Goal: Task Accomplishment & Management: Use online tool/utility

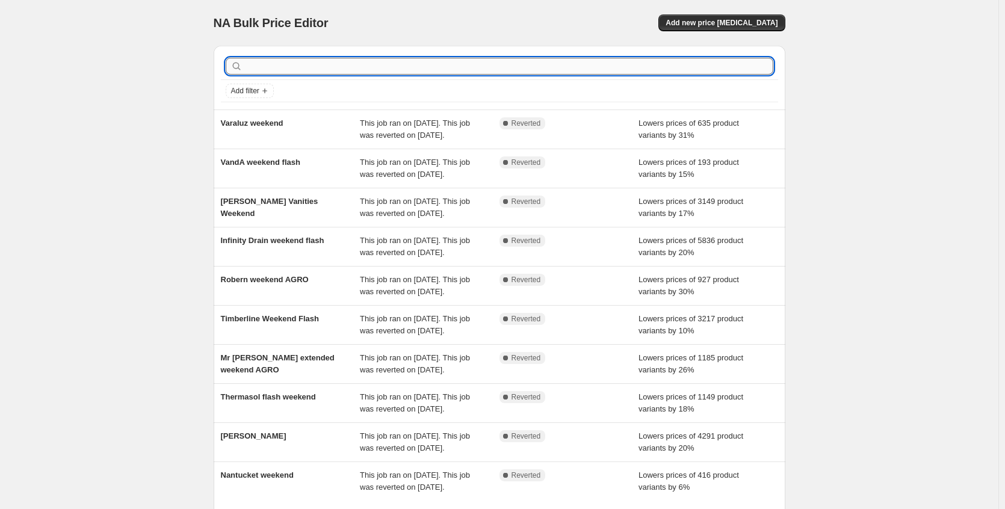
click at [270, 61] on input "text" at bounding box center [509, 66] width 528 height 17
type input "scha"
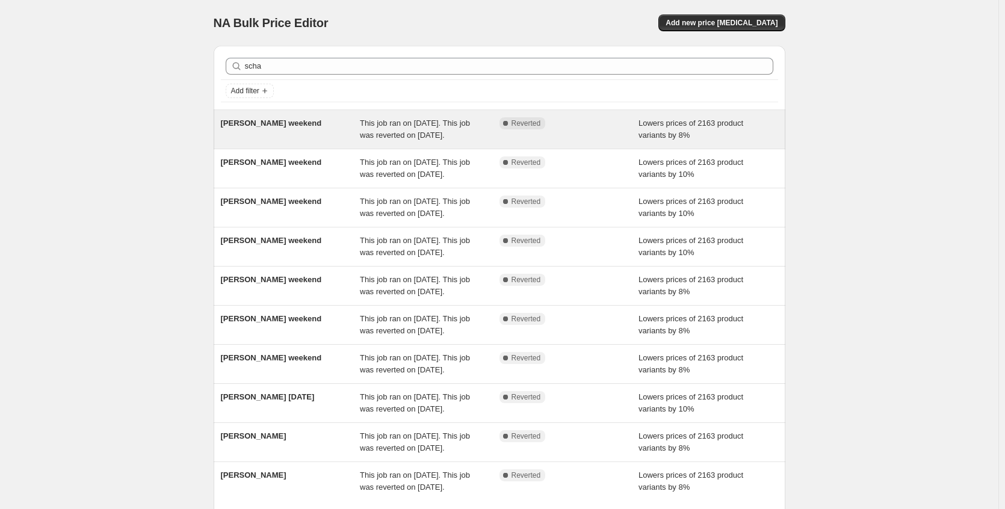
click at [357, 125] on div "Schaub weekend" at bounding box center [291, 129] width 140 height 24
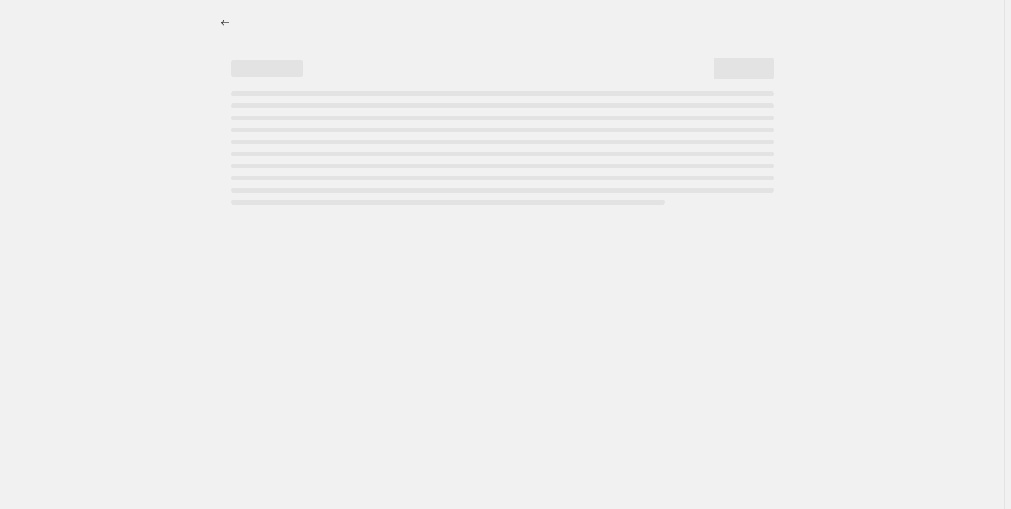
select select "percentage"
select select "no_change"
select select "collection"
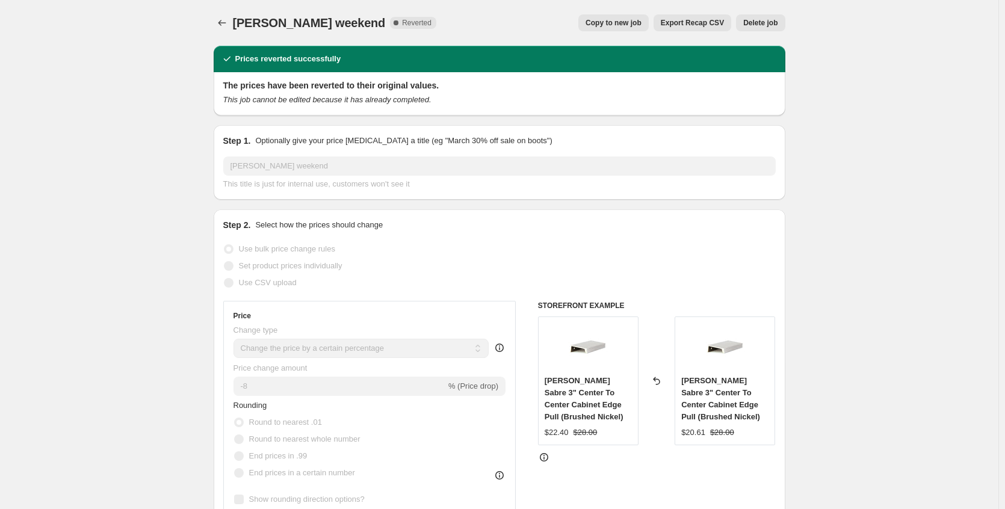
click at [596, 22] on span "Copy to new job" at bounding box center [614, 23] width 56 height 10
select select "percentage"
select select "no_change"
select select "collection"
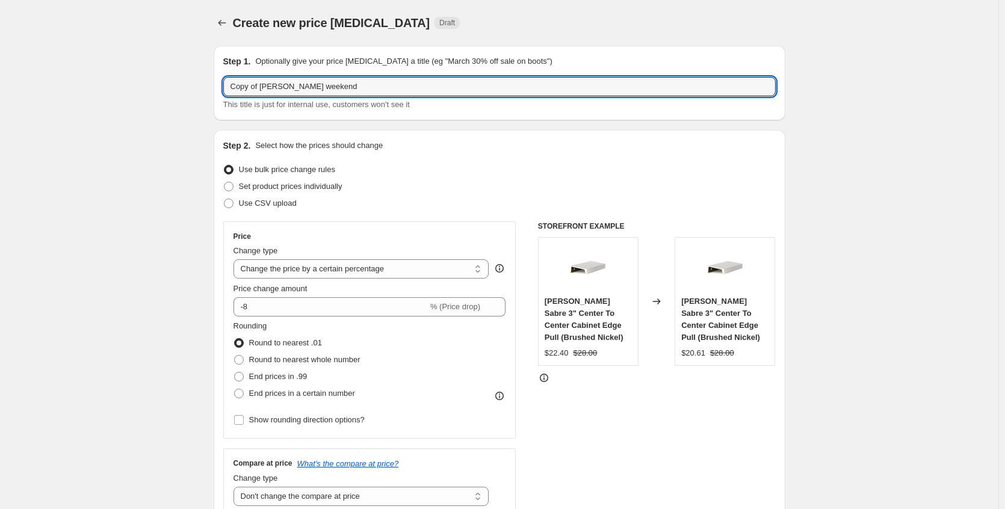
drag, startPoint x: 266, startPoint y: 86, endPoint x: 135, endPoint y: 86, distance: 130.6
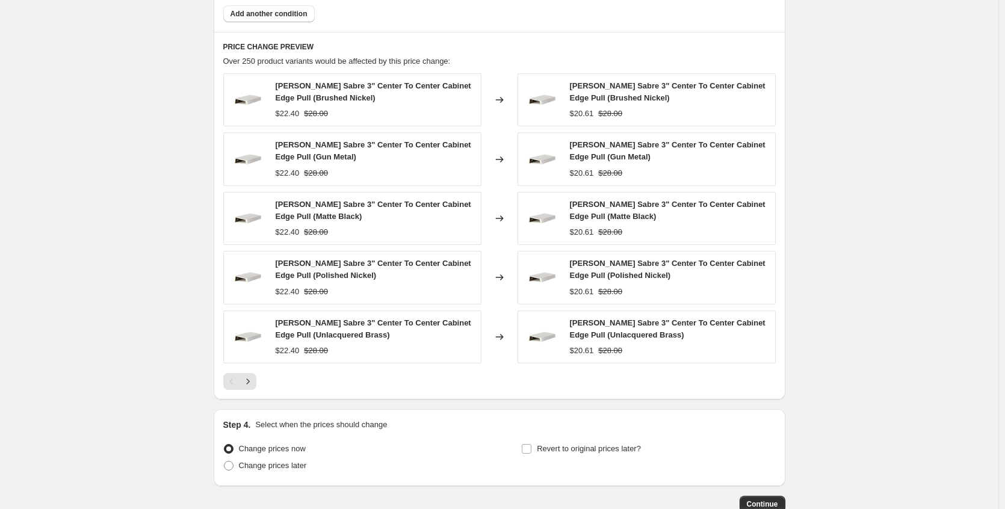
scroll to position [849, 0]
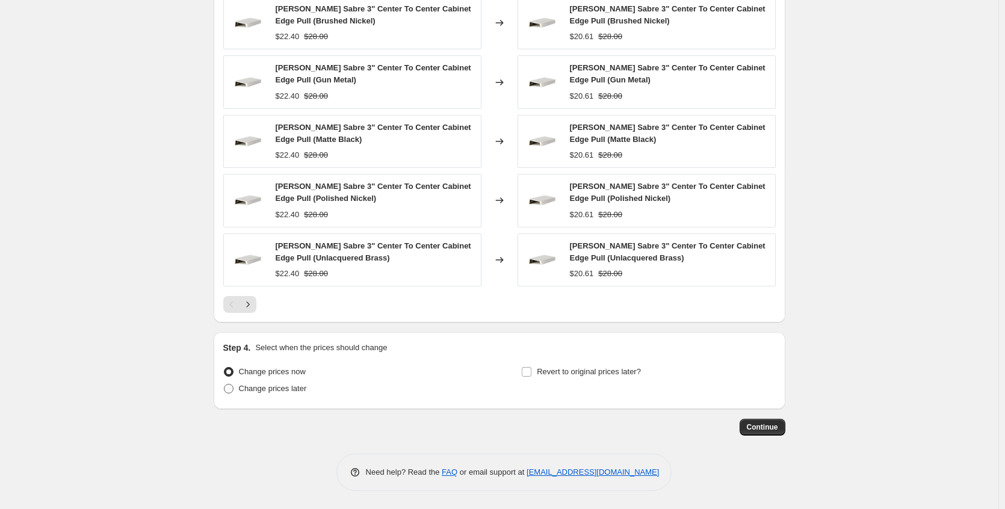
type input "Schaub weekend"
click at [266, 389] on span "Change prices later" at bounding box center [273, 388] width 68 height 9
click at [224, 385] on input "Change prices later" at bounding box center [224, 384] width 1 height 1
radio input "true"
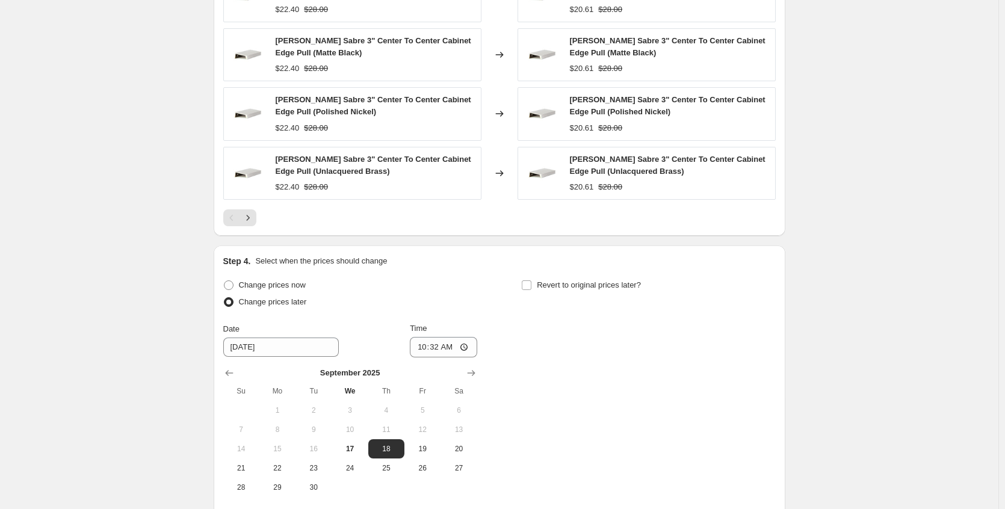
scroll to position [1054, 0]
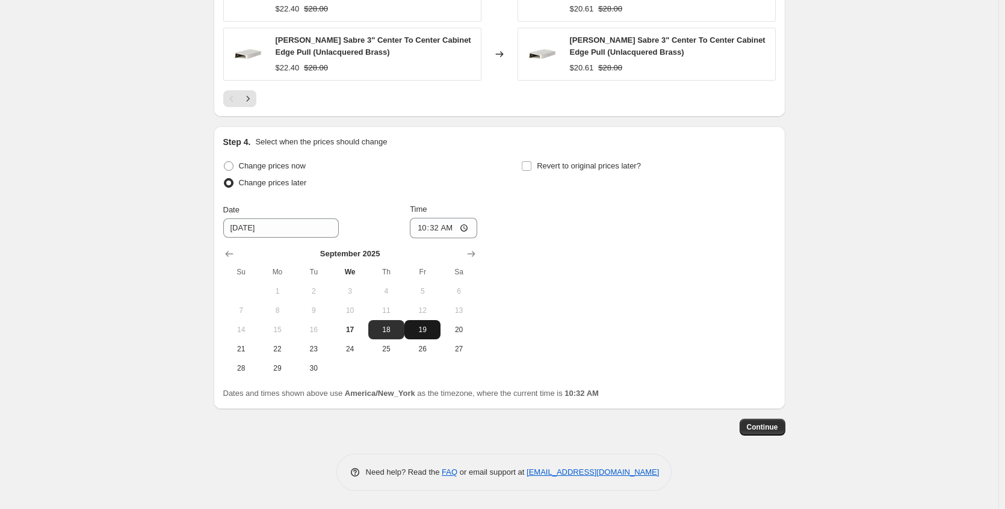
click at [431, 336] on button "19" at bounding box center [422, 329] width 36 height 19
type input "9/19/2025"
click at [616, 167] on span "Revert to original prices later?" at bounding box center [589, 165] width 104 height 9
click at [531, 167] on input "Revert to original prices later?" at bounding box center [527, 166] width 10 height 10
checkbox input "true"
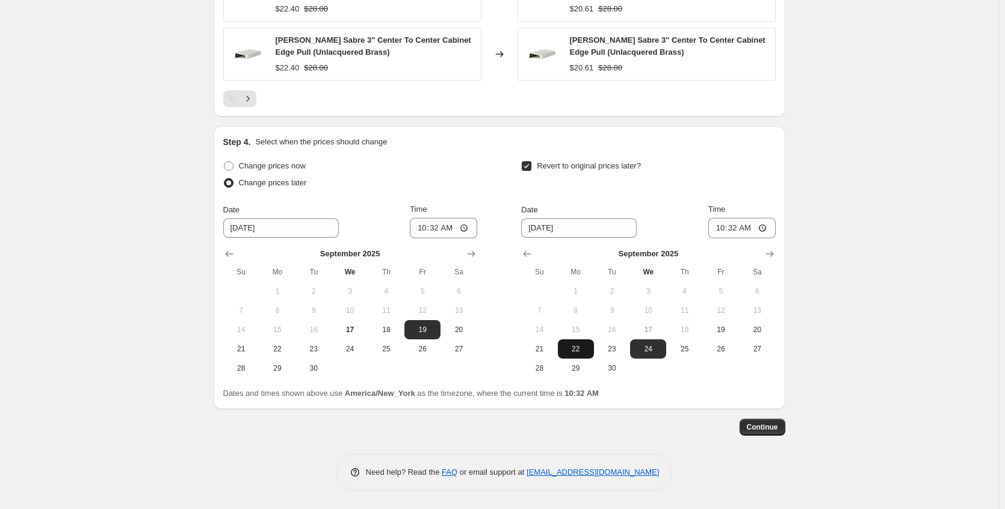
click at [579, 351] on span "22" at bounding box center [576, 349] width 26 height 10
type input "9/22/2025"
click at [769, 230] on input "10:32" at bounding box center [741, 228] width 67 height 20
type input "06:35"
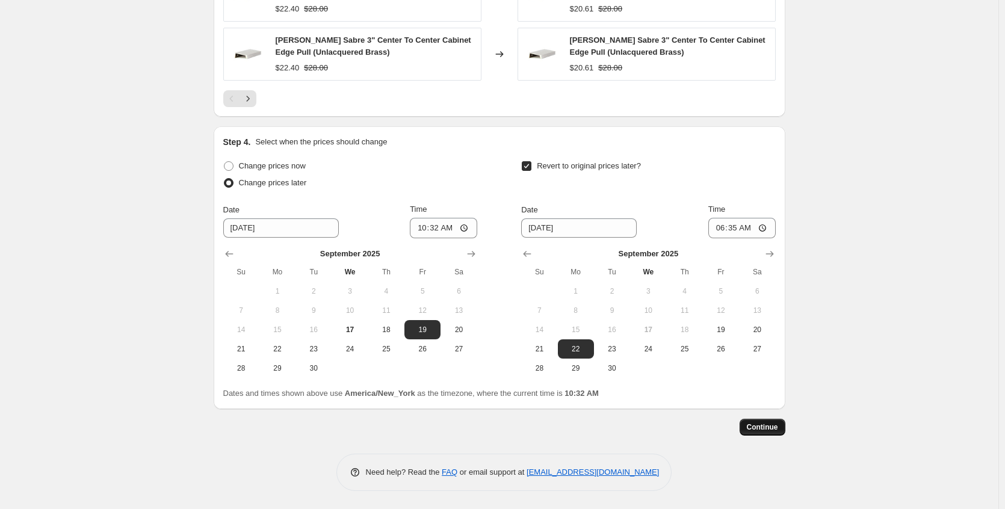
click at [778, 431] on span "Continue" at bounding box center [762, 427] width 31 height 10
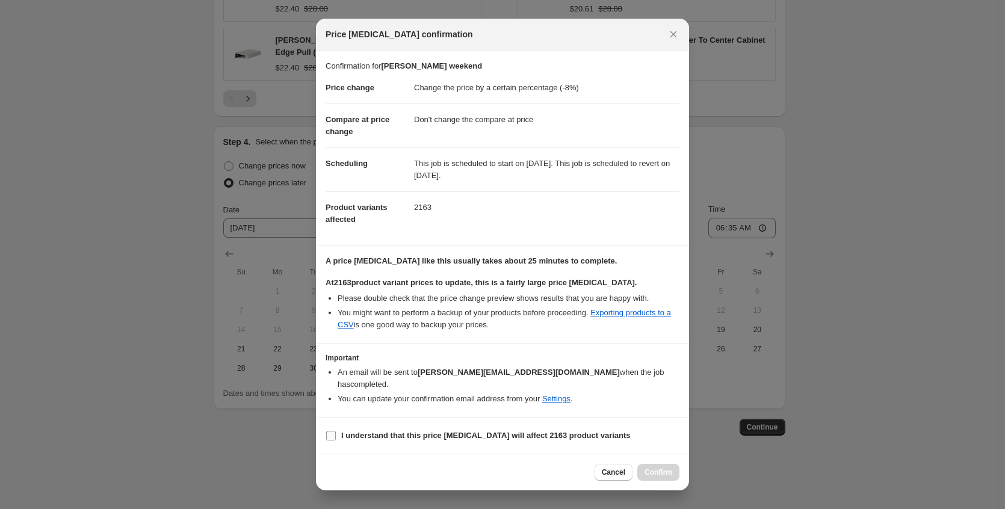
click at [475, 431] on b "I understand that this price change job will affect 2163 product variants" at bounding box center [485, 435] width 289 height 9
click at [336, 431] on input "I understand that this price change job will affect 2163 product variants" at bounding box center [331, 436] width 10 height 10
checkbox input "true"
click at [660, 469] on span "Confirm" at bounding box center [659, 473] width 28 height 10
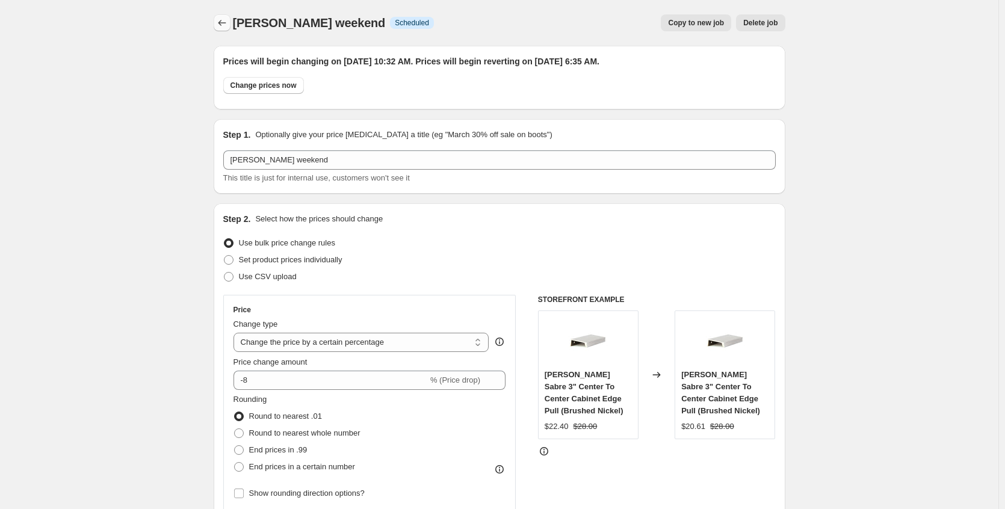
click at [228, 19] on icon "Price change jobs" at bounding box center [222, 23] width 12 height 12
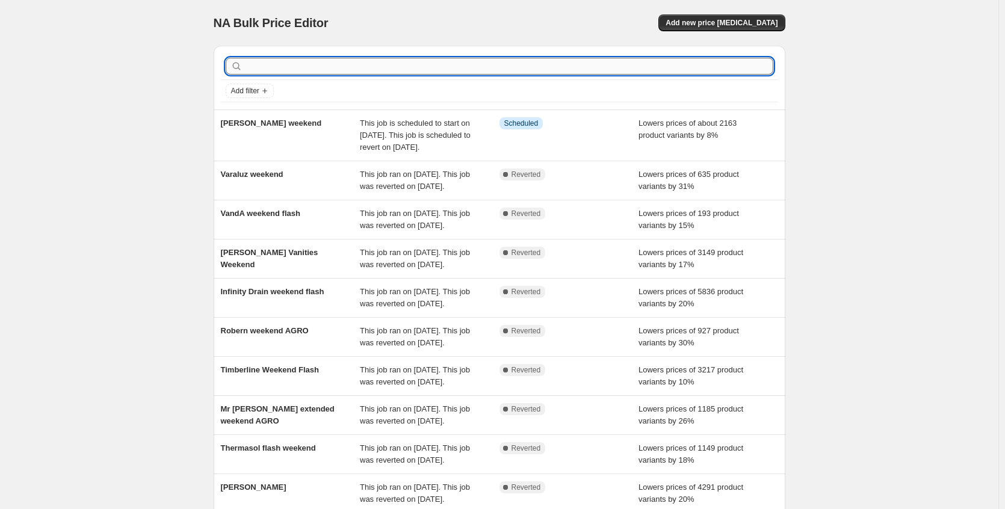
click at [272, 69] on input "text" at bounding box center [509, 66] width 528 height 17
type input "emtek"
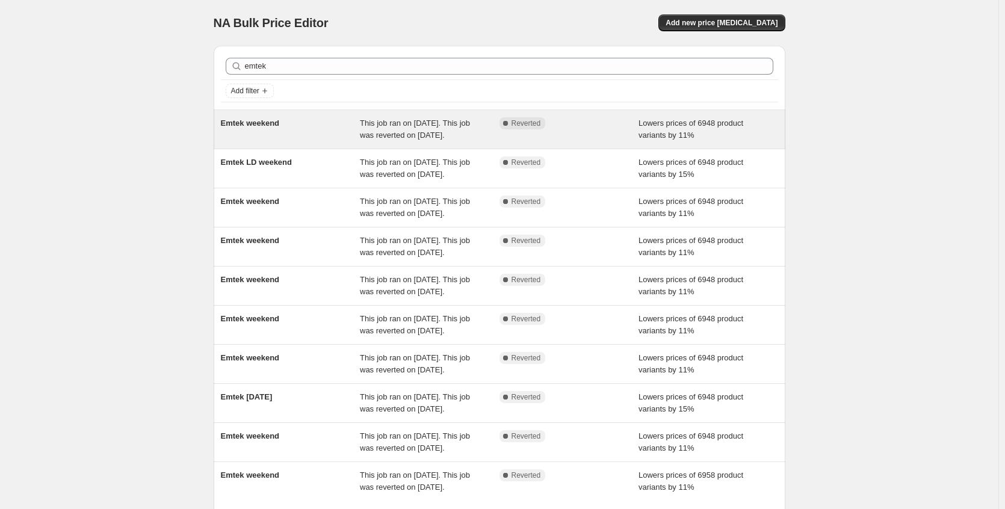
click at [406, 140] on span "This job ran on September 12, 2025. This job was reverted on September 14, 2025." at bounding box center [415, 129] width 110 height 21
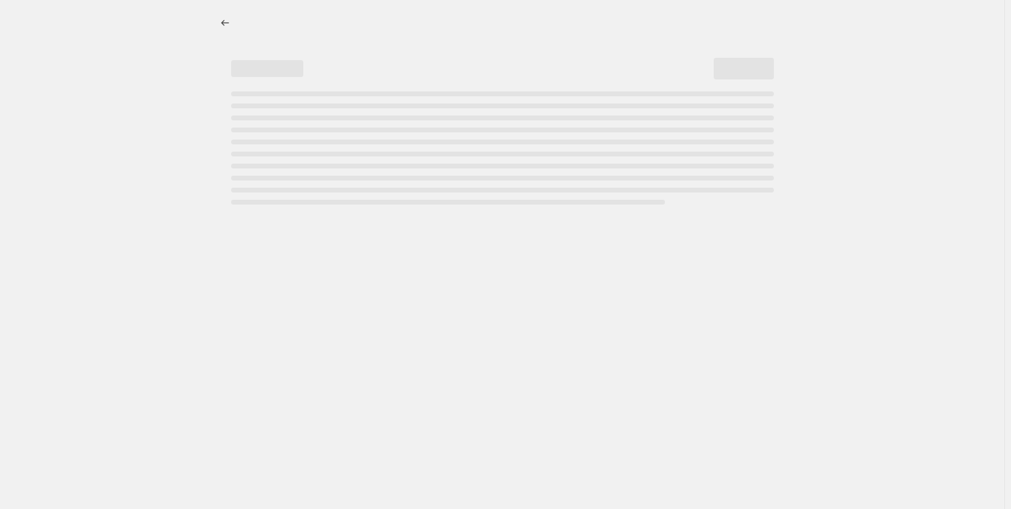
select select "percentage"
select select "no_change"
select select "collection"
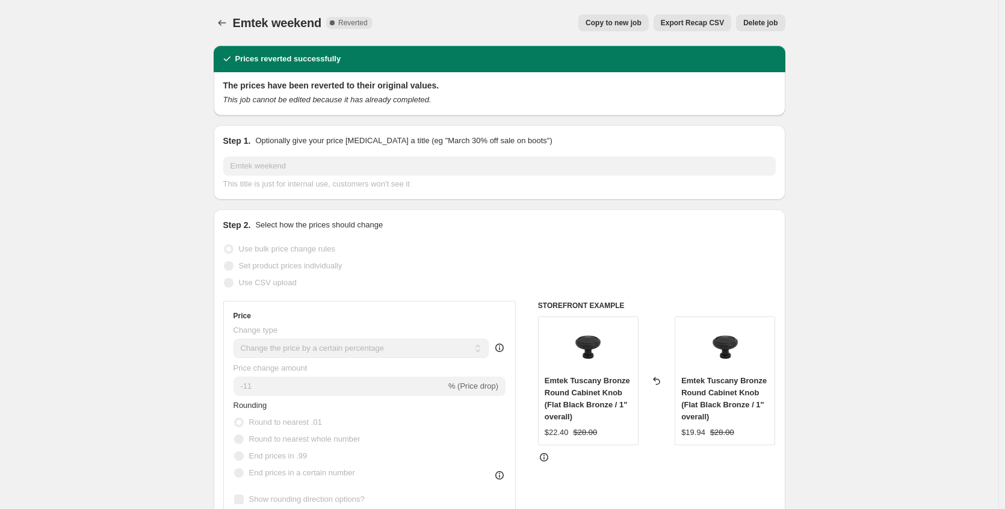
click at [613, 26] on span "Copy to new job" at bounding box center [614, 23] width 56 height 10
select select "percentage"
select select "no_change"
select select "collection"
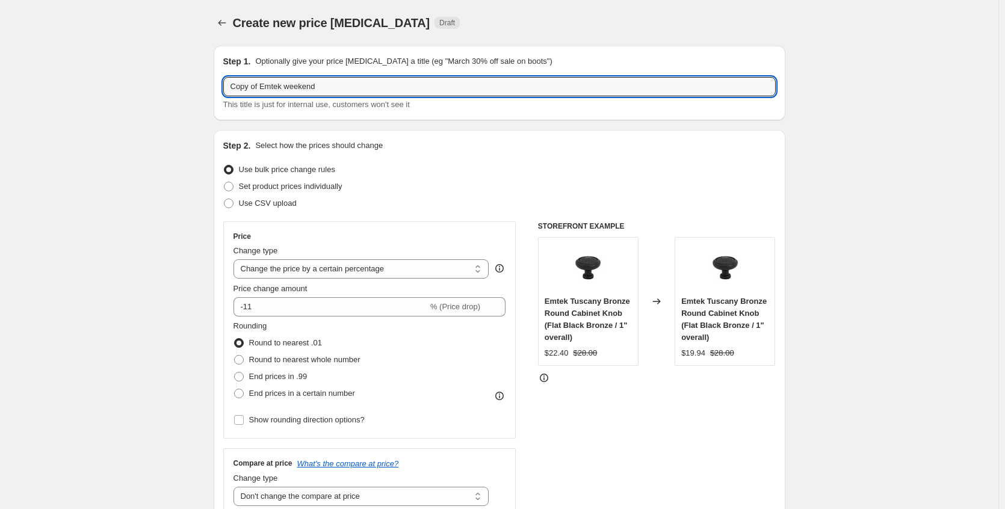
drag, startPoint x: 263, startPoint y: 87, endPoint x: 115, endPoint y: 95, distance: 148.3
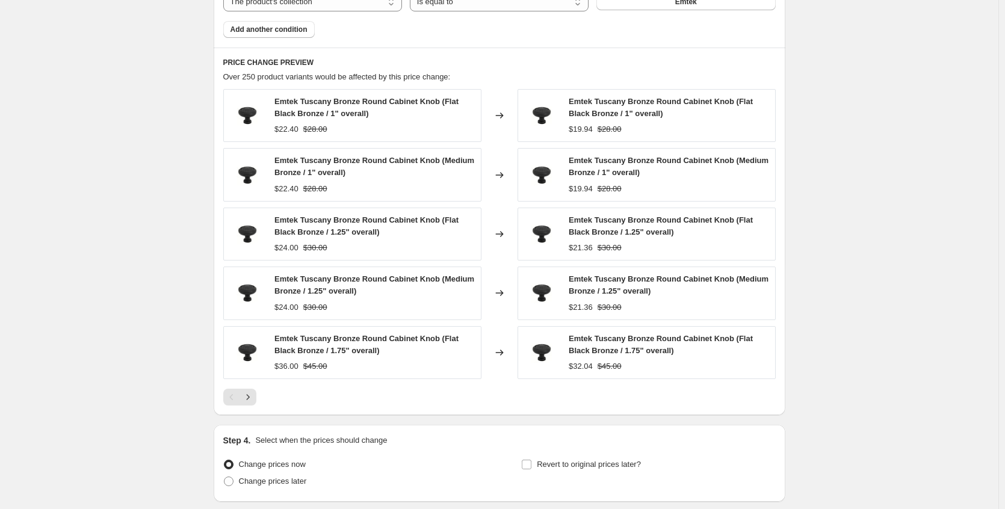
scroll to position [849, 0]
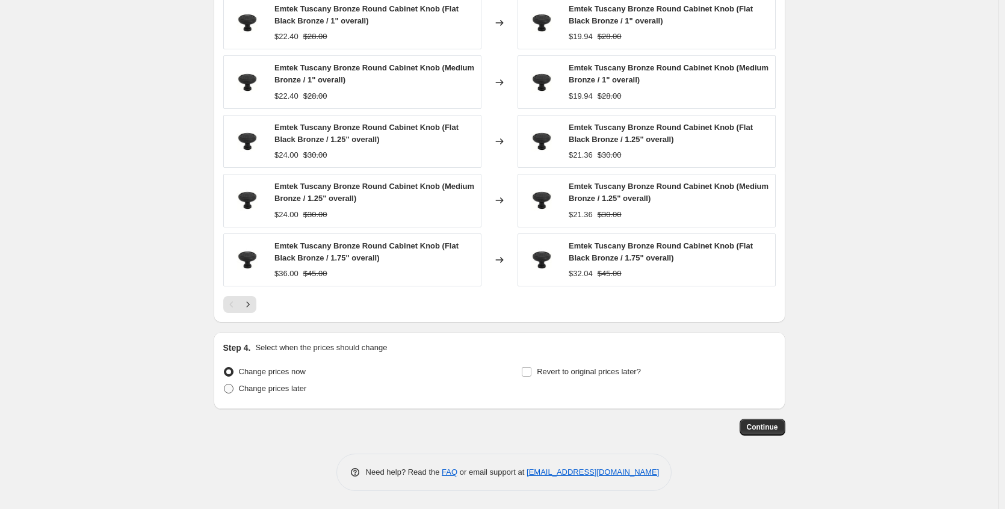
type input "Emtek weekend"
click at [304, 393] on span "Change prices later" at bounding box center [273, 389] width 68 height 12
click at [224, 385] on input "Change prices later" at bounding box center [224, 384] width 1 height 1
radio input "true"
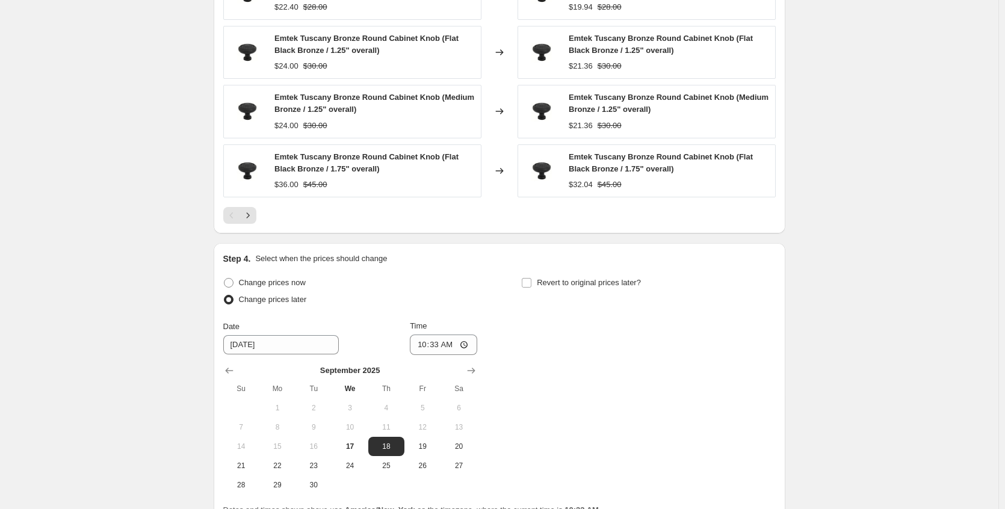
scroll to position [1054, 0]
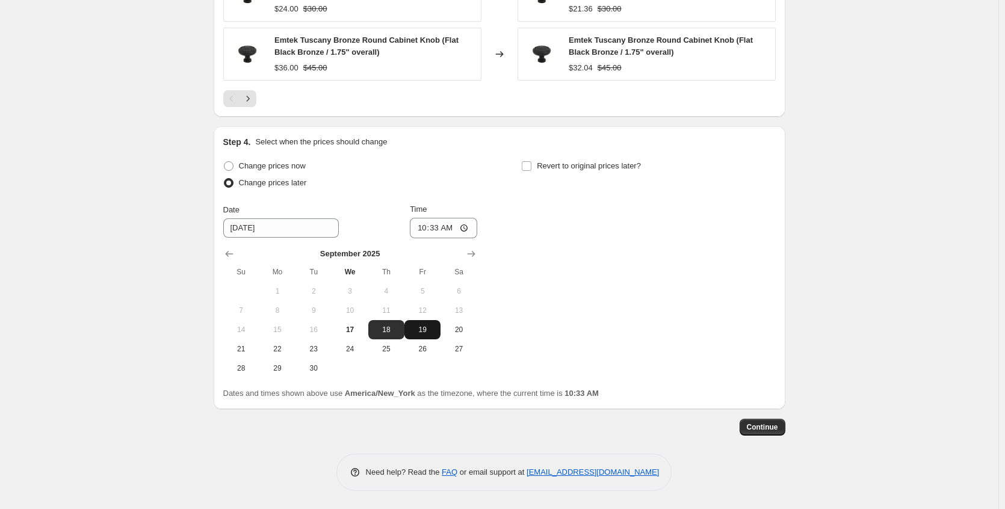
click at [433, 333] on span "19" at bounding box center [422, 330] width 26 height 10
type input "9/19/2025"
click at [469, 232] on input "10:33" at bounding box center [443, 228] width 67 height 20
type input "18:35"
click at [543, 250] on div "Change prices now Change prices later Date 9/19/2025 Time 18:35 September 2025 …" at bounding box center [499, 268] width 552 height 220
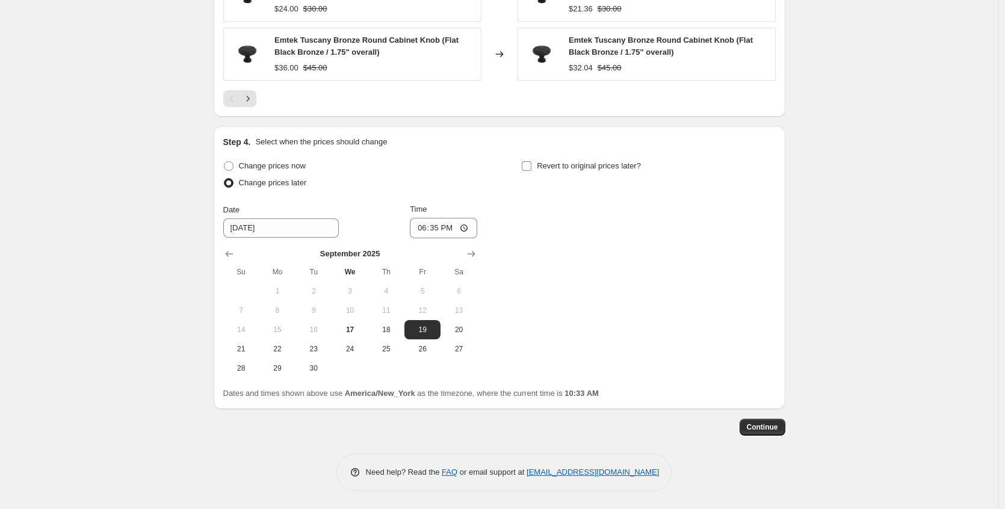
click at [532, 169] on span at bounding box center [526, 166] width 11 height 11
click at [531, 168] on input "Revert to original prices later?" at bounding box center [527, 166] width 10 height 10
checkbox input "true"
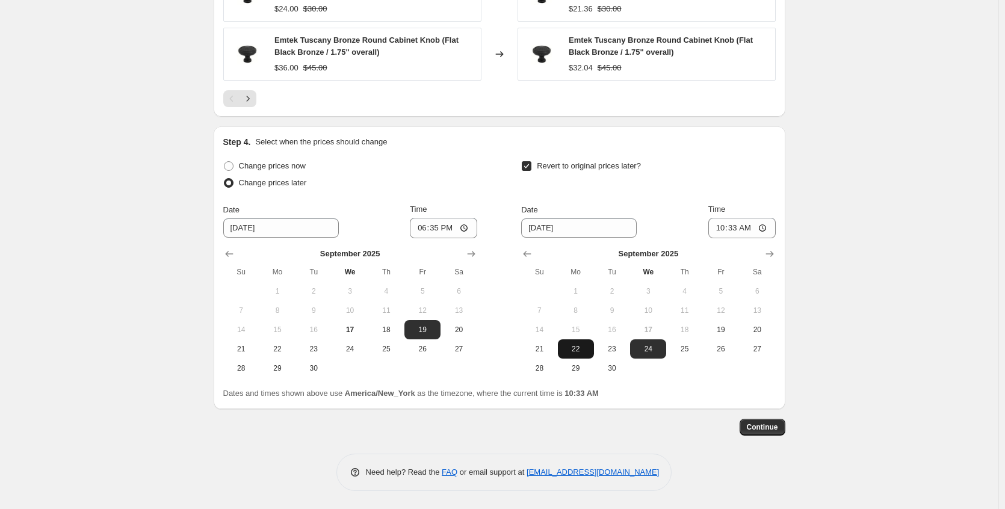
click at [580, 353] on span "22" at bounding box center [576, 349] width 26 height 10
type input "9/22/2025"
click at [768, 230] on input "10:33" at bounding box center [741, 228] width 67 height 20
type input "01:35"
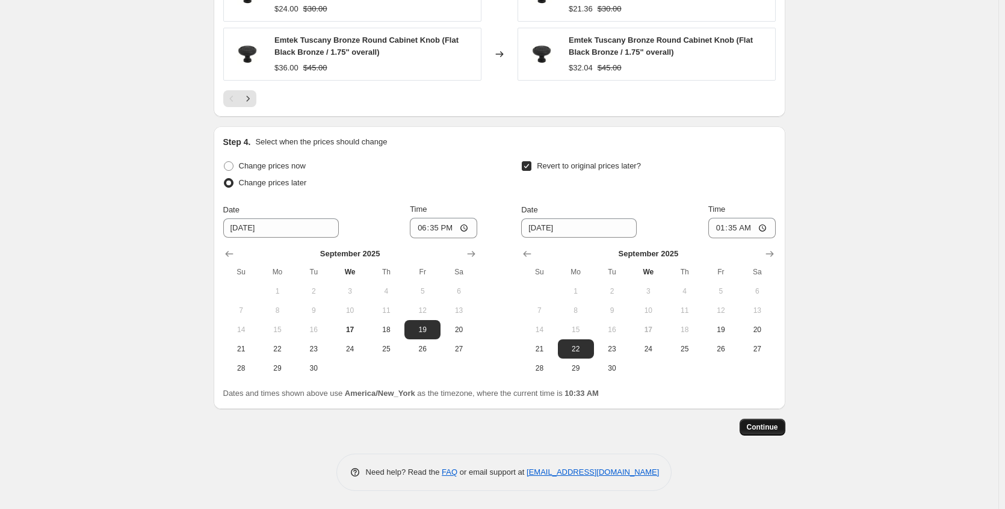
click at [763, 425] on span "Continue" at bounding box center [762, 427] width 31 height 10
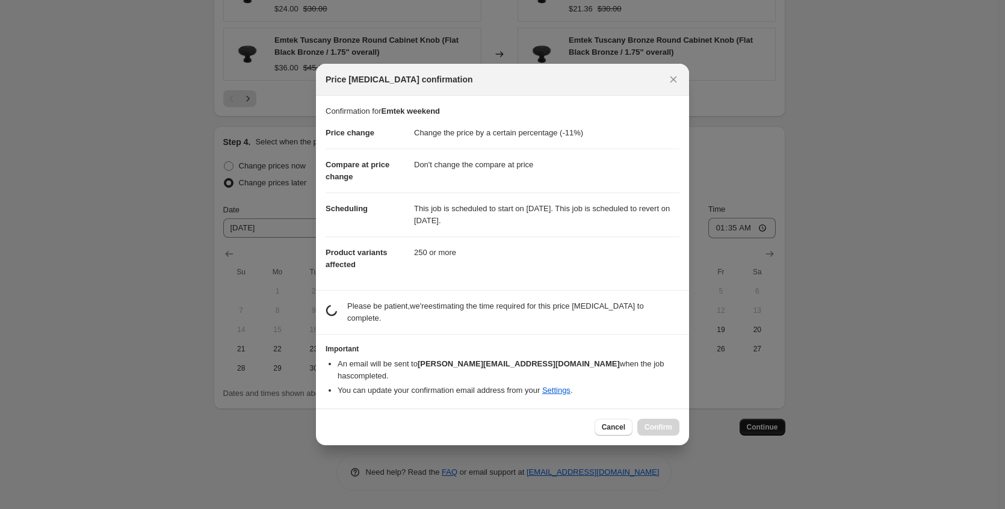
scroll to position [0, 0]
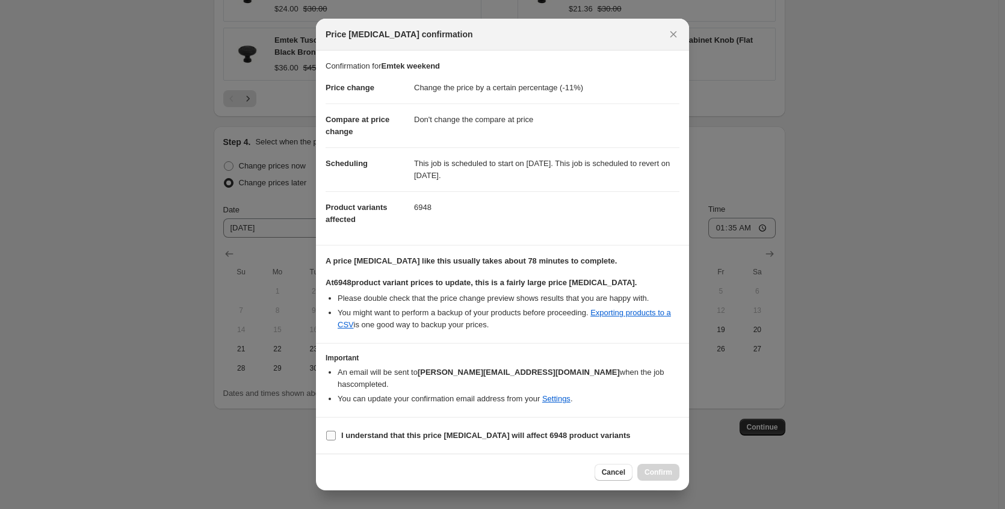
click at [512, 431] on b "I understand that this price change job will affect 6948 product variants" at bounding box center [485, 435] width 289 height 9
click at [336, 431] on input "I understand that this price change job will affect 6948 product variants" at bounding box center [331, 436] width 10 height 10
checkbox input "true"
click at [667, 468] on span "Confirm" at bounding box center [659, 473] width 28 height 10
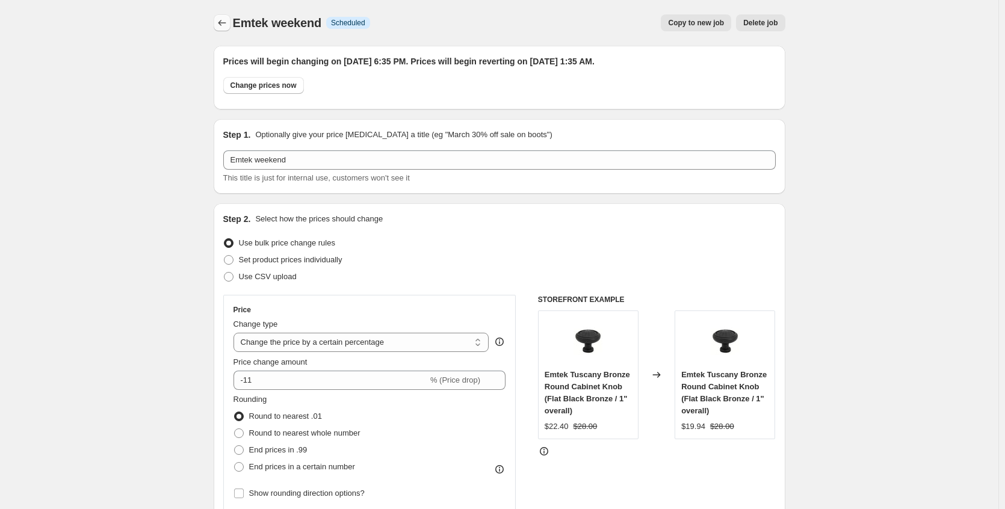
click at [228, 27] on icon "Price change jobs" at bounding box center [222, 23] width 12 height 12
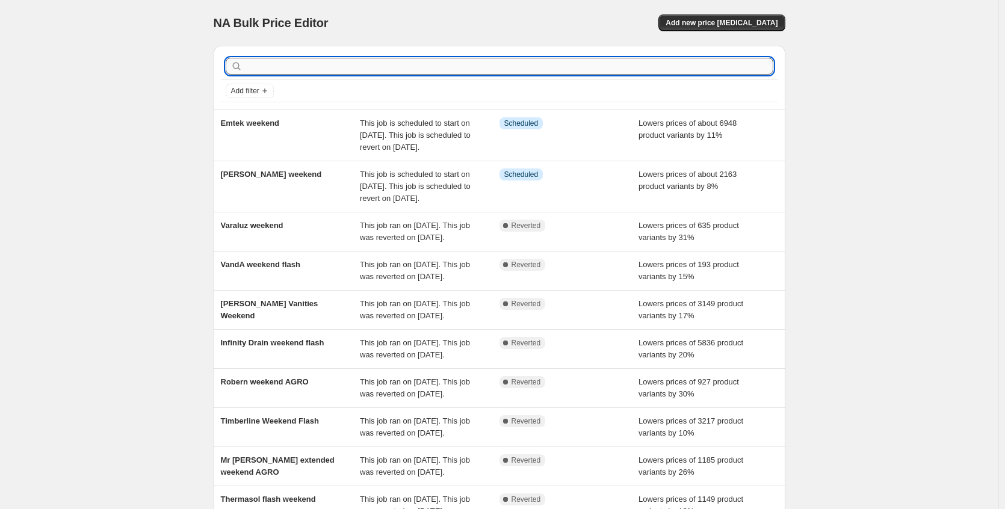
click at [303, 68] on input "text" at bounding box center [509, 66] width 528 height 17
type input "deltana"
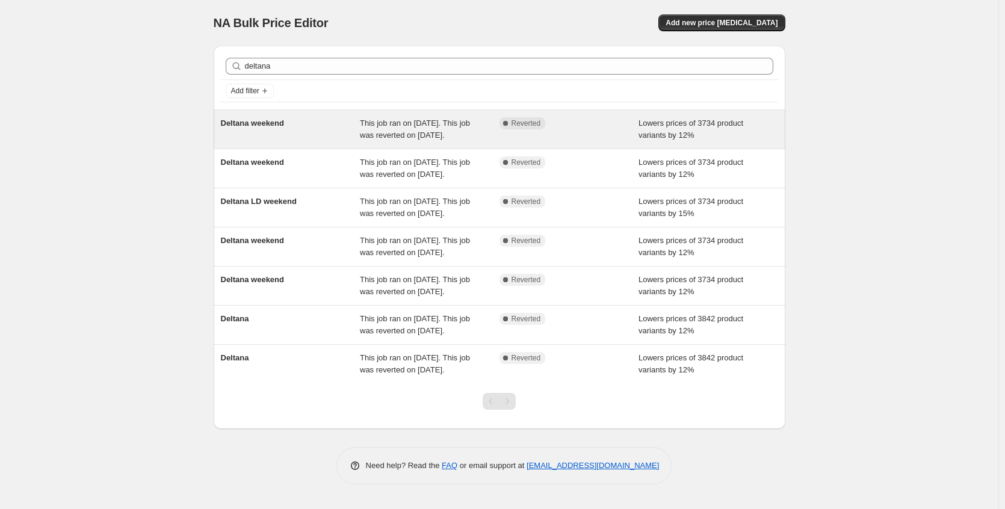
click at [351, 125] on div "Deltana weekend" at bounding box center [291, 129] width 140 height 24
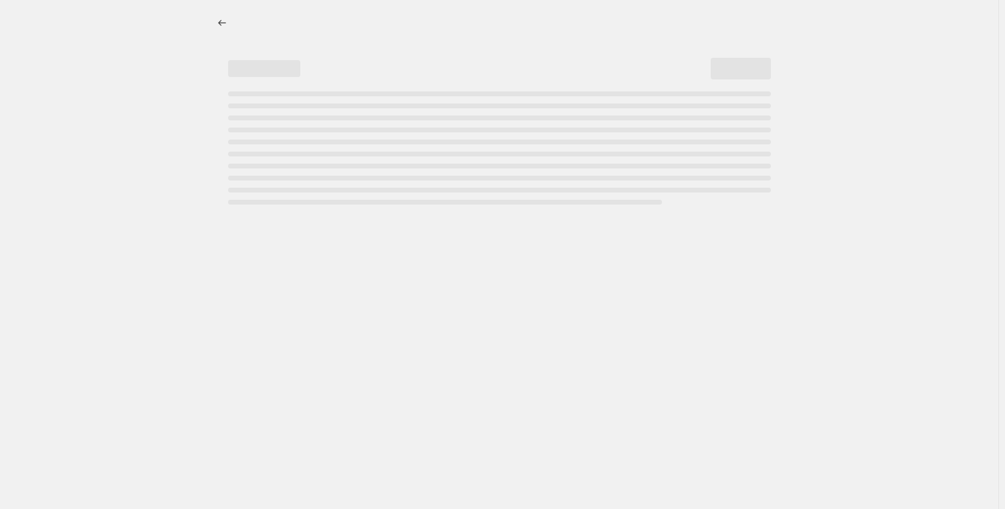
select select "percentage"
select select "no_change"
select select "collection"
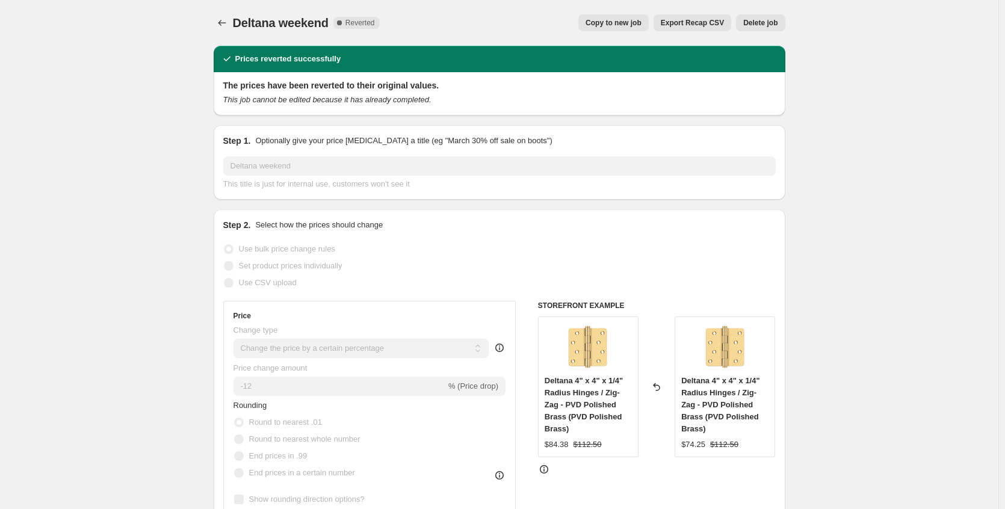
click at [603, 25] on span "Copy to new job" at bounding box center [614, 23] width 56 height 10
select select "percentage"
select select "no_change"
select select "collection"
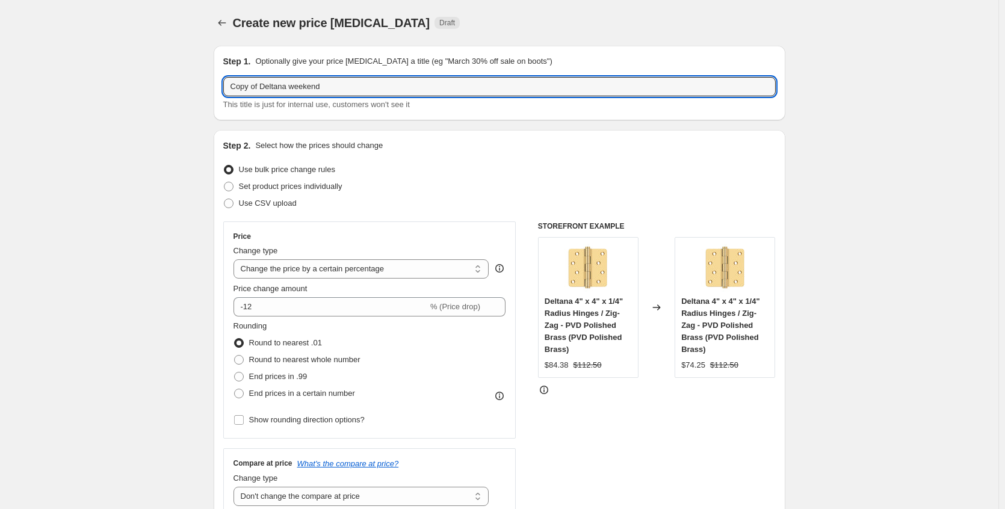
drag, startPoint x: 264, startPoint y: 86, endPoint x: 164, endPoint y: 85, distance: 100.5
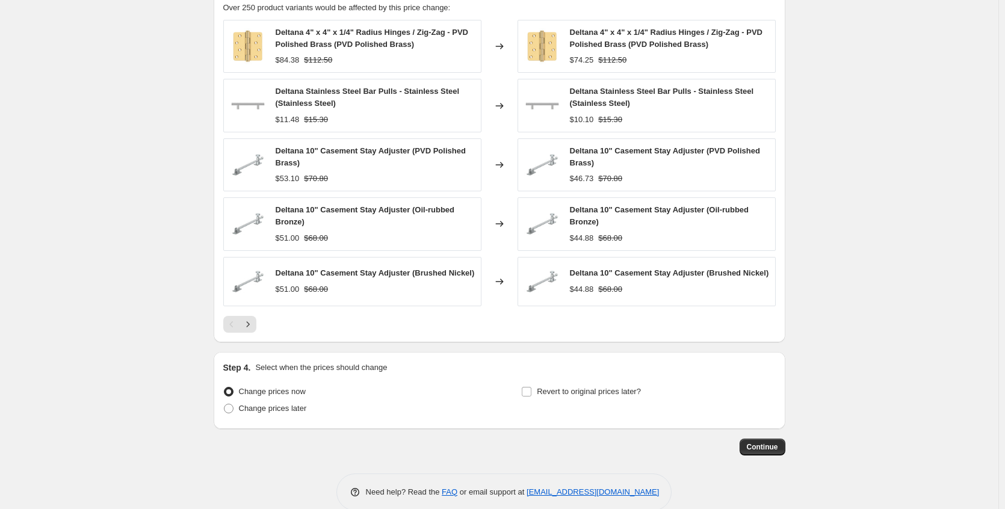
scroll to position [849, 0]
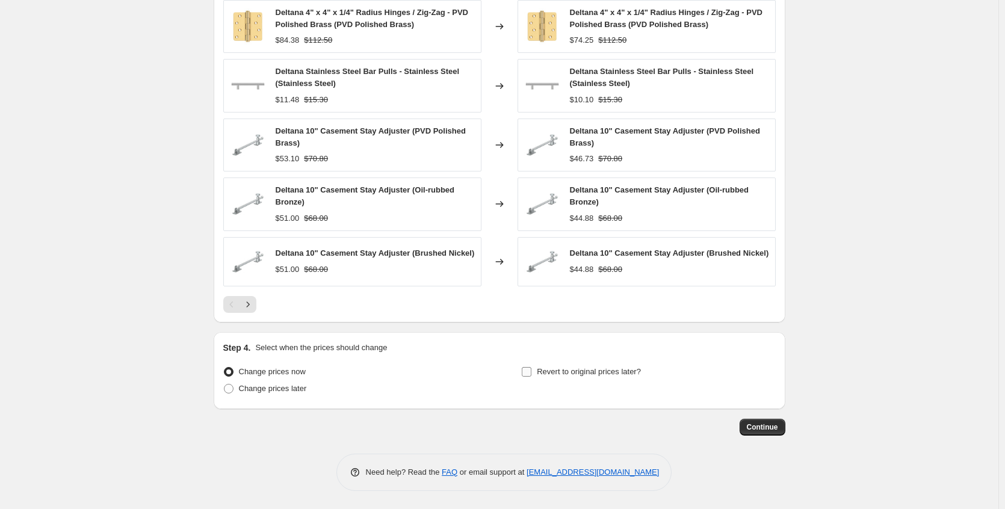
type input "Deltana weekend"
click at [614, 374] on span "Revert to original prices later?" at bounding box center [589, 371] width 104 height 9
click at [531, 374] on input "Revert to original prices later?" at bounding box center [527, 372] width 10 height 10
checkbox input "true"
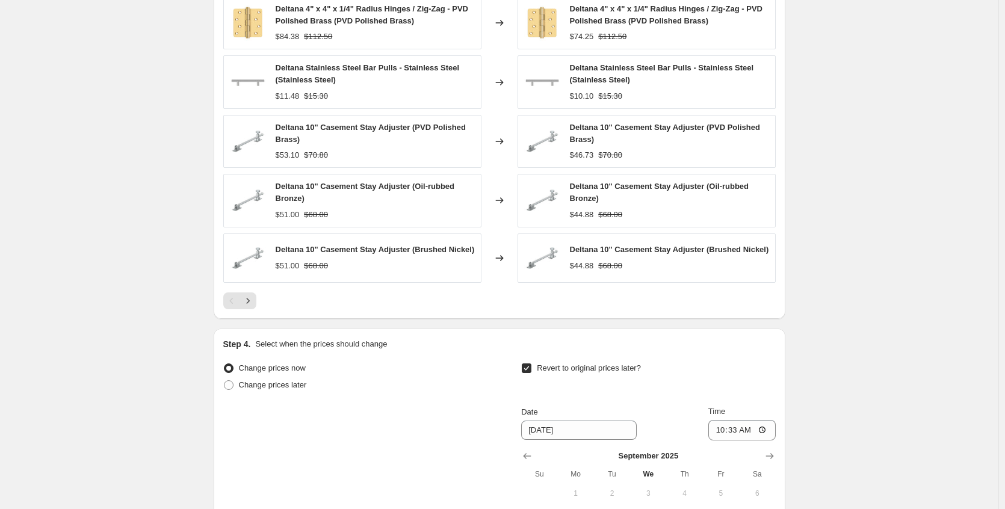
scroll to position [1054, 0]
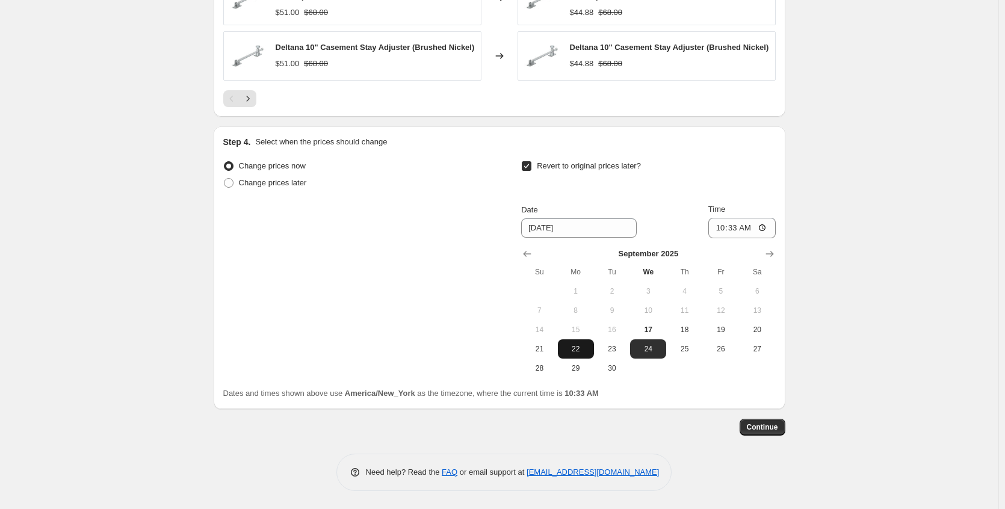
click at [581, 353] on span "22" at bounding box center [576, 349] width 26 height 10
click at [682, 350] on span "25" at bounding box center [684, 349] width 26 height 10
click at [609, 368] on span "30" at bounding box center [612, 368] width 26 height 10
type input "9/30/2025"
click at [762, 429] on span "Continue" at bounding box center [762, 427] width 31 height 10
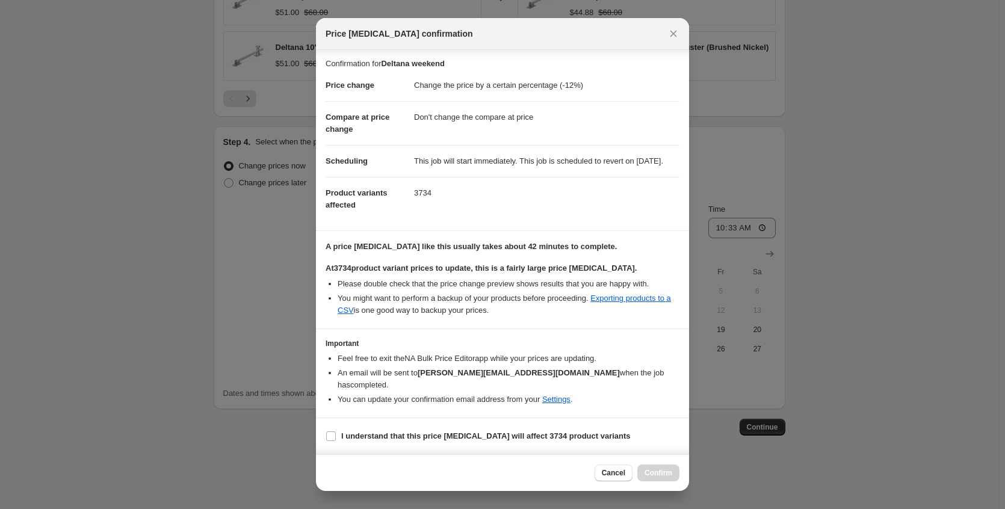
scroll to position [14, 0]
click at [565, 430] on span "I understand that this price change job will affect 3734 product variants" at bounding box center [485, 436] width 289 height 12
click at [336, 431] on input "I understand that this price change job will affect 3734 product variants" at bounding box center [331, 436] width 10 height 10
checkbox input "true"
click at [652, 472] on span "Confirm" at bounding box center [659, 473] width 28 height 10
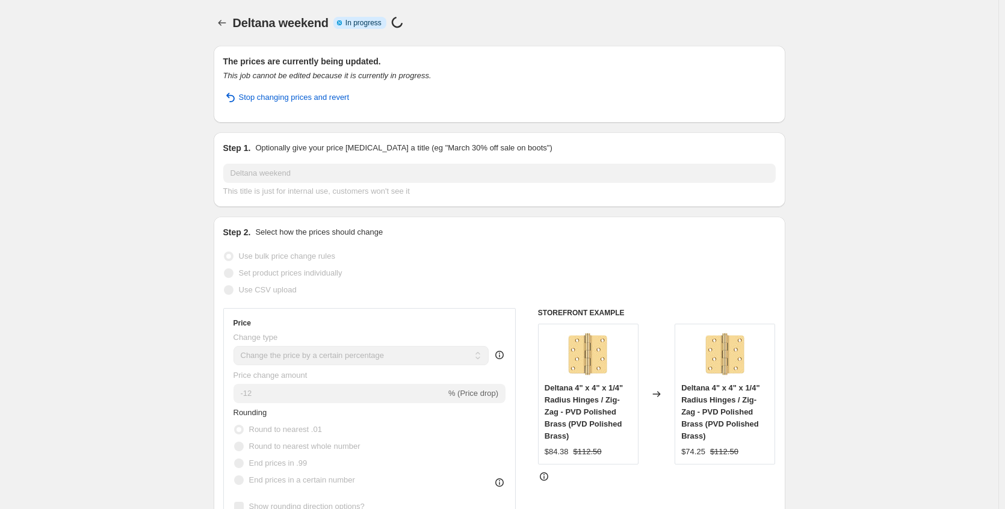
click at [233, 24] on div at bounding box center [223, 22] width 19 height 17
click at [228, 25] on icon "Price change jobs" at bounding box center [222, 23] width 12 height 12
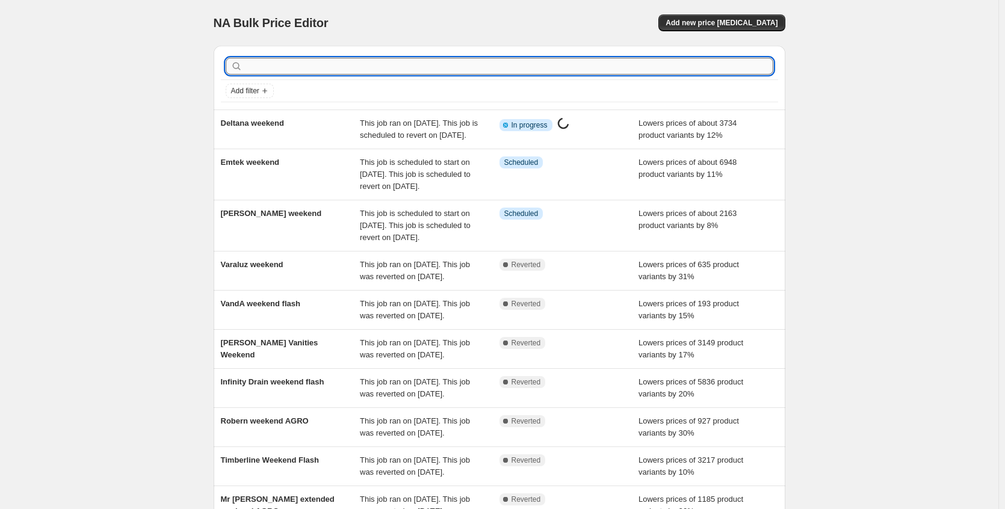
click at [282, 69] on input "text" at bounding box center [509, 66] width 528 height 17
type input "bates"
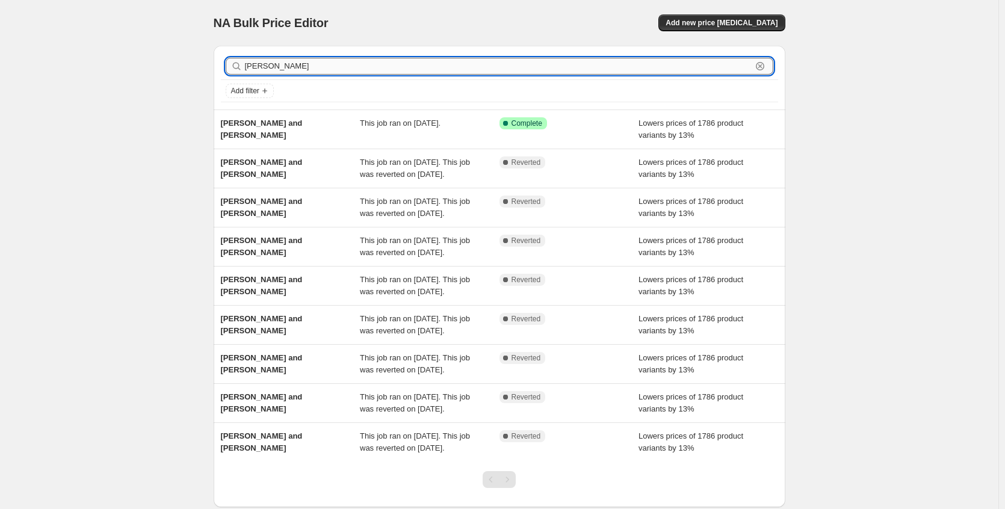
click at [326, 73] on input "bates" at bounding box center [498, 66] width 507 height 17
drag, startPoint x: 281, startPoint y: 69, endPoint x: 226, endPoint y: 69, distance: 54.8
click at [226, 69] on div "bates Clear" at bounding box center [499, 66] width 557 height 26
type input "amerec"
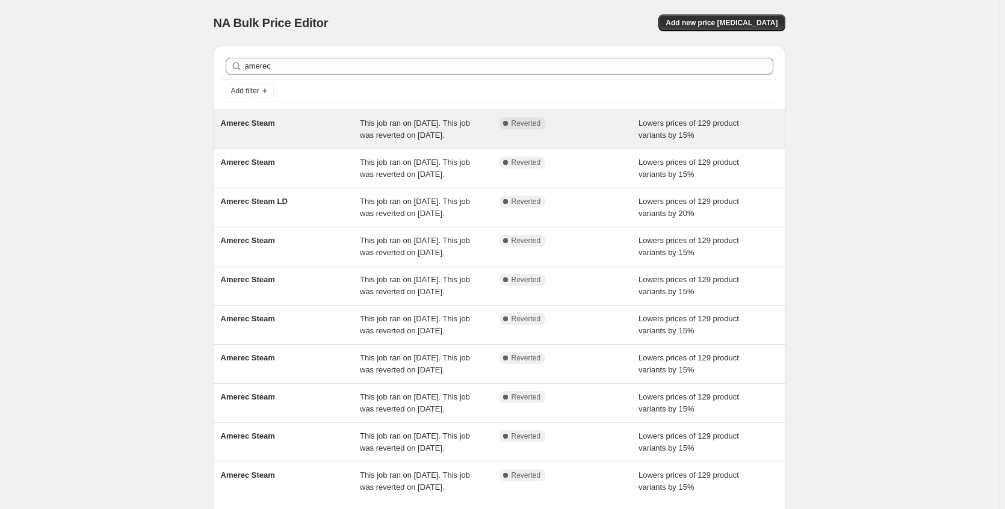
click at [285, 138] on div "Amerec Steam" at bounding box center [291, 129] width 140 height 24
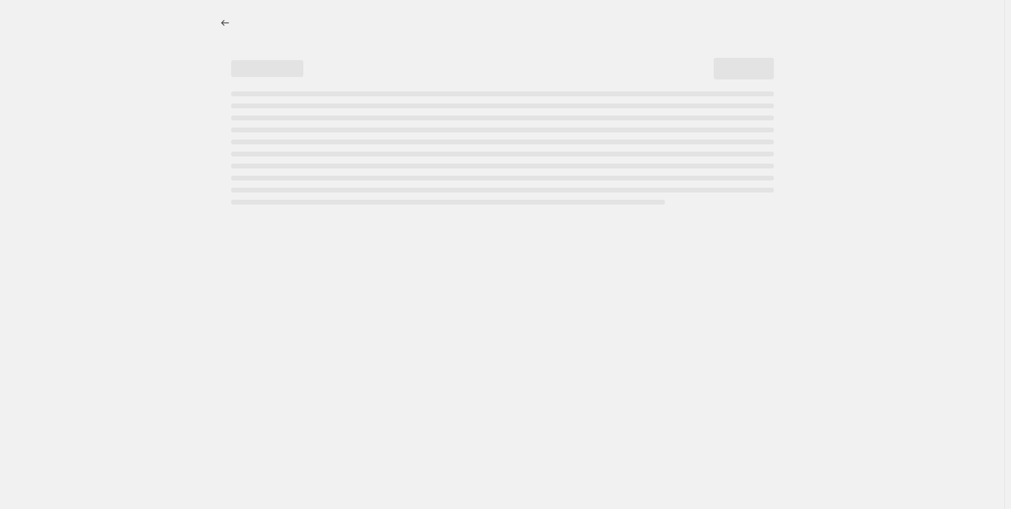
select select "percentage"
select select "no_change"
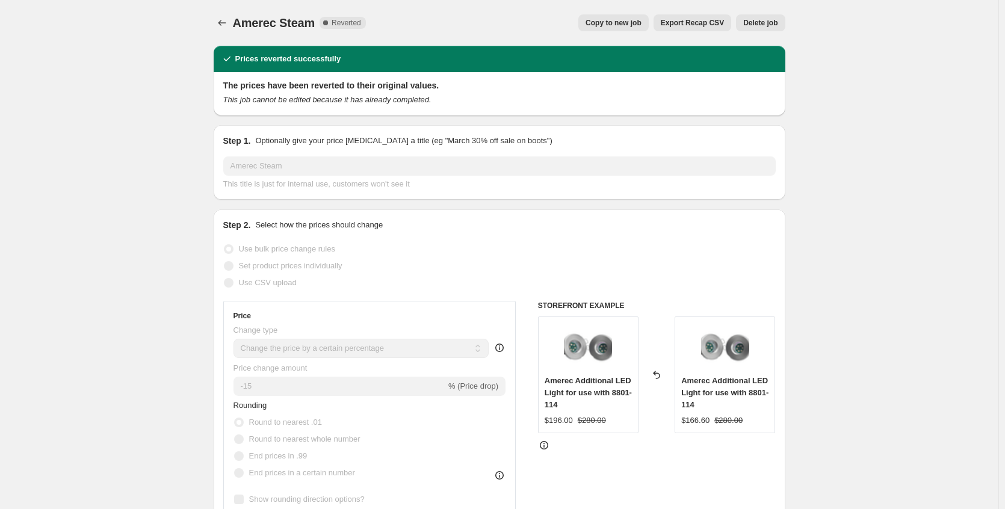
click at [590, 17] on button "Copy to new job" at bounding box center [613, 22] width 70 height 17
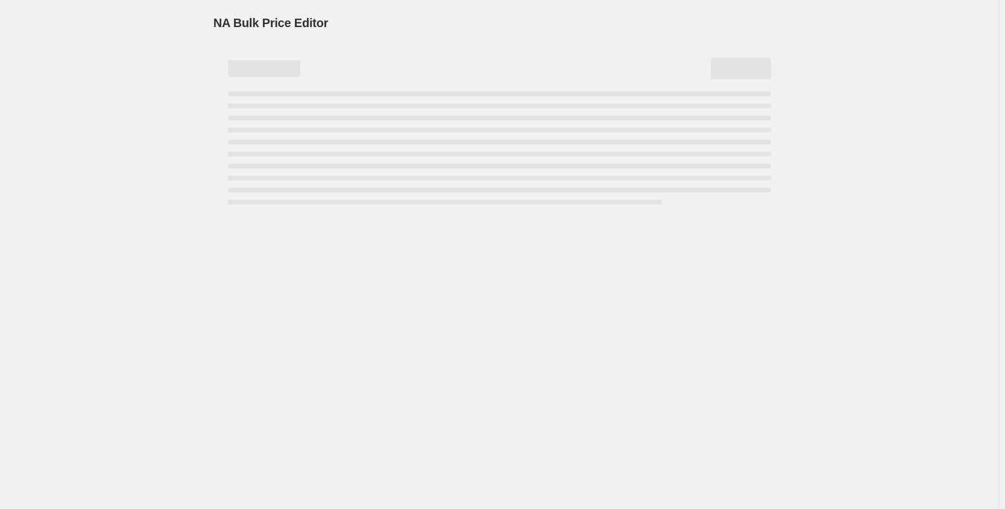
select select "percentage"
select select "no_change"
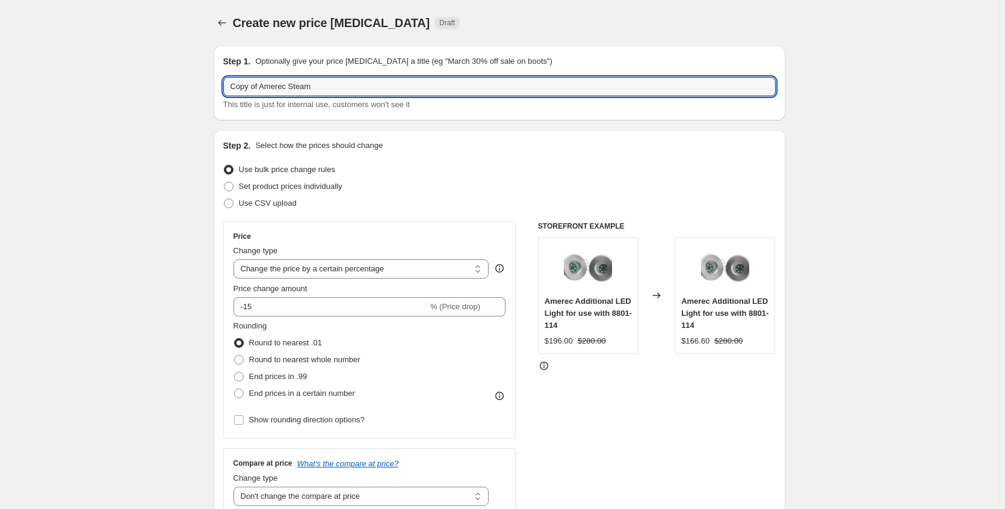
drag, startPoint x: 266, startPoint y: 88, endPoint x: 127, endPoint y: 92, distance: 139.1
type input "Amerec Steam"
click at [268, 308] on input "-15" at bounding box center [331, 306] width 194 height 19
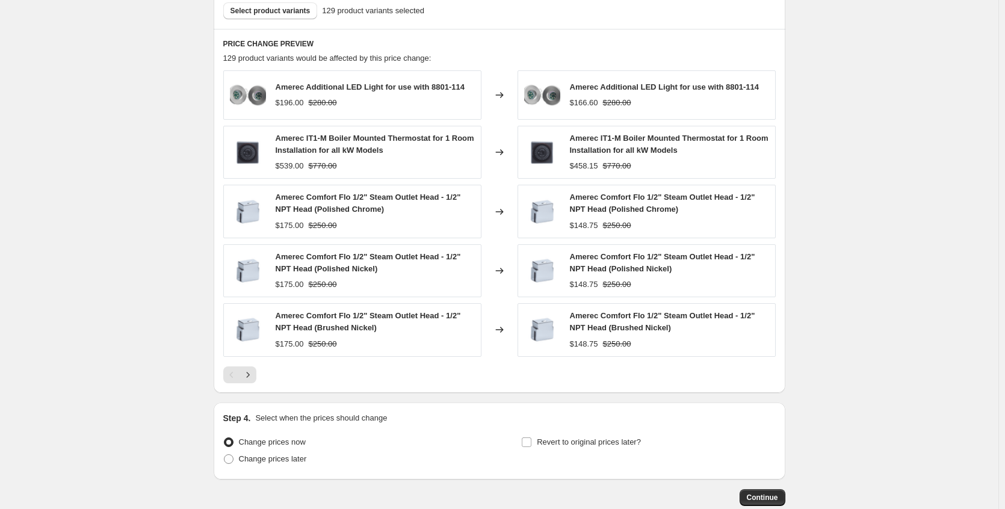
scroll to position [746, 0]
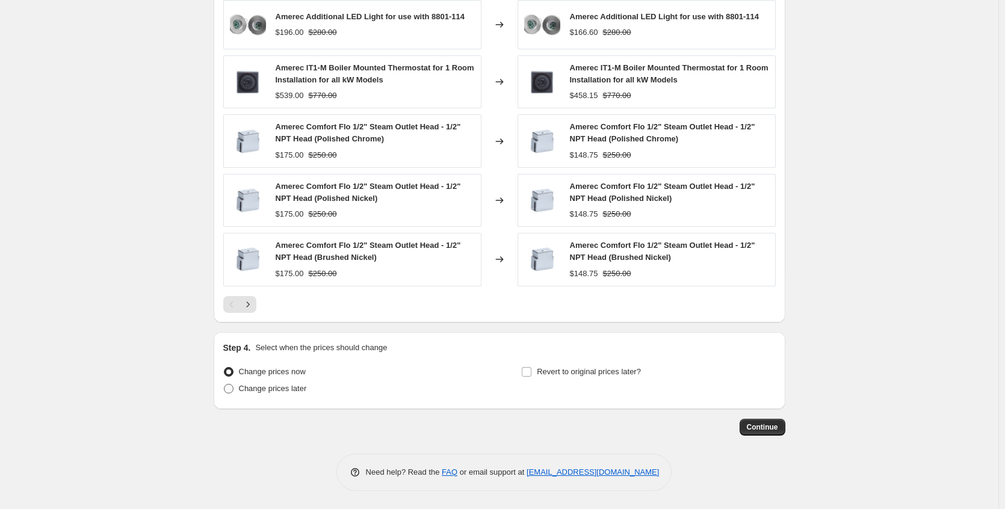
type input "-16"
click at [305, 389] on span "Change prices later" at bounding box center [273, 388] width 68 height 9
click at [224, 385] on input "Change prices later" at bounding box center [224, 384] width 1 height 1
radio input "true"
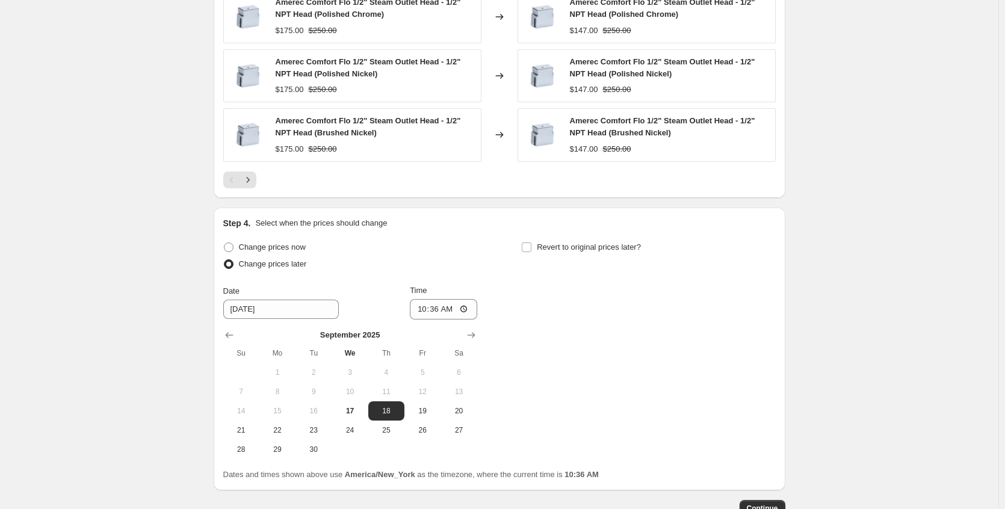
scroll to position [952, 0]
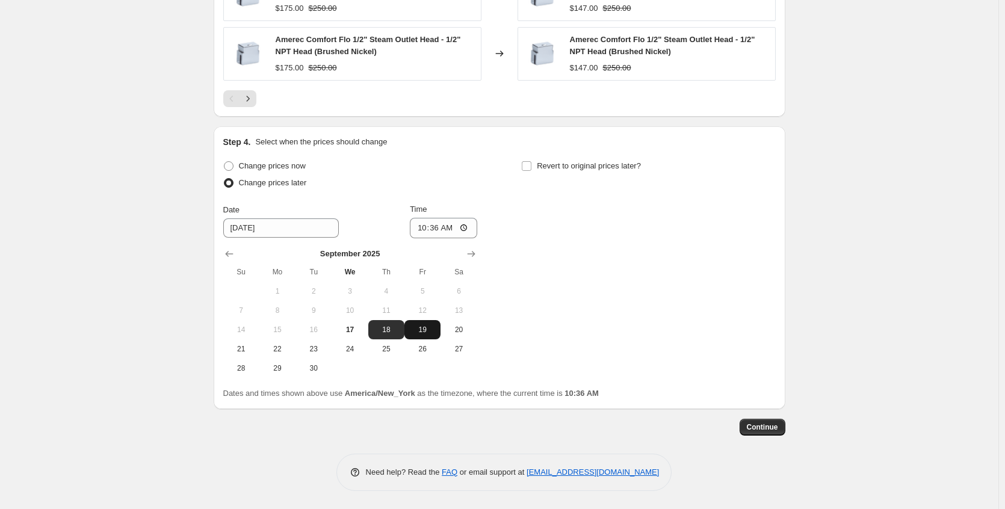
click at [433, 332] on span "19" at bounding box center [422, 330] width 26 height 10
click at [400, 329] on span "18" at bounding box center [386, 330] width 26 height 10
type input "9/18/2025"
click at [466, 229] on input "10:36" at bounding box center [443, 228] width 67 height 20
drag, startPoint x: 629, startPoint y: 263, endPoint x: 623, endPoint y: 255, distance: 10.2
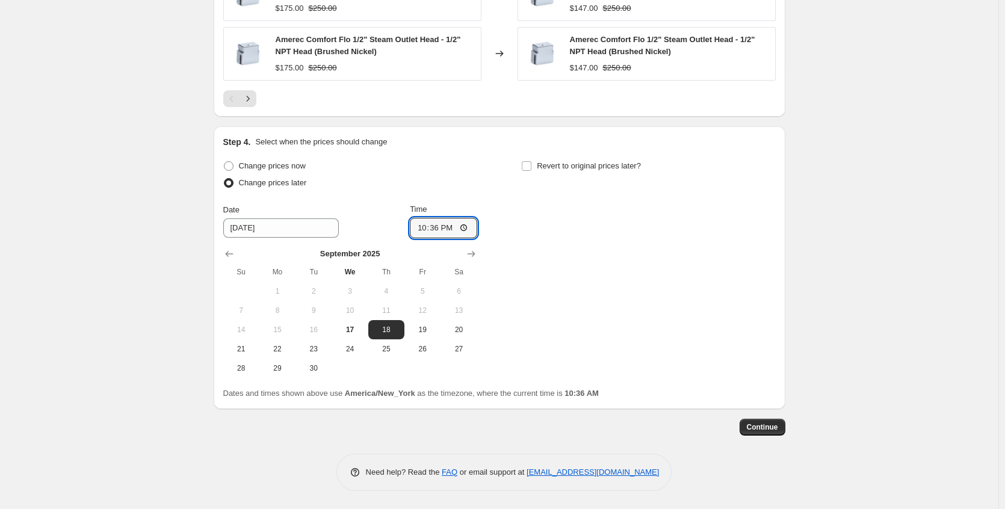
click at [629, 263] on div "Change prices now Change prices later Date 9/18/2025 Time 22:36 September 2025 …" at bounding box center [499, 268] width 552 height 220
type input "22:36"
click at [551, 169] on span "Revert to original prices later?" at bounding box center [589, 165] width 104 height 9
click at [531, 169] on input "Revert to original prices later?" at bounding box center [527, 166] width 10 height 10
checkbox input "true"
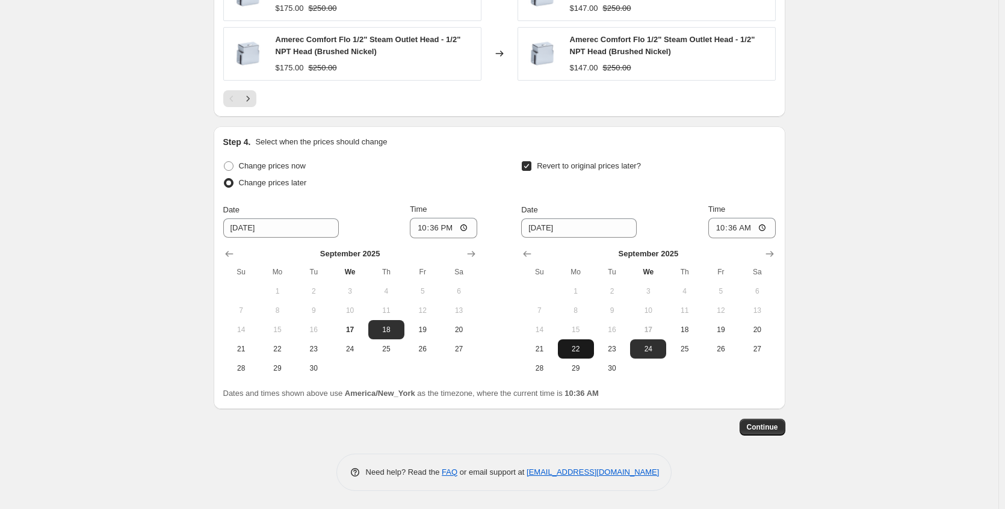
click at [573, 347] on span "22" at bounding box center [576, 349] width 26 height 10
type input "9/22/2025"
click at [762, 226] on input "10:36" at bounding box center [741, 228] width 67 height 20
drag, startPoint x: 882, startPoint y: 256, endPoint x: 827, endPoint y: 324, distance: 87.3
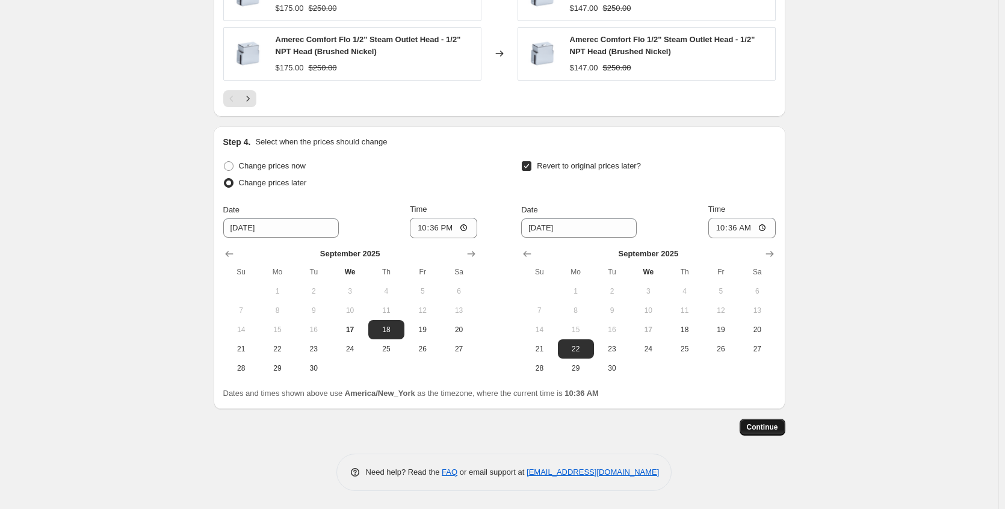
click at [769, 429] on span "Continue" at bounding box center [762, 427] width 31 height 10
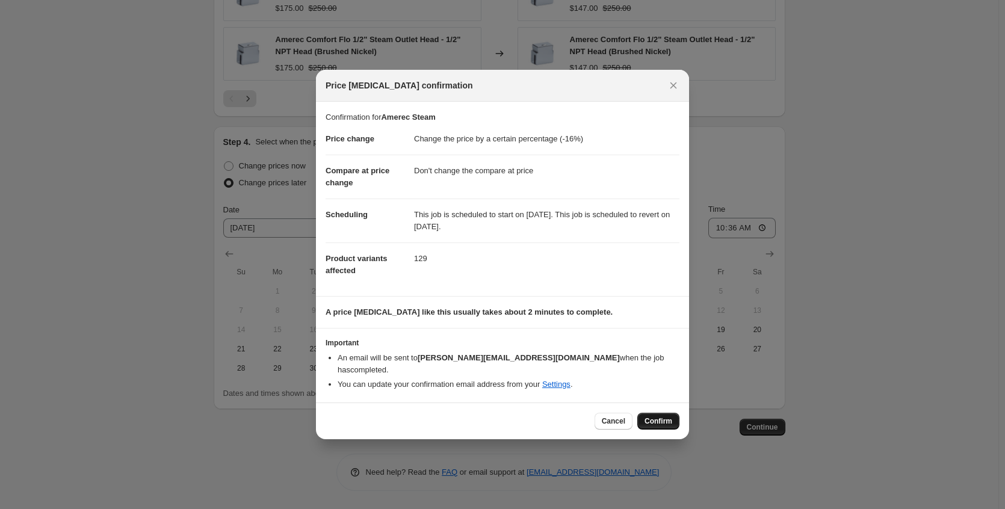
click at [667, 419] on span "Confirm" at bounding box center [659, 421] width 28 height 10
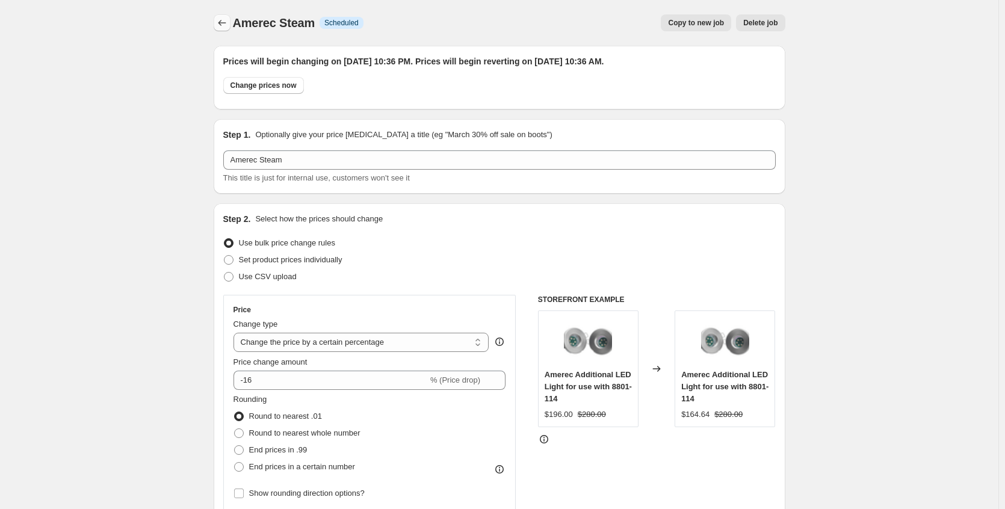
click at [228, 25] on icon "Price change jobs" at bounding box center [222, 23] width 12 height 12
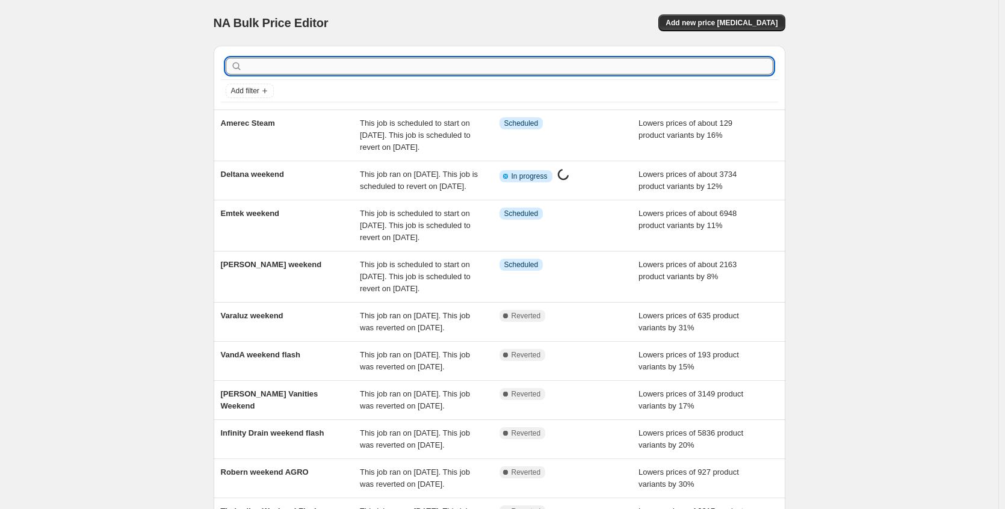
click at [363, 70] on input "text" at bounding box center [509, 66] width 528 height 17
type input "nameek"
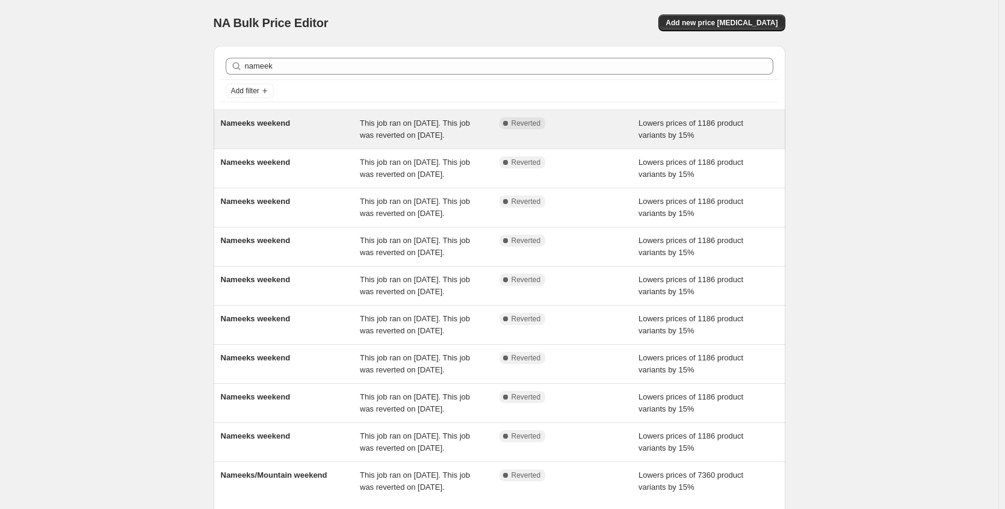
click at [316, 126] on div "Nameeks weekend" at bounding box center [291, 129] width 140 height 24
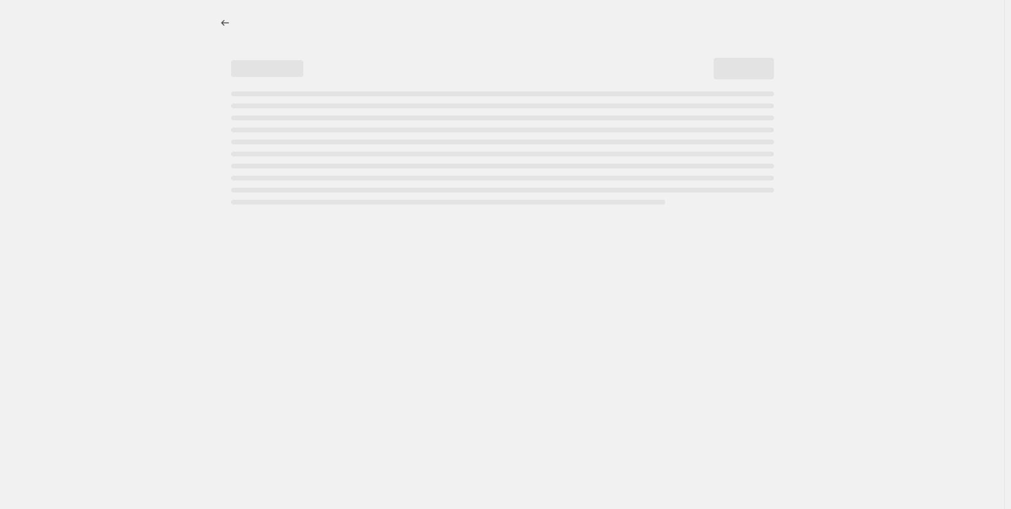
select select "percentage"
select select "no_change"
select select "collection"
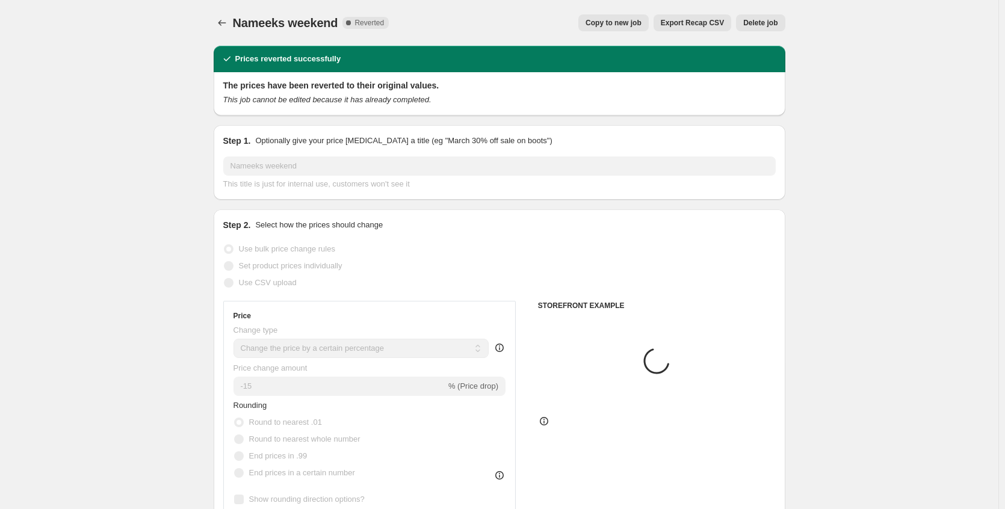
click at [633, 23] on span "Copy to new job" at bounding box center [614, 23] width 56 height 10
select select "percentage"
select select "no_change"
select select "collection"
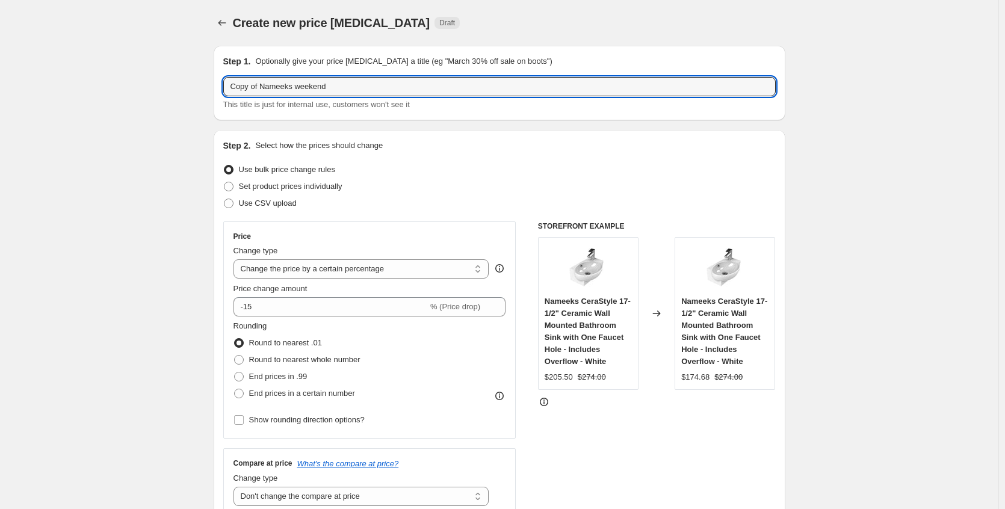
drag, startPoint x: 264, startPoint y: 86, endPoint x: 149, endPoint y: 91, distance: 115.7
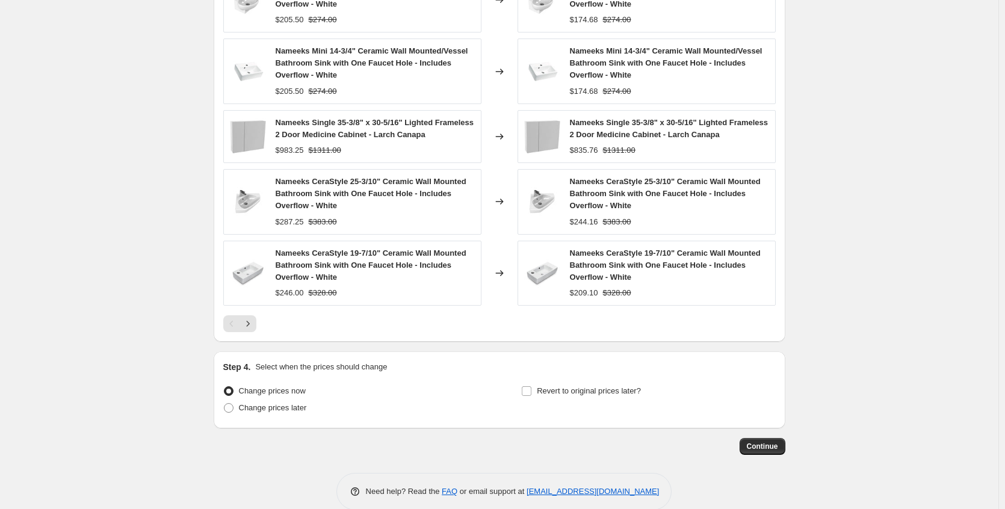
scroll to position [897, 0]
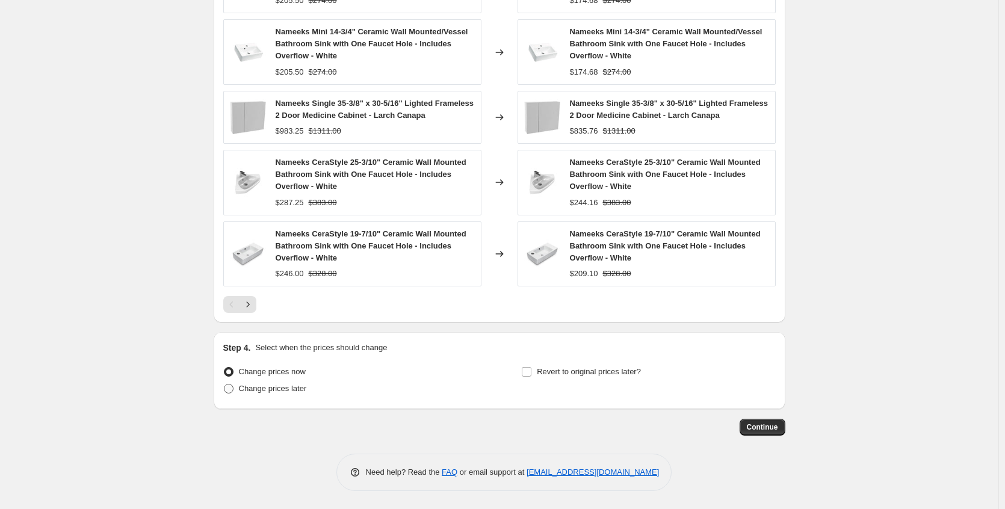
type input "Nameeks weekend"
click at [307, 393] on span "Change prices later" at bounding box center [273, 388] width 68 height 9
click at [224, 385] on input "Change prices later" at bounding box center [224, 384] width 1 height 1
radio input "true"
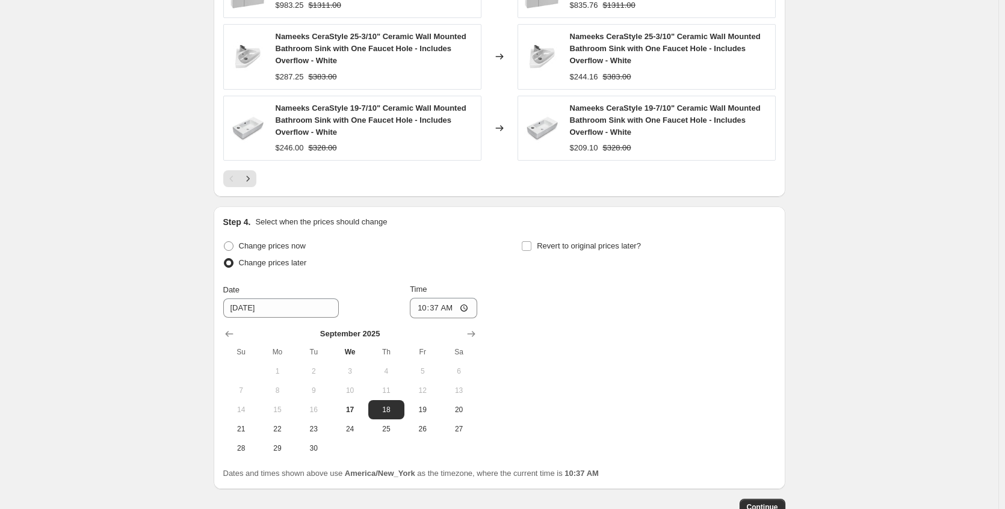
scroll to position [1103, 0]
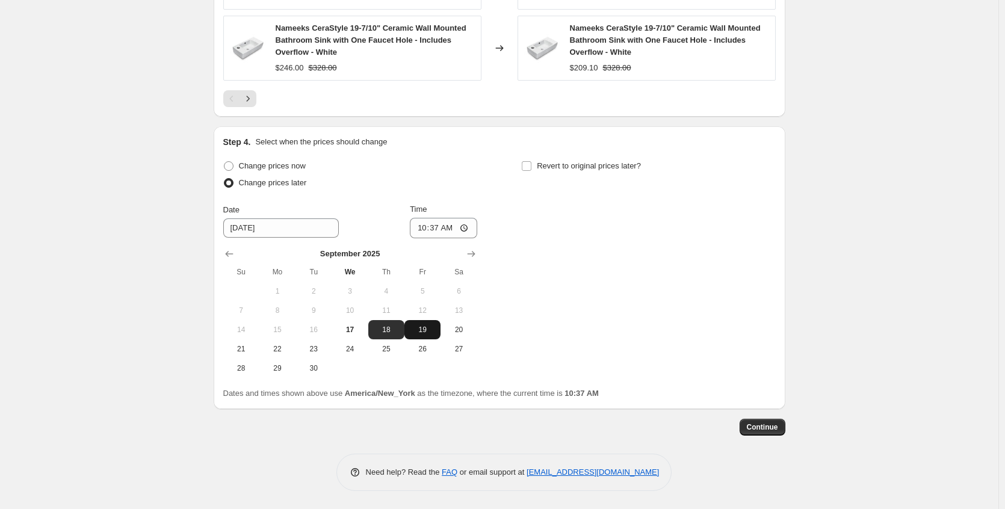
click at [421, 326] on span "19" at bounding box center [422, 330] width 26 height 10
type input "9/19/2025"
click at [531, 168] on input "Revert to original prices later?" at bounding box center [527, 166] width 10 height 10
checkbox input "true"
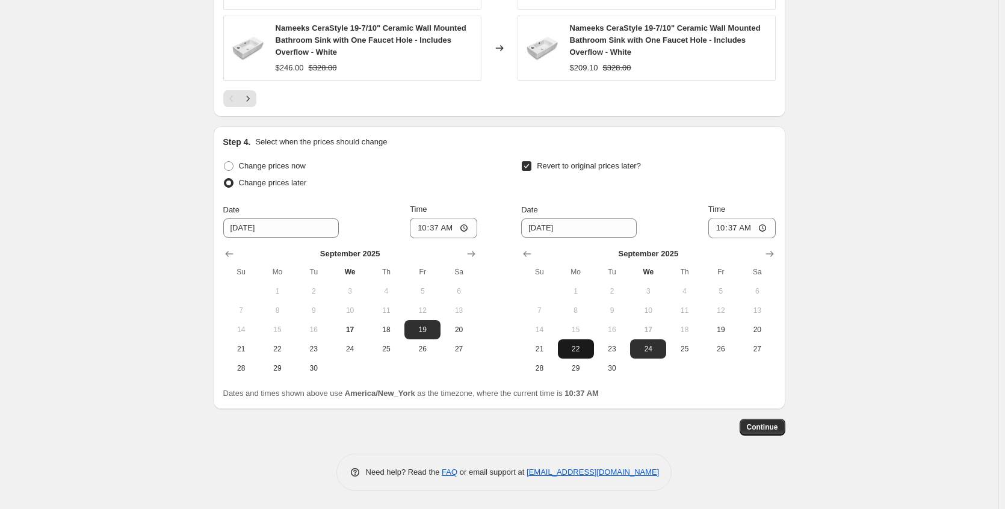
click at [577, 350] on span "22" at bounding box center [576, 349] width 26 height 10
type input "9/22/2025"
click at [770, 430] on span "Continue" at bounding box center [762, 427] width 31 height 10
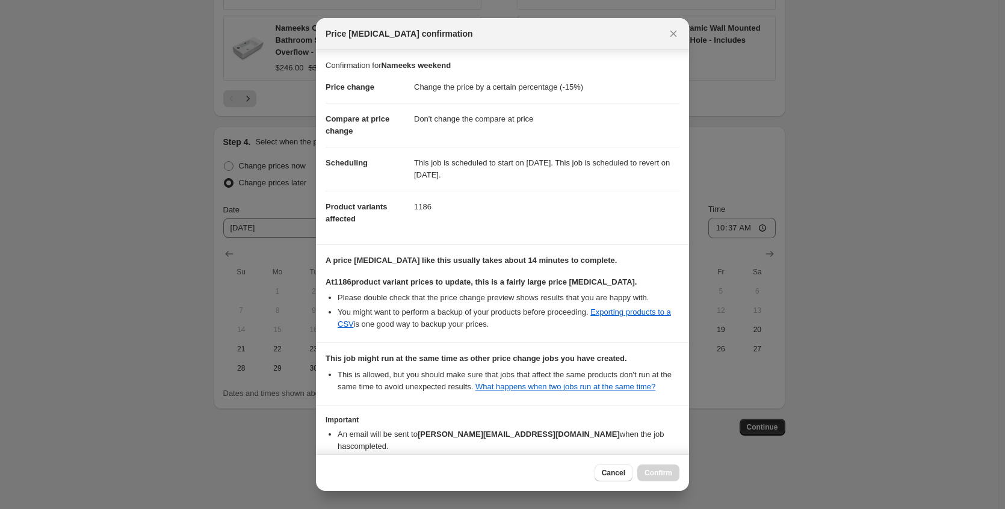
scroll to position [85, 0]
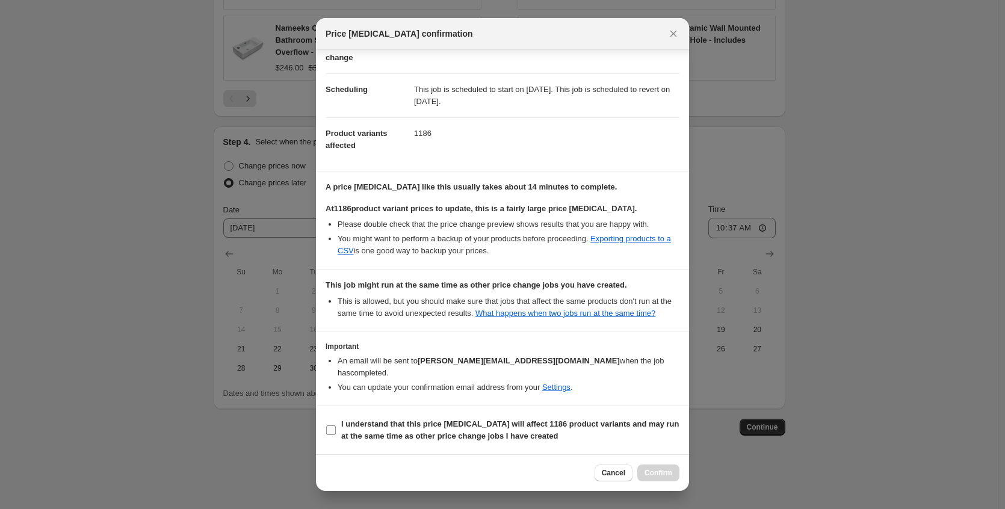
click at [514, 418] on span "I understand that this price change job will affect 1186 product variants and m…" at bounding box center [510, 430] width 338 height 24
click at [336, 425] on input "I understand that this price change job will affect 1186 product variants and m…" at bounding box center [331, 430] width 10 height 10
checkbox input "true"
click at [663, 477] on button "Confirm" at bounding box center [658, 473] width 42 height 17
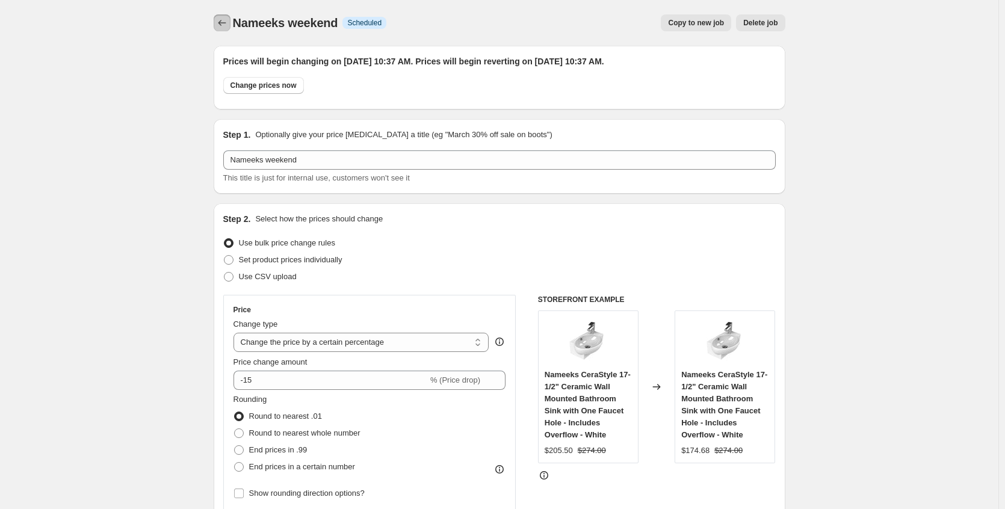
click at [228, 25] on icon "Price change jobs" at bounding box center [222, 23] width 12 height 12
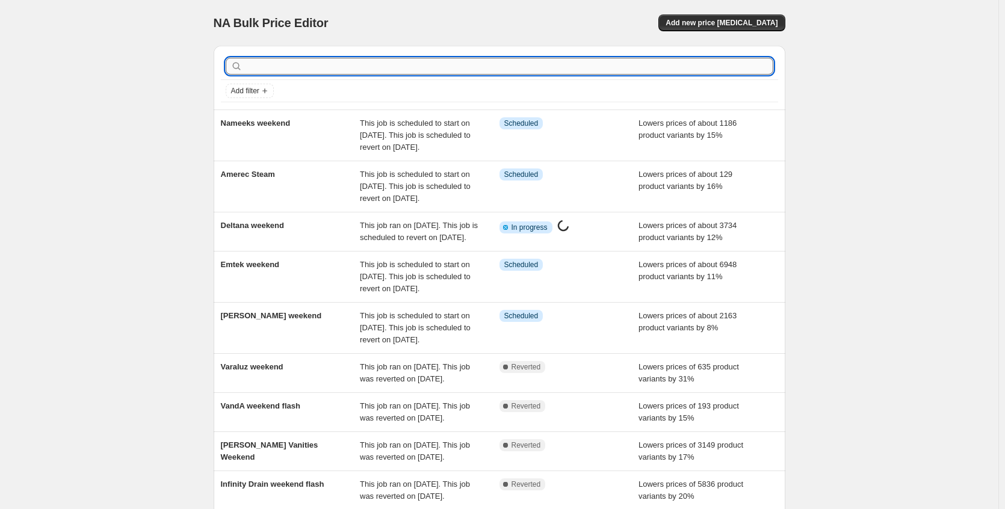
click at [278, 66] on input "text" at bounding box center [509, 66] width 528 height 17
click at [294, 69] on input "text" at bounding box center [509, 66] width 528 height 17
type input "abra"
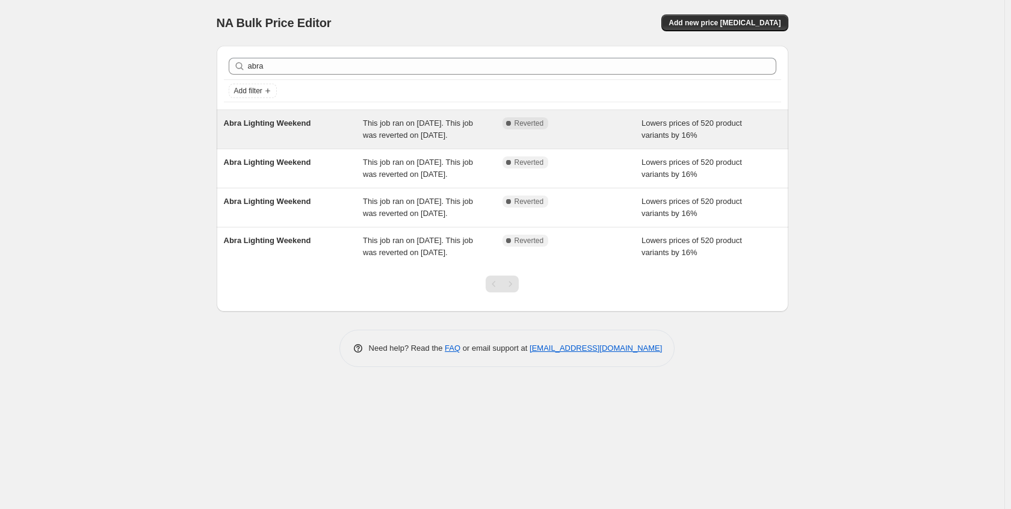
click at [311, 125] on span "Abra Lighting Weekend" at bounding box center [267, 123] width 87 height 9
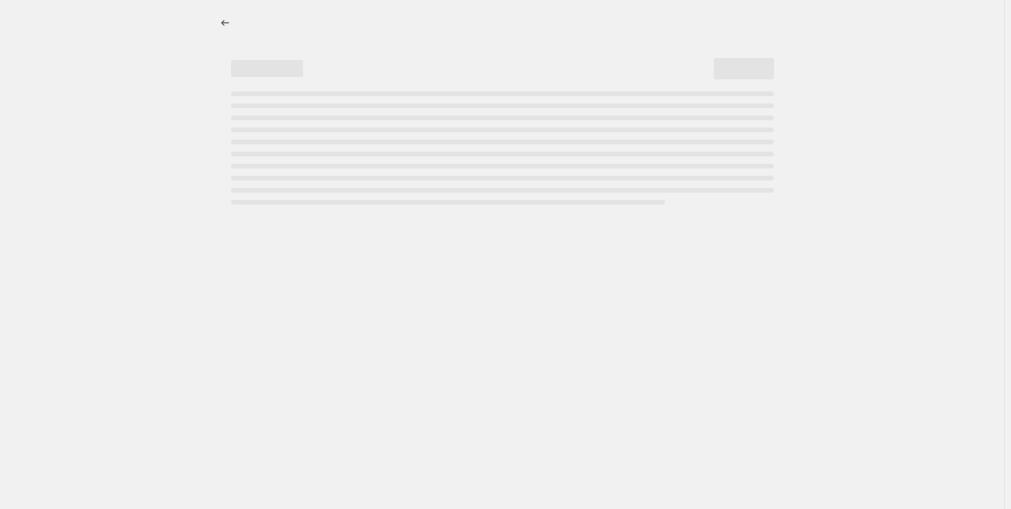
select select "percentage"
select select "no_change"
select select "collection"
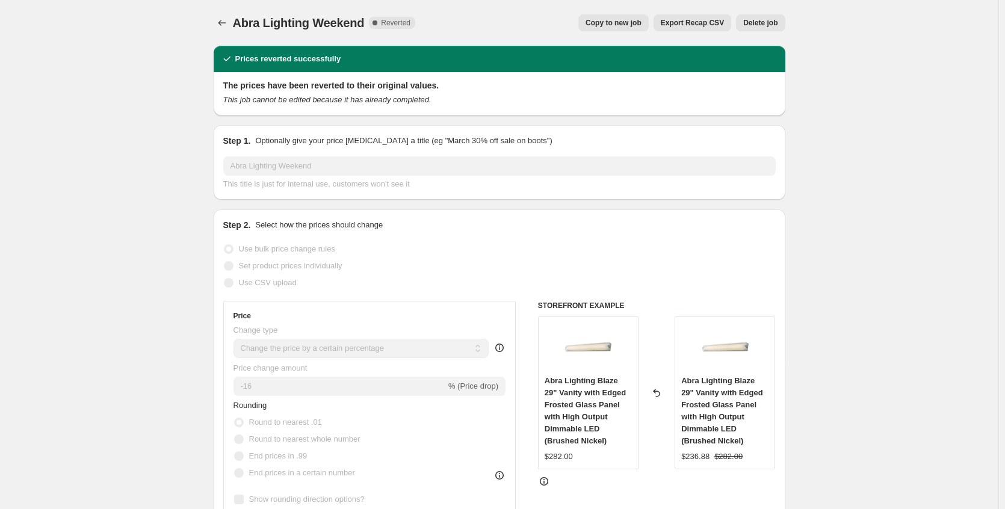
click at [600, 17] on button "Copy to new job" at bounding box center [613, 22] width 70 height 17
select select "percentage"
select select "no_change"
select select "collection"
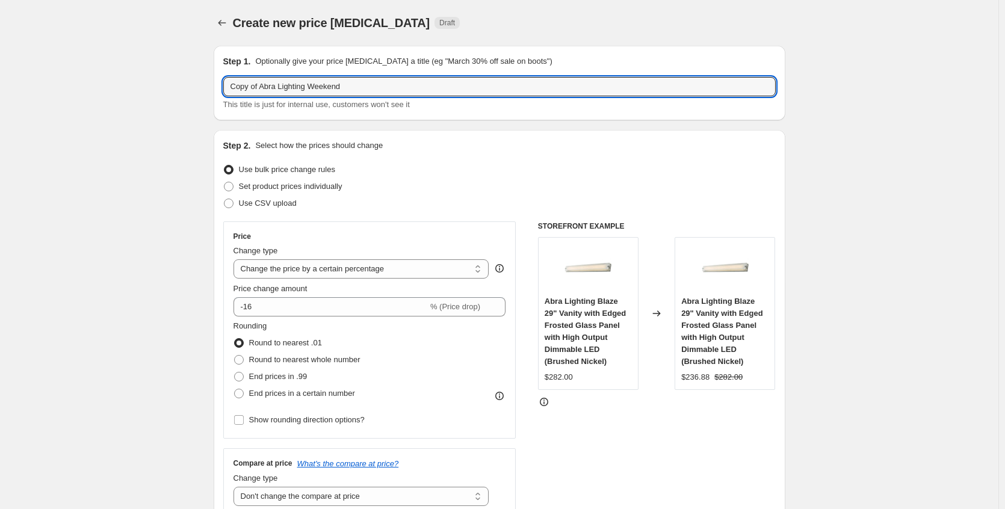
drag, startPoint x: 266, startPoint y: 87, endPoint x: 119, endPoint y: 95, distance: 147.7
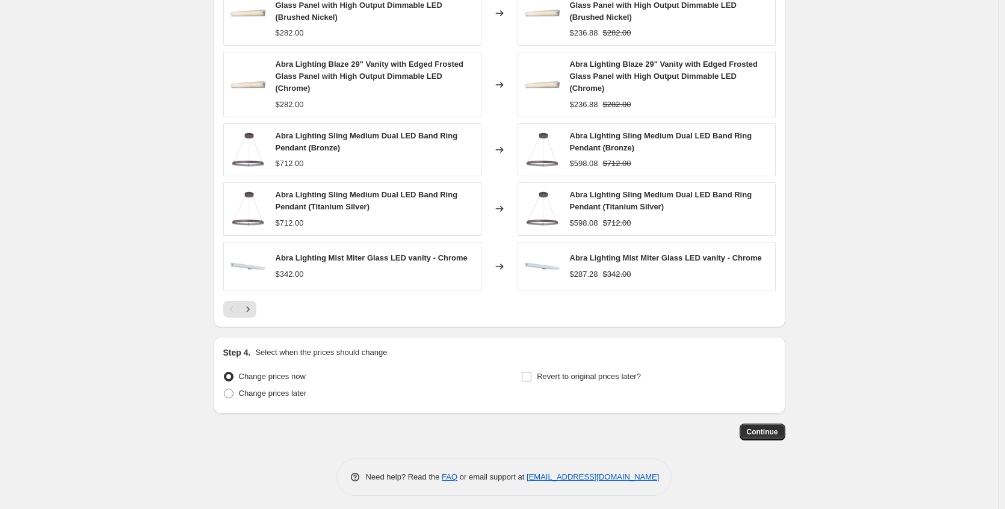
scroll to position [869, 0]
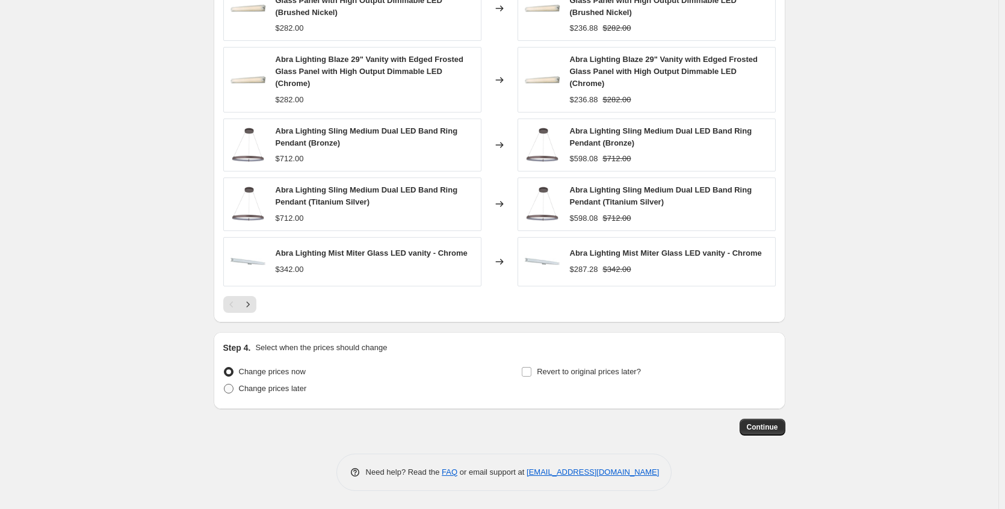
type input "Abra Lighting Weekend"
click at [297, 392] on span "Change prices later" at bounding box center [273, 388] width 68 height 9
click at [224, 385] on input "Change prices later" at bounding box center [224, 384] width 1 height 1
radio input "true"
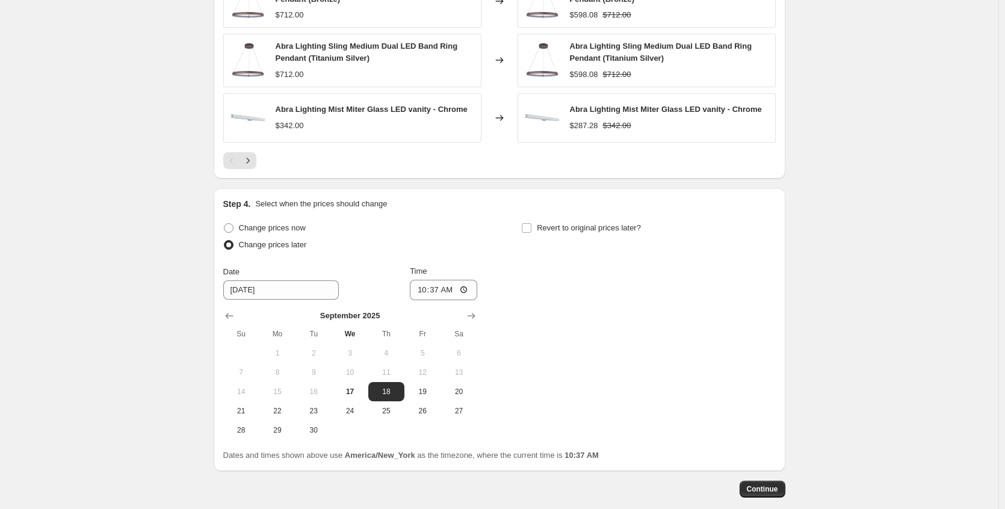
scroll to position [1075, 0]
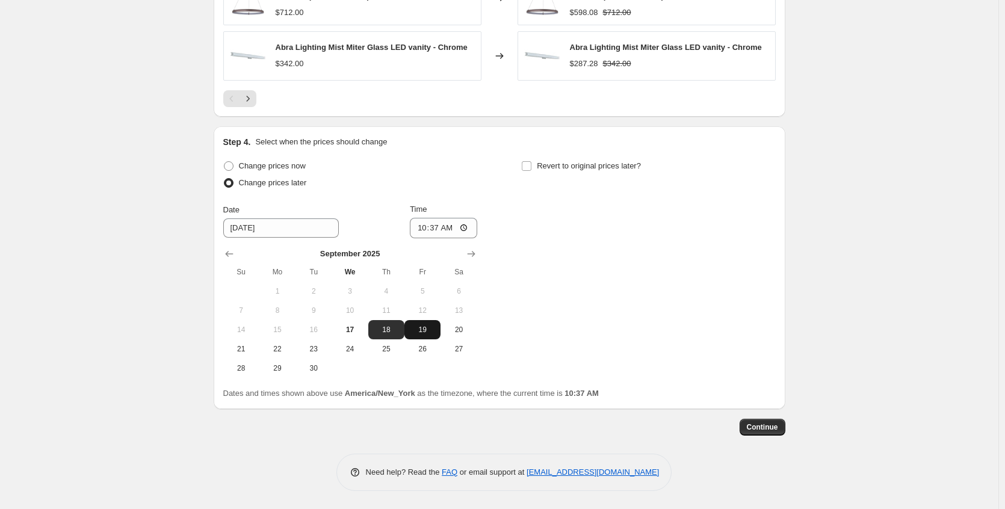
click at [436, 331] on span "19" at bounding box center [422, 330] width 26 height 10
type input "9/19/2025"
click at [469, 228] on input "10:37" at bounding box center [443, 228] width 67 height 20
type input "22:37"
click at [554, 232] on div "Change prices now Change prices later Date 9/19/2025 Time 22:37 September 2025 …" at bounding box center [499, 268] width 552 height 220
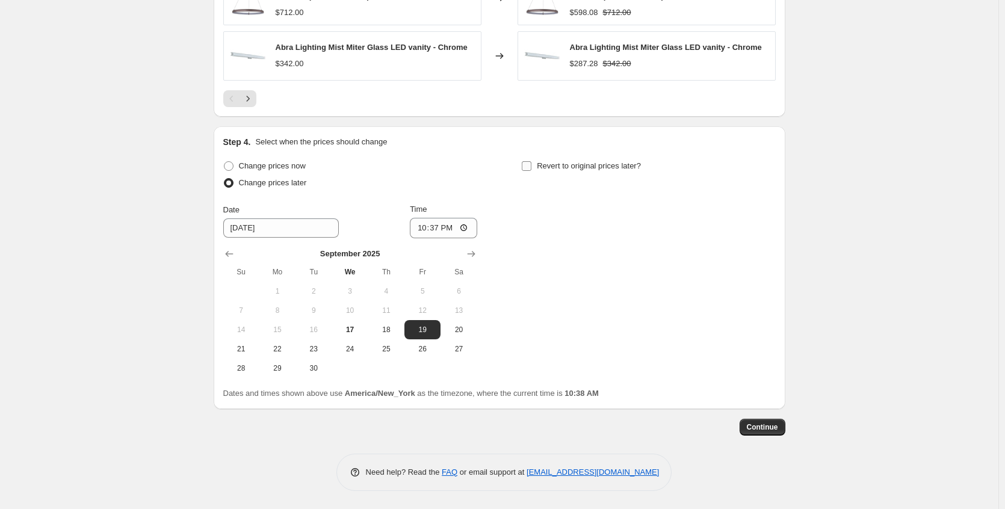
click at [530, 168] on input "Revert to original prices later?" at bounding box center [527, 166] width 10 height 10
checkbox input "true"
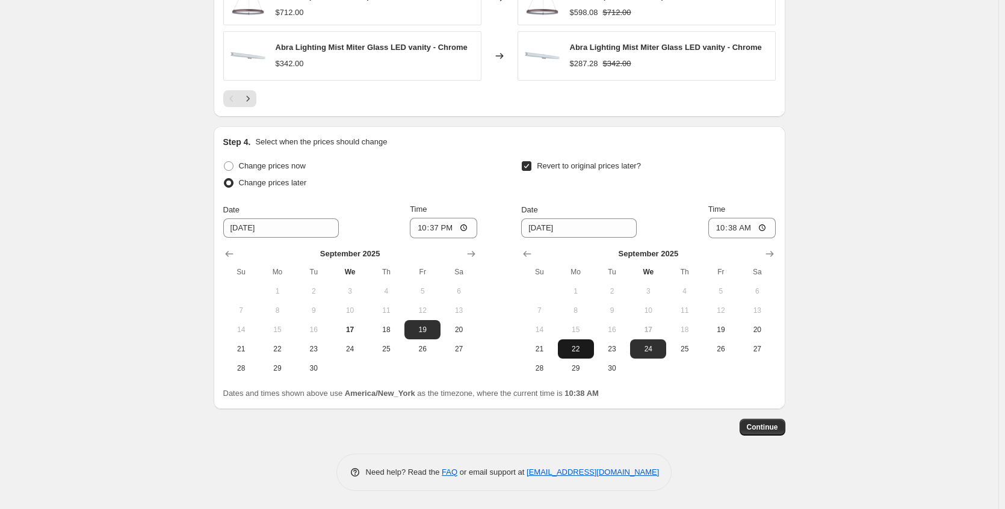
click at [589, 348] on span "22" at bounding box center [576, 349] width 26 height 10
type input "9/22/2025"
click at [764, 227] on input "10:38" at bounding box center [741, 228] width 67 height 20
type input "02:40"
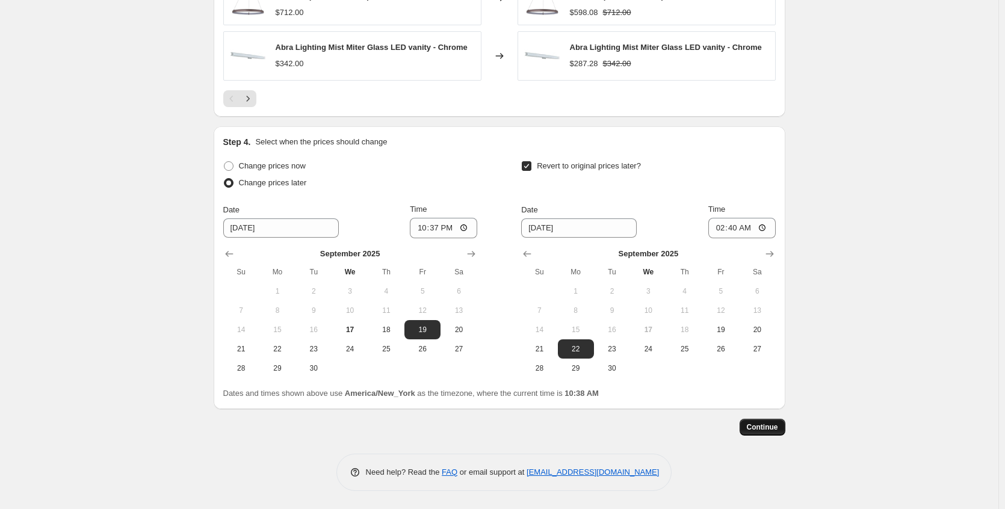
click at [767, 431] on span "Continue" at bounding box center [762, 427] width 31 height 10
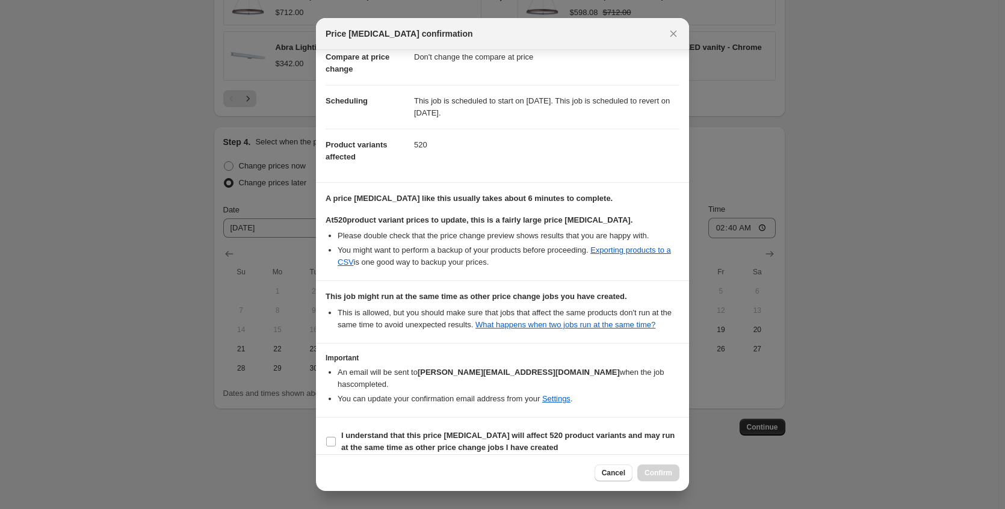
scroll to position [85, 0]
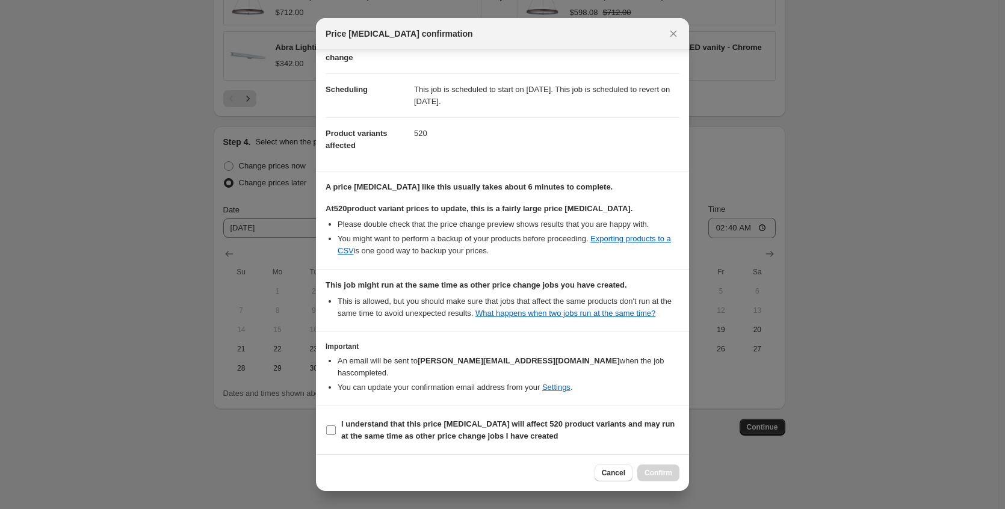
click at [478, 425] on b "I understand that this price change job will affect 520 product variants and ma…" at bounding box center [507, 429] width 333 height 21
click at [336, 425] on input "I understand that this price change job will affect 520 product variants and ma…" at bounding box center [331, 430] width 10 height 10
checkbox input "true"
click at [654, 464] on div "Cancel Confirm" at bounding box center [502, 472] width 373 height 37
click at [648, 474] on span "Confirm" at bounding box center [659, 473] width 28 height 10
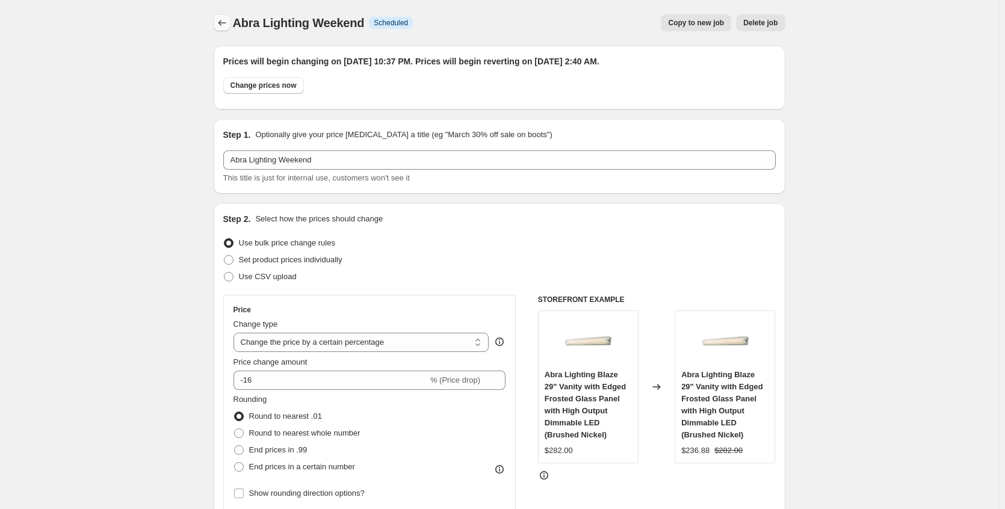
click at [218, 23] on icon "Price change jobs" at bounding box center [222, 23] width 12 height 12
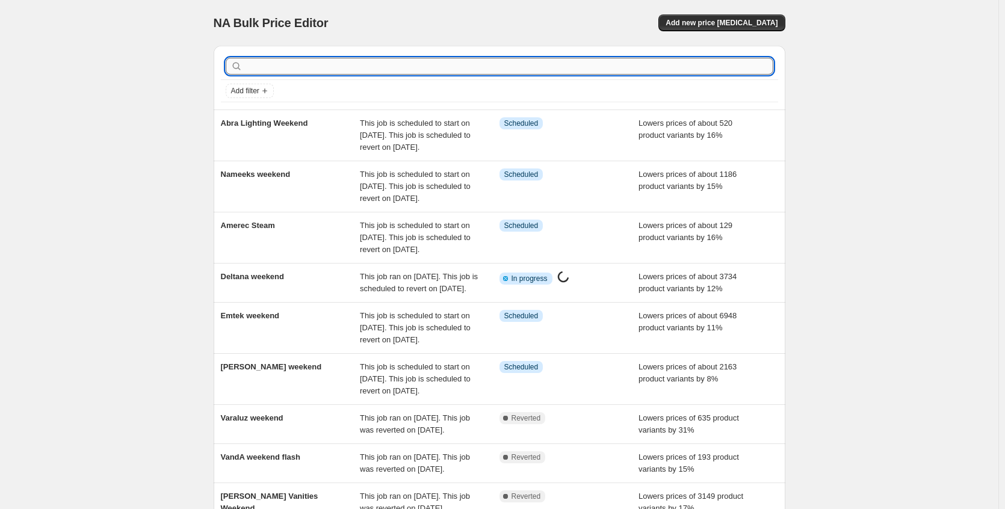
click at [344, 60] on input "text" at bounding box center [509, 66] width 528 height 17
type input "linkasink"
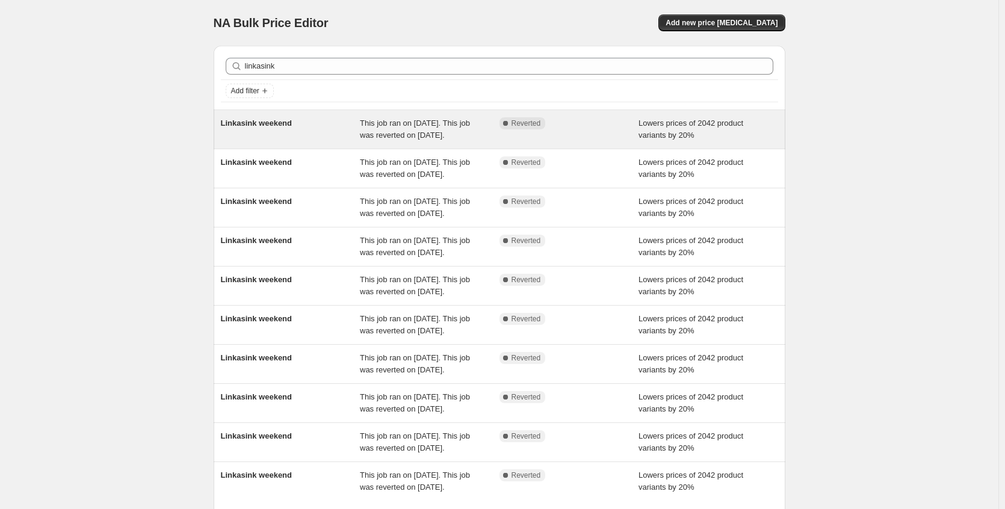
click at [308, 132] on div "Linkasink weekend" at bounding box center [291, 129] width 140 height 24
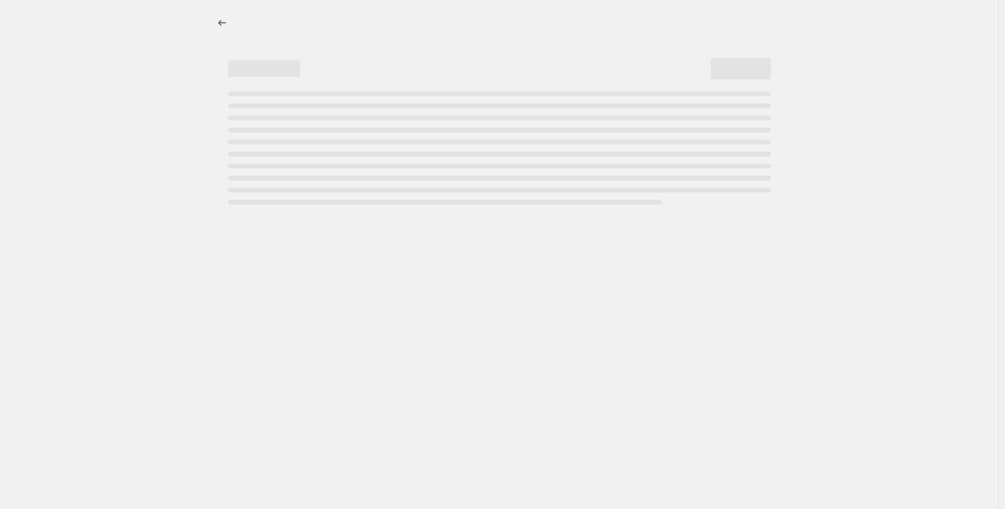
select select "percentage"
select select "no_change"
select select "collection"
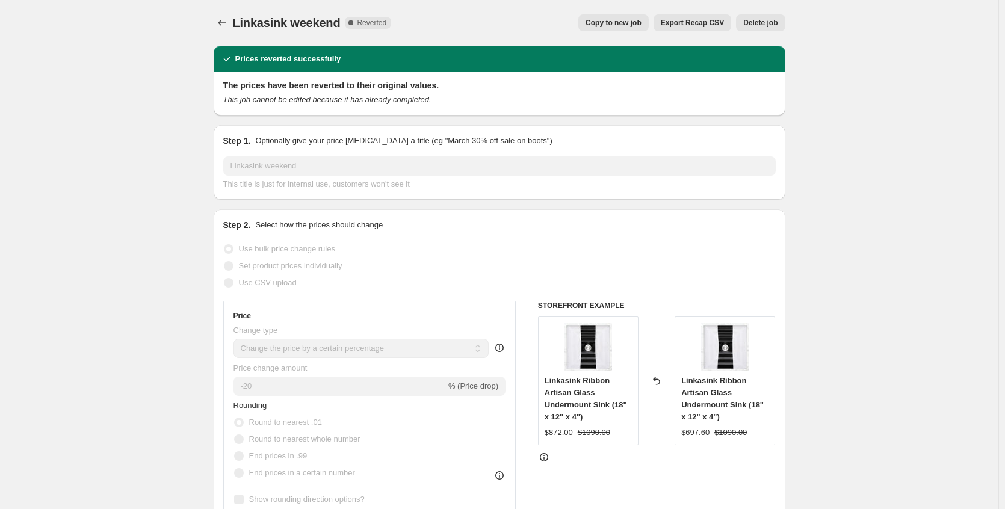
click at [601, 23] on span "Copy to new job" at bounding box center [614, 23] width 56 height 10
select select "percentage"
select select "no_change"
select select "collection"
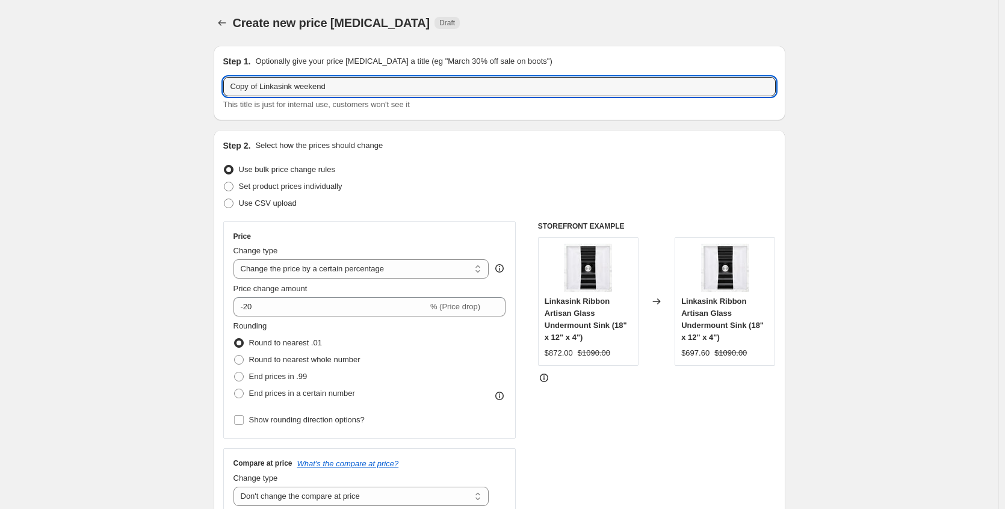
drag, startPoint x: 265, startPoint y: 88, endPoint x: 108, endPoint y: 91, distance: 157.1
type input "Linkasink weekend"
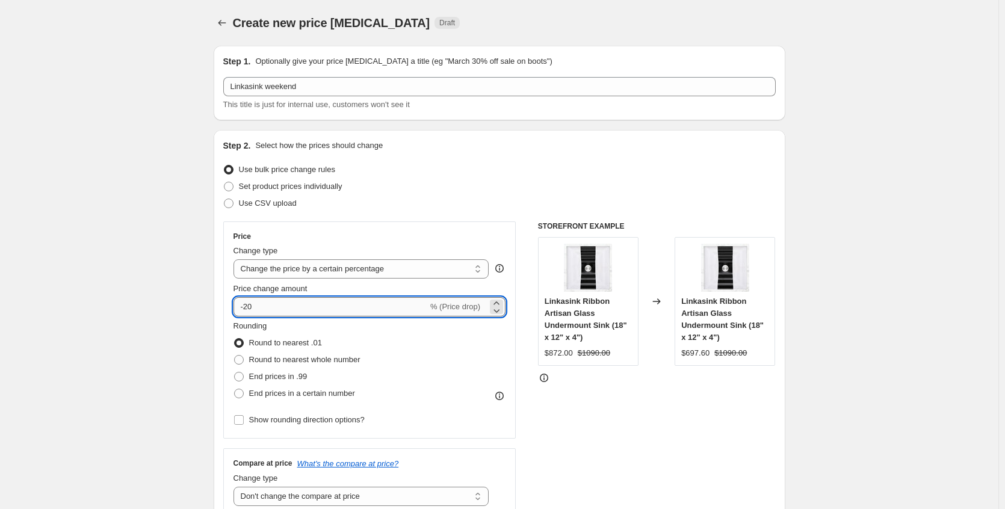
click at [268, 306] on input "-20" at bounding box center [331, 306] width 194 height 19
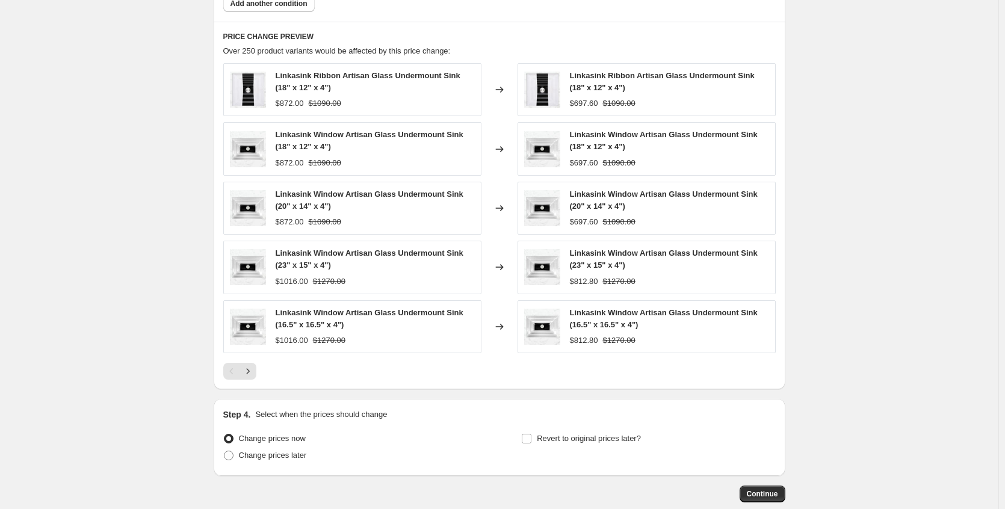
scroll to position [849, 0]
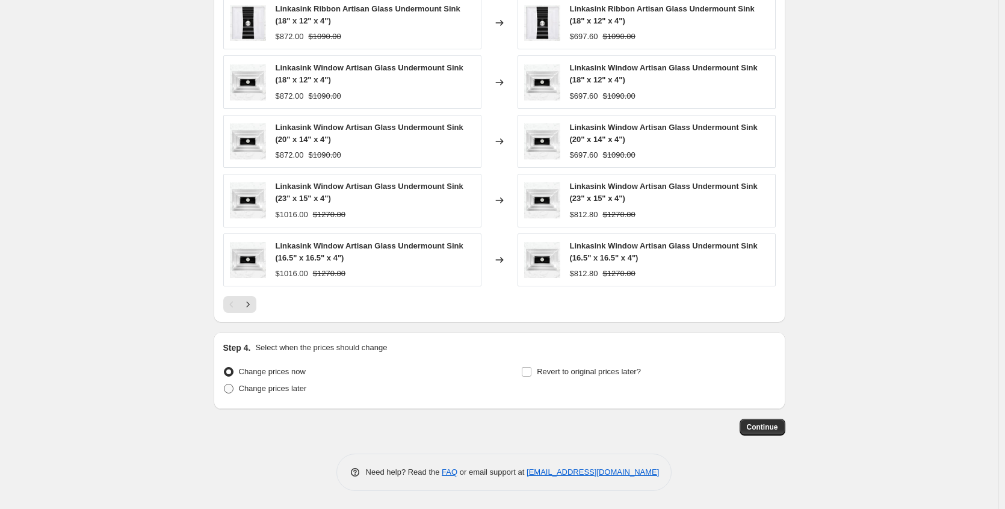
type input "-25"
click at [282, 389] on span "Change prices later" at bounding box center [273, 388] width 68 height 9
click at [224, 385] on input "Change prices later" at bounding box center [224, 384] width 1 height 1
radio input "true"
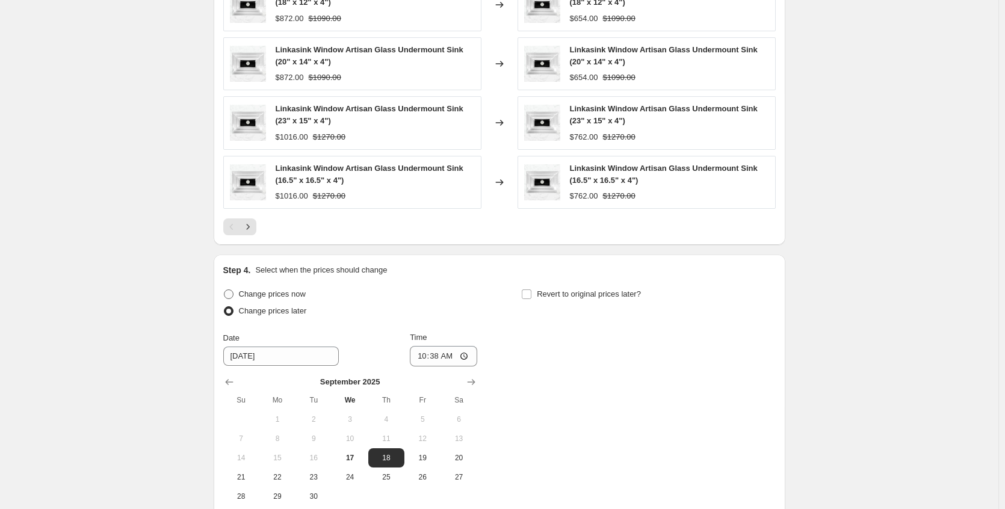
scroll to position [1054, 0]
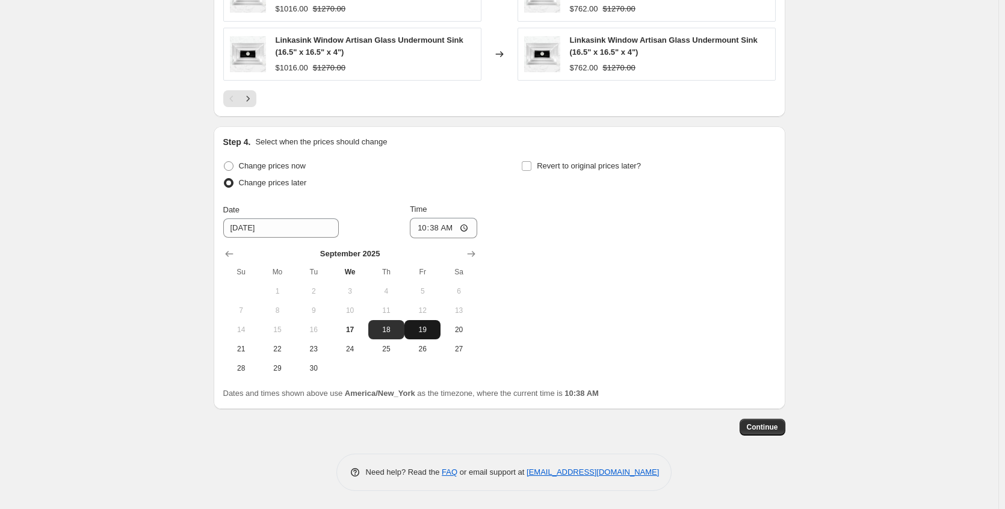
click at [419, 335] on button "19" at bounding box center [422, 329] width 36 height 19
type input "9/19/2025"
click at [463, 232] on input "10:38" at bounding box center [443, 228] width 67 height 20
type input "22:38"
click at [528, 169] on input "Revert to original prices later?" at bounding box center [527, 166] width 10 height 10
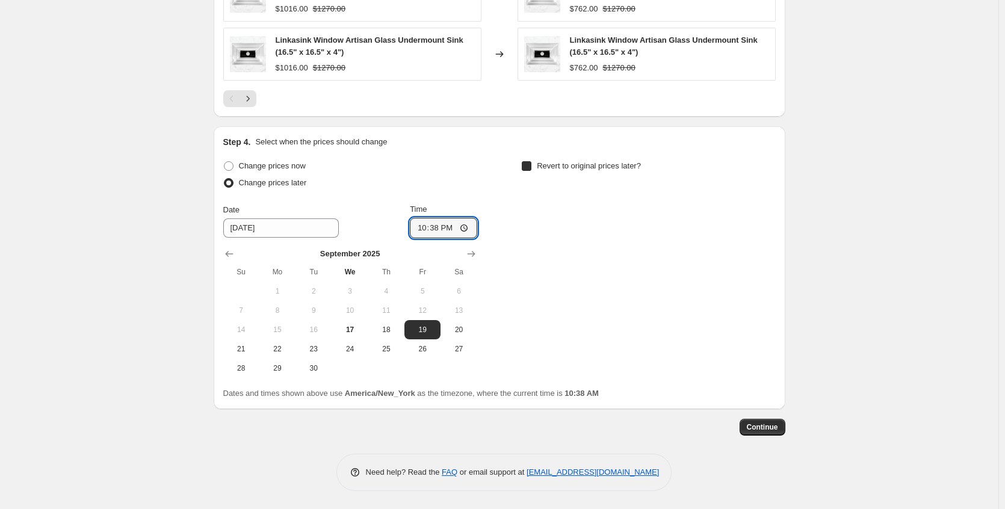
checkbox input "true"
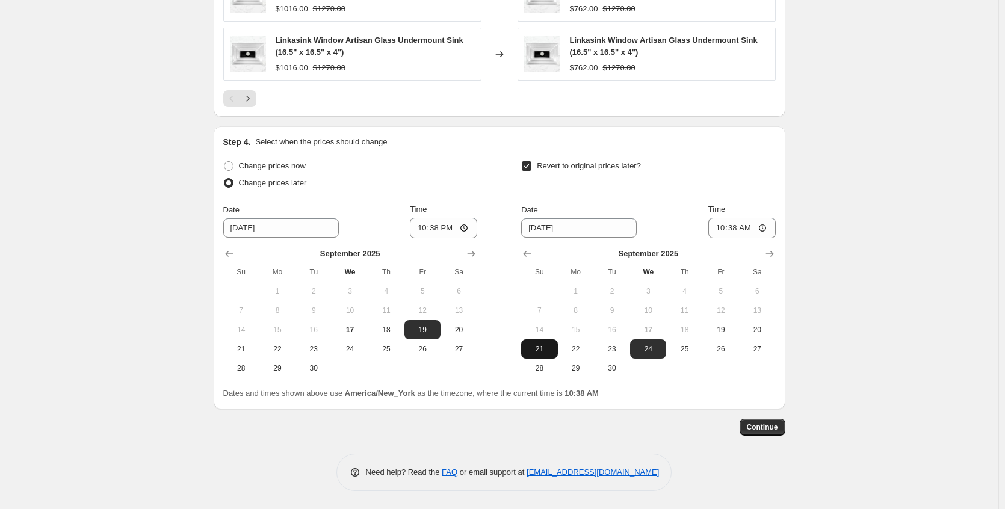
click at [548, 352] on span "21" at bounding box center [539, 349] width 26 height 10
type input "9/21/2025"
click at [765, 226] on input "10:38" at bounding box center [741, 228] width 67 height 20
type input "22:38"
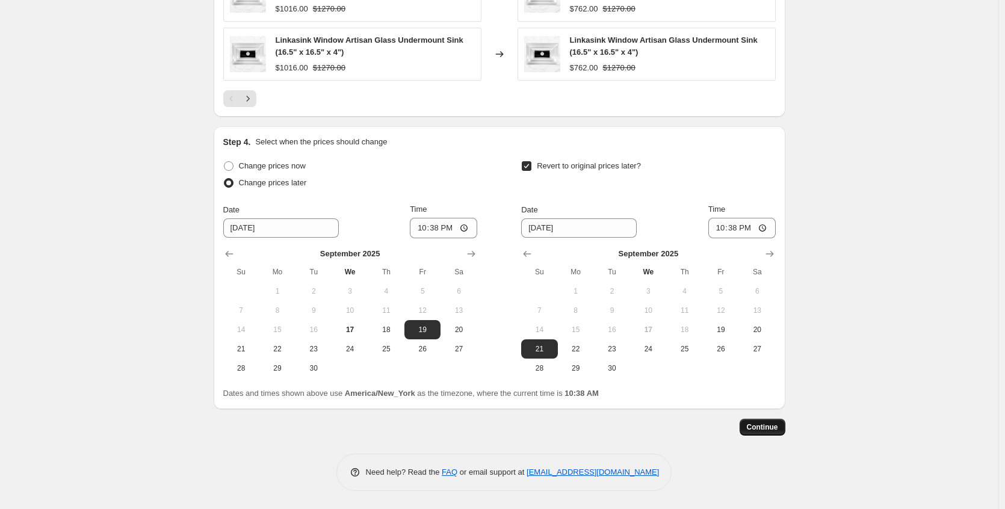
click at [764, 428] on span "Continue" at bounding box center [762, 427] width 31 height 10
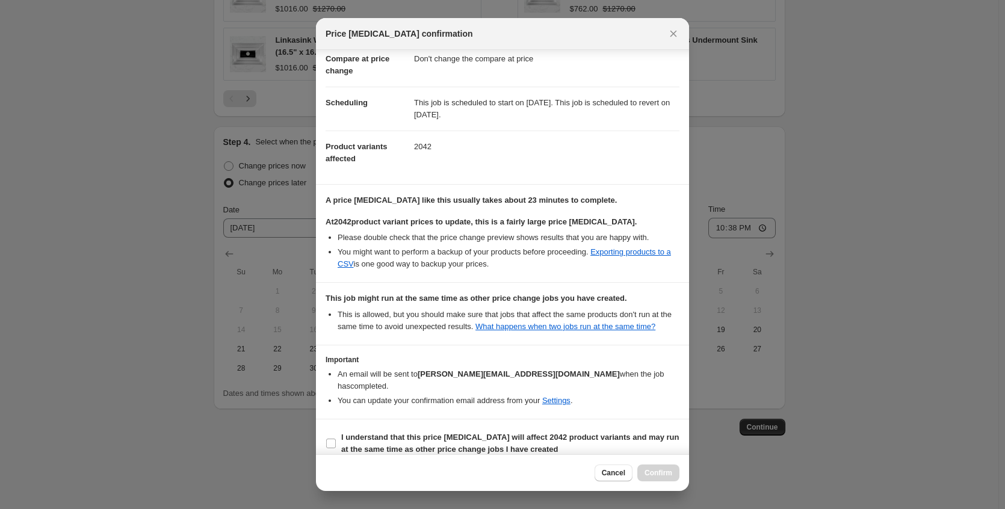
scroll to position [85, 0]
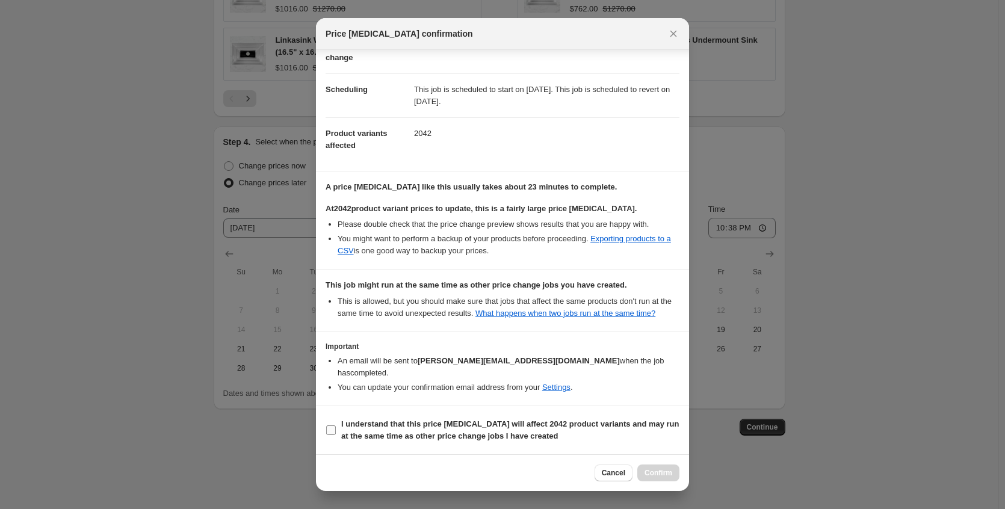
click at [474, 436] on b "I understand that this price change job will affect 2042 product variants and m…" at bounding box center [510, 429] width 338 height 21
click at [336, 435] on input "I understand that this price change job will affect 2042 product variants and m…" at bounding box center [331, 430] width 10 height 10
checkbox input "true"
click at [662, 475] on span "Confirm" at bounding box center [659, 473] width 28 height 10
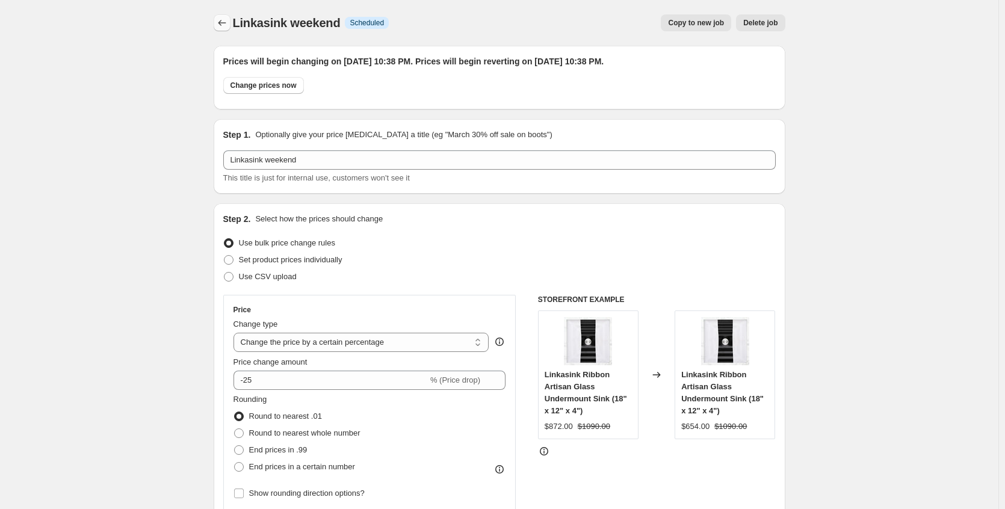
click at [228, 25] on icon "Price change jobs" at bounding box center [222, 23] width 12 height 12
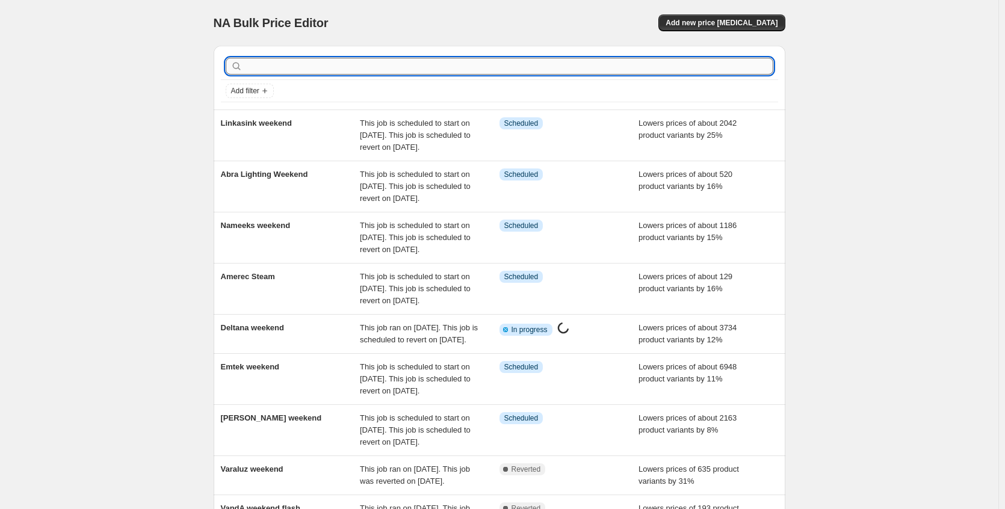
click at [269, 63] on input "text" at bounding box center [509, 66] width 528 height 17
type input "craft"
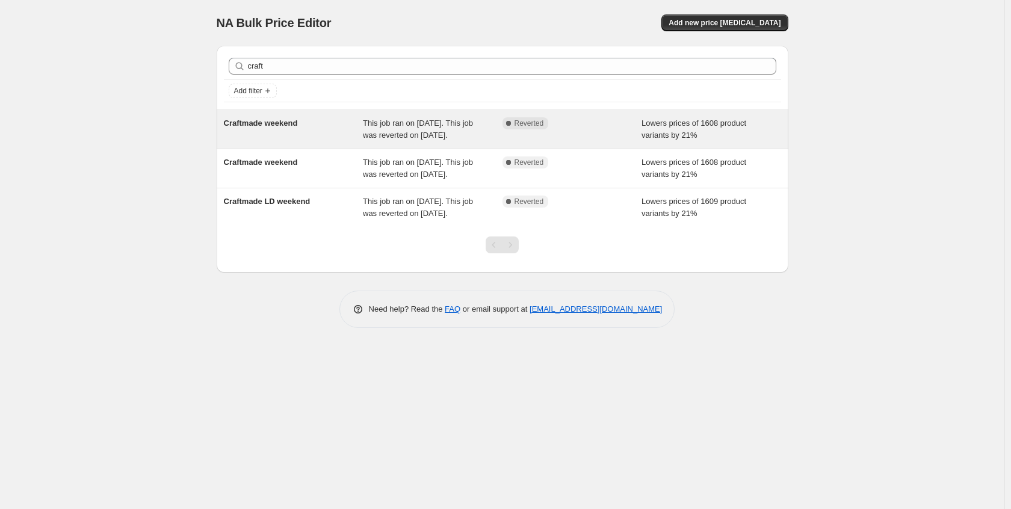
click at [309, 138] on div "Craftmade weekend" at bounding box center [294, 129] width 140 height 24
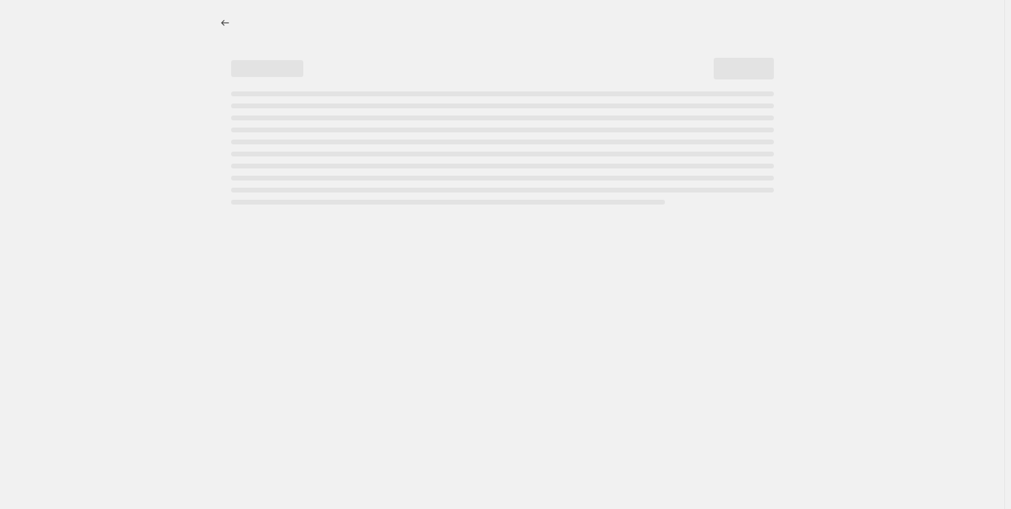
select select "percentage"
select select "no_change"
select select "collection"
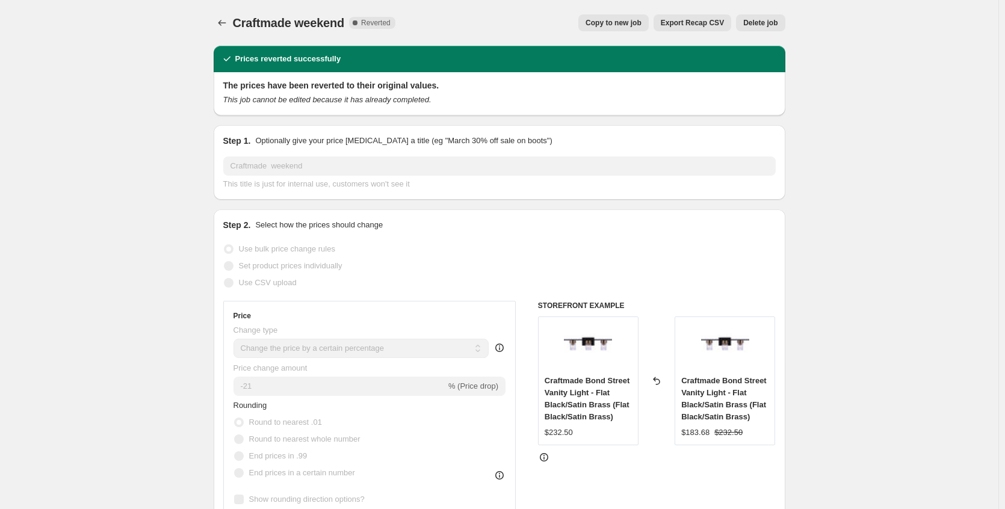
click at [633, 26] on span "Copy to new job" at bounding box center [614, 23] width 56 height 10
select select "percentage"
select select "no_change"
select select "collection"
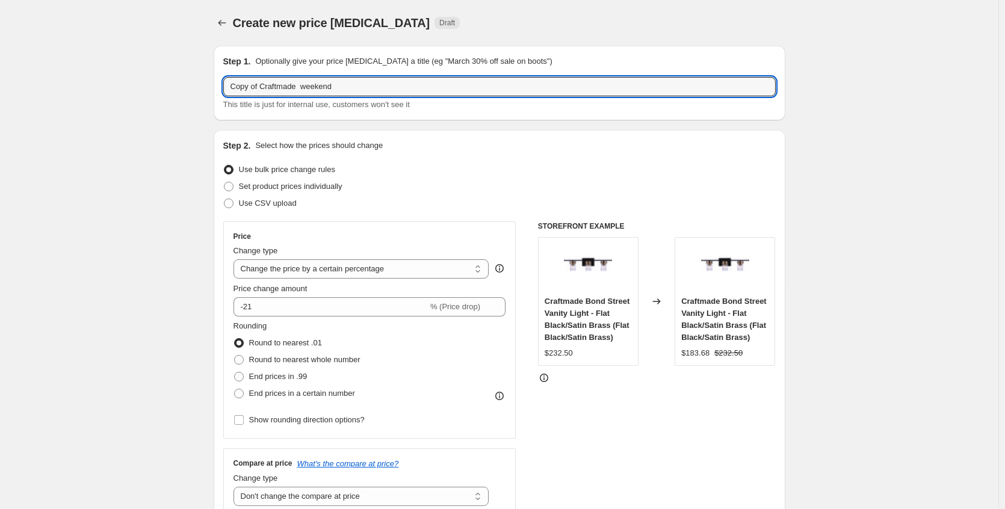
drag, startPoint x: 266, startPoint y: 87, endPoint x: 154, endPoint y: 87, distance: 111.9
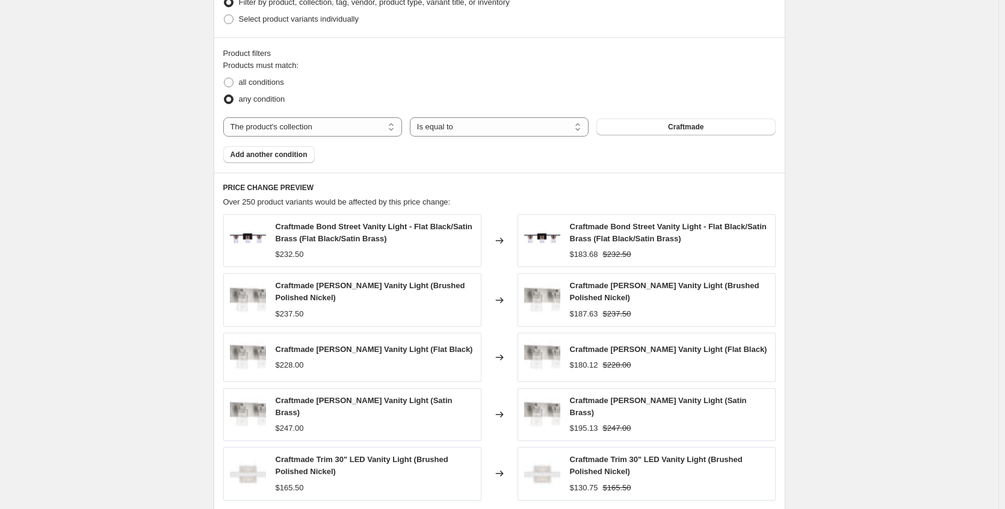
scroll to position [841, 0]
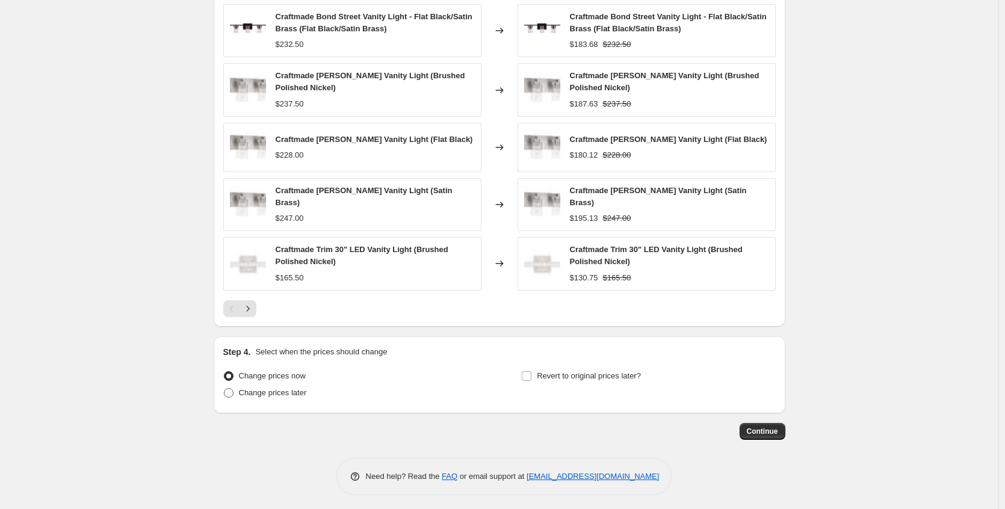
type input "Craftmade weekend"
click at [305, 395] on label "Change prices later" at bounding box center [265, 393] width 84 height 17
click at [224, 389] on input "Change prices later" at bounding box center [224, 388] width 1 height 1
radio input "true"
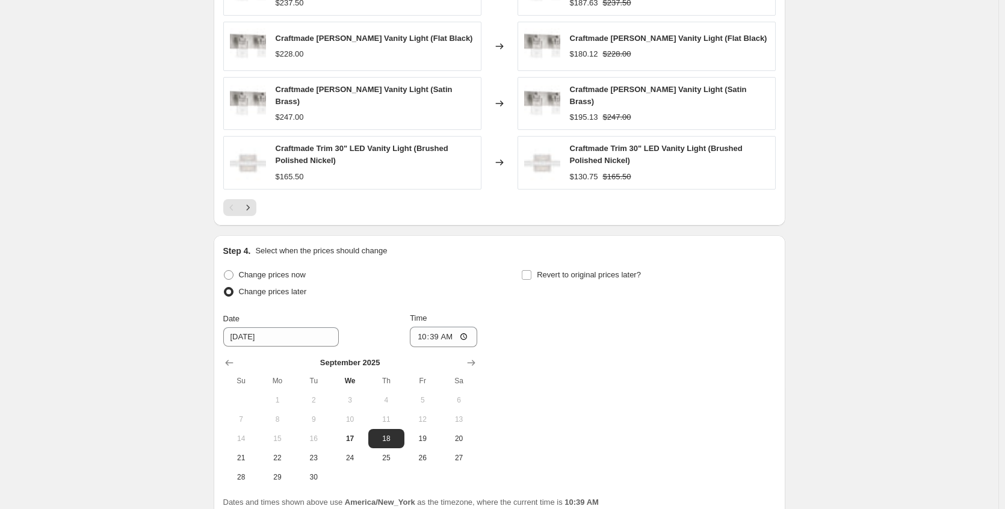
scroll to position [1047, 0]
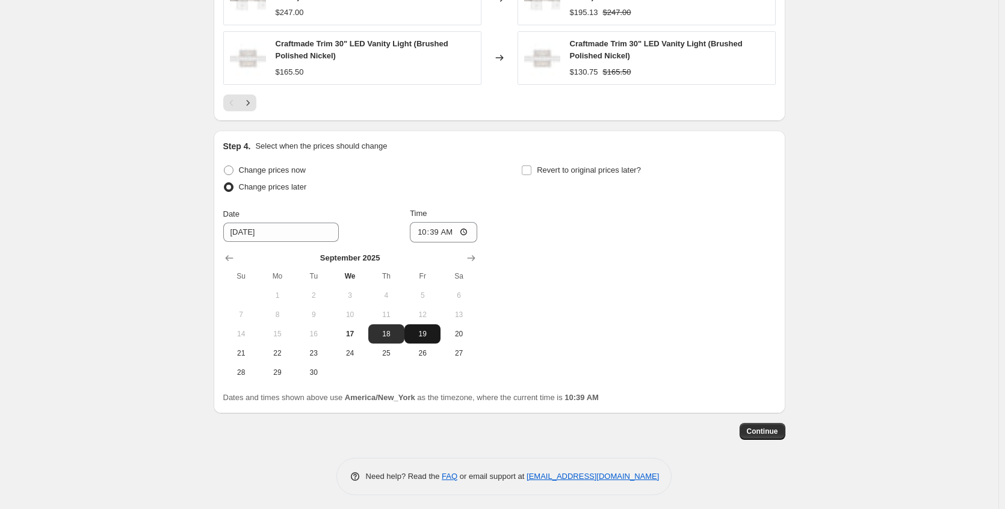
click at [428, 334] on span "19" at bounding box center [422, 334] width 26 height 10
type input "9/19/2025"
click at [469, 227] on input "10:39" at bounding box center [443, 232] width 67 height 20
type input "22:39"
click at [552, 226] on div "Change prices now Change prices later Date 9/19/2025 Time 22:39 September 2025 …" at bounding box center [499, 272] width 552 height 220
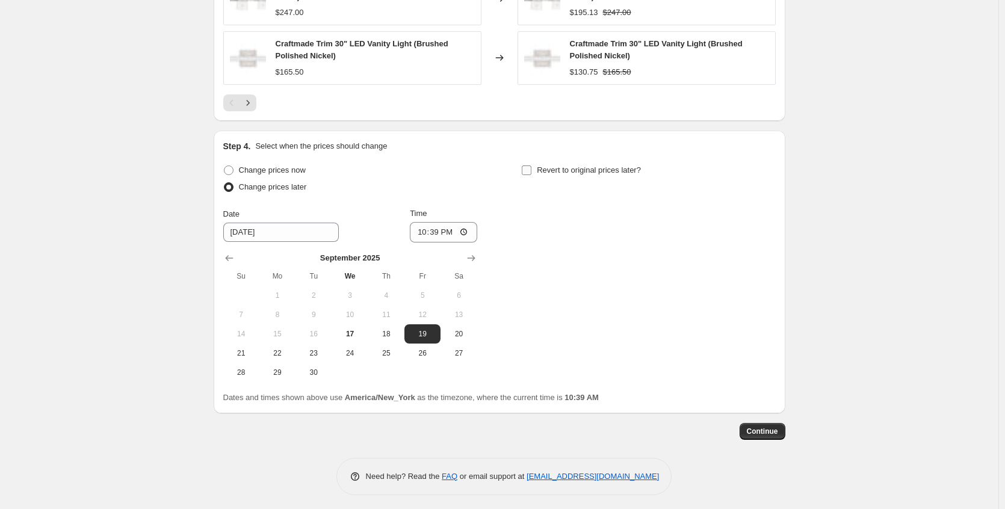
click at [531, 165] on input "Revert to original prices later?" at bounding box center [527, 170] width 10 height 10
checkbox input "true"
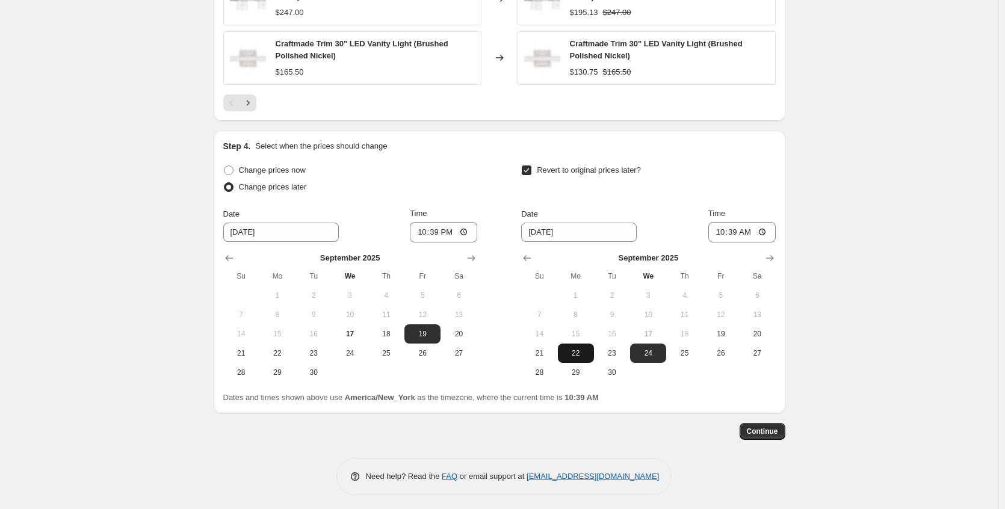
click at [579, 351] on span "22" at bounding box center [576, 353] width 26 height 10
type input "9/22/2025"
click at [767, 229] on input "10:39" at bounding box center [741, 232] width 67 height 20
type input "04:45"
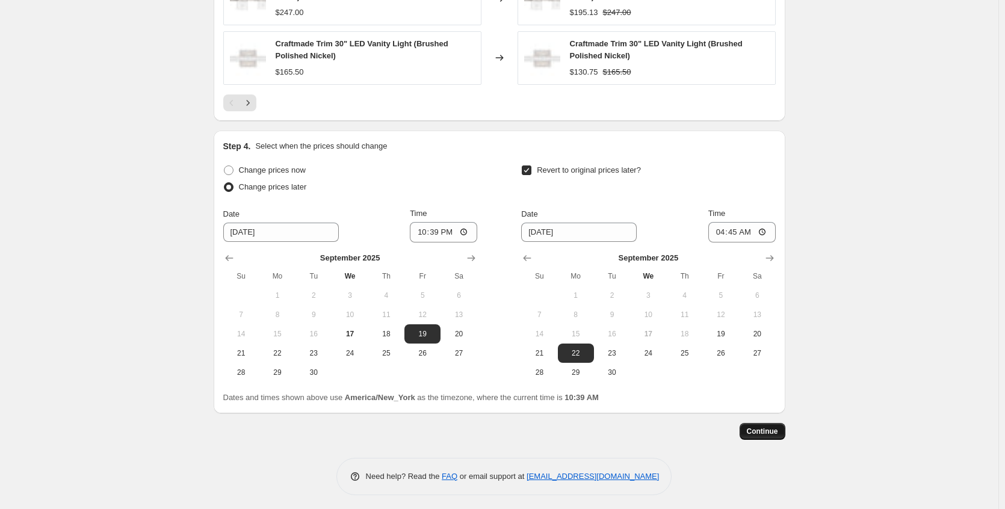
click at [760, 428] on span "Continue" at bounding box center [762, 432] width 31 height 10
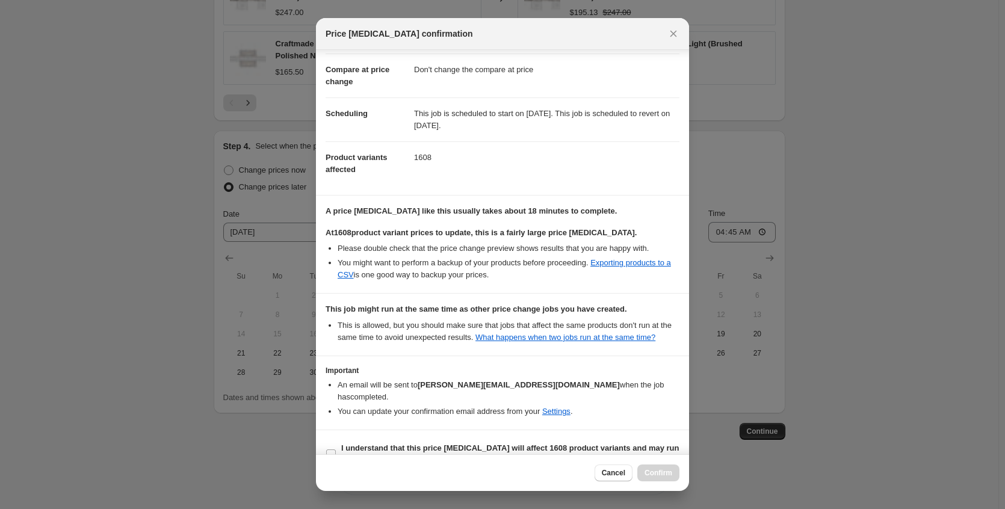
scroll to position [85, 0]
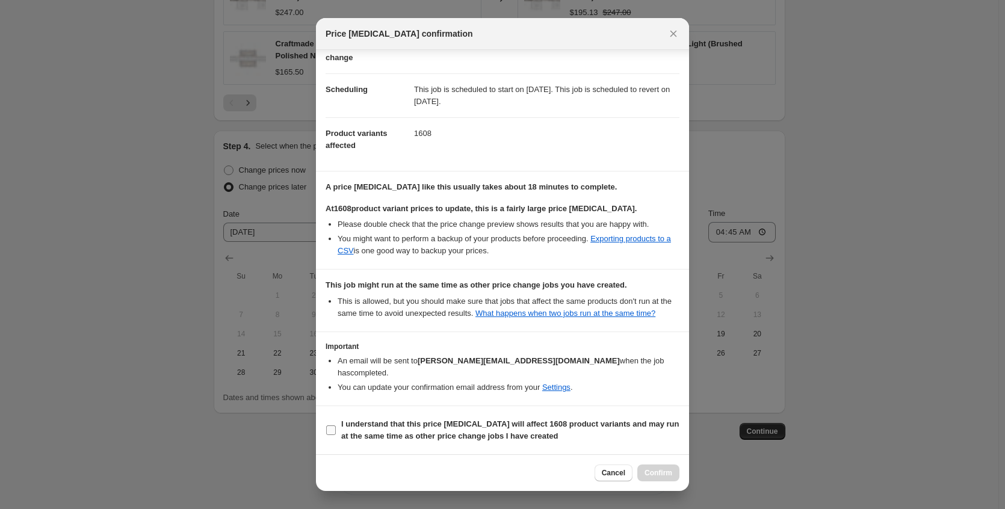
click at [518, 431] on b "I understand that this price change job will affect 1608 product variants and m…" at bounding box center [510, 429] width 338 height 21
click at [336, 431] on input "I understand that this price change job will affect 1608 product variants and m…" at bounding box center [331, 430] width 10 height 10
checkbox input "true"
click at [675, 475] on button "Confirm" at bounding box center [658, 473] width 42 height 17
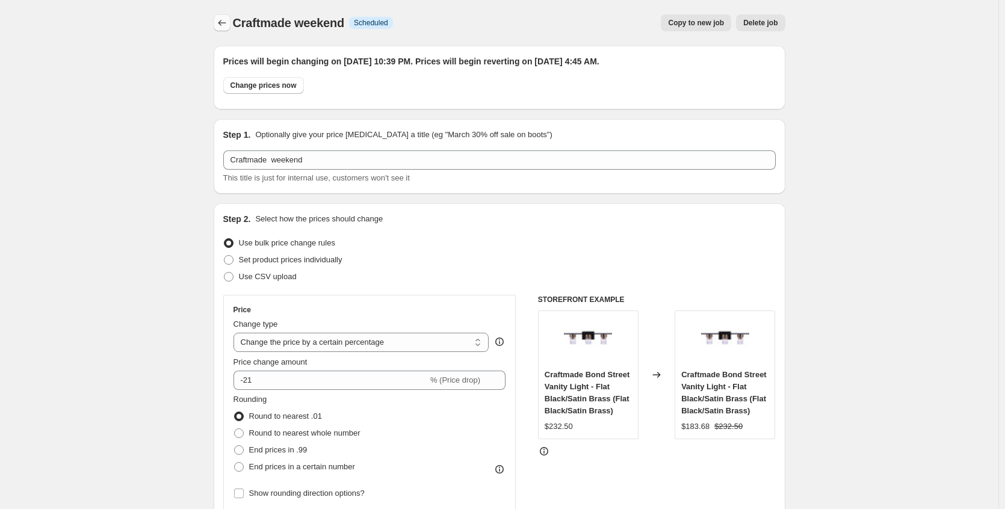
click at [223, 23] on icon "Price change jobs" at bounding box center [222, 23] width 12 height 12
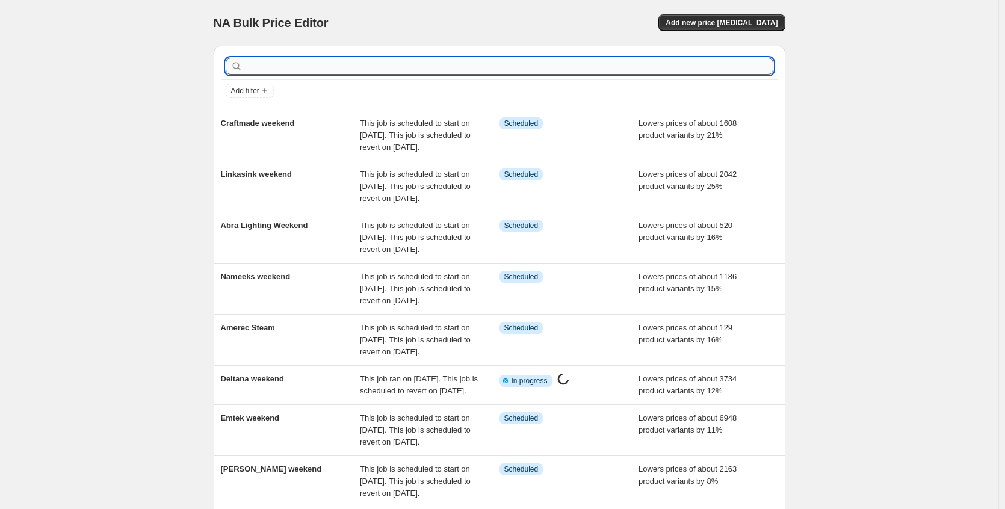
click at [308, 64] on input "text" at bounding box center [509, 66] width 528 height 17
click at [297, 72] on input "text" at bounding box center [509, 66] width 528 height 17
type input "belwith"
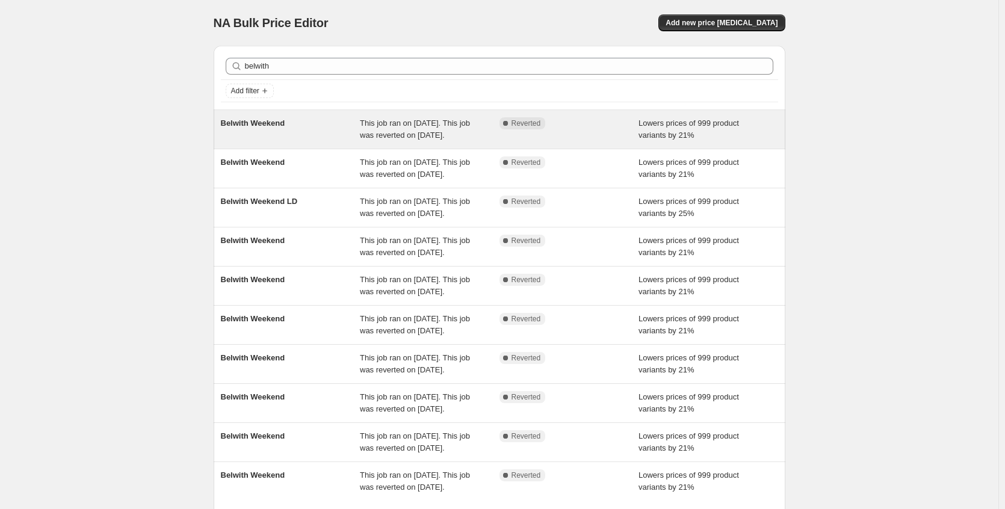
click at [301, 132] on div "Belwith Weekend" at bounding box center [291, 129] width 140 height 24
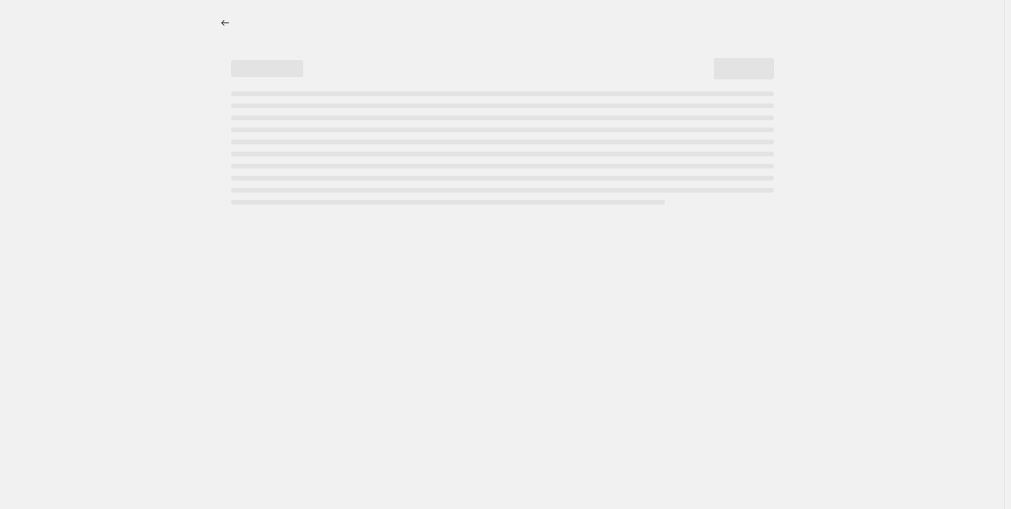
select select "percentage"
select select "no_change"
select select "collection"
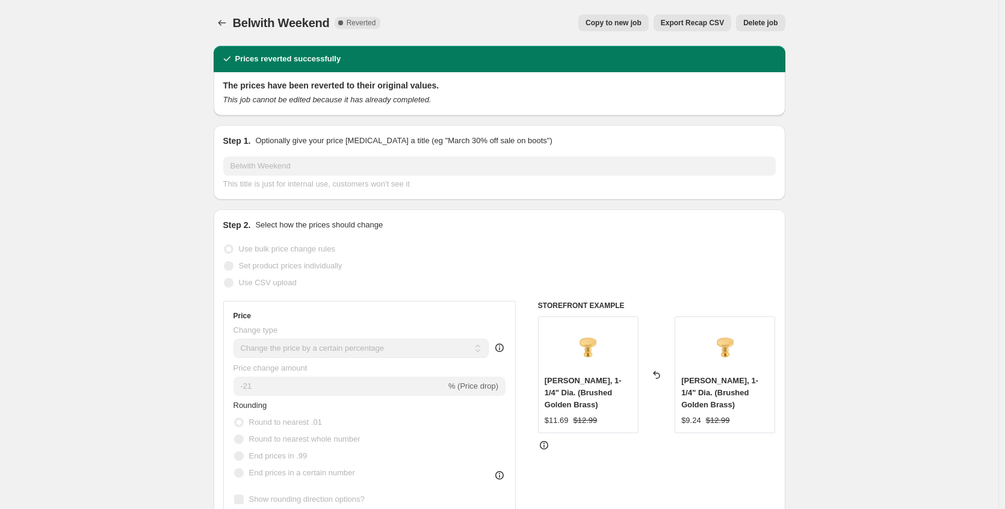
click at [625, 23] on span "Copy to new job" at bounding box center [614, 23] width 56 height 10
select select "percentage"
select select "no_change"
select select "collection"
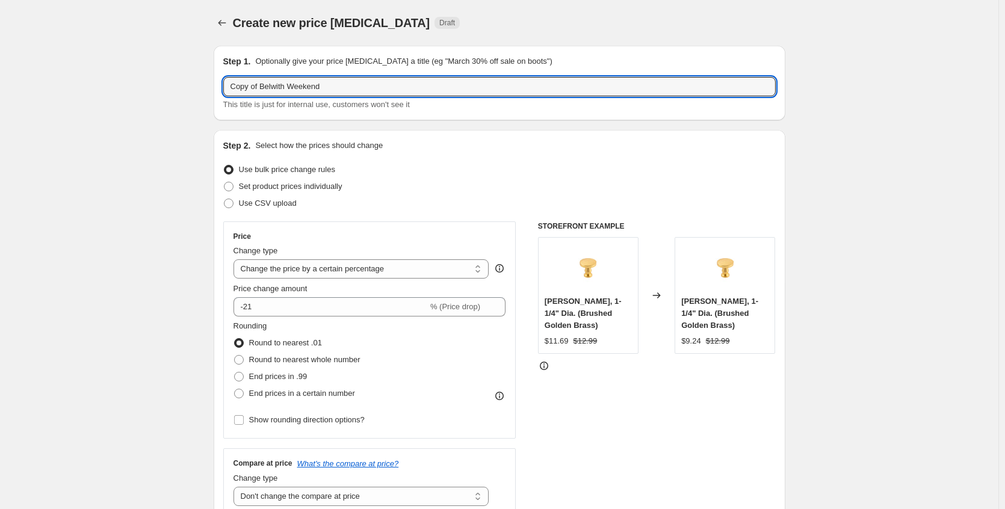
drag, startPoint x: 266, startPoint y: 88, endPoint x: 172, endPoint y: 90, distance: 93.9
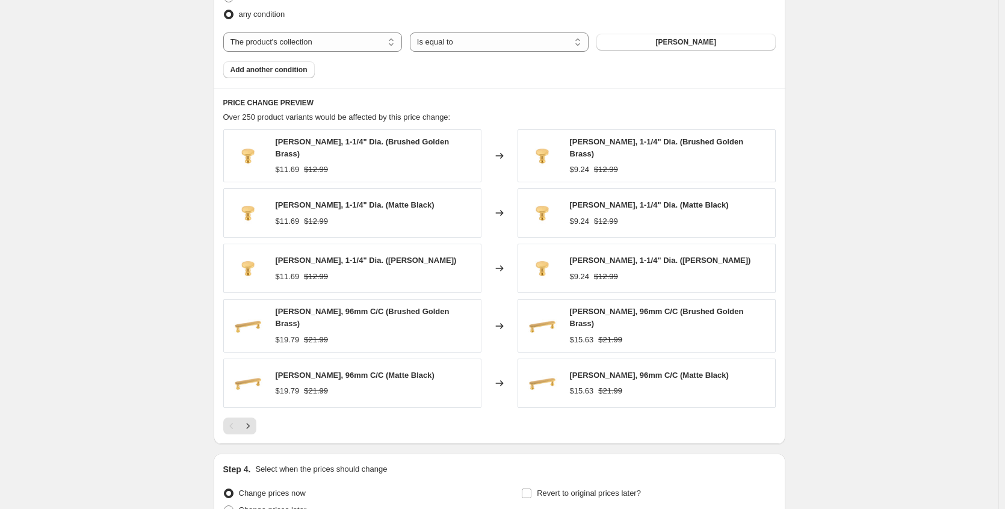
scroll to position [849, 0]
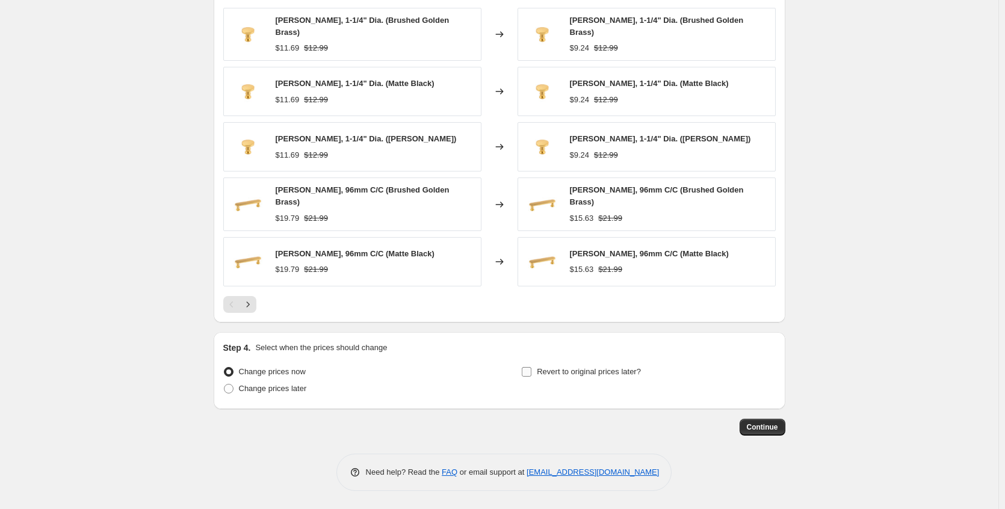
type input "Belwith Weekend"
click at [569, 375] on span "Revert to original prices later?" at bounding box center [589, 371] width 104 height 9
click at [531, 375] on input "Revert to original prices later?" at bounding box center [527, 372] width 10 height 10
checkbox input "true"
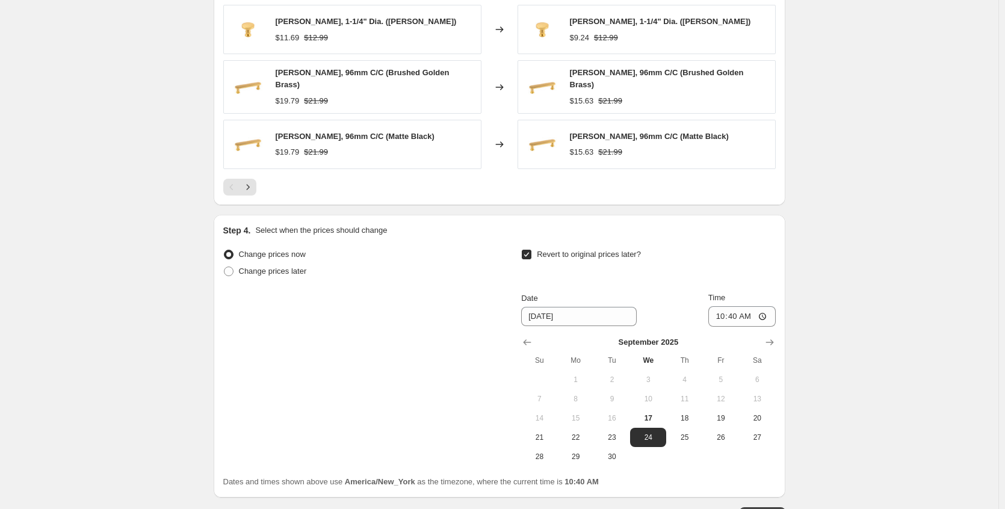
scroll to position [1054, 0]
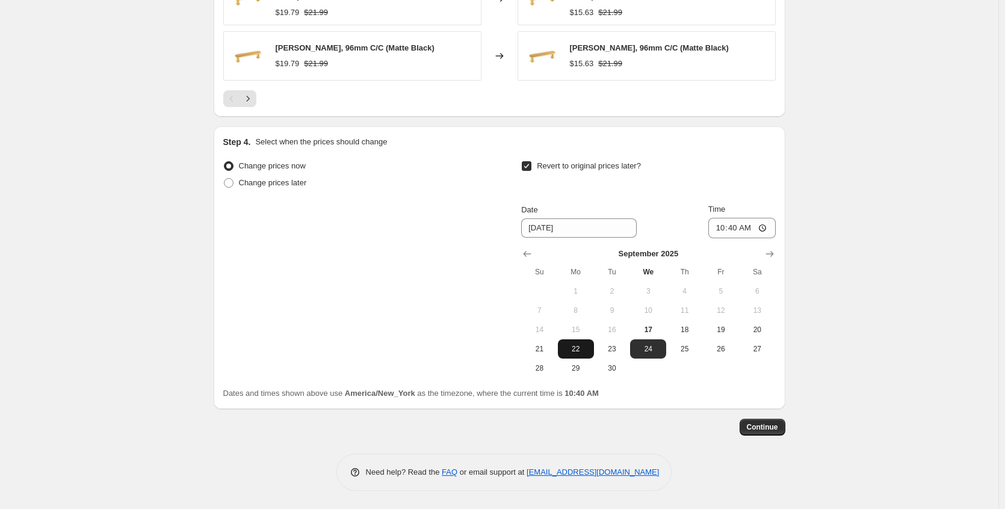
click at [578, 351] on span "22" at bounding box center [576, 349] width 26 height 10
type input "9/22/2025"
click at [768, 427] on span "Continue" at bounding box center [762, 427] width 31 height 10
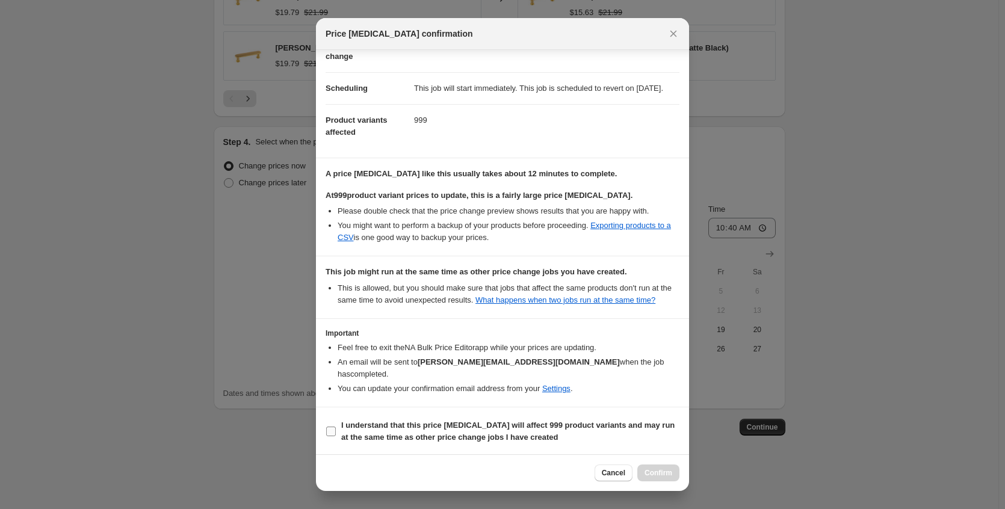
scroll to position [100, 0]
click at [522, 427] on b "I understand that this price change job will affect 999 product variants and ma…" at bounding box center [507, 429] width 333 height 21
click at [336, 427] on input "I understand that this price change job will affect 999 product variants and ma…" at bounding box center [331, 430] width 10 height 10
checkbox input "true"
click at [643, 465] on button "Confirm" at bounding box center [658, 473] width 42 height 17
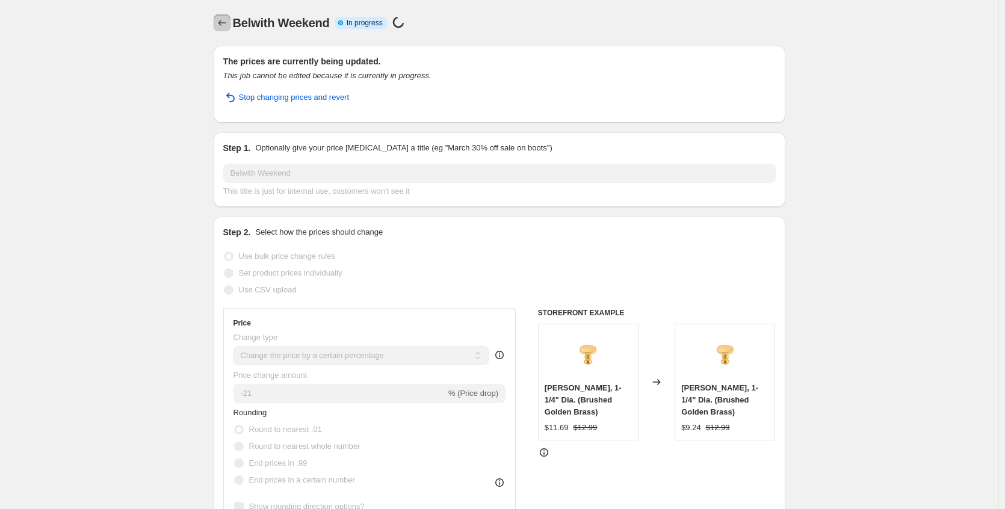
click at [226, 22] on icon "Price change jobs" at bounding box center [222, 23] width 12 height 12
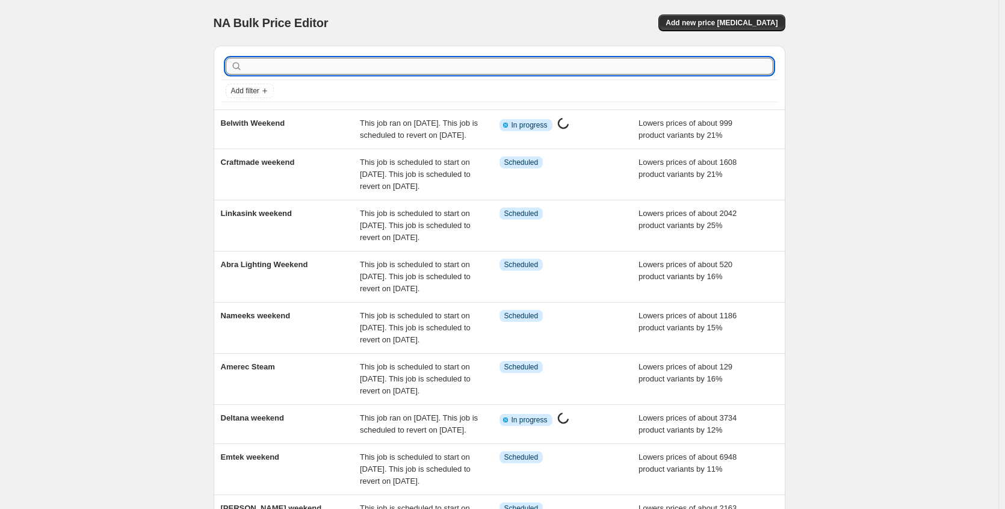
click at [300, 65] on input "text" at bounding box center [509, 66] width 528 height 17
type input "dainol"
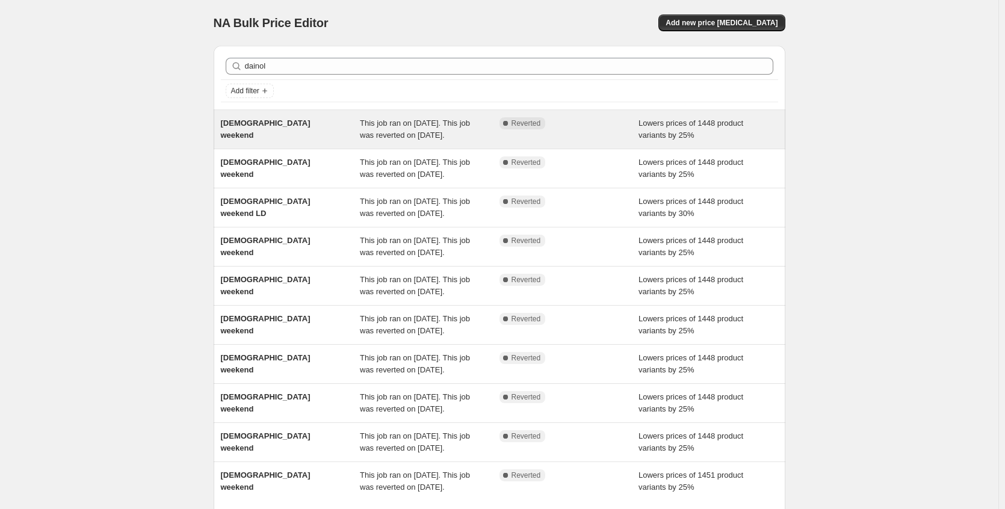
click at [292, 122] on span "Dainolite weekend" at bounding box center [266, 129] width 90 height 21
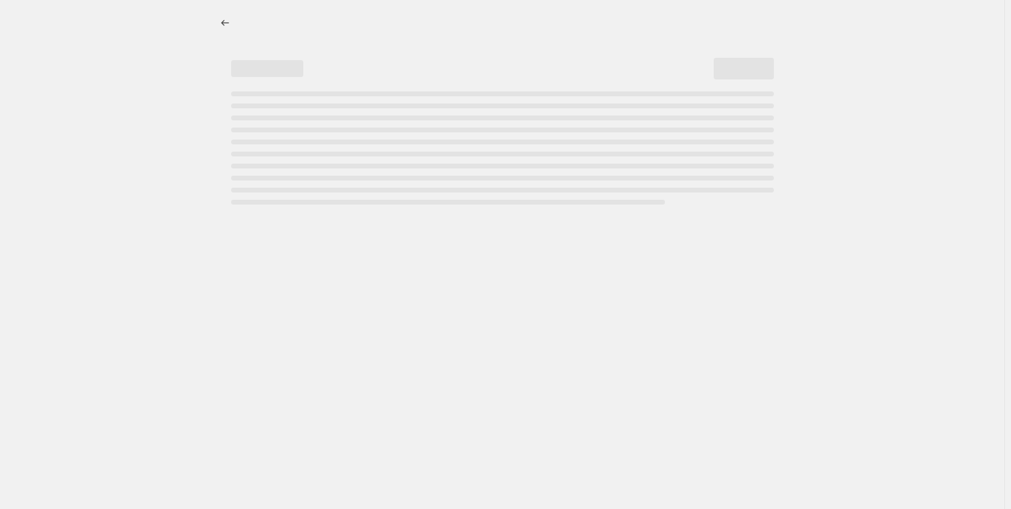
select select "percentage"
select select "no_change"
select select "collection"
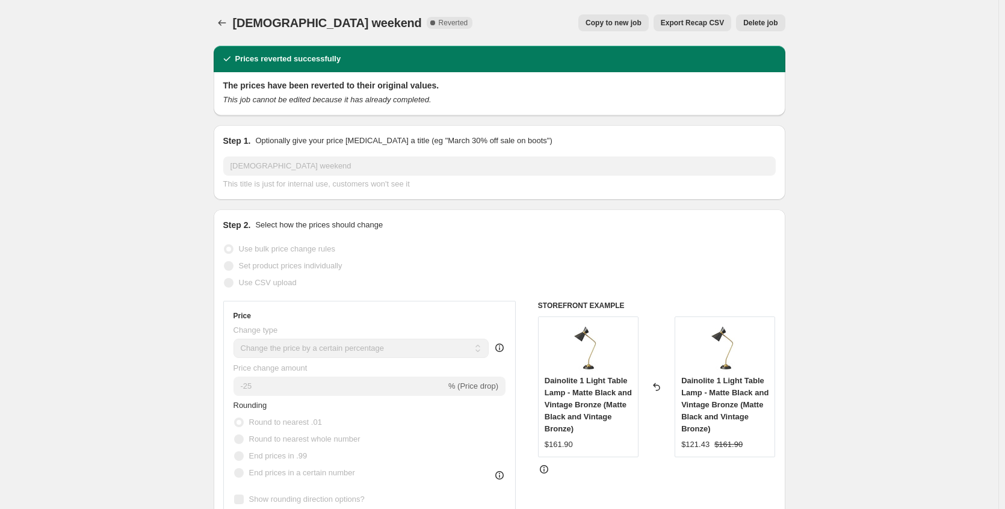
click at [620, 25] on span "Copy to new job" at bounding box center [614, 23] width 56 height 10
select select "percentage"
select select "no_change"
select select "collection"
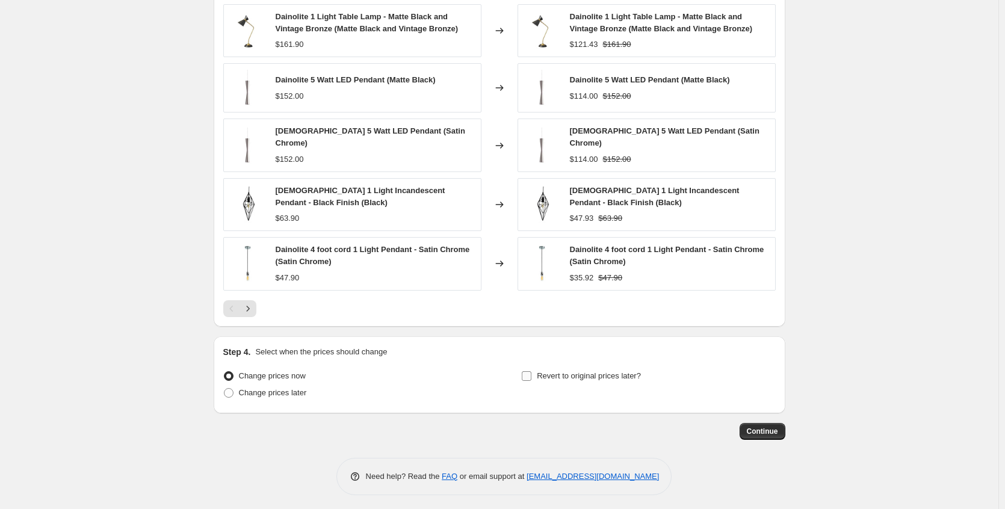
click at [616, 374] on span "Revert to original prices later?" at bounding box center [589, 375] width 104 height 9
click at [531, 374] on input "Revert to original prices later?" at bounding box center [527, 376] width 10 height 10
checkbox input "true"
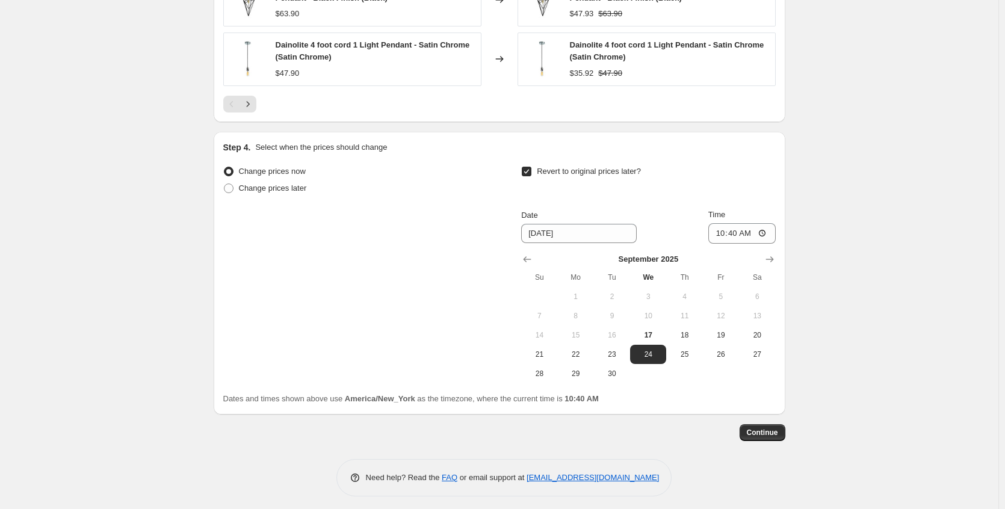
scroll to position [1114, 0]
click at [583, 348] on span "22" at bounding box center [576, 353] width 26 height 10
type input "9/22/2025"
click at [772, 429] on span "Continue" at bounding box center [762, 432] width 31 height 10
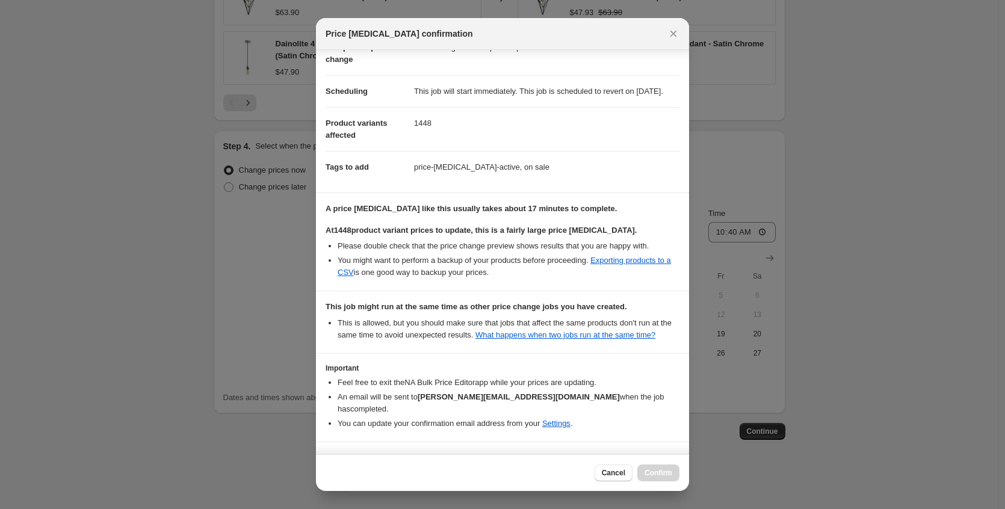
scroll to position [132, 0]
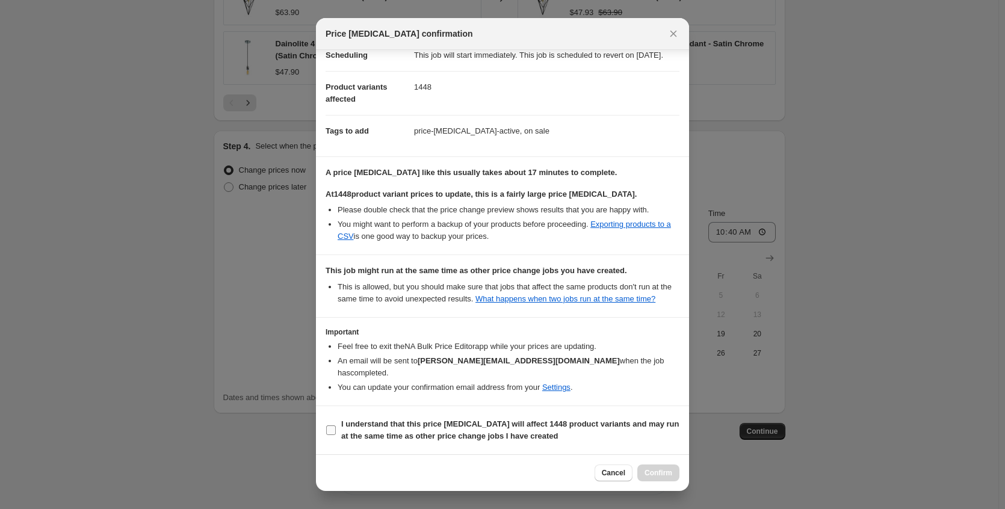
click at [530, 436] on b "I understand that this price change job will affect 1448 product variants and m…" at bounding box center [510, 429] width 338 height 21
click at [336, 435] on input "I understand that this price change job will affect 1448 product variants and m…" at bounding box center [331, 430] width 10 height 10
checkbox input "true"
click at [682, 470] on div "Cancel Confirm" at bounding box center [502, 472] width 373 height 37
click at [675, 473] on button "Confirm" at bounding box center [658, 473] width 42 height 17
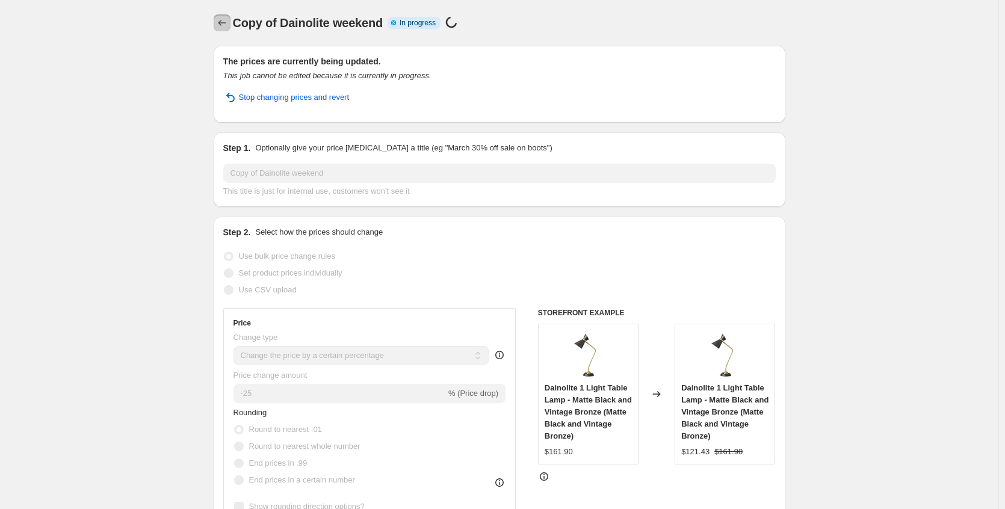
click at [223, 30] on button "Price change jobs" at bounding box center [222, 22] width 17 height 17
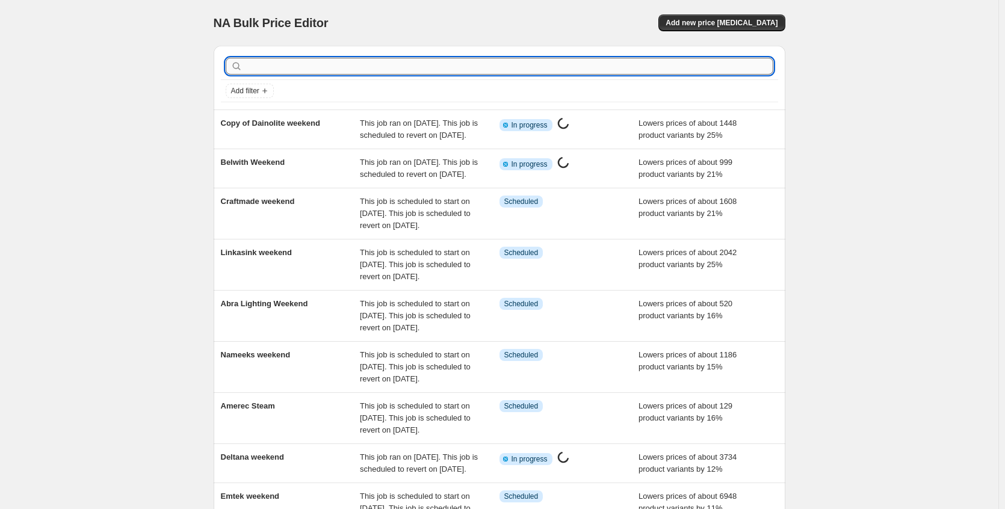
click at [271, 66] on input "text" at bounding box center [509, 66] width 528 height 17
type input "var"
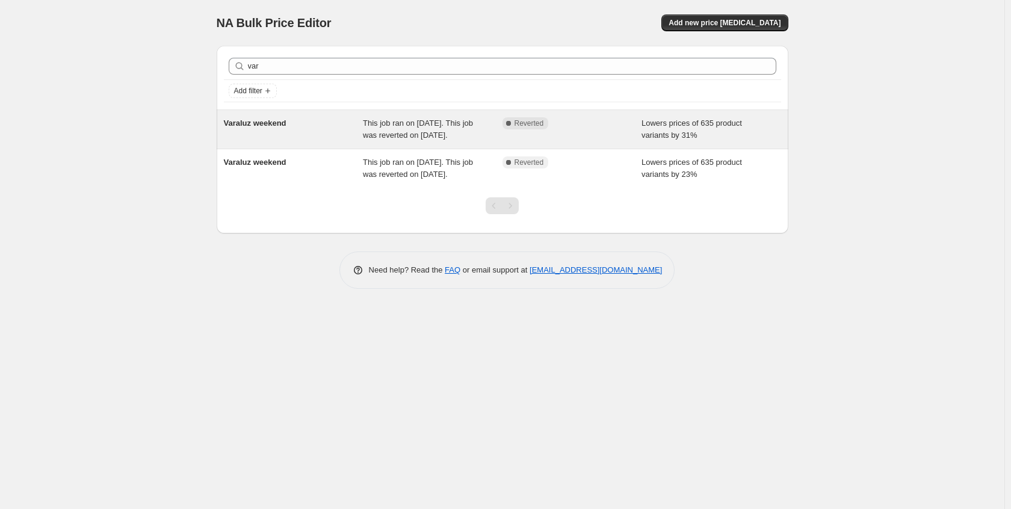
click at [308, 137] on div "Varaluz weekend" at bounding box center [294, 129] width 140 height 24
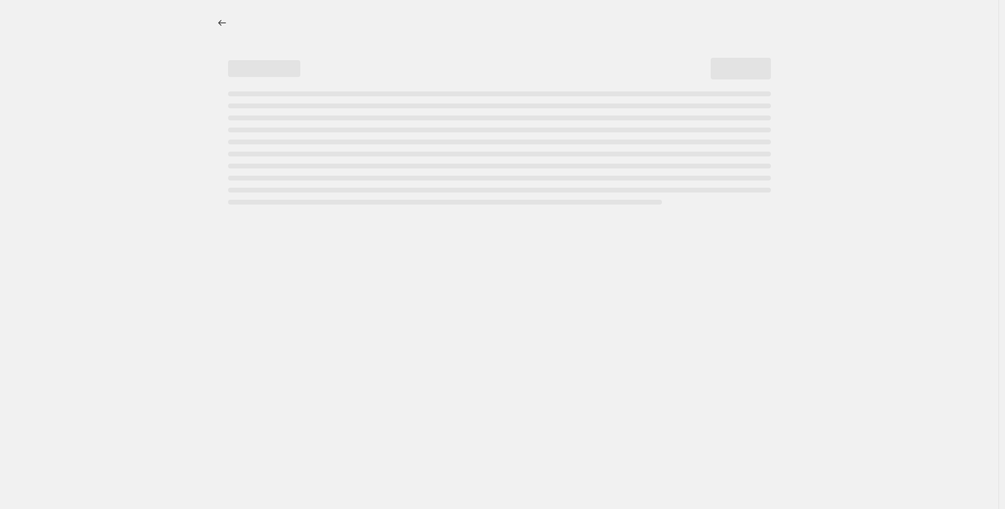
select select "percentage"
select select "no_change"
select select "collection"
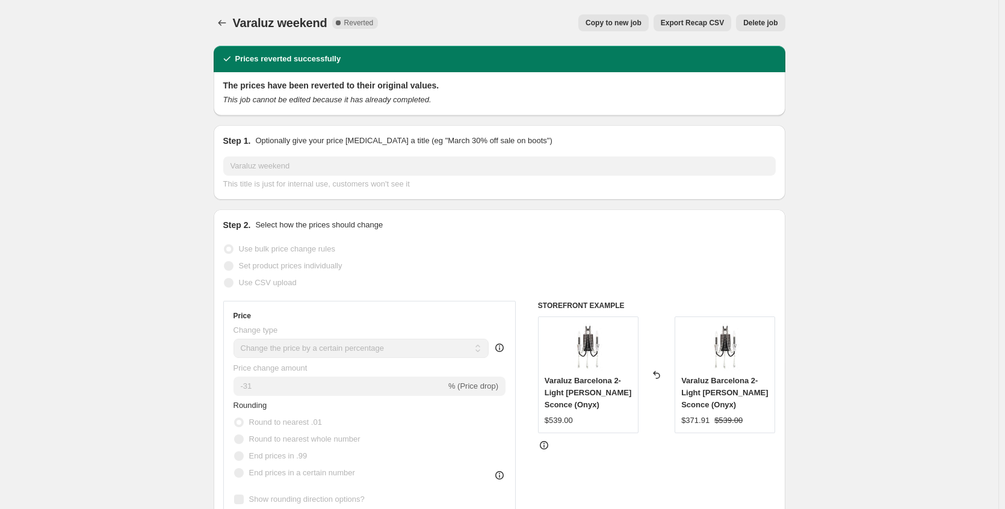
click at [623, 26] on span "Copy to new job" at bounding box center [614, 23] width 56 height 10
select select "percentage"
select select "no_change"
select select "collection"
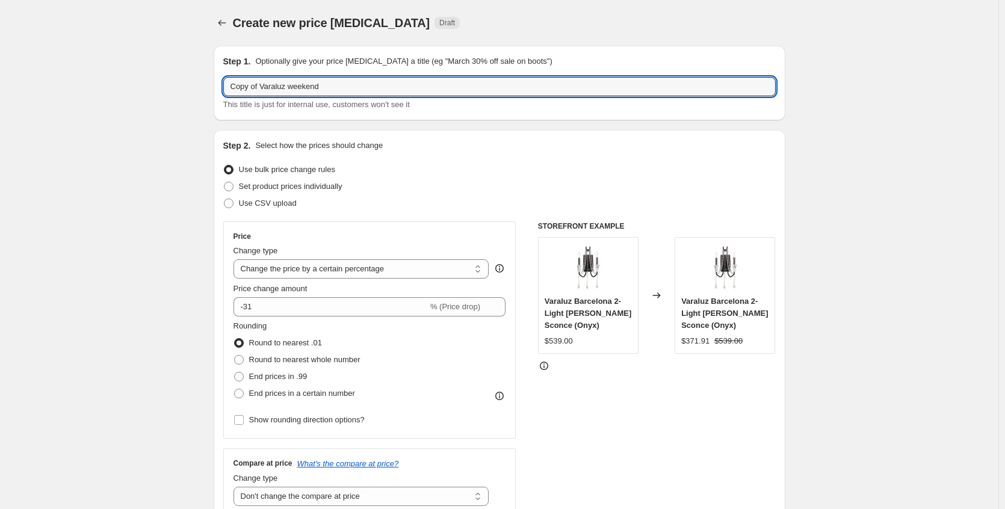
drag, startPoint x: 265, startPoint y: 87, endPoint x: 186, endPoint y: 87, distance: 79.4
type input "Varaluz weekend"
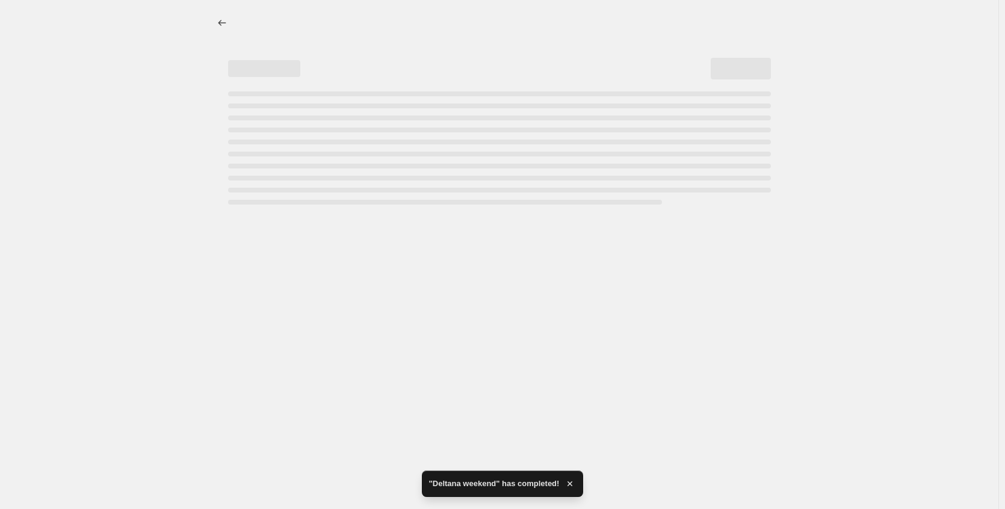
select select "percentage"
select select "no_change"
select select "collection"
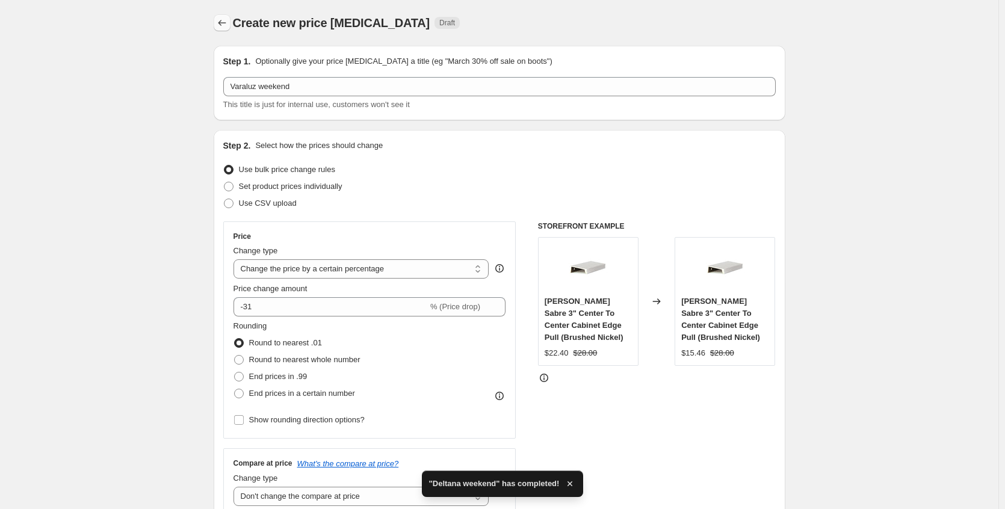
click at [225, 20] on icon "Price change jobs" at bounding box center [222, 23] width 12 height 12
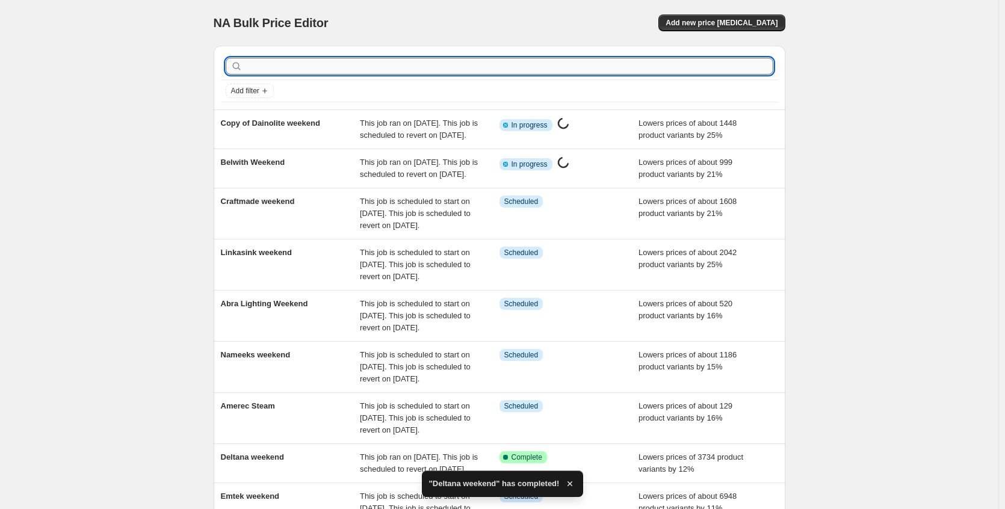
click at [357, 67] on input "text" at bounding box center [509, 66] width 528 height 17
type input "varaluz"
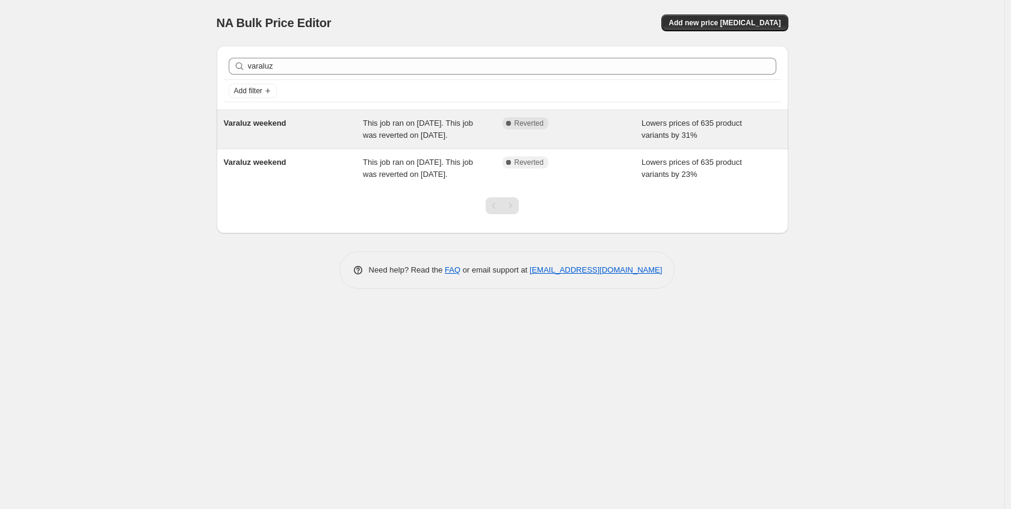
click at [282, 133] on div "Varaluz weekend" at bounding box center [294, 129] width 140 height 24
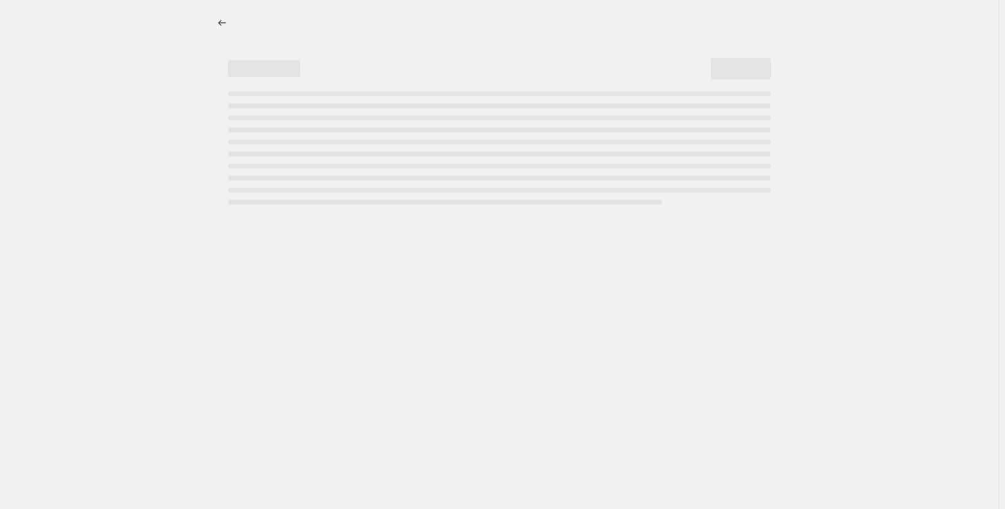
select select "percentage"
select select "no_change"
select select "collection"
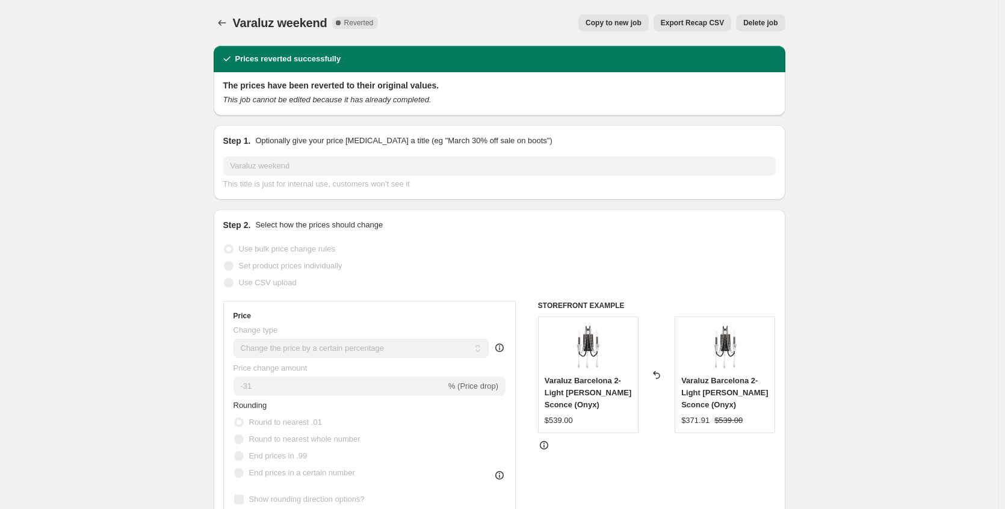
click at [625, 27] on span "Copy to new job" at bounding box center [614, 23] width 56 height 10
select select "percentage"
select select "no_change"
select select "collection"
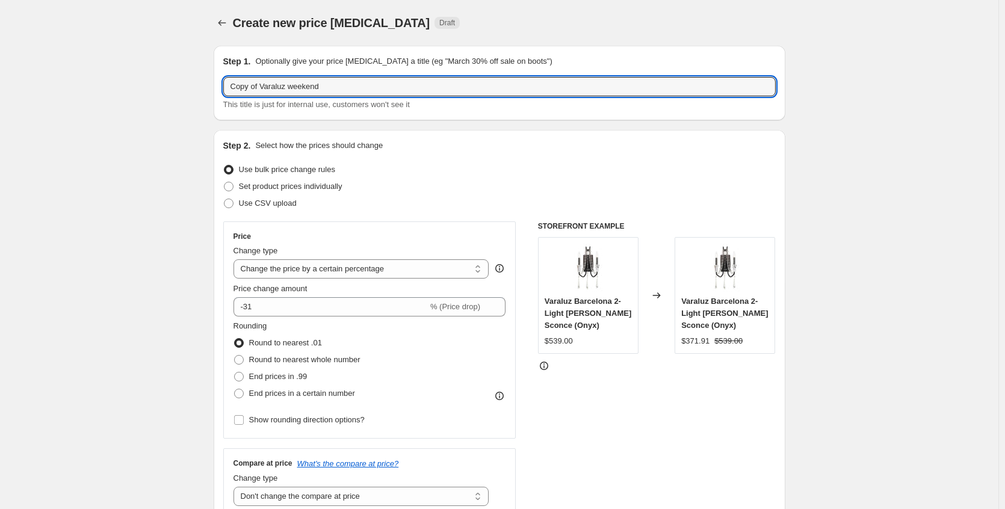
drag, startPoint x: 264, startPoint y: 88, endPoint x: 188, endPoint y: 87, distance: 76.4
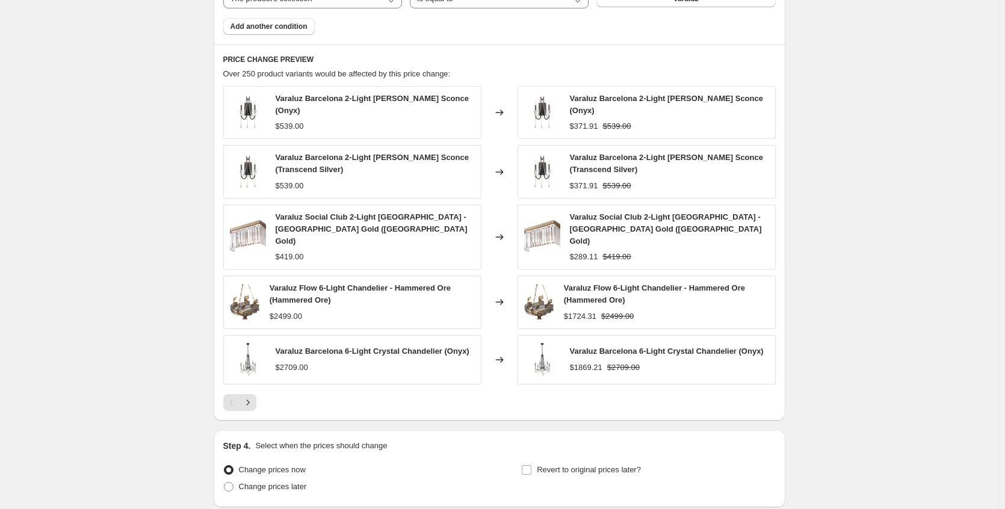
scroll to position [849, 0]
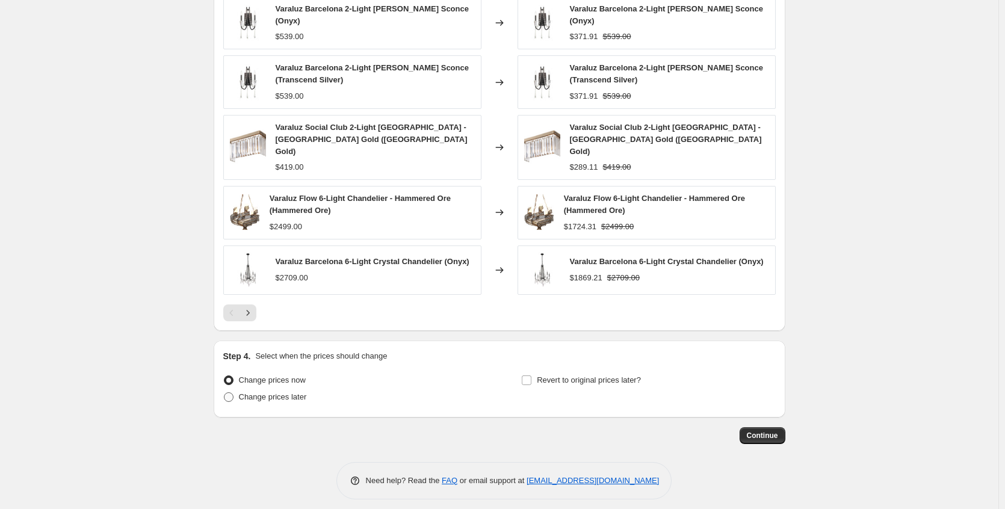
type input "Varaluz weekend"
click at [298, 392] on span "Change prices later" at bounding box center [273, 396] width 68 height 9
click at [224, 392] on input "Change prices later" at bounding box center [224, 392] width 1 height 1
radio input "true"
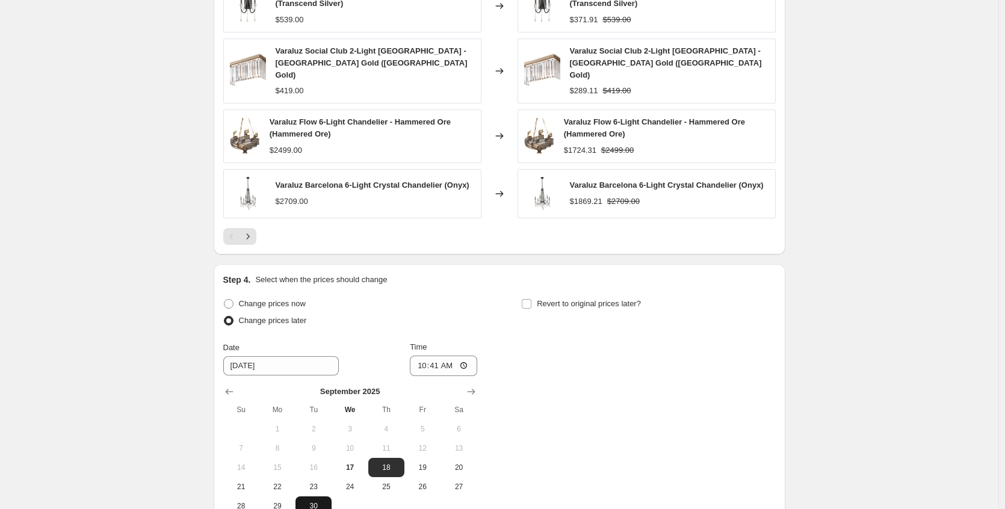
scroll to position [1054, 0]
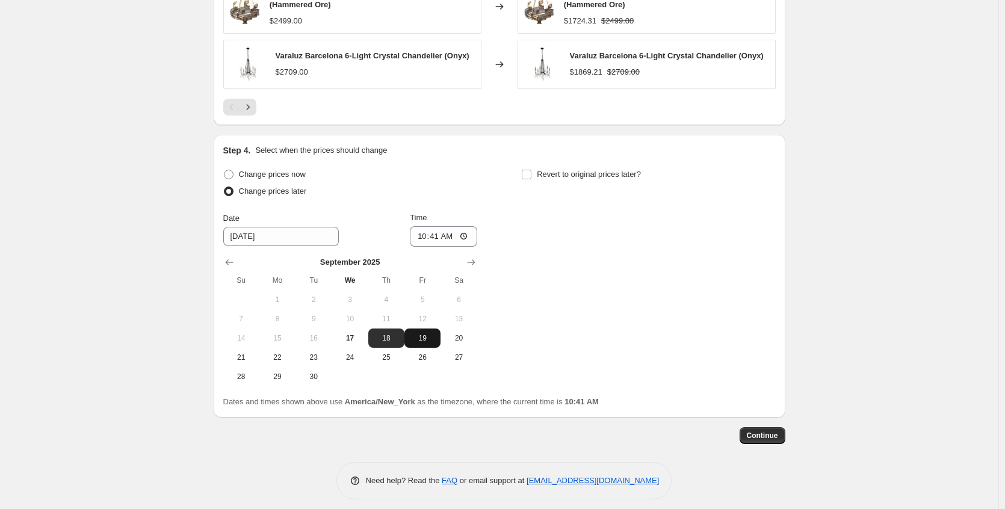
click at [430, 333] on span "19" at bounding box center [422, 338] width 26 height 10
type input "9/19/2025"
click at [468, 228] on input "10:41" at bounding box center [443, 236] width 67 height 20
type input "22:41"
drag, startPoint x: 594, startPoint y: 261, endPoint x: 560, endPoint y: 221, distance: 52.5
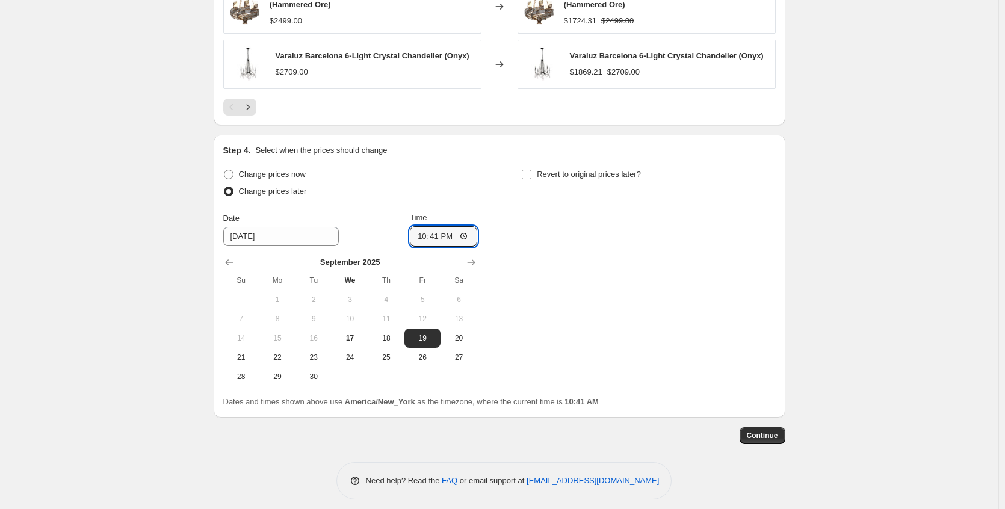
click at [594, 261] on div "Change prices now Change prices later Date 9/19/2025 Time 22:41 September 2025 …" at bounding box center [499, 276] width 552 height 220
click at [536, 167] on label "Revert to original prices later?" at bounding box center [581, 174] width 120 height 17
click at [531, 170] on input "Revert to original prices later?" at bounding box center [527, 175] width 10 height 10
checkbox input "true"
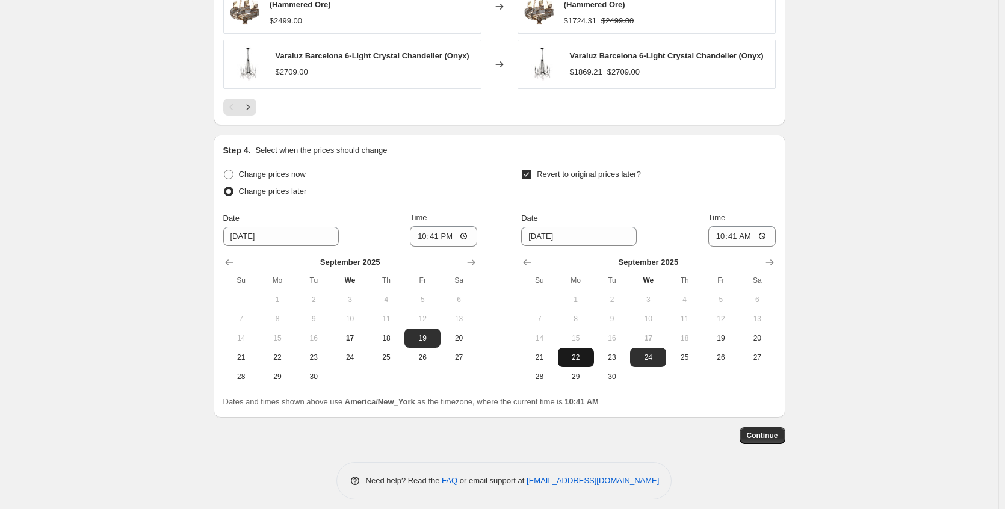
click at [579, 353] on span "22" at bounding box center [576, 358] width 26 height 10
type input "9/22/2025"
click at [767, 229] on input "10:41" at bounding box center [741, 236] width 67 height 20
type input "04:46"
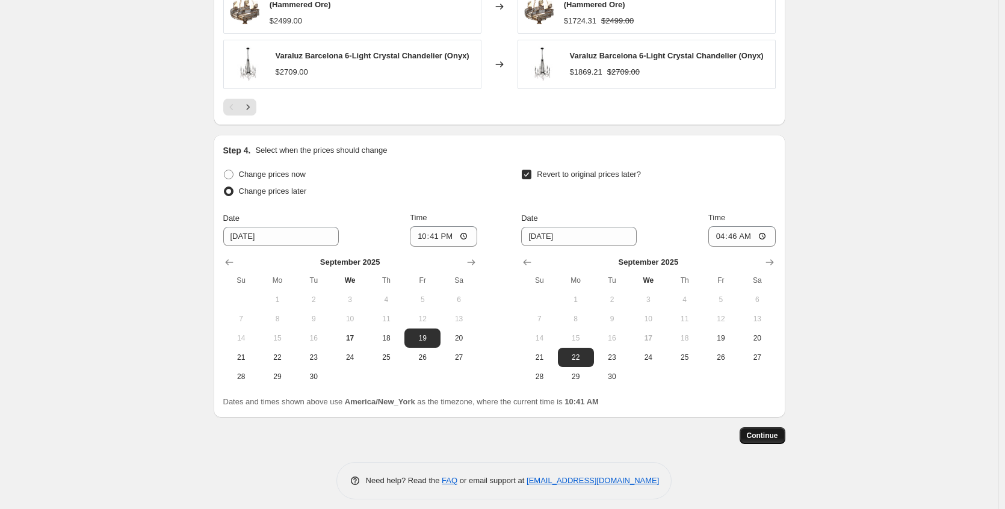
click at [776, 431] on span "Continue" at bounding box center [762, 436] width 31 height 10
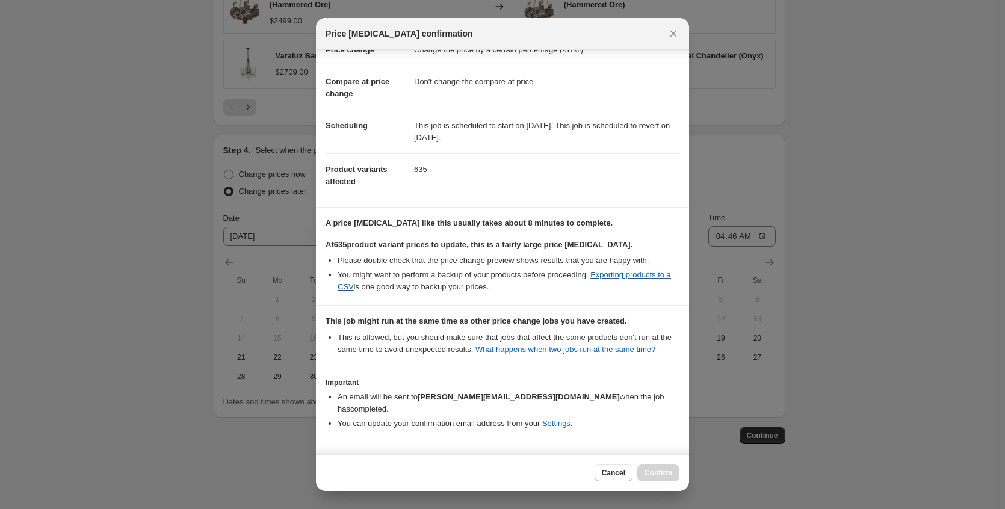
scroll to position [85, 0]
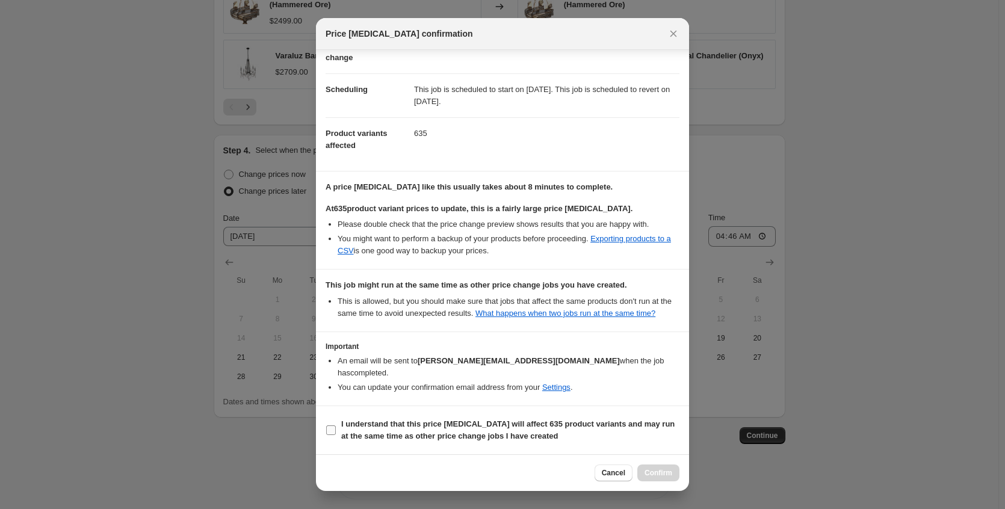
click at [490, 428] on b "I understand that this price change job will affect 635 product variants and ma…" at bounding box center [507, 429] width 333 height 21
click at [336, 428] on input "I understand that this price change job will affect 635 product variants and ma…" at bounding box center [331, 430] width 10 height 10
checkbox input "true"
click at [661, 475] on span "Confirm" at bounding box center [659, 473] width 28 height 10
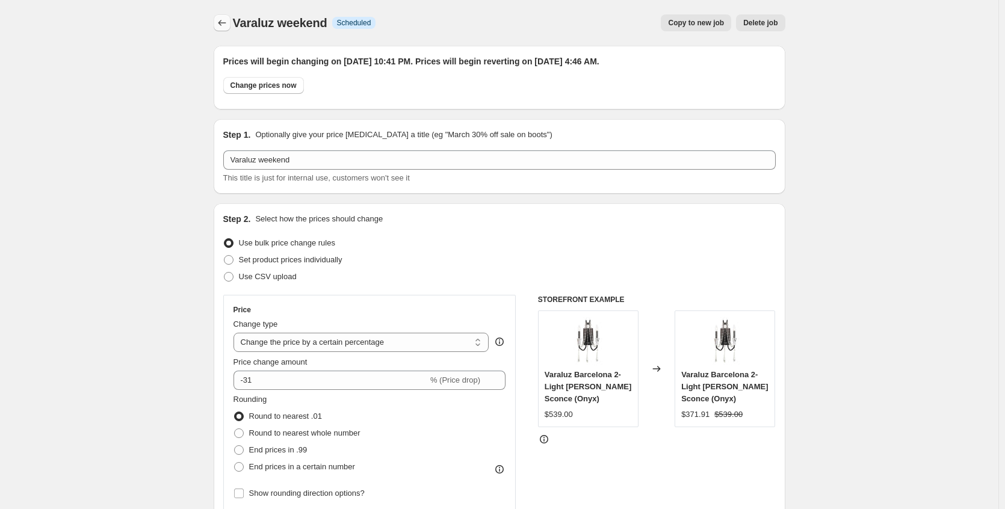
click at [216, 22] on button "Price change jobs" at bounding box center [222, 22] width 17 height 17
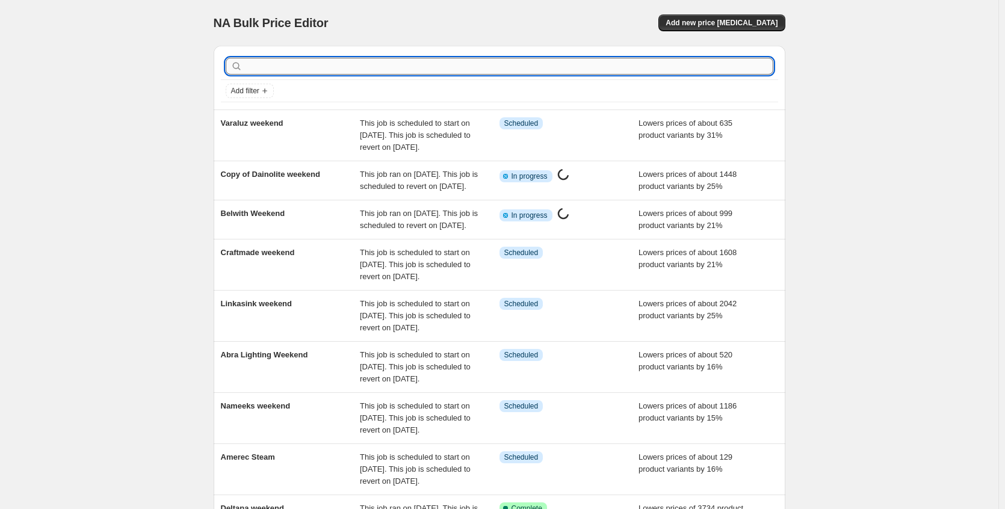
click at [313, 66] on input "text" at bounding box center [509, 66] width 528 height 17
type input "access"
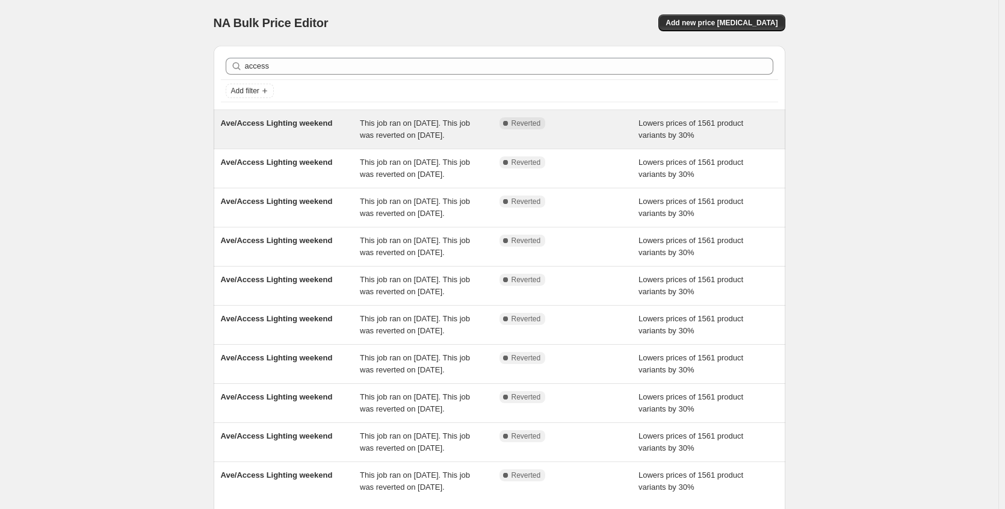
click at [294, 131] on div "Ave/Access Lighting weekend" at bounding box center [291, 129] width 140 height 24
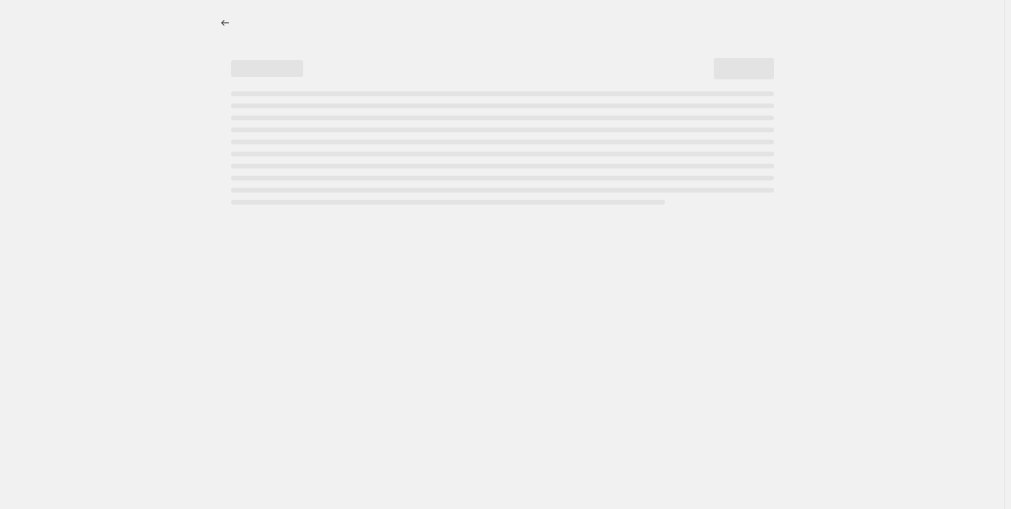
select select "percentage"
select select "no_change"
select select "collection"
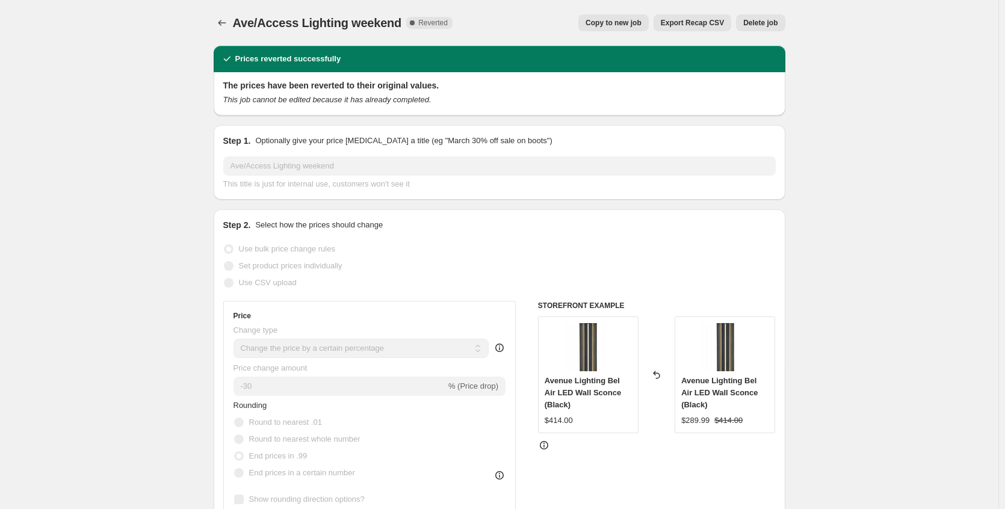
click at [639, 22] on span "Copy to new job" at bounding box center [614, 23] width 56 height 10
select select "percentage"
select select "no_change"
select select "collection"
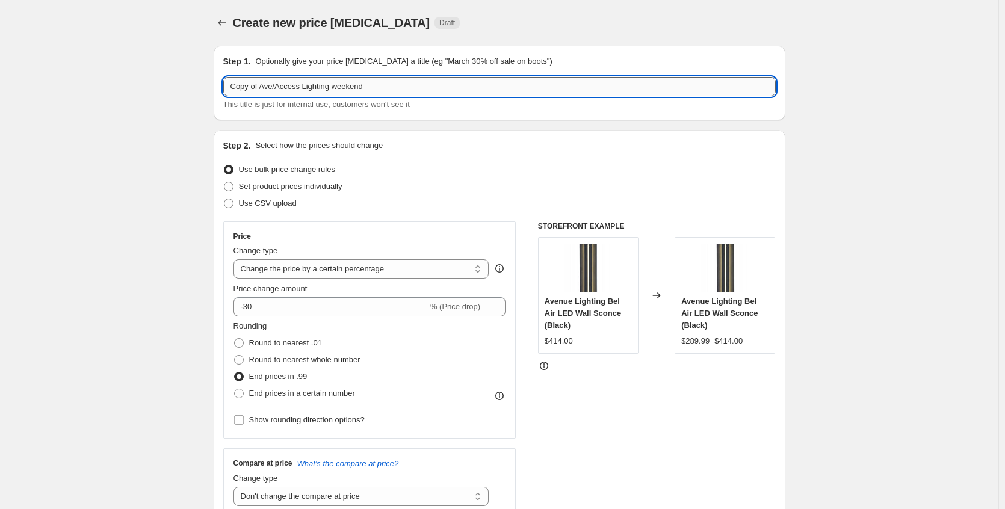
click at [269, 87] on input "Copy of Ave/Access Lighting weekend" at bounding box center [499, 86] width 552 height 19
drag, startPoint x: 267, startPoint y: 87, endPoint x: 173, endPoint y: 93, distance: 94.1
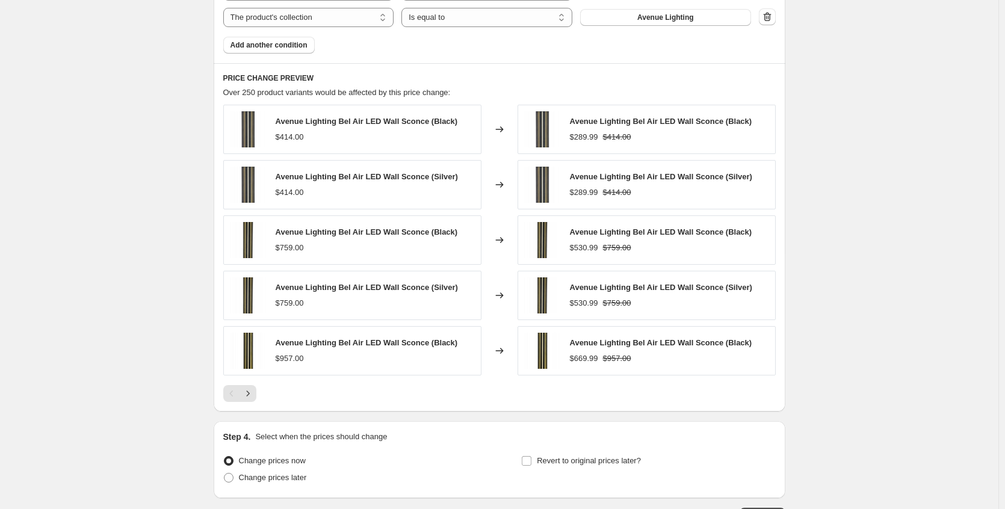
scroll to position [856, 0]
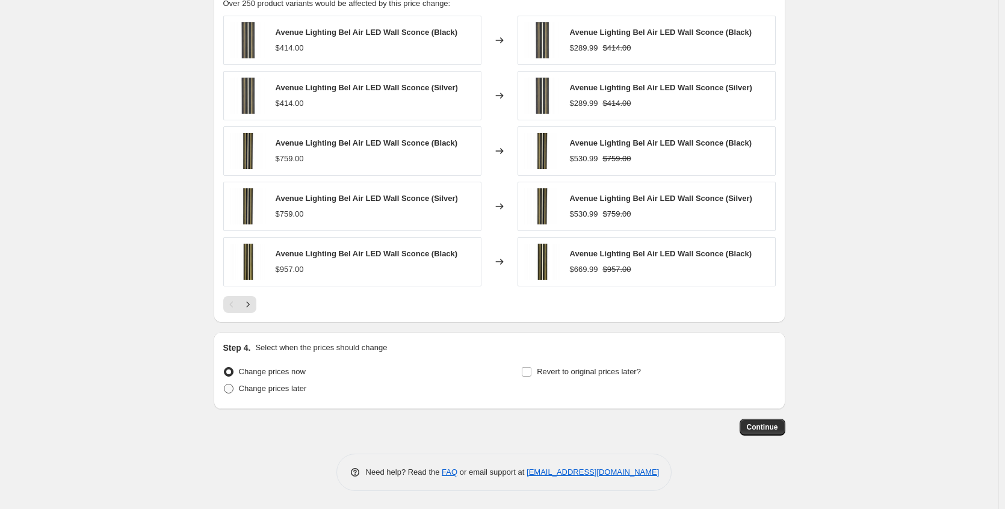
type input "Ave/Access Lighting weekend"
click at [279, 387] on span "Change prices later" at bounding box center [273, 388] width 68 height 9
click at [224, 385] on input "Change prices later" at bounding box center [224, 384] width 1 height 1
radio input "true"
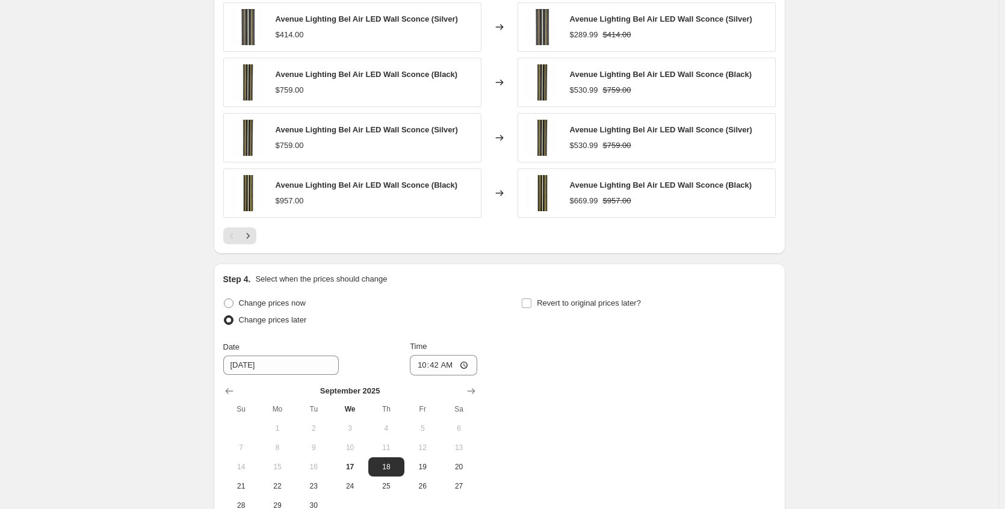
scroll to position [1062, 0]
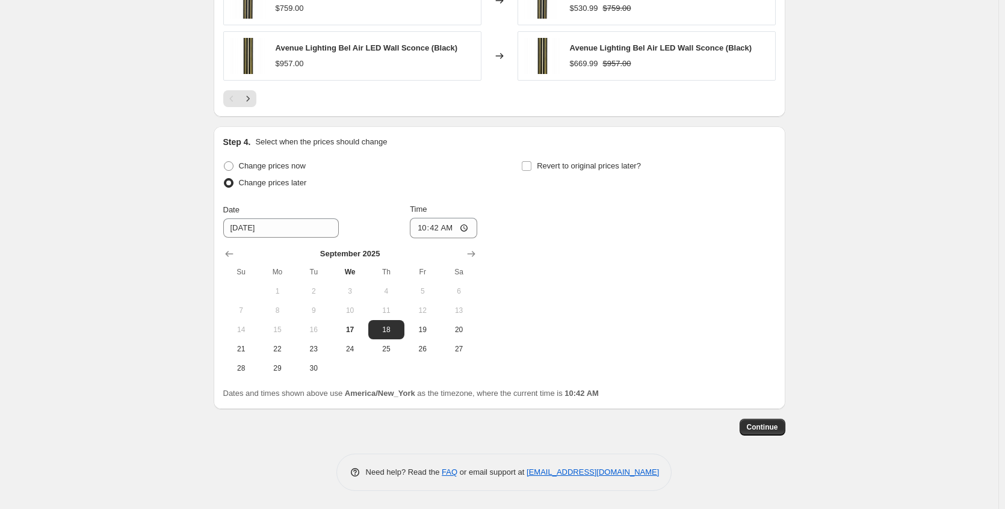
drag, startPoint x: 425, startPoint y: 326, endPoint x: 443, endPoint y: 297, distance: 34.6
click at [424, 326] on span "19" at bounding box center [422, 330] width 26 height 10
type input "9/19/2025"
click at [468, 229] on input "10:42" at bounding box center [443, 228] width 67 height 20
type input "22:42"
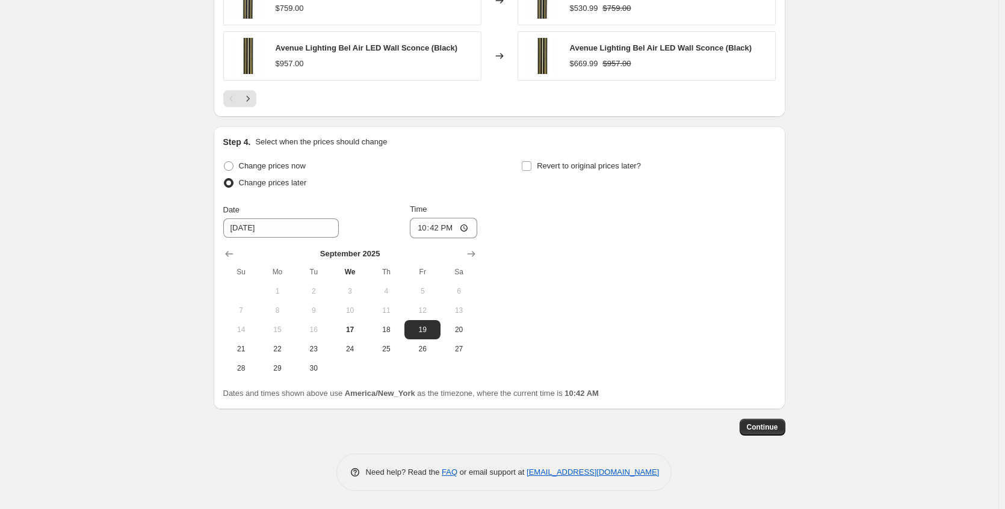
click at [597, 257] on div "Change prices now Change prices later Date 9/19/2025 Time 22:42 September 2025 …" at bounding box center [499, 268] width 552 height 220
click at [574, 163] on span "Revert to original prices later?" at bounding box center [589, 165] width 104 height 9
click at [531, 163] on input "Revert to original prices later?" at bounding box center [527, 166] width 10 height 10
checkbox input "true"
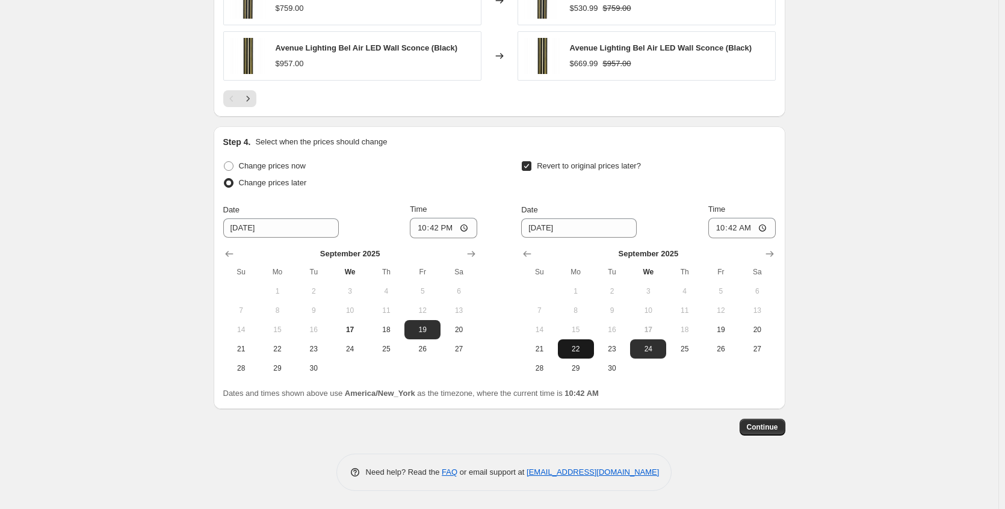
click at [583, 350] on span "22" at bounding box center [576, 349] width 26 height 10
type input "9/22/2025"
click at [766, 227] on input "10:42" at bounding box center [741, 228] width 67 height 20
type input "05:45"
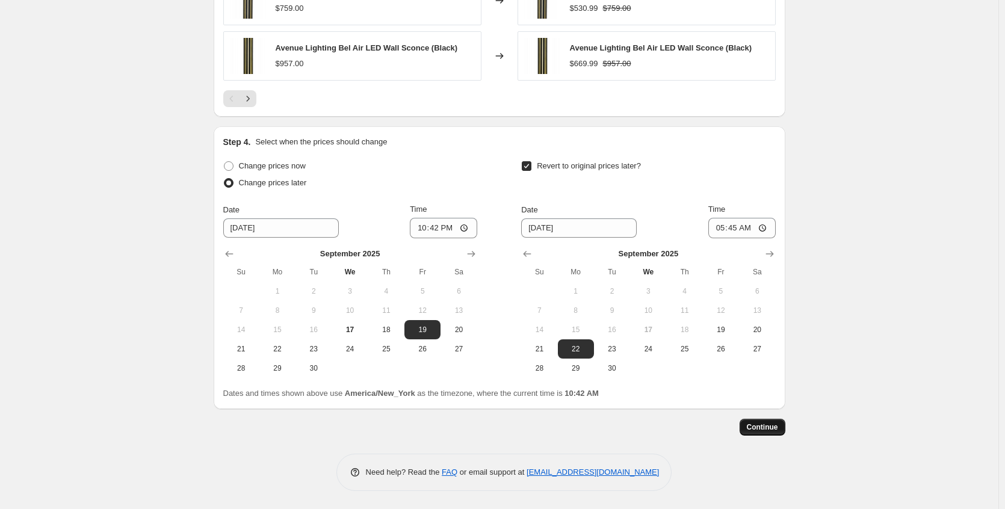
click at [775, 426] on span "Continue" at bounding box center [762, 427] width 31 height 10
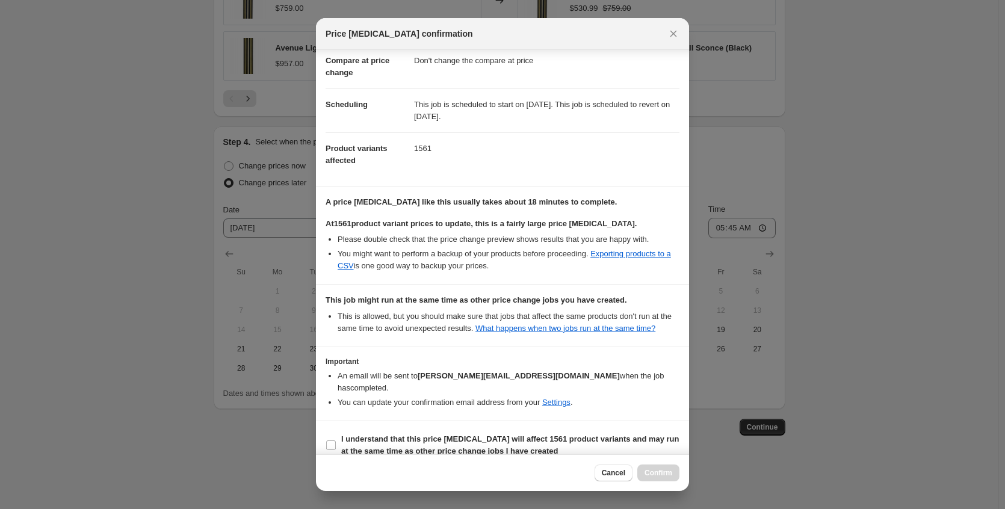
scroll to position [85, 0]
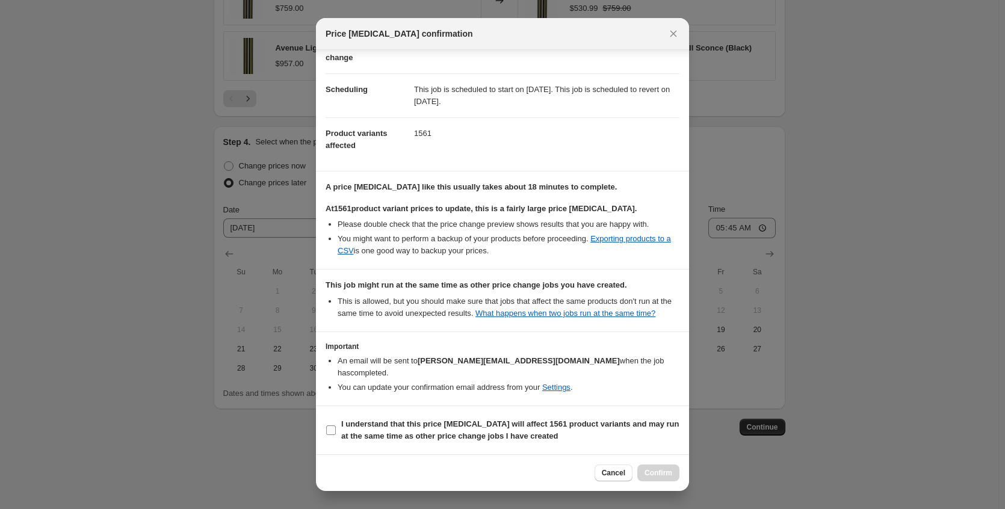
click at [454, 439] on b "I understand that this price change job will affect 1561 product variants and m…" at bounding box center [510, 429] width 338 height 21
click at [336, 435] on input "I understand that this price change job will affect 1561 product variants and m…" at bounding box center [331, 430] width 10 height 10
checkbox input "true"
click at [667, 472] on span "Confirm" at bounding box center [659, 473] width 28 height 10
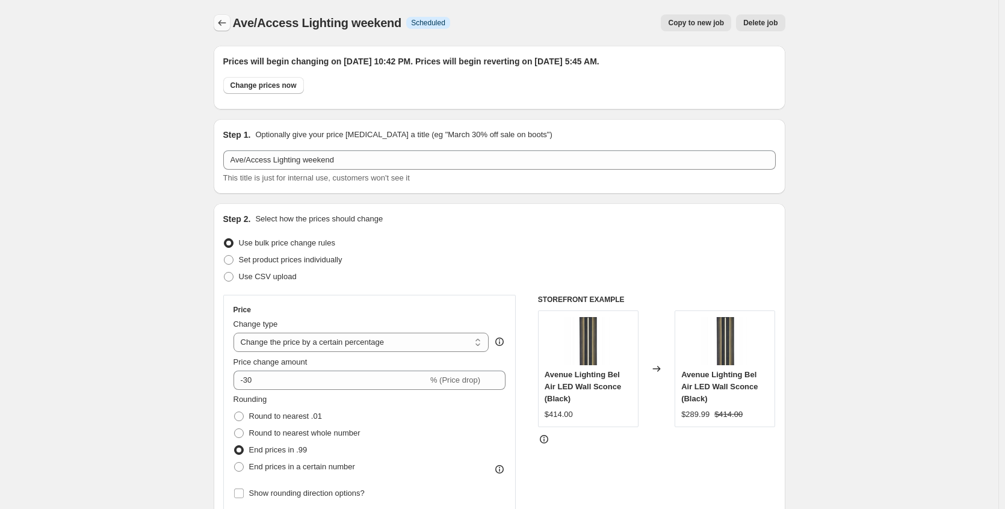
click at [221, 19] on icon "Price change jobs" at bounding box center [222, 23] width 12 height 12
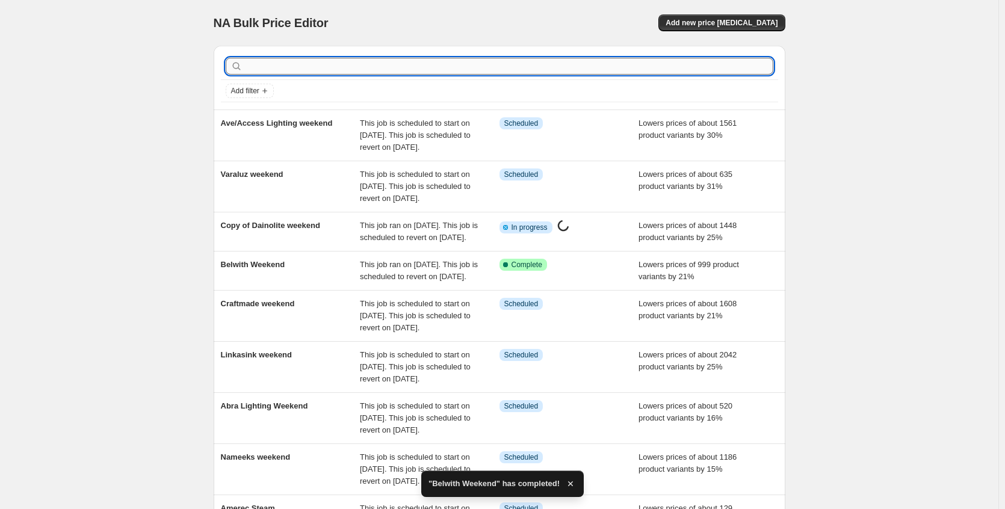
click at [273, 69] on input "text" at bounding box center [509, 66] width 528 height 17
type input "buster"
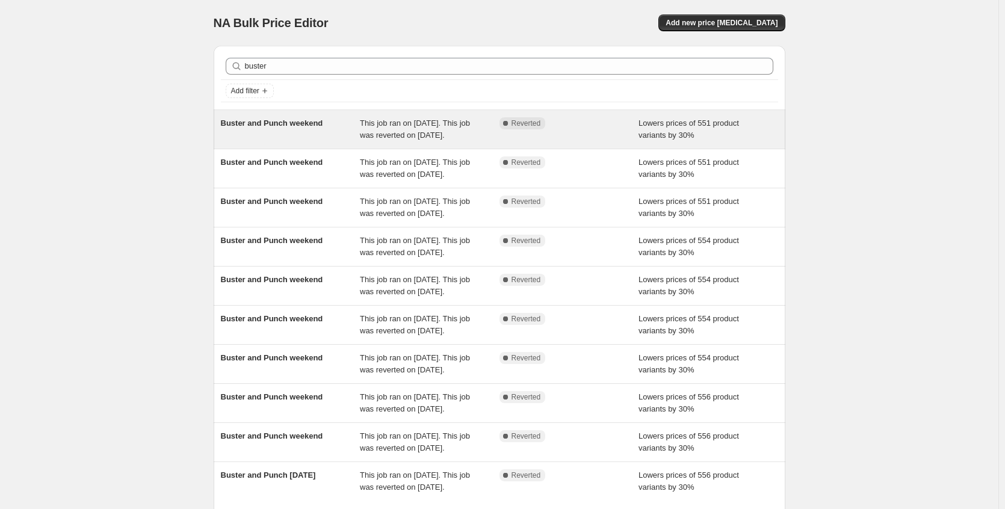
click at [301, 125] on span "Buster and Punch weekend" at bounding box center [272, 123] width 102 height 9
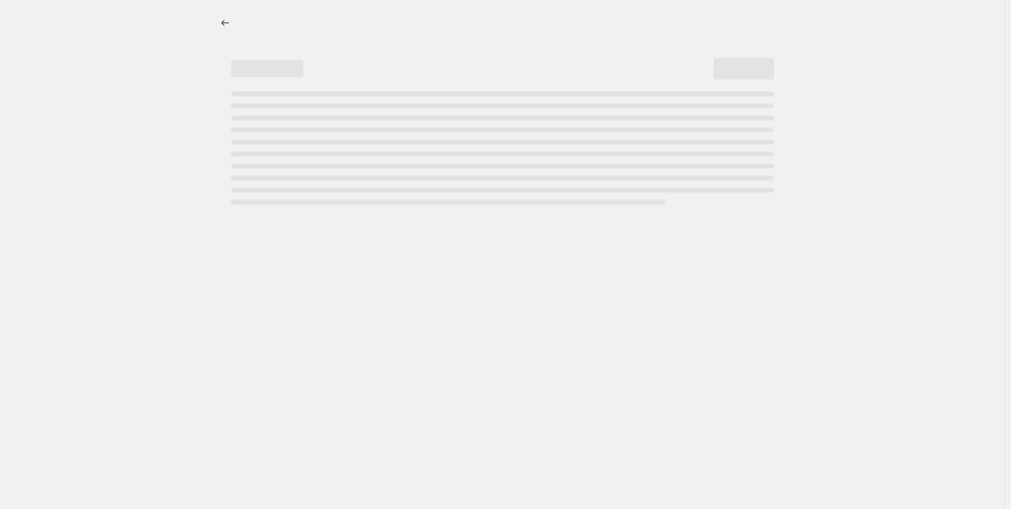
select select "percentage"
select select "no_change"
select select "collection"
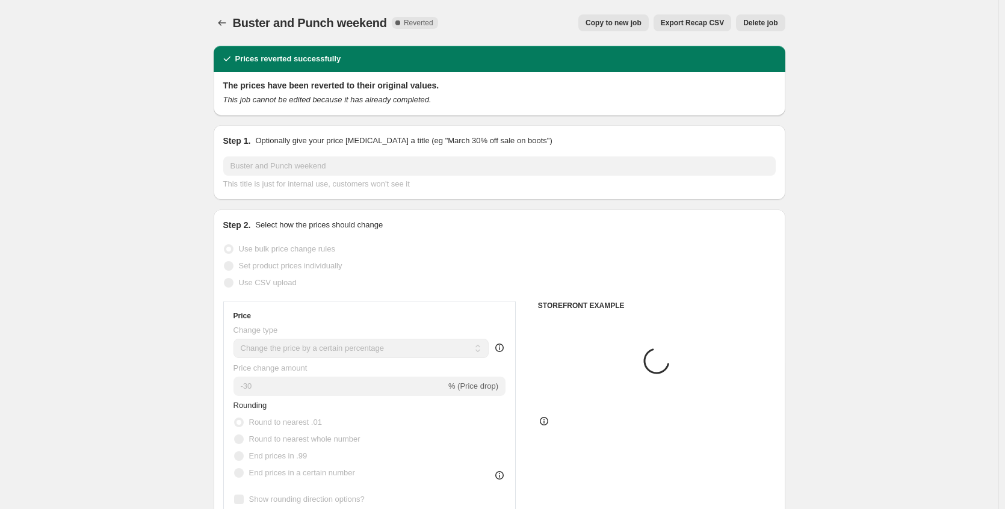
click at [618, 13] on div "Buster and Punch weekend. This page is ready Buster and Punch weekend Complete …" at bounding box center [500, 23] width 572 height 46
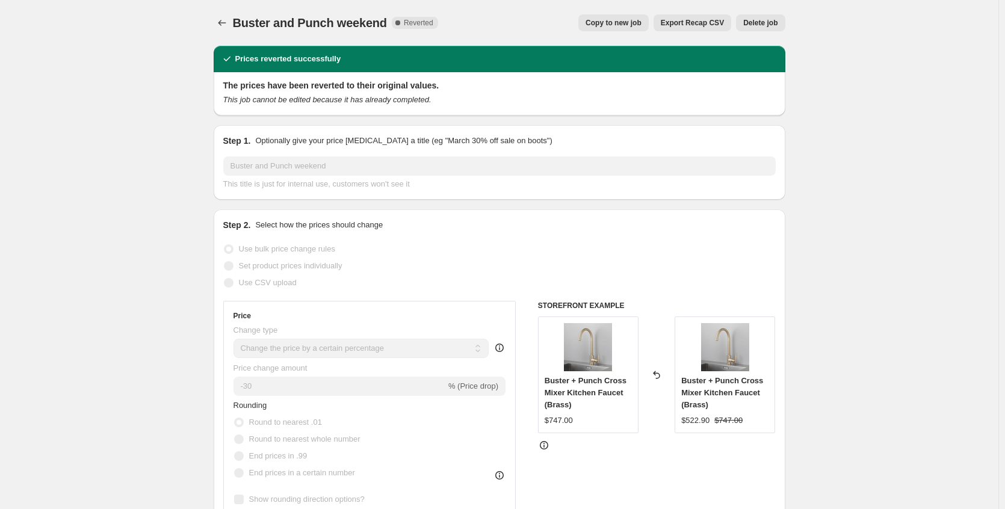
click at [614, 20] on span "Copy to new job" at bounding box center [614, 23] width 56 height 10
select select "percentage"
select select "no_change"
select select "collection"
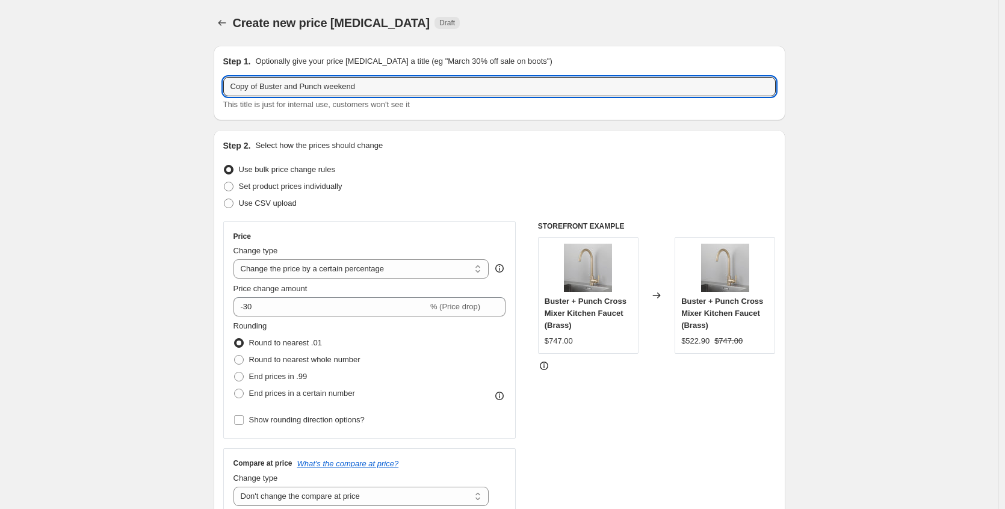
drag, startPoint x: 265, startPoint y: 86, endPoint x: 146, endPoint y: 86, distance: 119.2
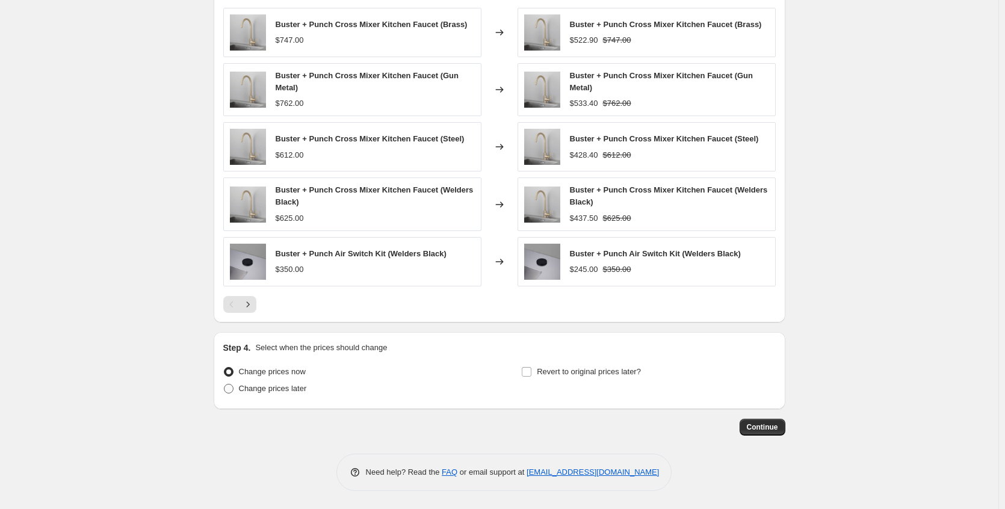
type input "Buster and Punch weekend"
click at [249, 388] on span "Change prices later" at bounding box center [273, 388] width 68 height 9
click at [224, 385] on input "Change prices later" at bounding box center [224, 384] width 1 height 1
radio input "true"
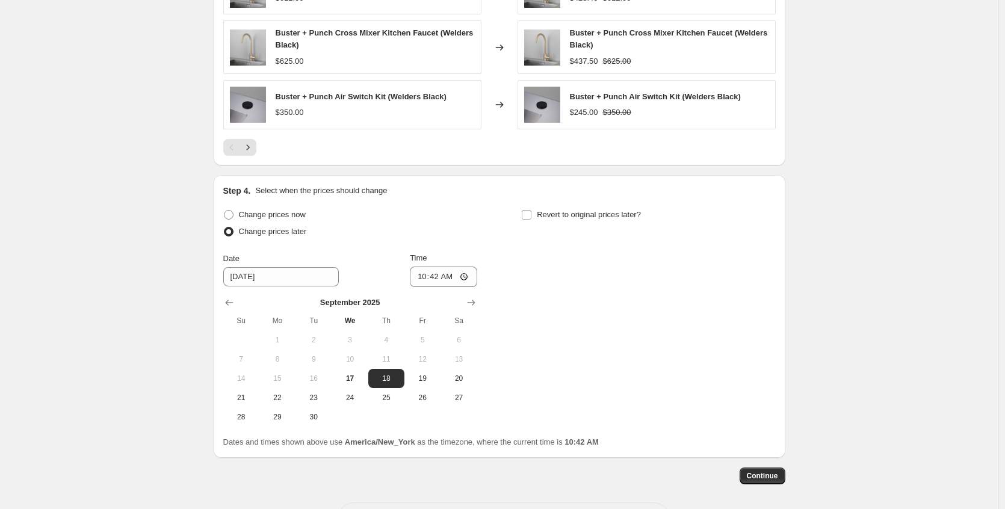
scroll to position [1110, 0]
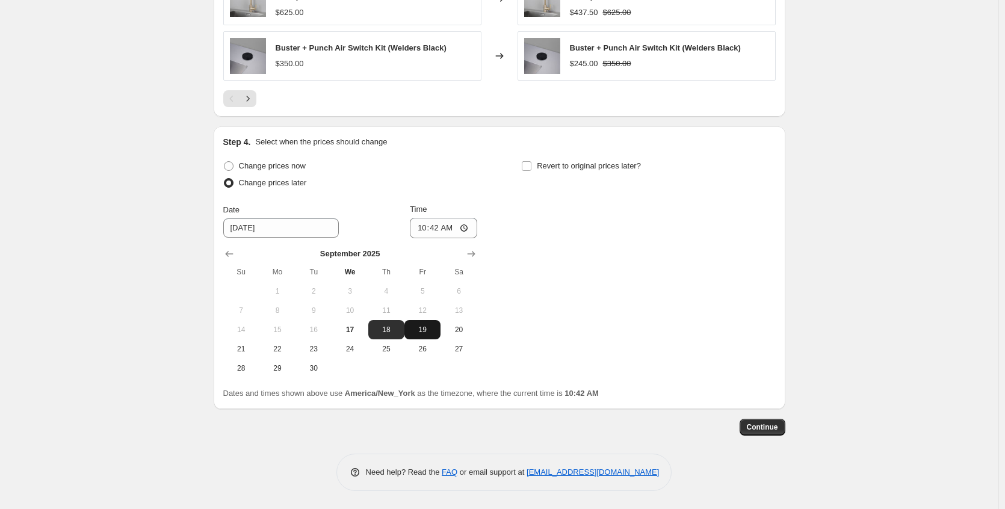
click at [422, 330] on span "19" at bounding box center [422, 330] width 26 height 10
type input "9/19/2025"
click at [473, 225] on input "10:42" at bounding box center [443, 228] width 67 height 20
click at [468, 222] on input "10:42" at bounding box center [443, 228] width 67 height 20
type input "22:42"
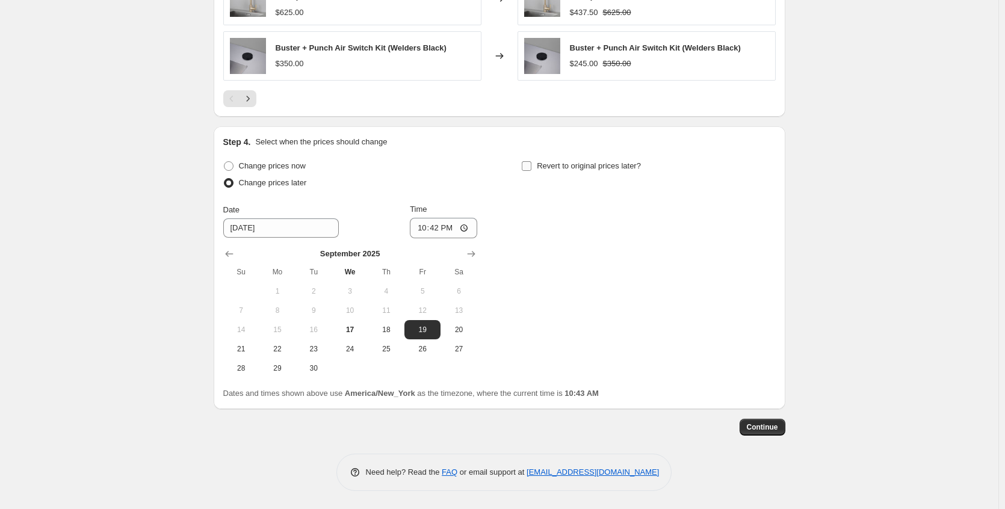
click at [564, 172] on label "Revert to original prices later?" at bounding box center [581, 166] width 120 height 17
click at [531, 171] on input "Revert to original prices later?" at bounding box center [527, 166] width 10 height 10
checkbox input "true"
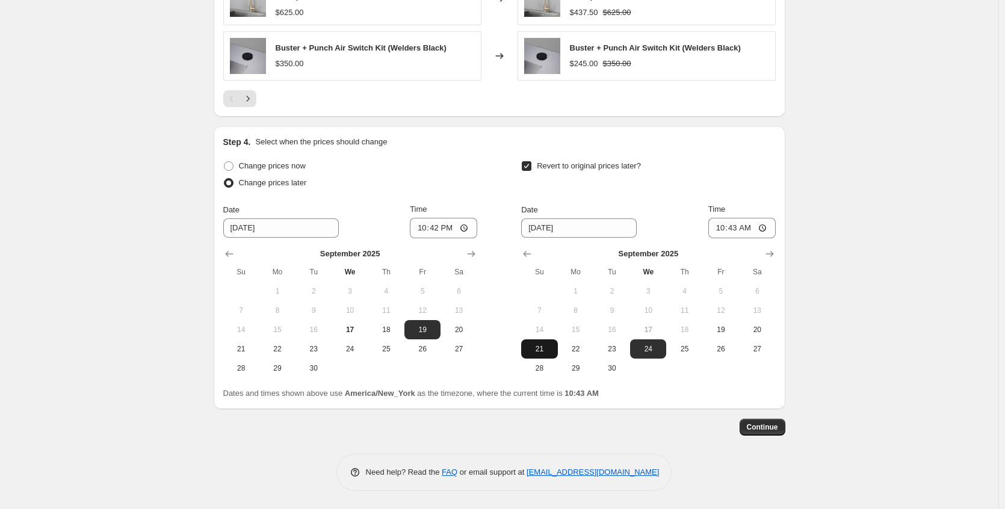
click at [549, 349] on span "21" at bounding box center [539, 349] width 26 height 10
type input "9/21/2025"
click at [767, 229] on input "10:43" at bounding box center [741, 228] width 67 height 20
type input "22:43"
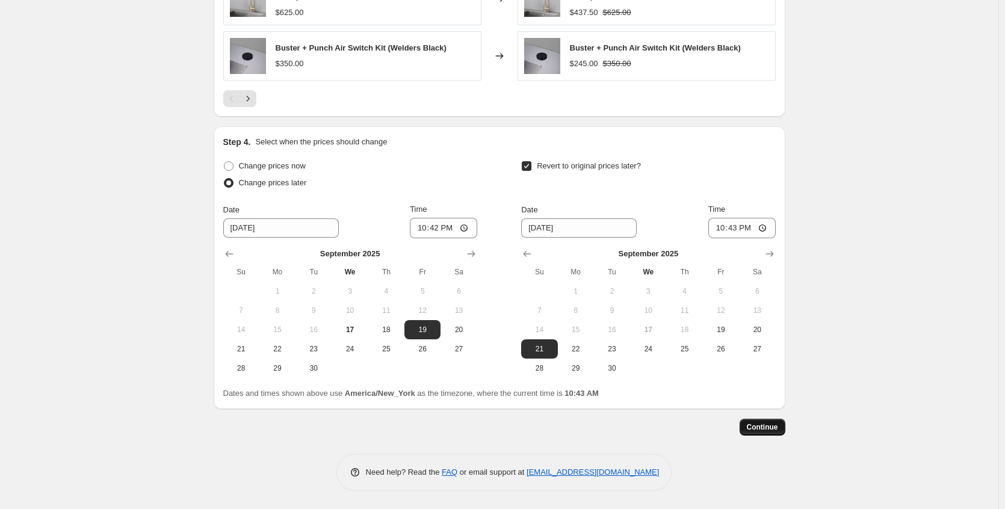
click at [774, 430] on span "Continue" at bounding box center [762, 427] width 31 height 10
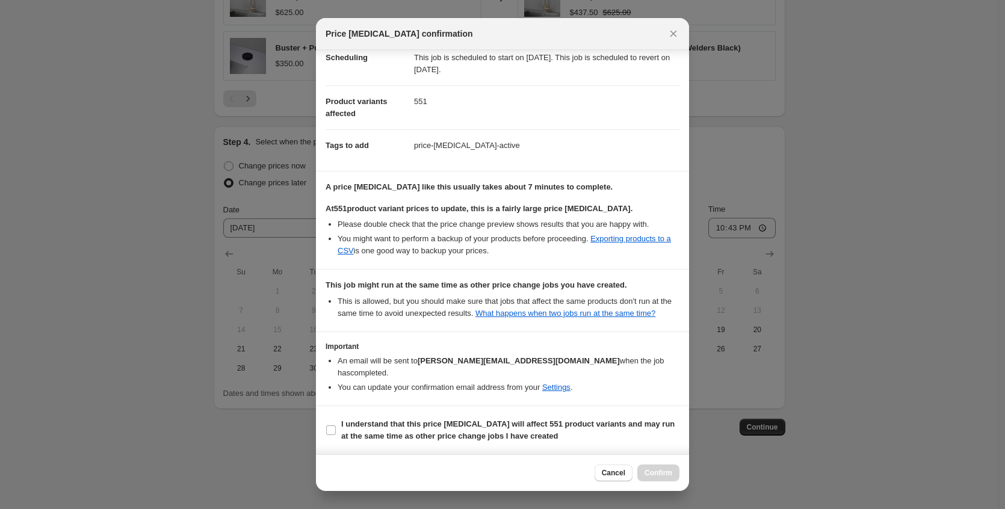
scroll to position [117, 0]
click at [438, 433] on b "I understand that this price change job will affect 551 product variants and ma…" at bounding box center [507, 429] width 333 height 21
click at [336, 433] on input "I understand that this price change job will affect 551 product variants and ma…" at bounding box center [331, 430] width 10 height 10
checkbox input "true"
click at [666, 472] on span "Confirm" at bounding box center [659, 473] width 28 height 10
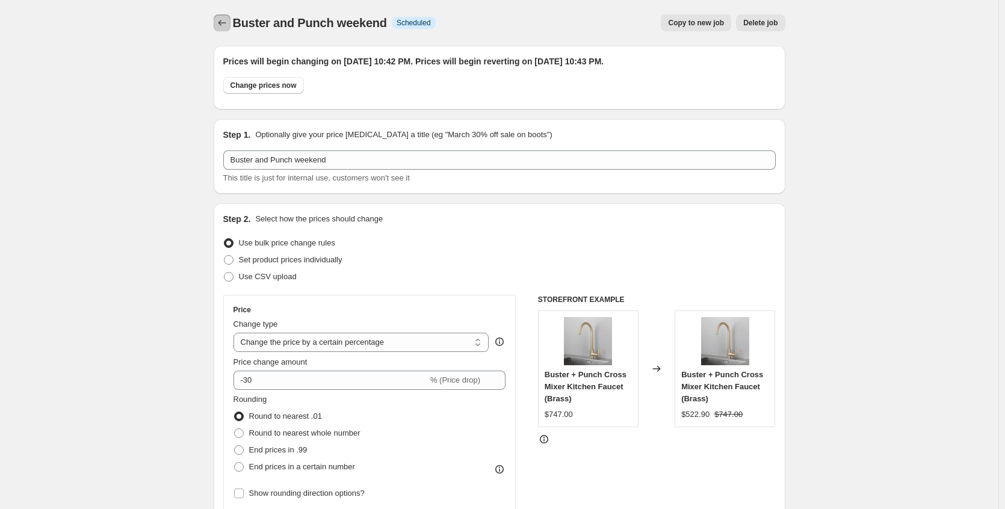
click at [228, 19] on icon "Price change jobs" at bounding box center [222, 23] width 12 height 12
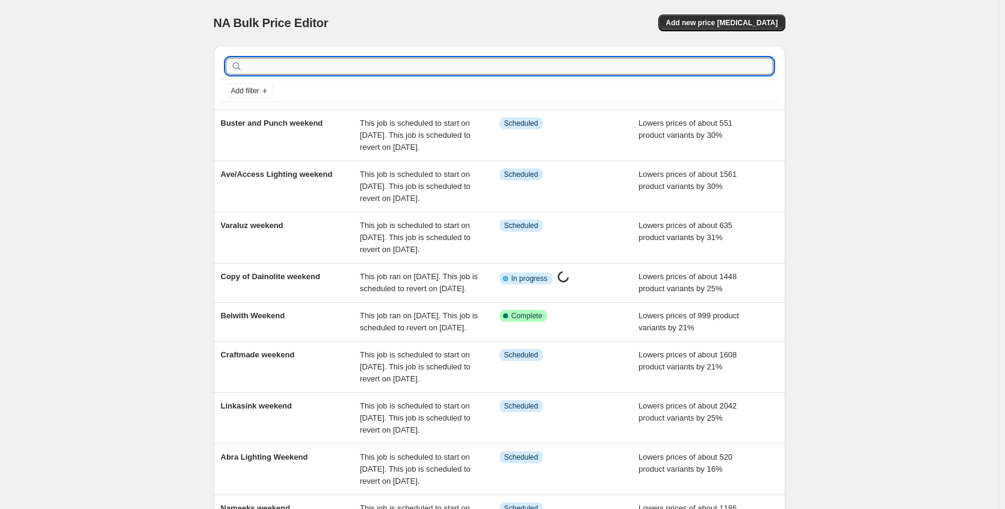
click at [447, 61] on input "text" at bounding box center [509, 66] width 528 height 17
type input "neptune"
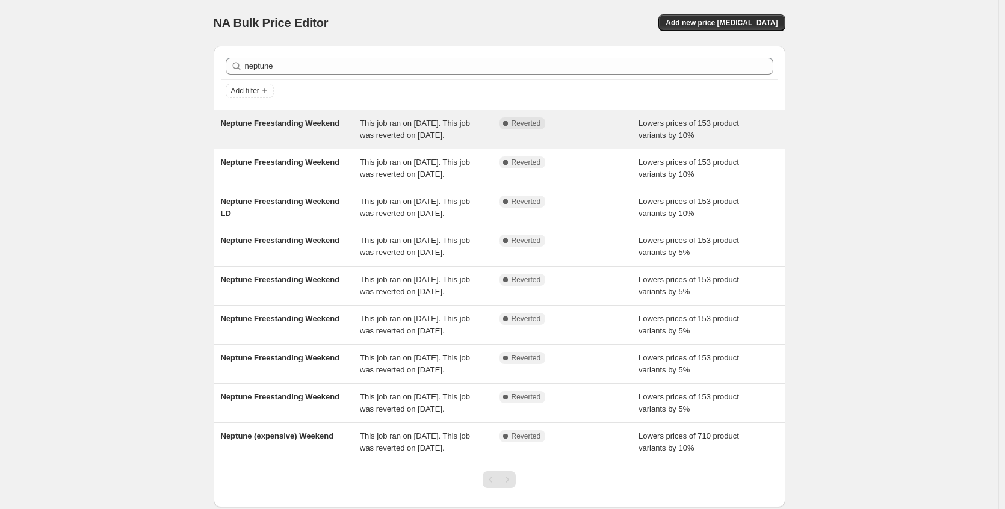
click at [347, 133] on div "Neptune Freestanding Weekend" at bounding box center [291, 129] width 140 height 24
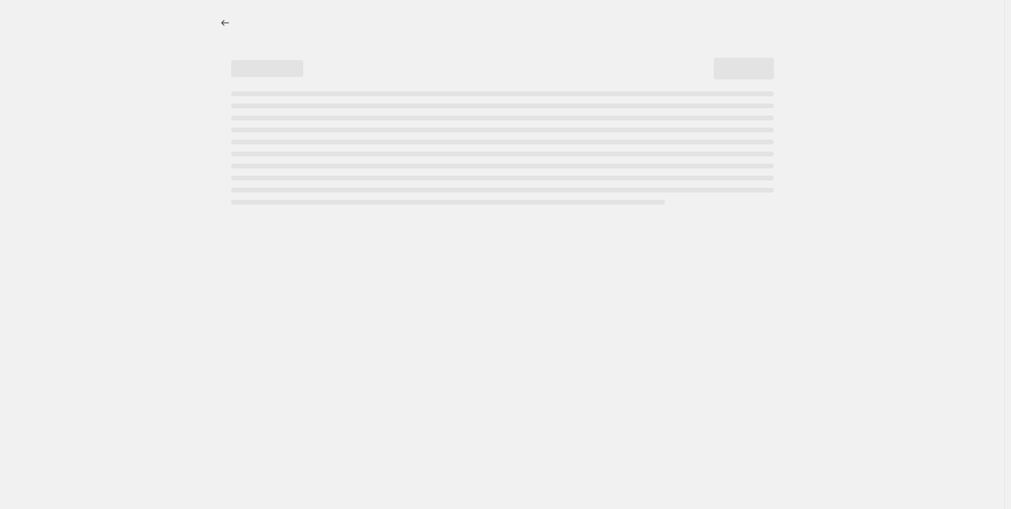
select select "percentage"
select select "no_change"
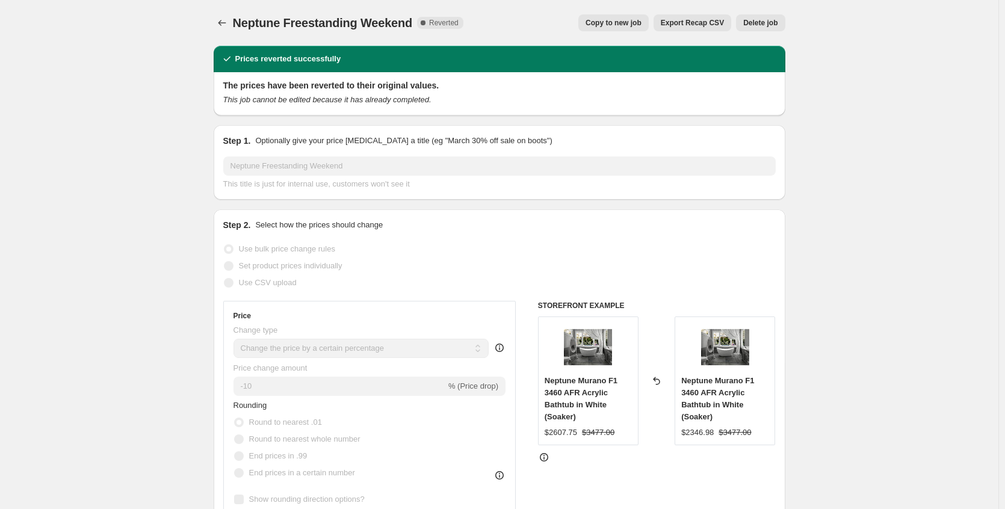
click at [626, 29] on button "Copy to new job" at bounding box center [613, 22] width 70 height 17
select select "percentage"
select select "no_change"
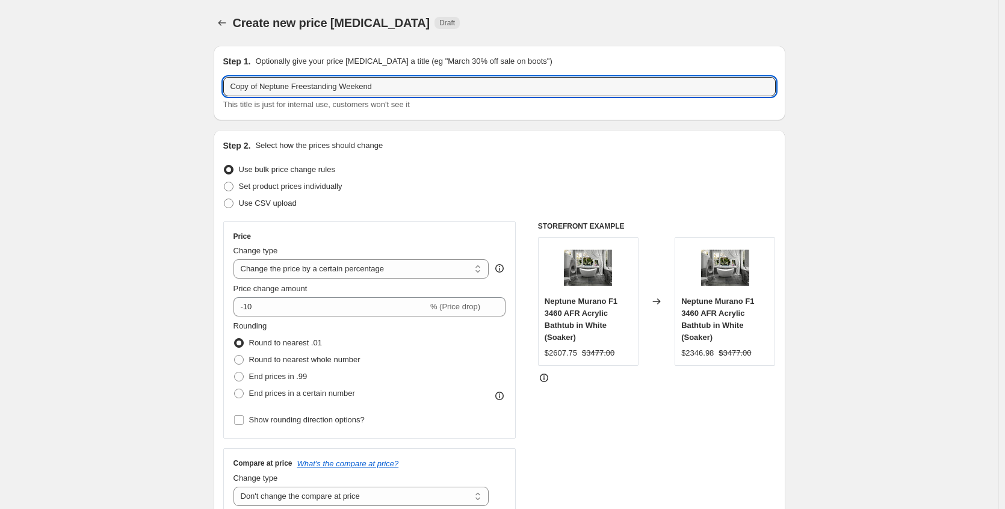
drag, startPoint x: 264, startPoint y: 85, endPoint x: 104, endPoint y: 93, distance: 160.3
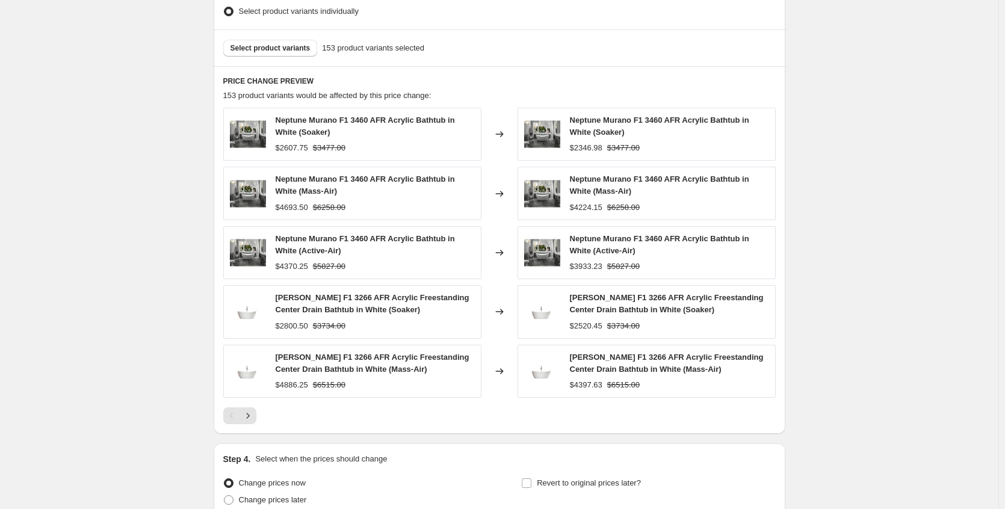
scroll to position [750, 0]
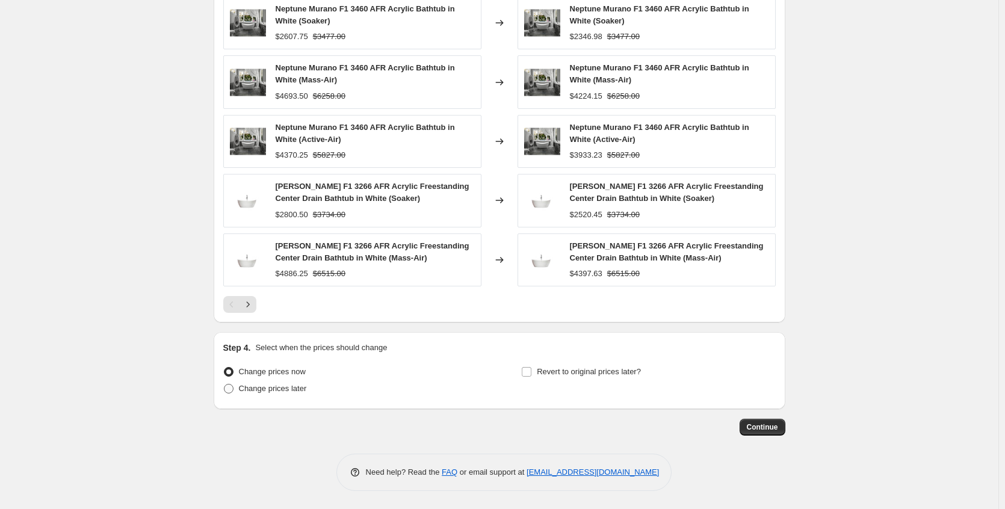
type input "Neptune Freestanding Weekend"
click at [271, 387] on span "Change prices later" at bounding box center [273, 388] width 68 height 9
click at [224, 385] on input "Change prices later" at bounding box center [224, 384] width 1 height 1
radio input "true"
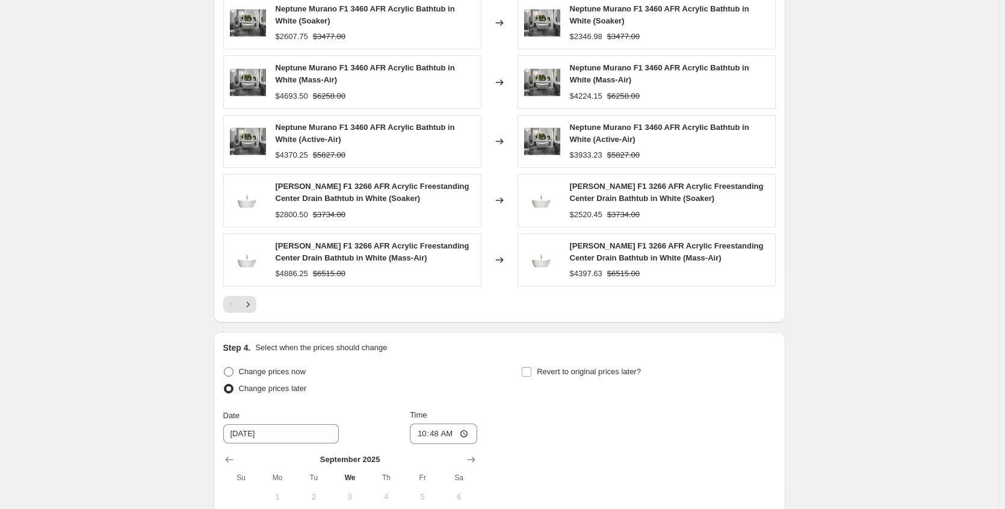
click at [306, 370] on span "Change prices now" at bounding box center [272, 371] width 67 height 9
click at [224, 368] on input "Change prices now" at bounding box center [224, 367] width 1 height 1
radio input "true"
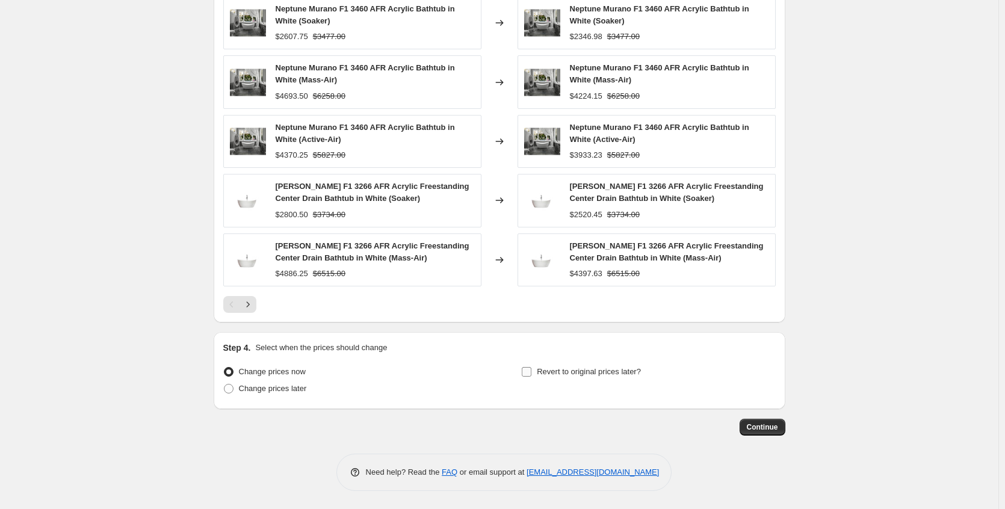
click at [629, 373] on span "Revert to original prices later?" at bounding box center [589, 371] width 104 height 9
click at [531, 373] on input "Revert to original prices later?" at bounding box center [527, 372] width 10 height 10
checkbox input "true"
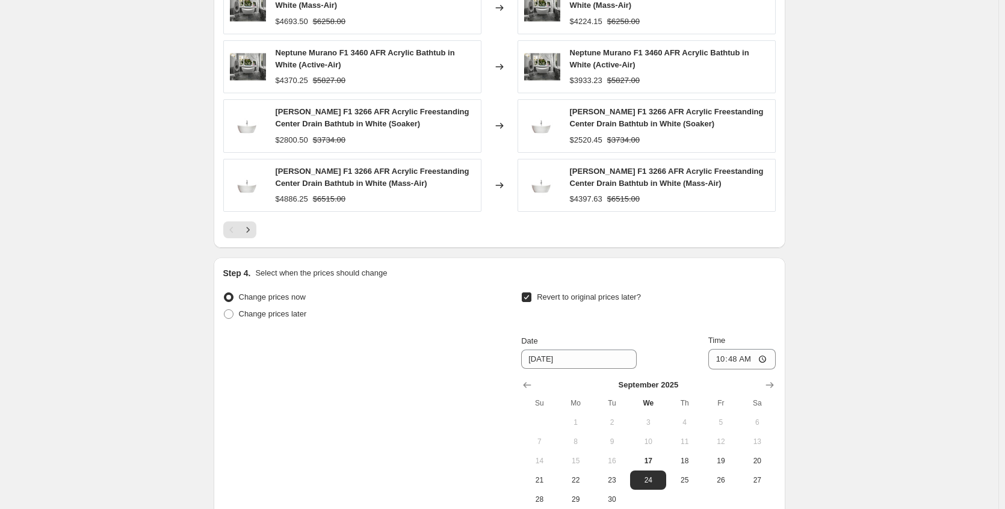
scroll to position [956, 0]
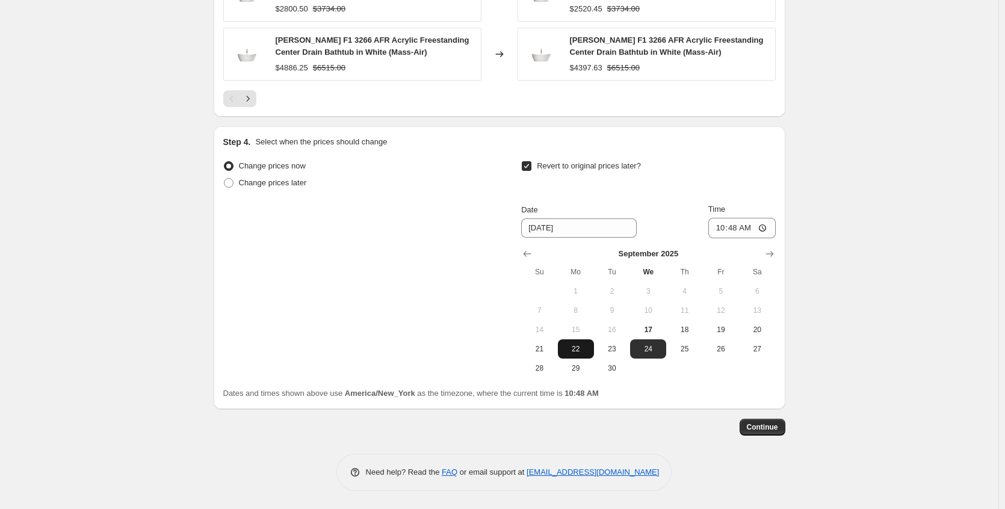
click at [569, 351] on span "22" at bounding box center [576, 349] width 26 height 10
click at [778, 424] on span "Continue" at bounding box center [762, 427] width 31 height 10
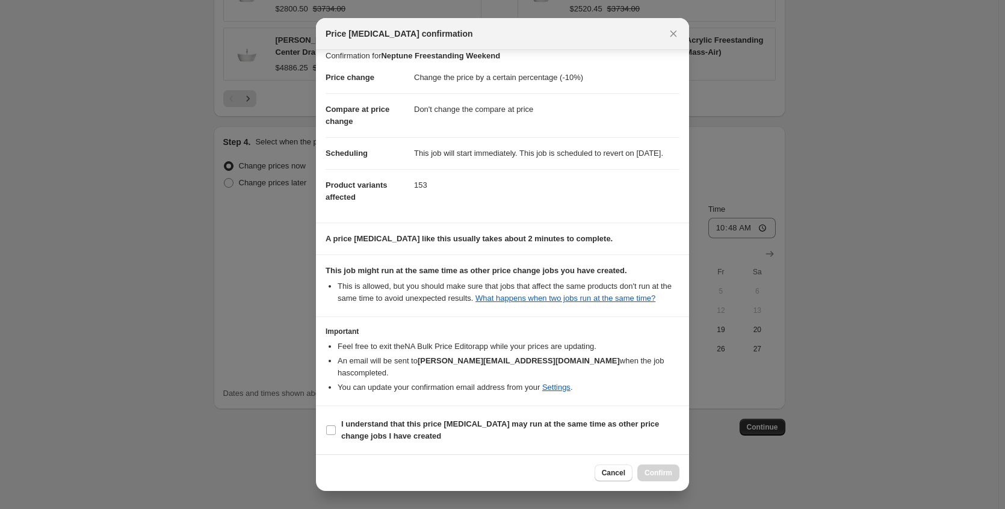
scroll to position [22, 0]
click at [503, 419] on b "I understand that this price change job may run at the same time as other price…" at bounding box center [500, 429] width 318 height 21
click at [336, 425] on input "I understand that this price change job may run at the same time as other price…" at bounding box center [331, 430] width 10 height 10
click at [660, 472] on span "Confirm" at bounding box center [659, 473] width 28 height 10
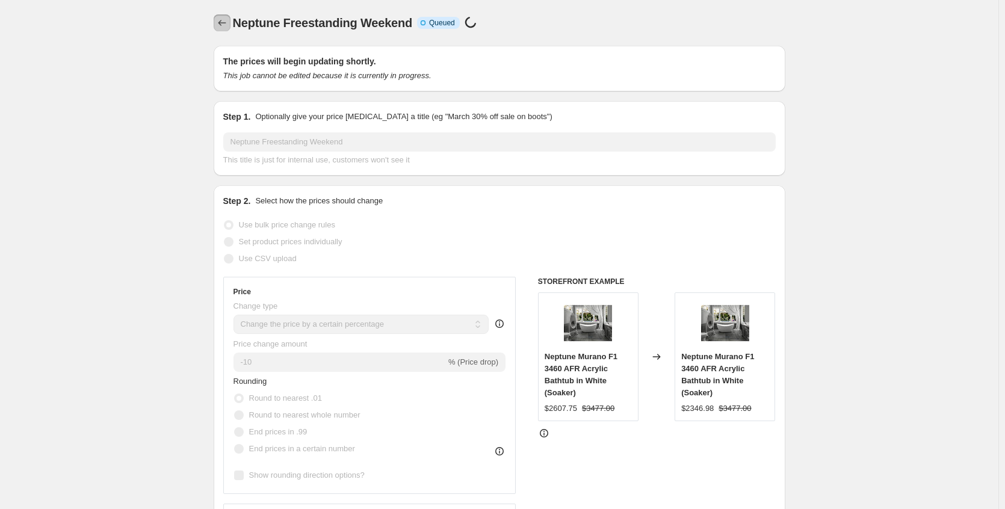
click at [230, 16] on button "Price change jobs" at bounding box center [222, 22] width 17 height 17
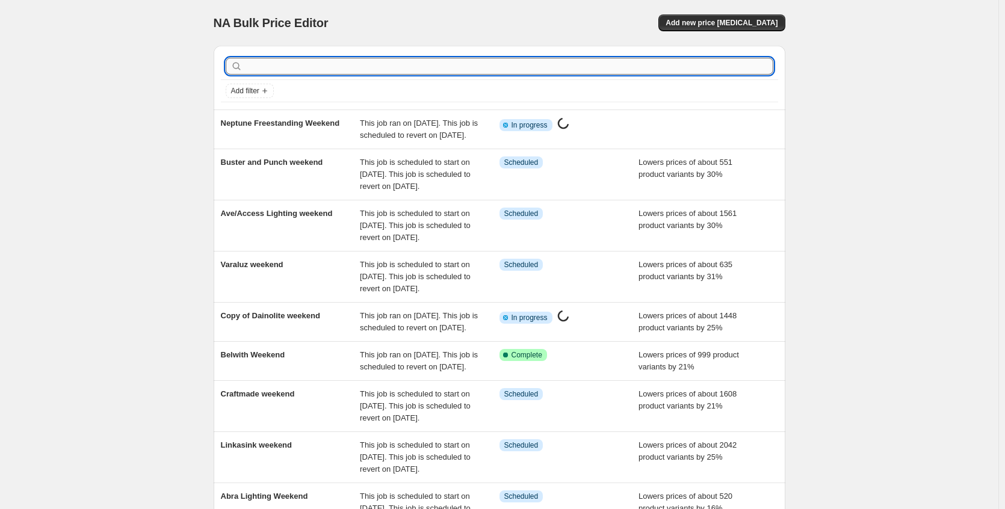
click at [363, 66] on input "text" at bounding box center [509, 66] width 528 height 17
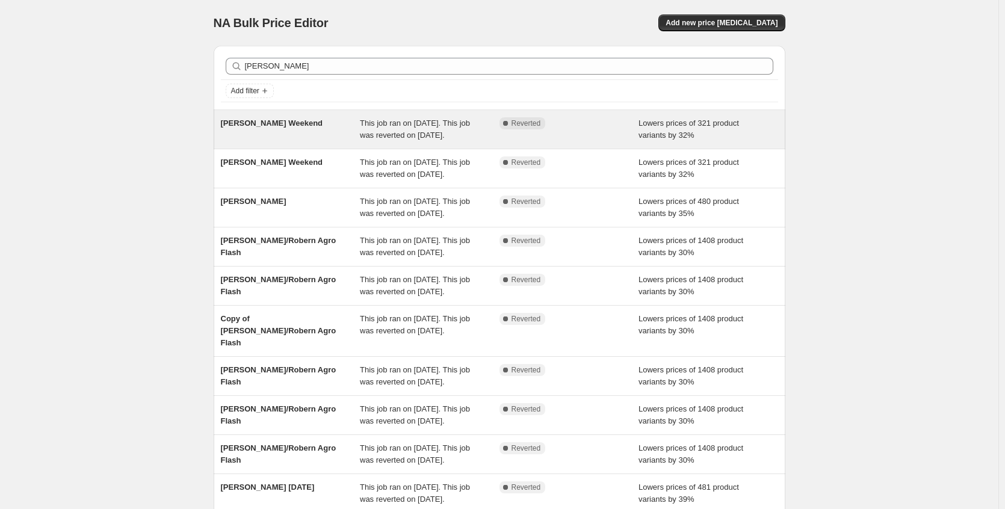
click at [320, 126] on div "Franke Weekend" at bounding box center [291, 129] width 140 height 24
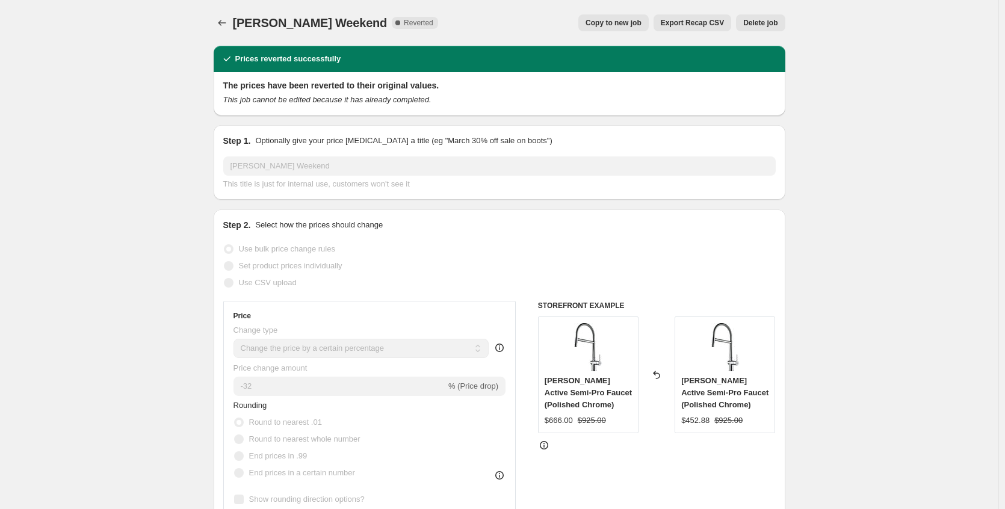
click at [610, 23] on span "Copy to new job" at bounding box center [614, 23] width 56 height 10
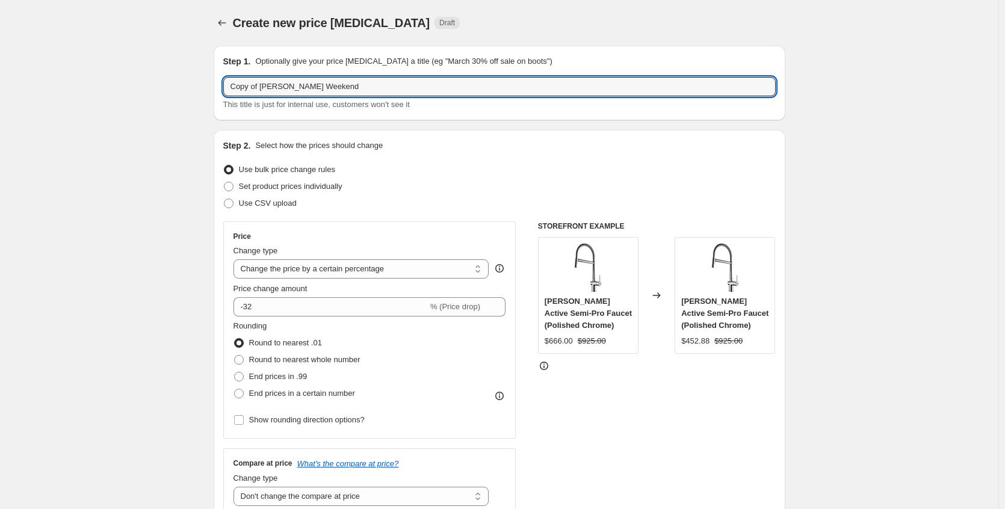
drag, startPoint x: 264, startPoint y: 86, endPoint x: 173, endPoint y: 85, distance: 90.9
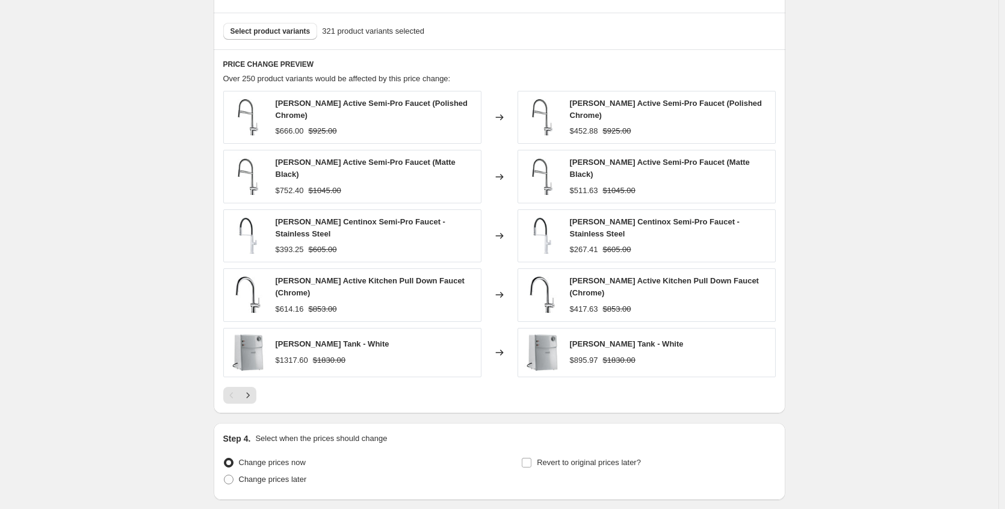
scroll to position [731, 0]
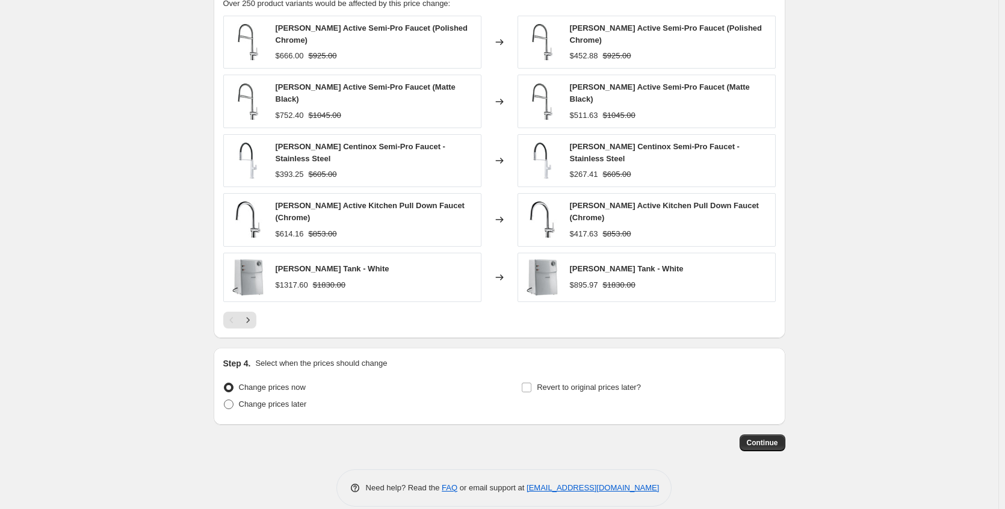
click at [291, 400] on span "Change prices later" at bounding box center [273, 404] width 68 height 9
click at [224, 400] on input "Change prices later" at bounding box center [224, 400] width 1 height 1
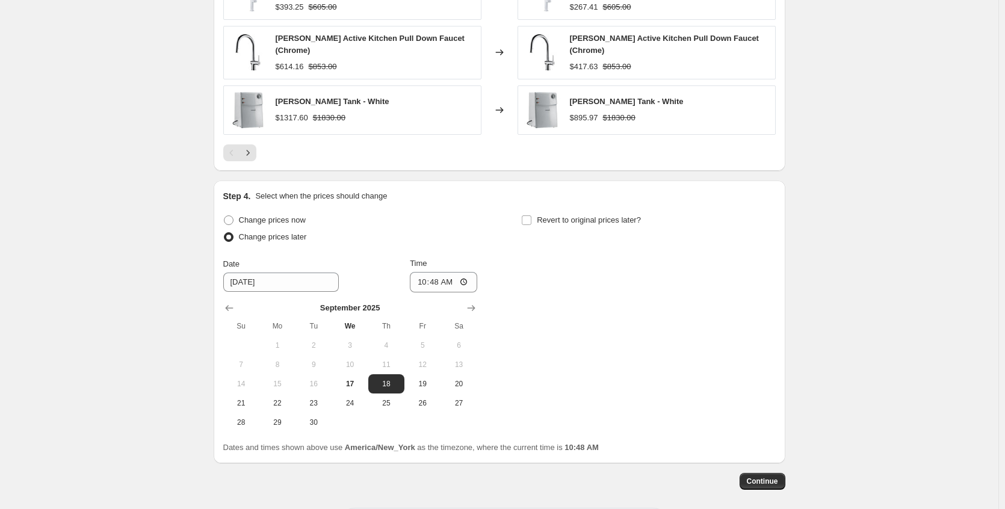
scroll to position [936, 0]
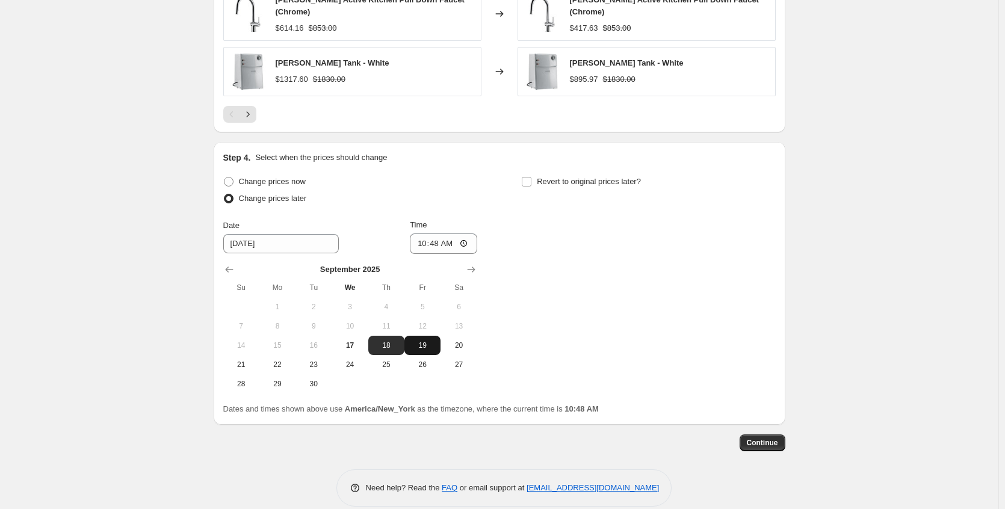
click at [428, 336] on button "19" at bounding box center [422, 345] width 36 height 19
click at [556, 177] on span "Revert to original prices later?" at bounding box center [589, 181] width 104 height 9
click at [531, 177] on input "Revert to original prices later?" at bounding box center [527, 182] width 10 height 10
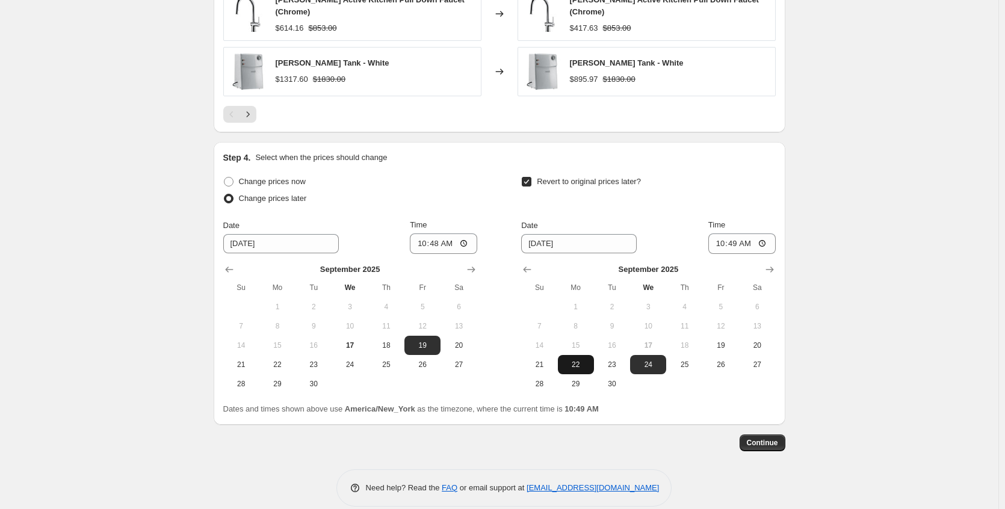
click at [587, 360] on span "22" at bounding box center [576, 365] width 26 height 10
click at [762, 234] on input "10:49" at bounding box center [741, 244] width 67 height 20
click at [769, 438] on span "Continue" at bounding box center [762, 443] width 31 height 10
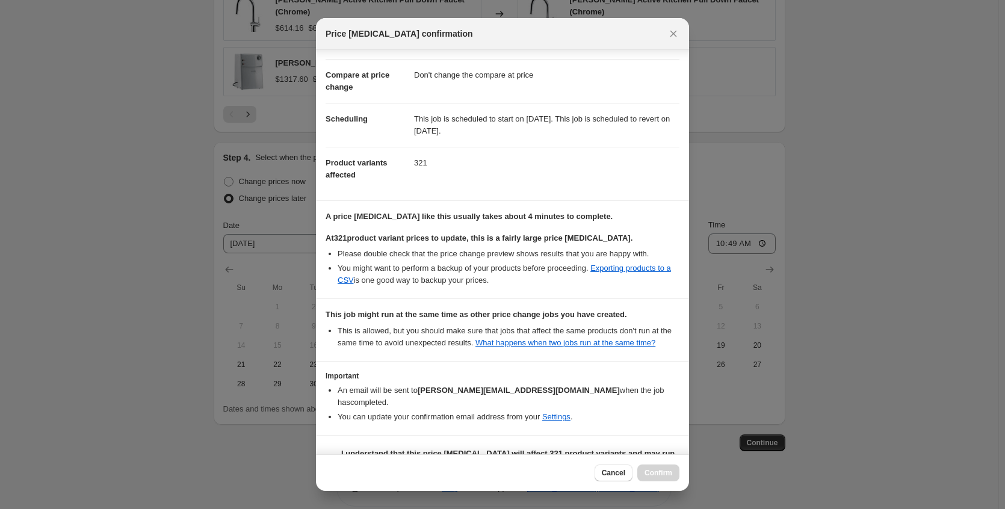
scroll to position [85, 0]
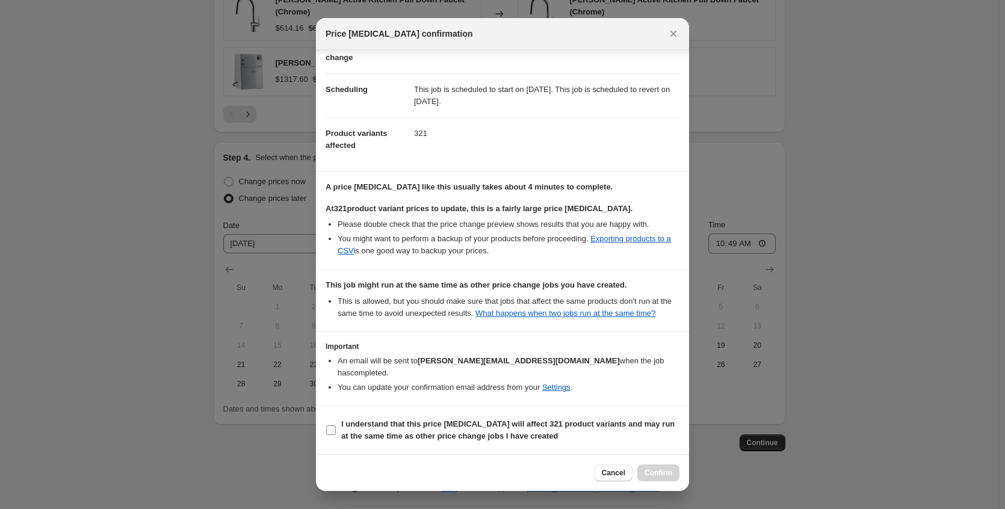
click at [490, 425] on b "I understand that this price change job will affect 321 product variants and ma…" at bounding box center [507, 429] width 333 height 21
click at [336, 425] on input "I understand that this price change job will affect 321 product variants and ma…" at bounding box center [331, 430] width 10 height 10
click at [652, 470] on span "Confirm" at bounding box center [659, 473] width 28 height 10
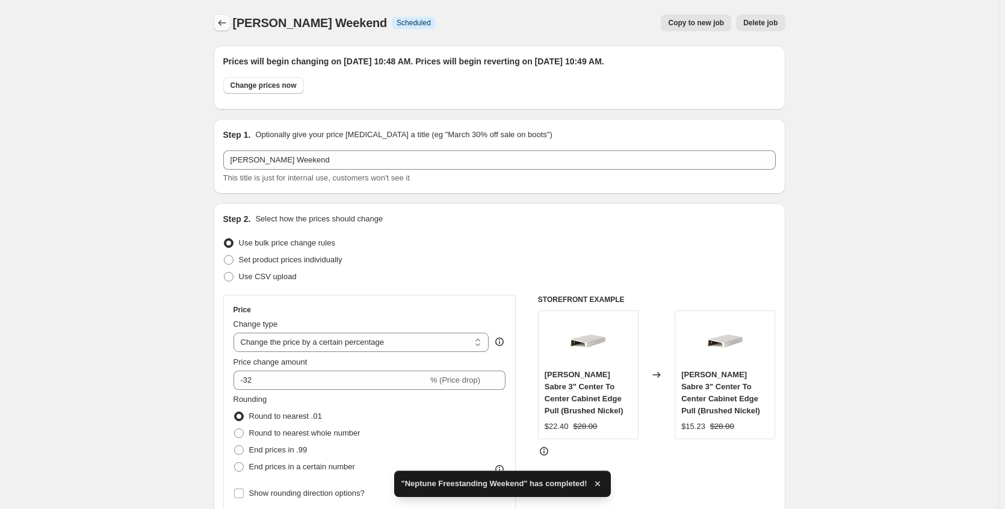
click at [224, 22] on icon "Price change jobs" at bounding box center [222, 23] width 12 height 12
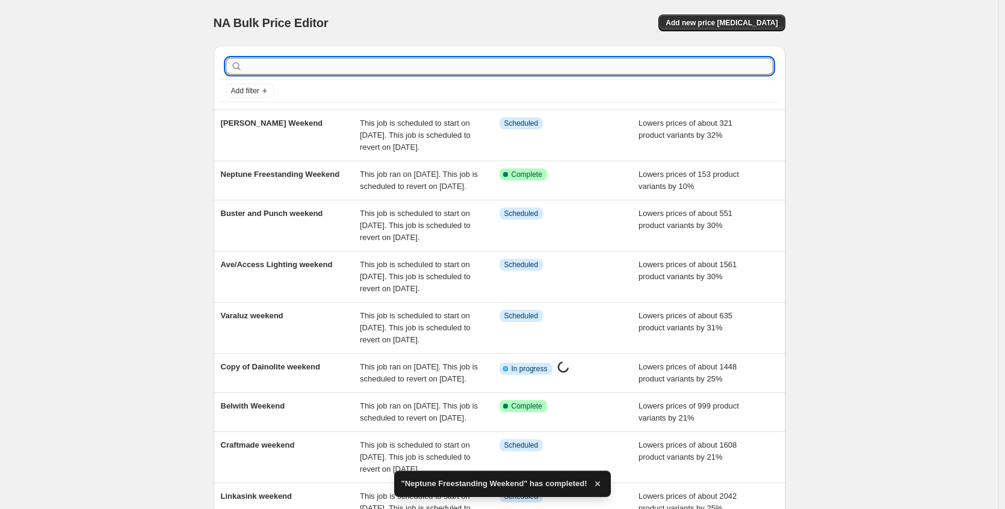
click at [477, 64] on input "text" at bounding box center [509, 66] width 528 height 17
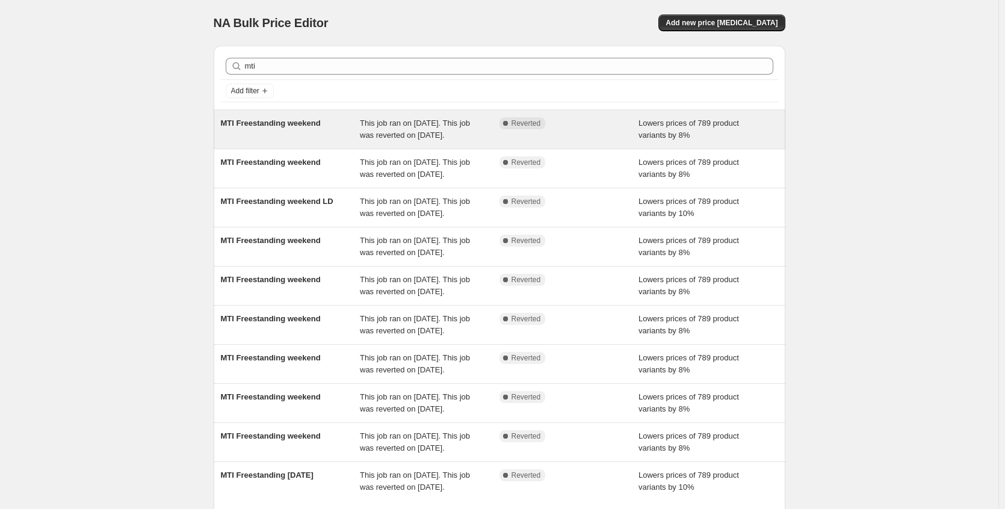
click at [308, 141] on div "MTI Freestanding weekend" at bounding box center [291, 129] width 140 height 24
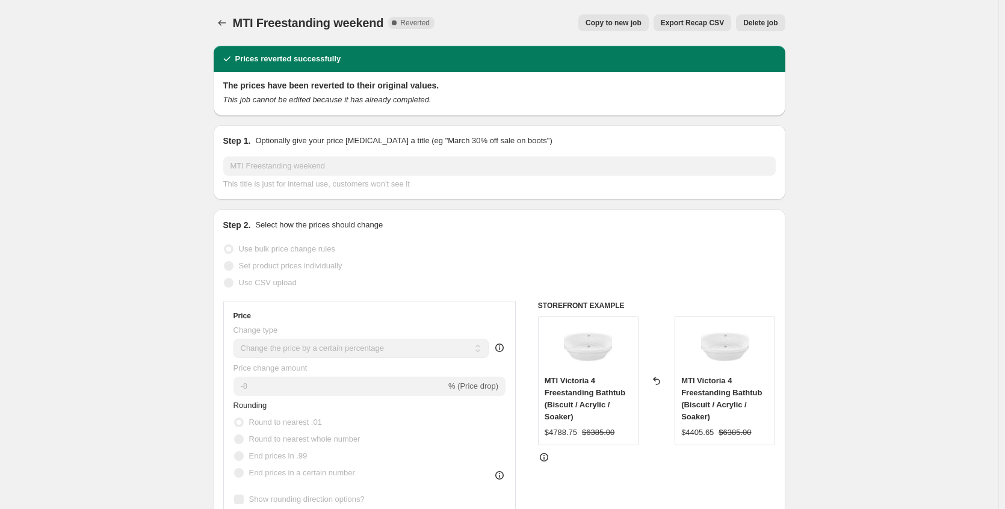
click at [605, 24] on span "Copy to new job" at bounding box center [614, 23] width 56 height 10
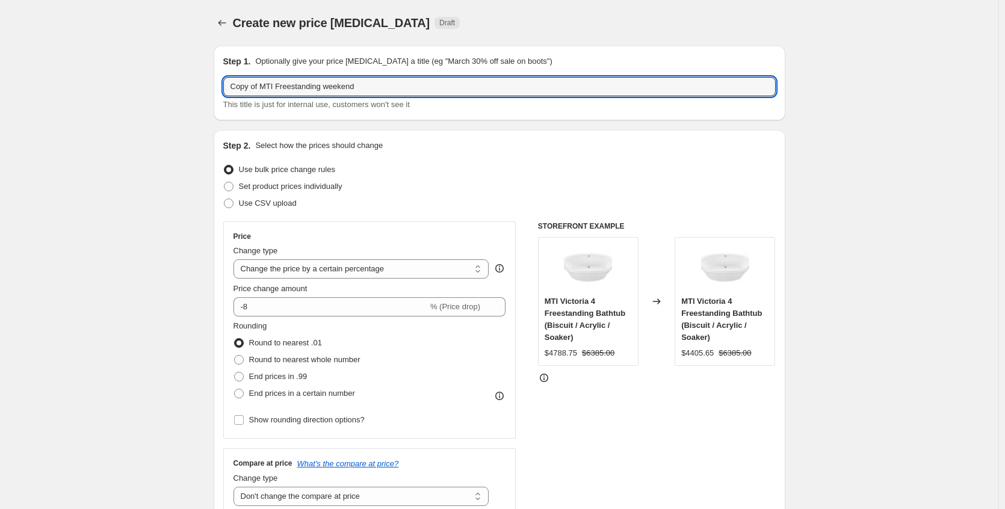
drag, startPoint x: 264, startPoint y: 88, endPoint x: 166, endPoint y: 81, distance: 97.8
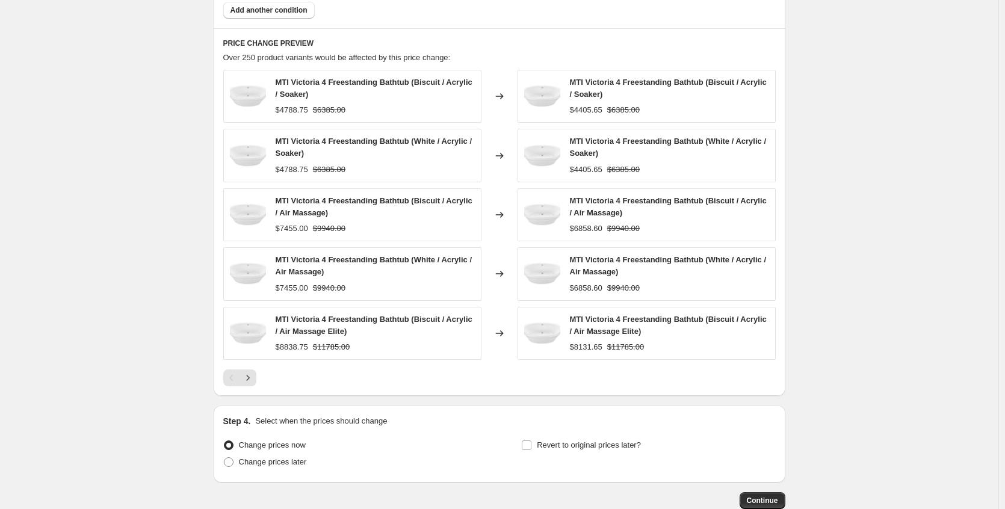
scroll to position [916, 0]
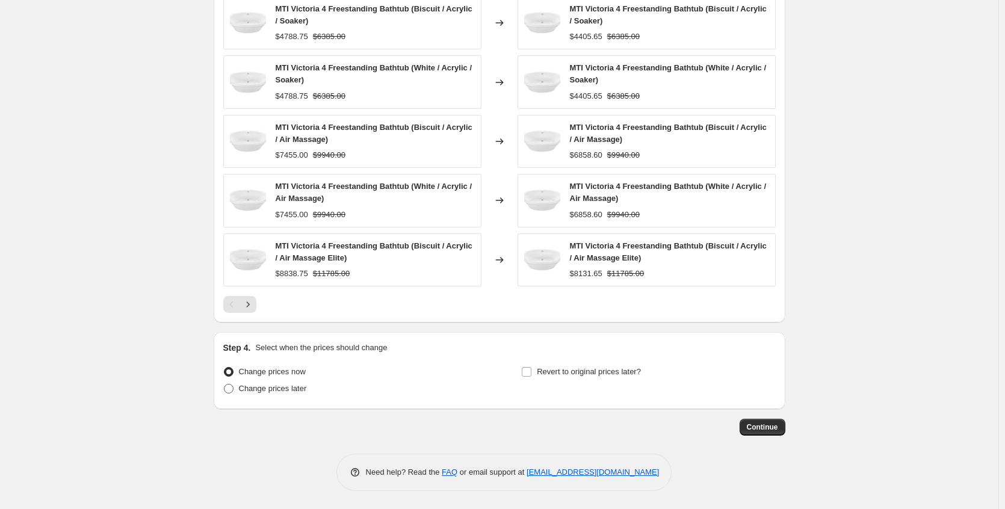
click at [290, 388] on span "Change prices later" at bounding box center [273, 388] width 68 height 9
click at [224, 385] on input "Change prices later" at bounding box center [224, 384] width 1 height 1
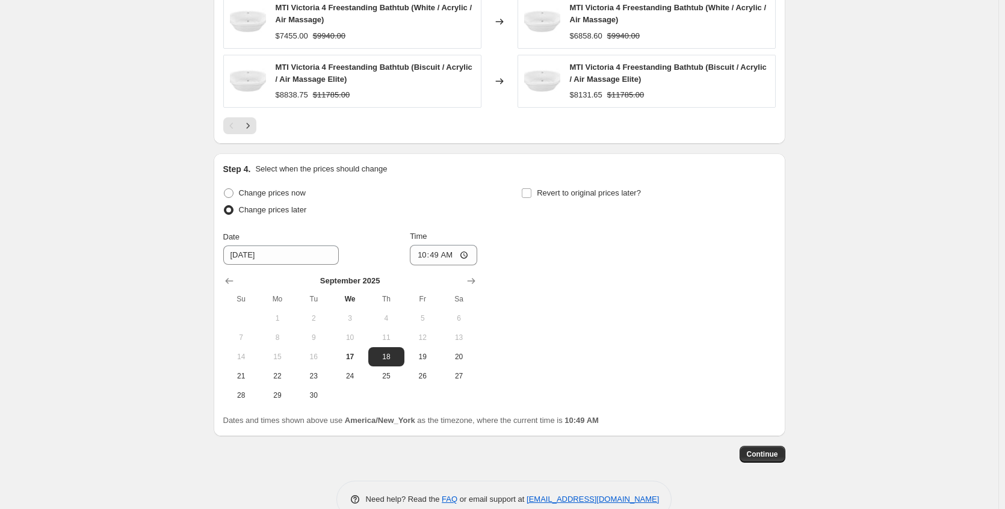
scroll to position [1122, 0]
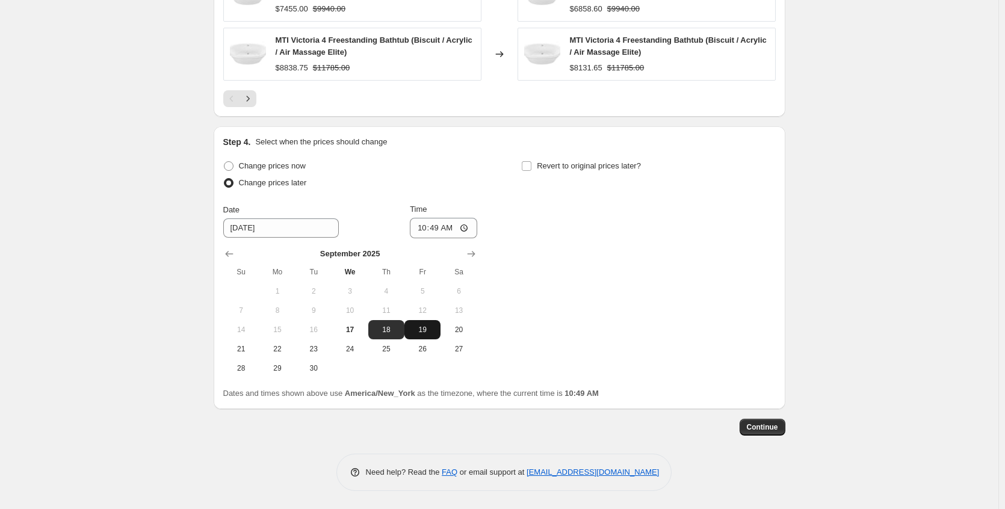
click at [430, 332] on span "19" at bounding box center [422, 330] width 26 height 10
click at [528, 166] on input "Revert to original prices later?" at bounding box center [527, 166] width 10 height 10
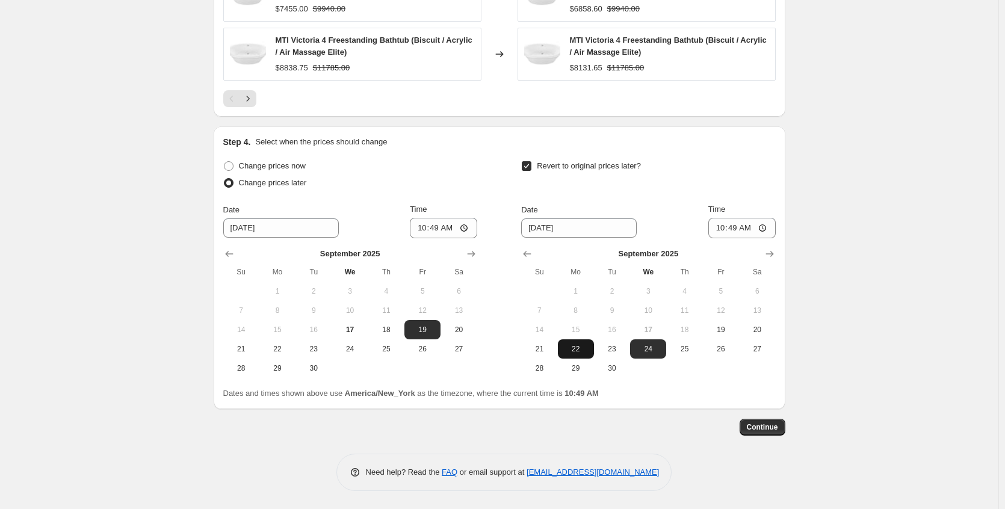
click at [577, 348] on span "22" at bounding box center [576, 349] width 26 height 10
click at [774, 428] on span "Continue" at bounding box center [762, 427] width 31 height 10
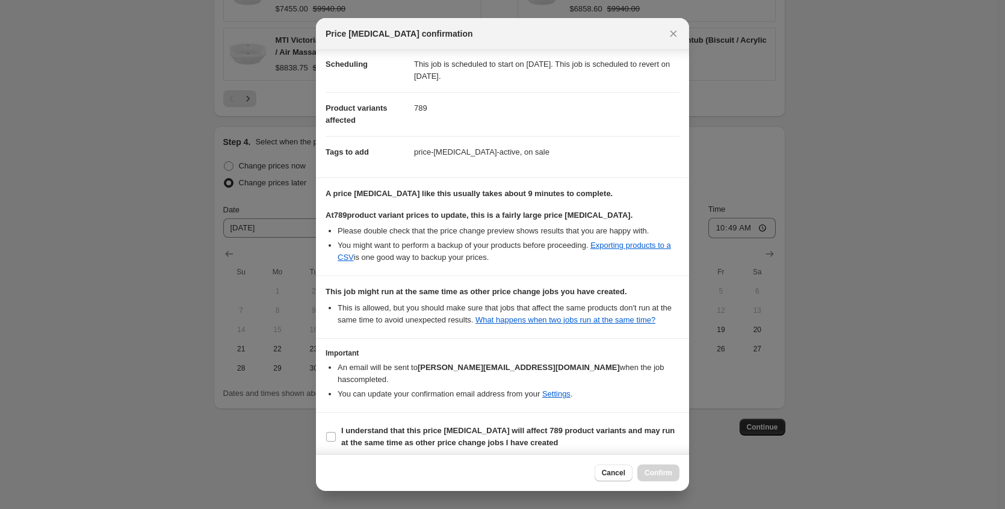
scroll to position [117, 0]
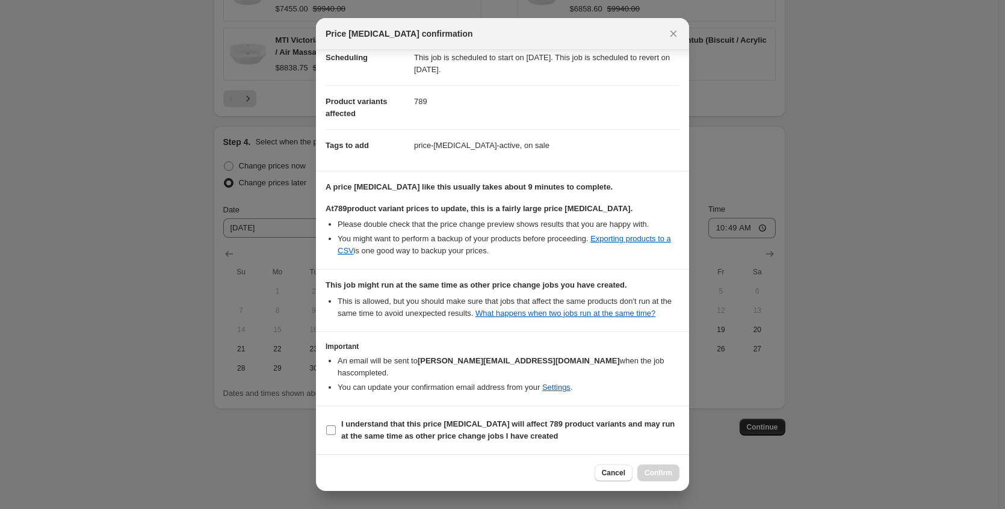
click at [452, 424] on b "I understand that this price change job will affect 789 product variants and ma…" at bounding box center [507, 429] width 333 height 21
click at [336, 425] on input "I understand that this price change job will affect 789 product variants and ma…" at bounding box center [331, 430] width 10 height 10
click at [658, 472] on span "Confirm" at bounding box center [659, 473] width 28 height 10
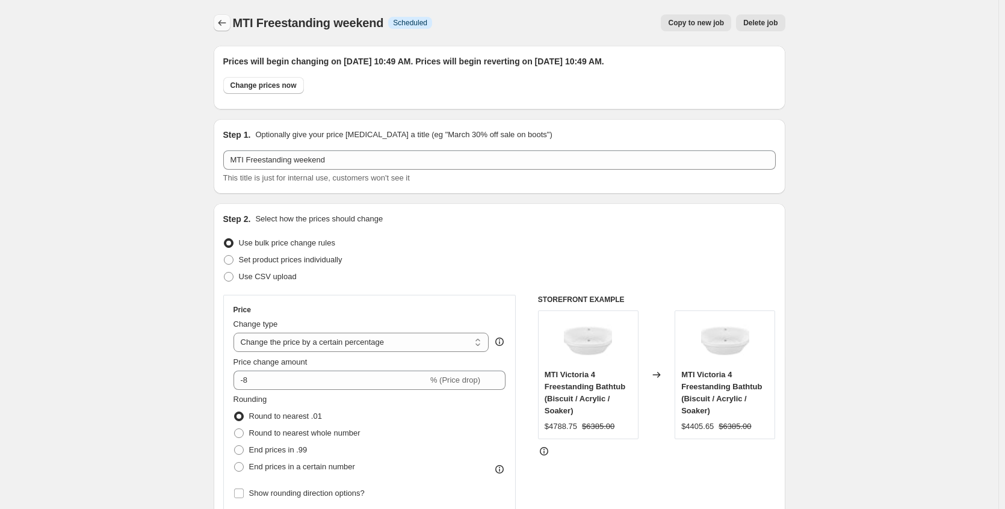
click at [221, 22] on icon "Price change jobs" at bounding box center [222, 23] width 12 height 12
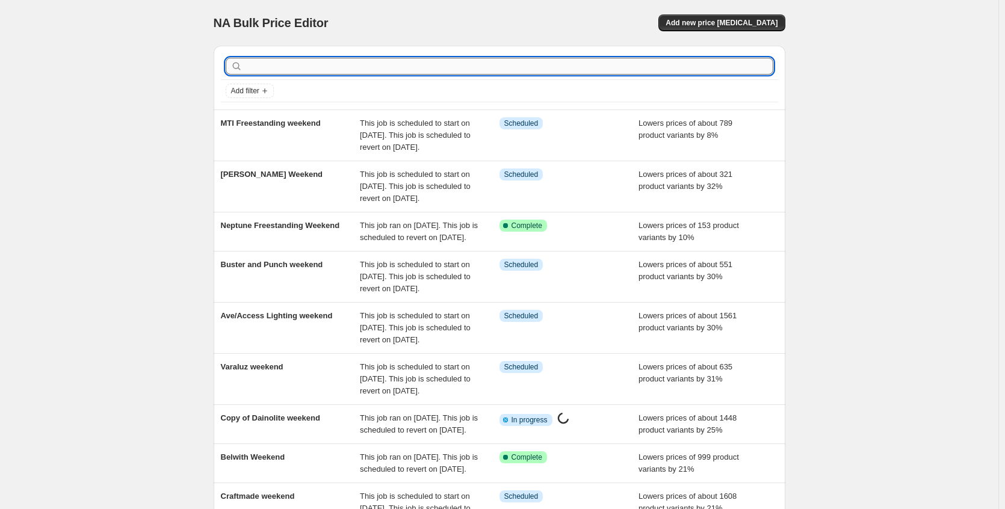
click at [283, 67] on input "text" at bounding box center [509, 66] width 528 height 17
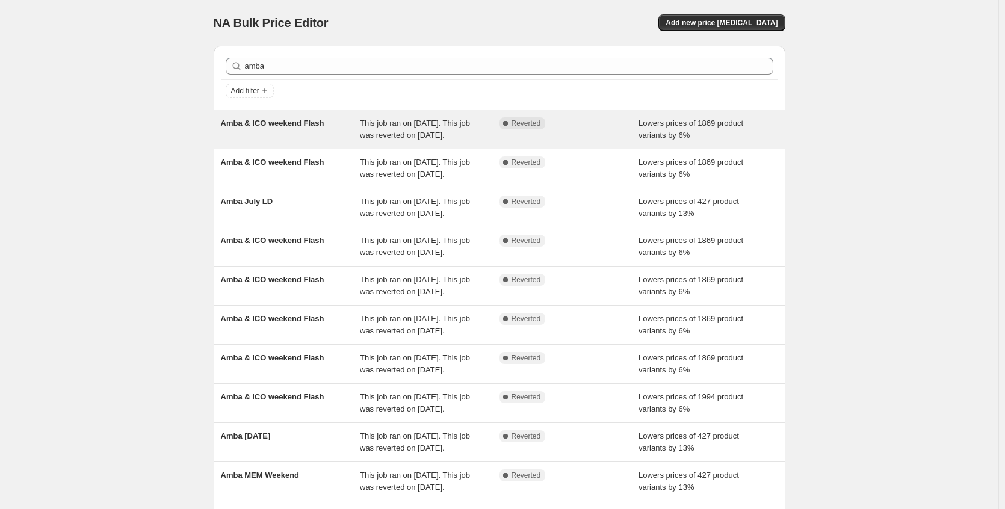
click at [318, 134] on div "Amba & ICO weekend Flash" at bounding box center [291, 129] width 140 height 24
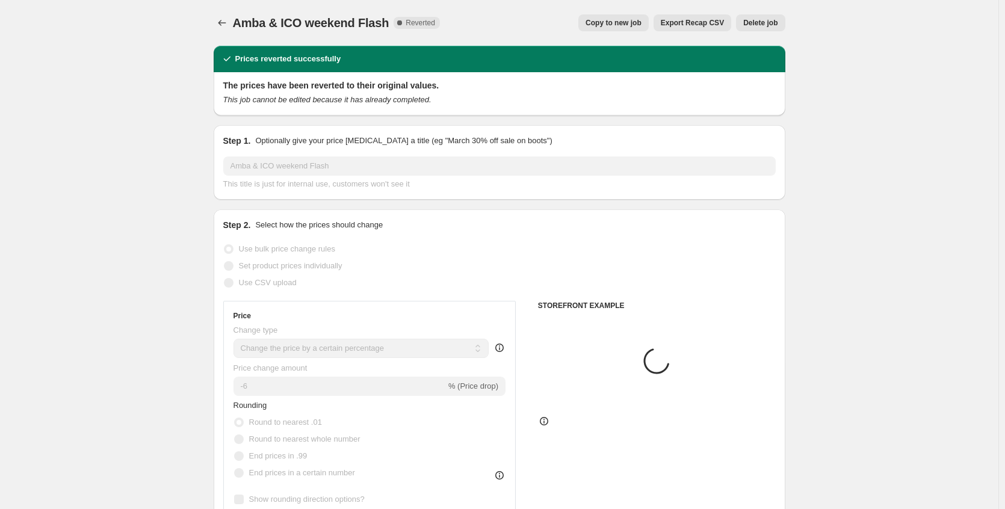
click at [613, 24] on span "Copy to new job" at bounding box center [614, 23] width 56 height 10
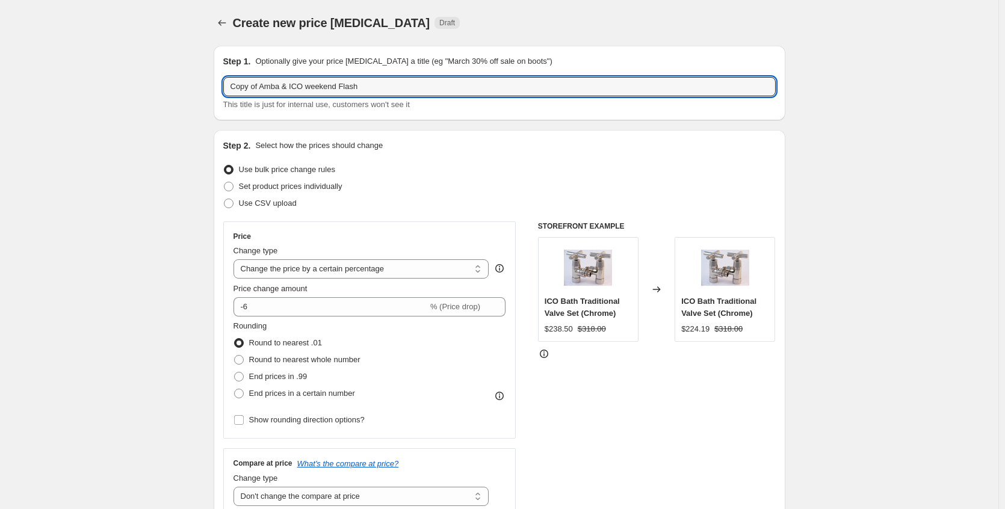
drag, startPoint x: 263, startPoint y: 86, endPoint x: 108, endPoint y: 88, distance: 155.3
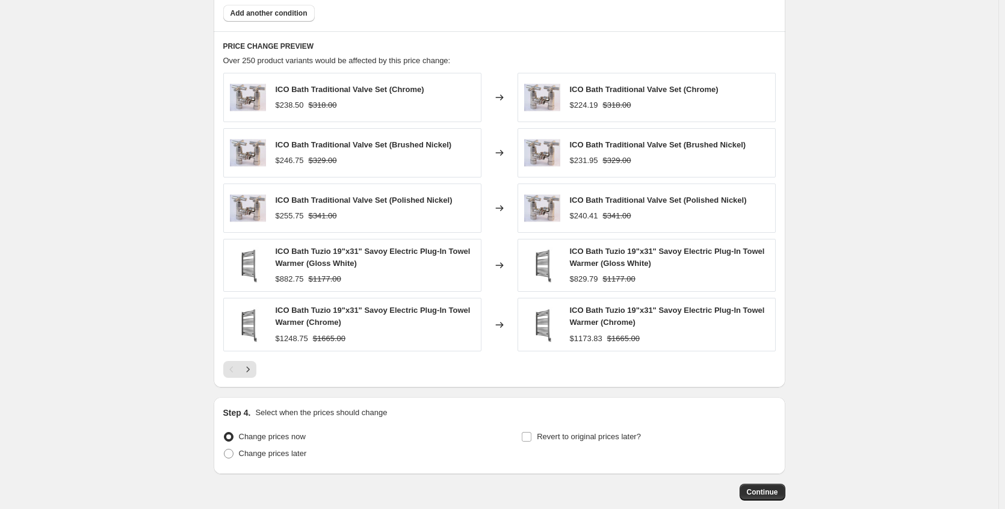
scroll to position [931, 0]
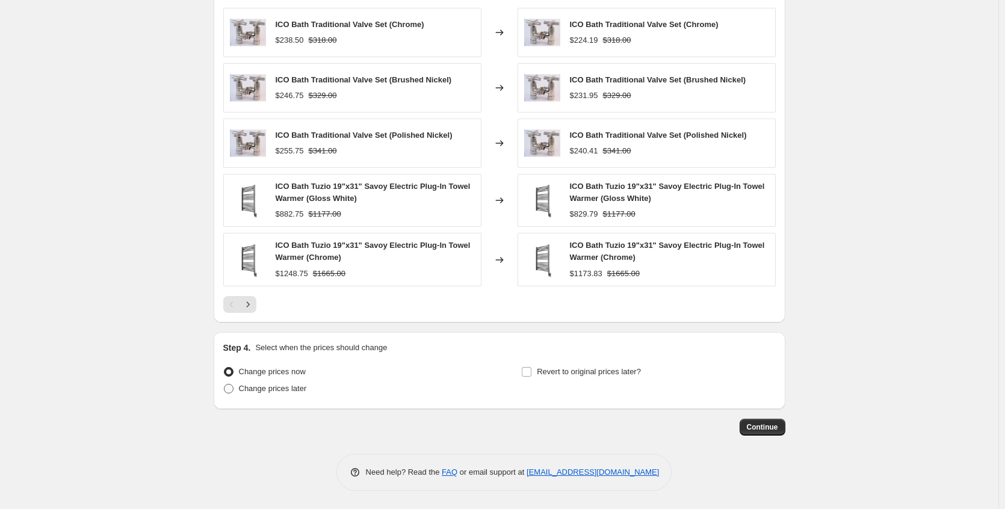
click at [273, 389] on span "Change prices later" at bounding box center [273, 388] width 68 height 9
click at [224, 385] on input "Change prices later" at bounding box center [224, 384] width 1 height 1
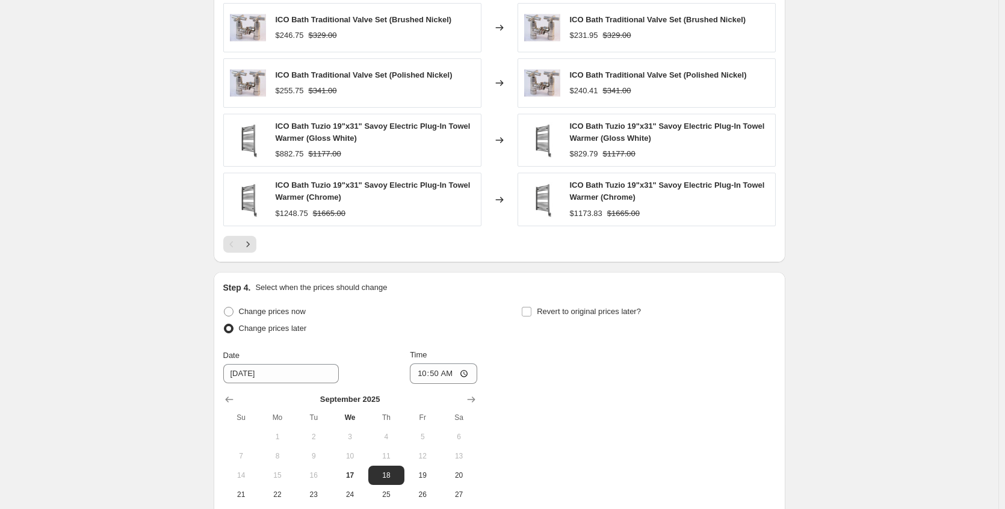
scroll to position [1137, 0]
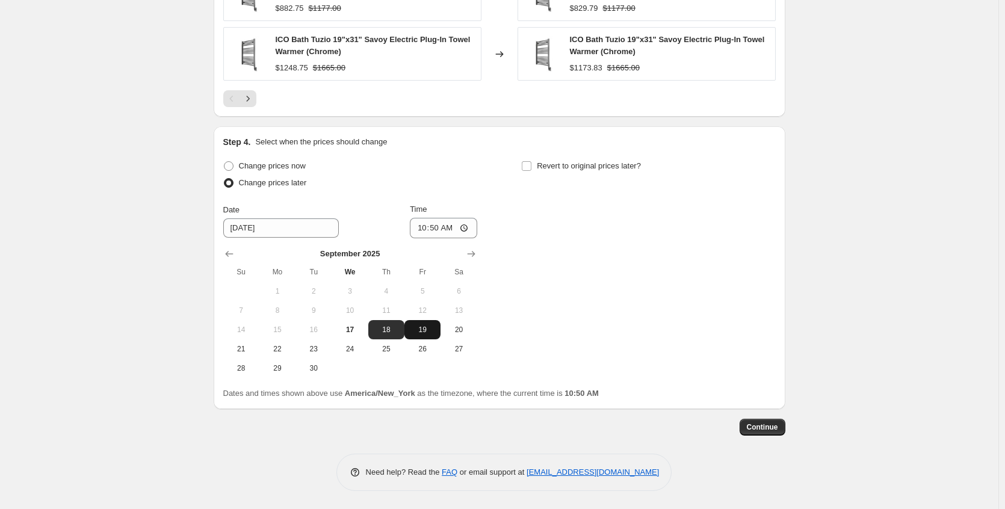
click at [430, 335] on button "19" at bounding box center [422, 329] width 36 height 19
click at [466, 227] on input "10:50" at bounding box center [443, 228] width 67 height 20
click at [574, 168] on span "Revert to original prices later?" at bounding box center [589, 165] width 104 height 9
click at [531, 168] on input "Revert to original prices later?" at bounding box center [527, 166] width 10 height 10
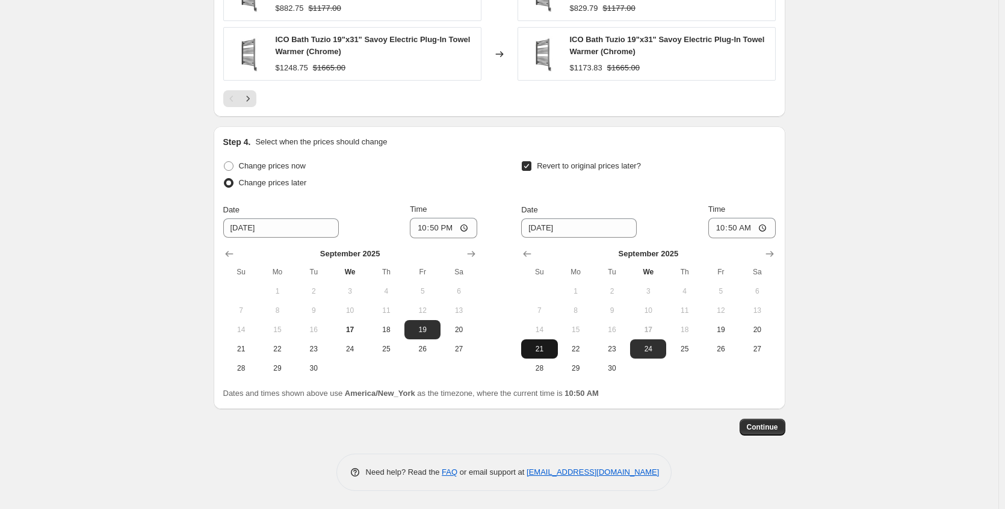
click at [546, 344] on span "21" at bounding box center [539, 349] width 26 height 10
click at [770, 230] on input "10:50" at bounding box center [741, 228] width 67 height 20
click at [775, 433] on button "Continue" at bounding box center [763, 427] width 46 height 17
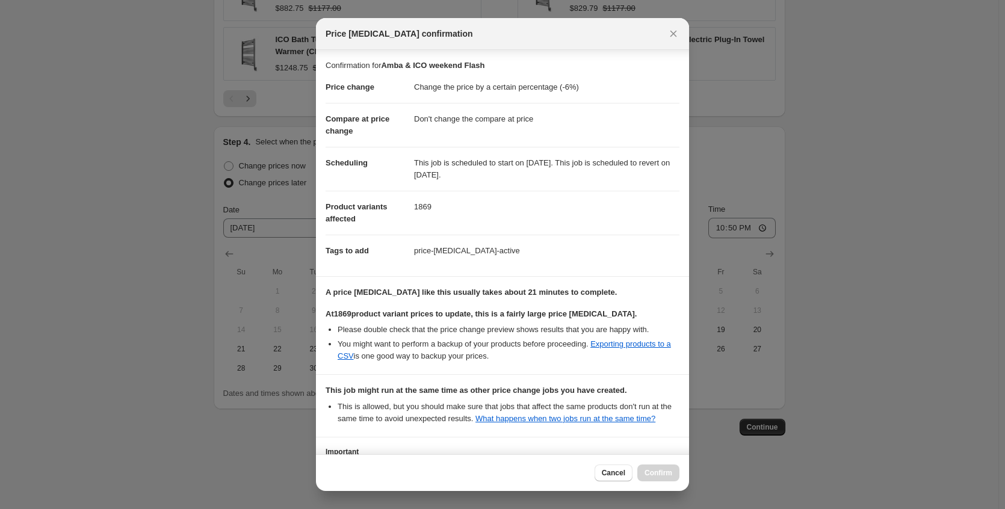
scroll to position [117, 0]
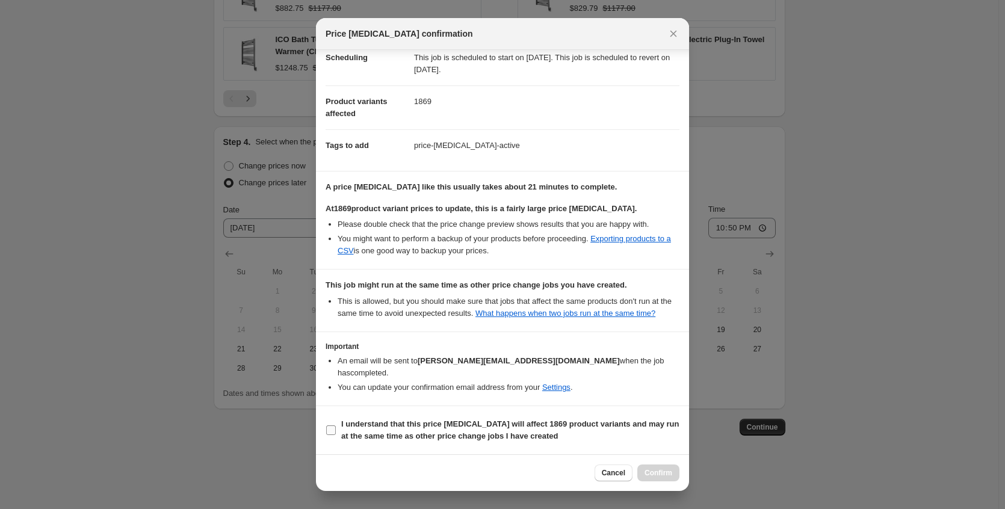
click at [517, 429] on b "I understand that this price change job will affect 1869 product variants and m…" at bounding box center [510, 429] width 338 height 21
click at [336, 429] on input "I understand that this price change job will affect 1869 product variants and m…" at bounding box center [331, 430] width 10 height 10
click at [642, 469] on button "Confirm" at bounding box center [658, 473] width 42 height 17
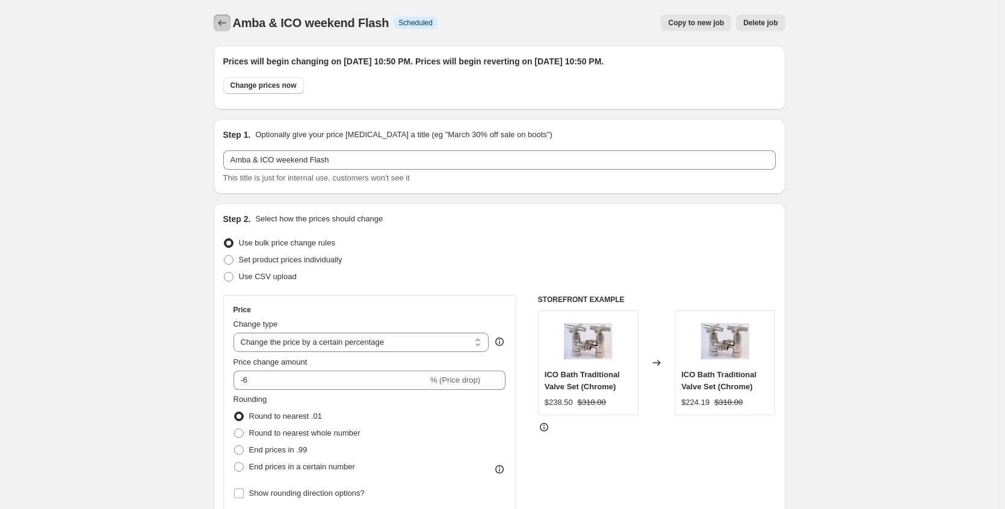
click at [228, 29] on button "Price change jobs" at bounding box center [222, 22] width 17 height 17
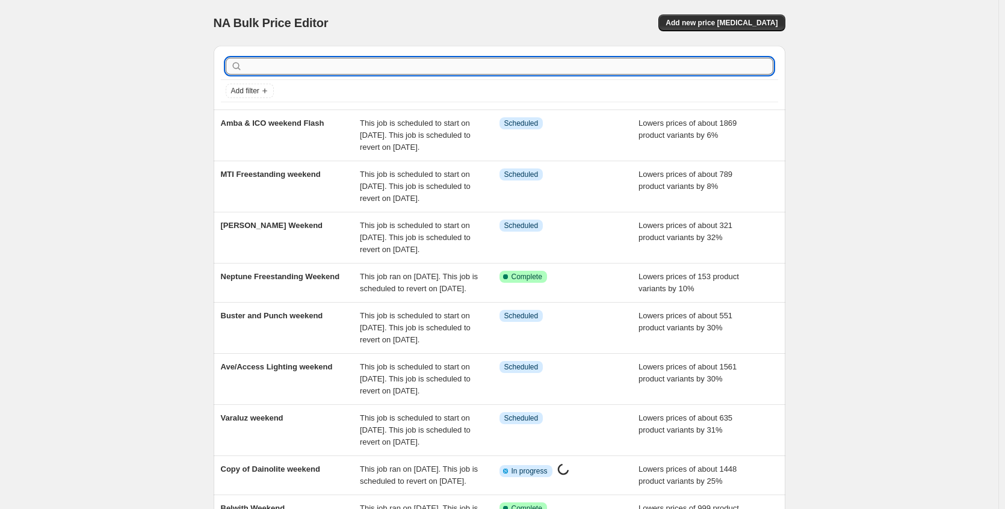
click at [256, 70] on input "text" at bounding box center [509, 66] width 528 height 17
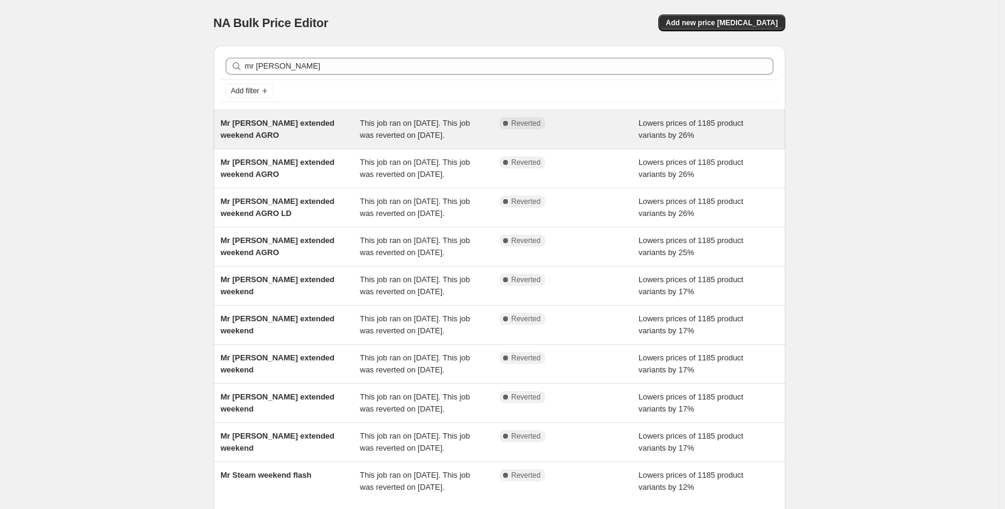
click at [292, 126] on span "Mr Steam extended weekend AGRO" at bounding box center [278, 129] width 114 height 21
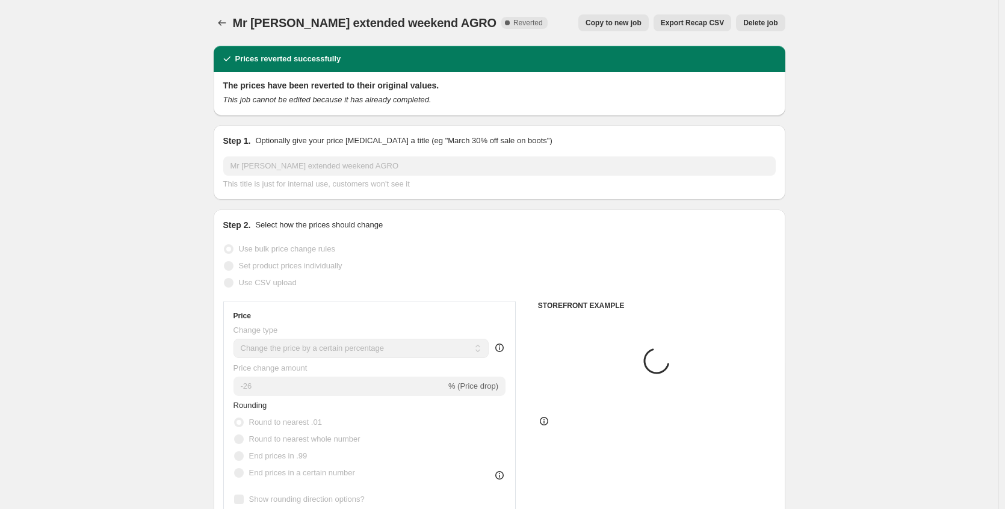
click at [611, 29] on button "Copy to new job" at bounding box center [613, 22] width 70 height 17
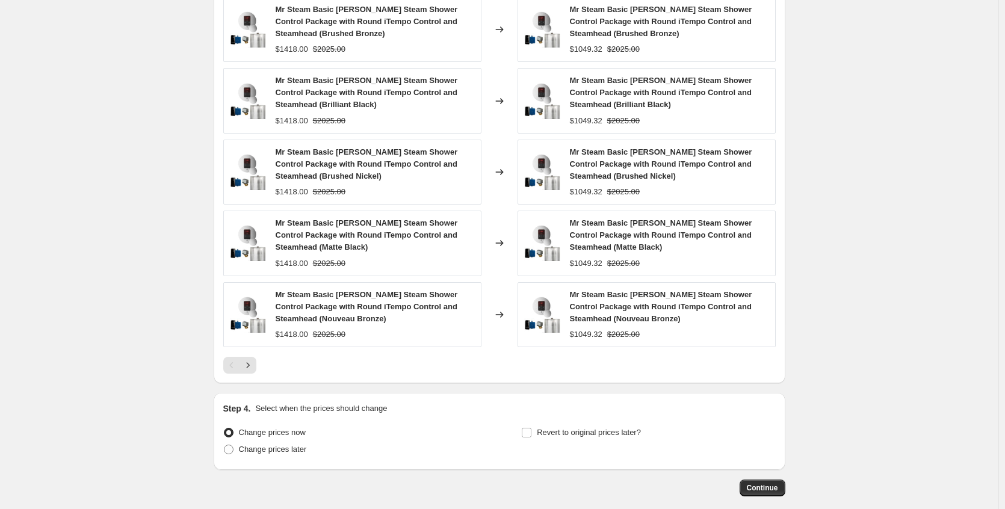
scroll to position [909, 0]
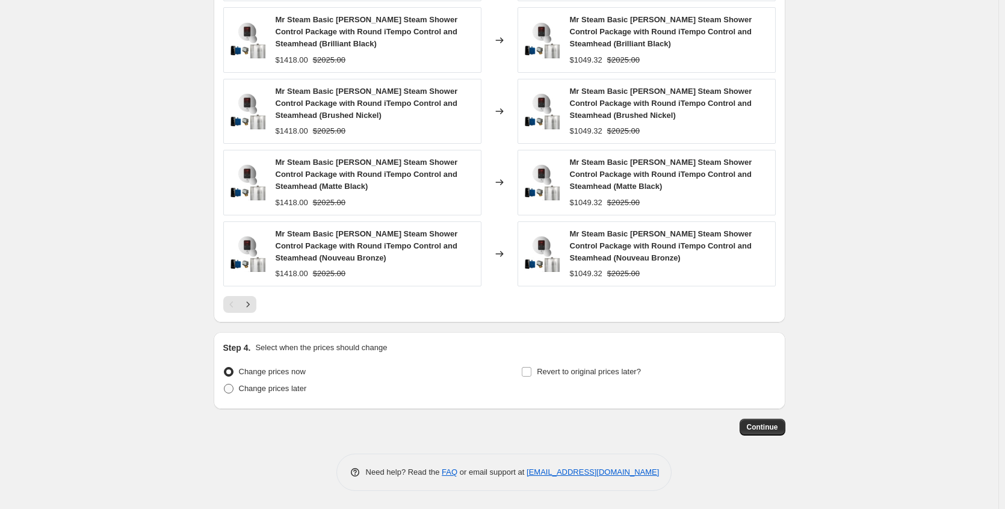
click at [307, 391] on span "Change prices later" at bounding box center [273, 388] width 68 height 9
click at [224, 385] on input "Change prices later" at bounding box center [224, 384] width 1 height 1
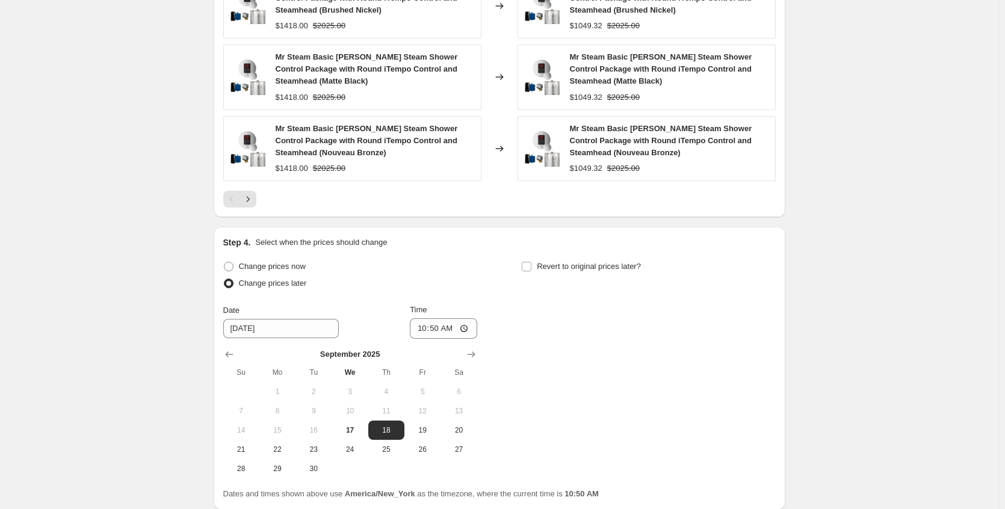
scroll to position [1115, 0]
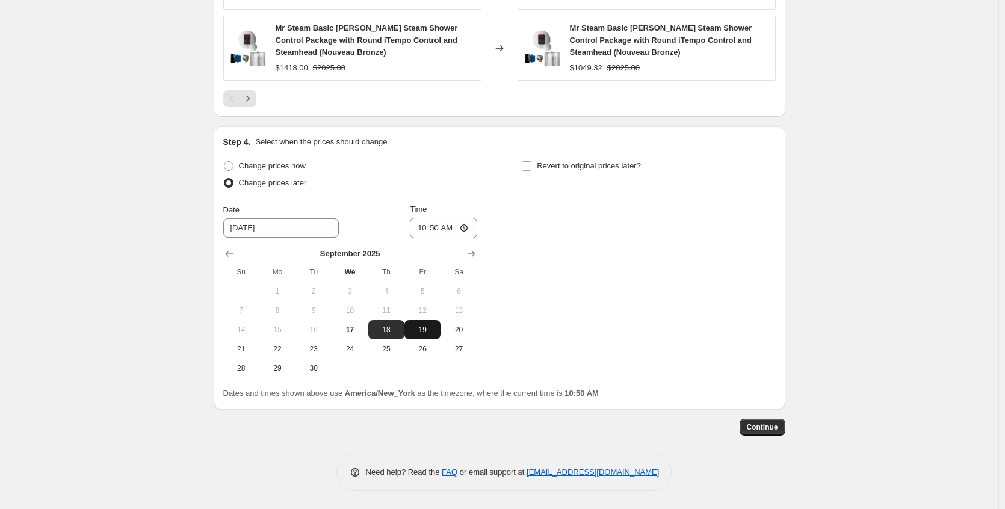
click at [430, 333] on span "19" at bounding box center [422, 330] width 26 height 10
click at [562, 165] on span "Revert to original prices later?" at bounding box center [589, 165] width 104 height 9
click at [531, 165] on input "Revert to original prices later?" at bounding box center [527, 166] width 10 height 10
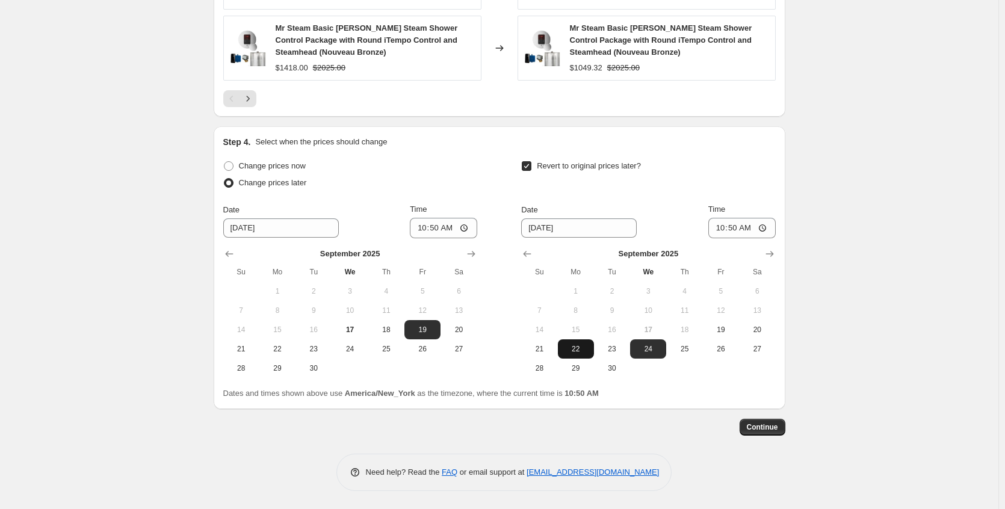
click at [583, 350] on span "22" at bounding box center [576, 349] width 26 height 10
click at [766, 227] on input "10:50" at bounding box center [741, 228] width 67 height 20
click at [769, 426] on span "Continue" at bounding box center [762, 427] width 31 height 10
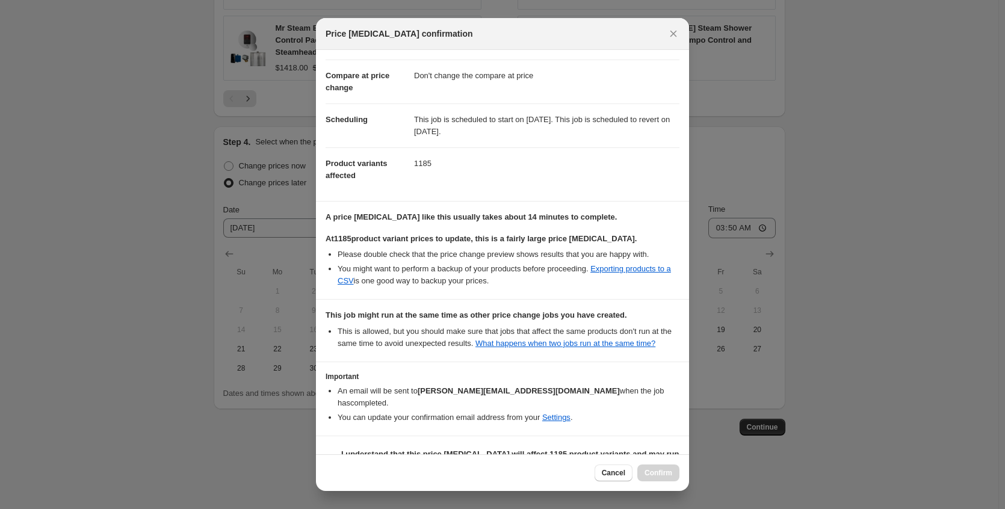
scroll to position [85, 0]
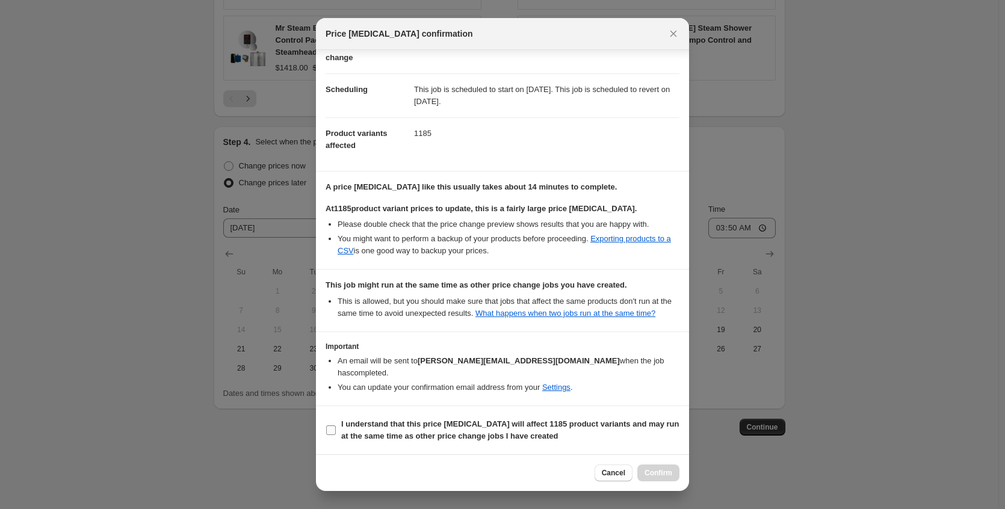
click at [481, 431] on b "I understand that this price change job will affect 1185 product variants and m…" at bounding box center [510, 429] width 338 height 21
click at [336, 431] on input "I understand that this price change job will affect 1185 product variants and m…" at bounding box center [331, 430] width 10 height 10
click at [649, 474] on span "Confirm" at bounding box center [659, 473] width 28 height 10
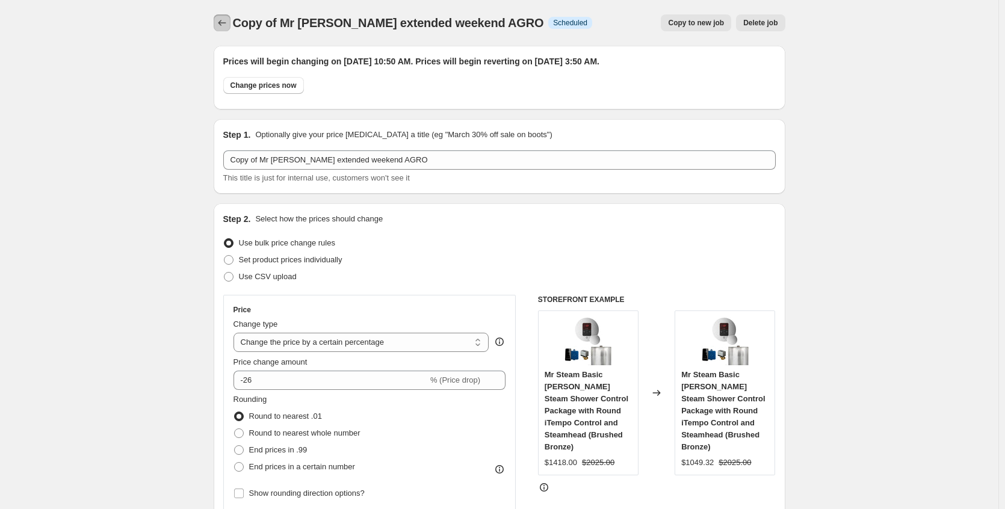
click at [230, 19] on button "Price change jobs" at bounding box center [222, 22] width 17 height 17
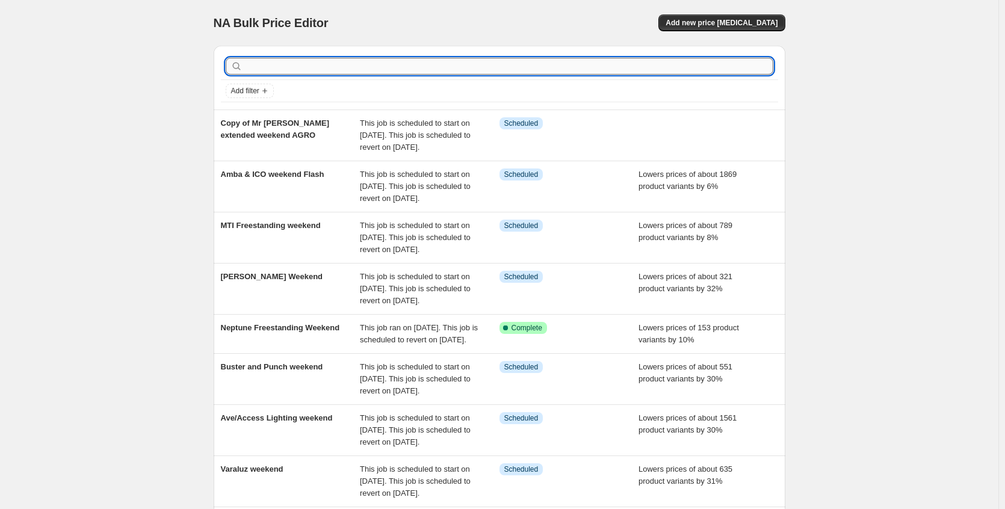
click at [271, 63] on input "text" at bounding box center [509, 66] width 528 height 17
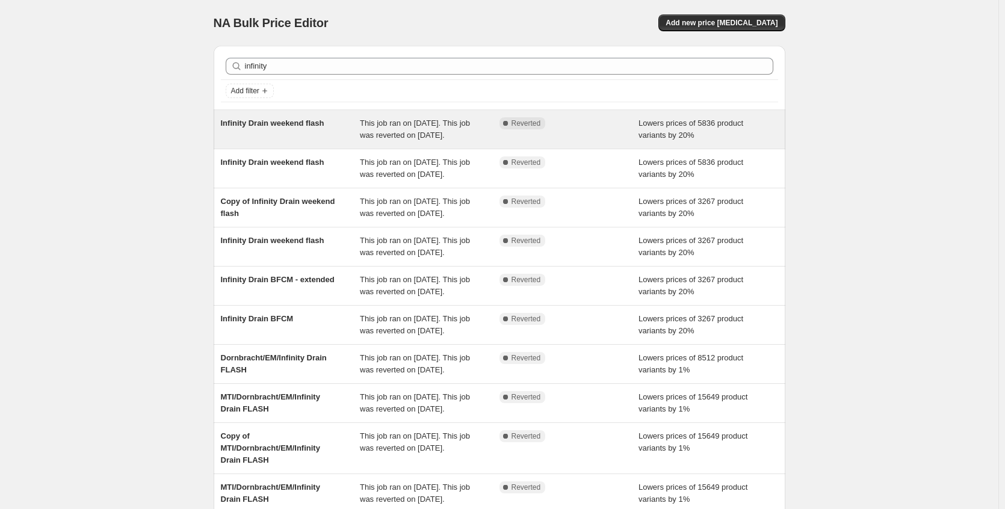
click at [305, 127] on span "Infinity Drain weekend flash" at bounding box center [273, 123] width 104 height 9
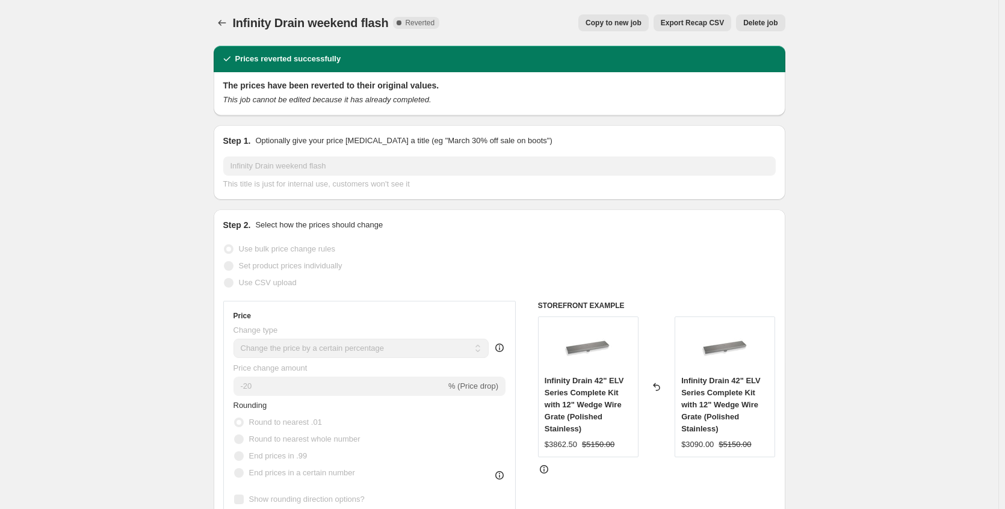
click at [595, 26] on span "Copy to new job" at bounding box center [614, 23] width 56 height 10
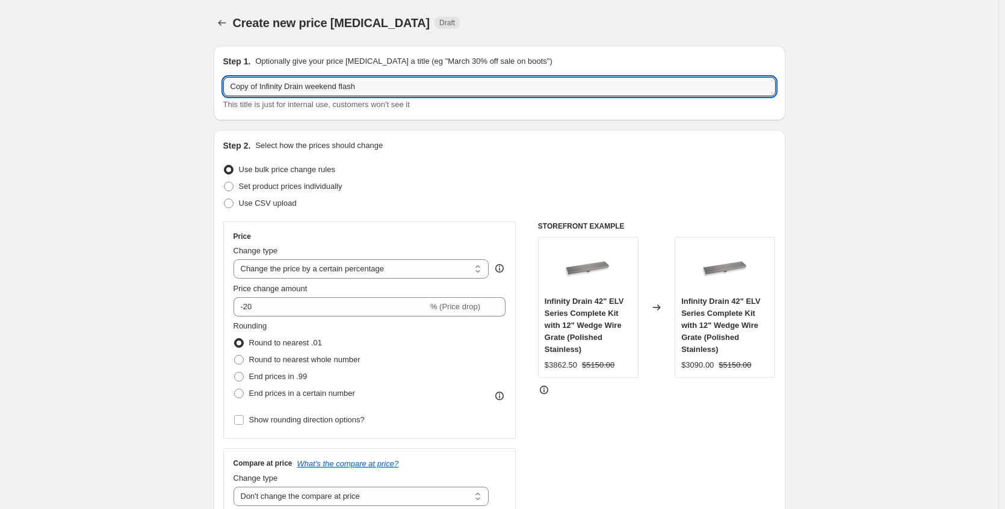
drag, startPoint x: 264, startPoint y: 88, endPoint x: 154, endPoint y: 87, distance: 110.1
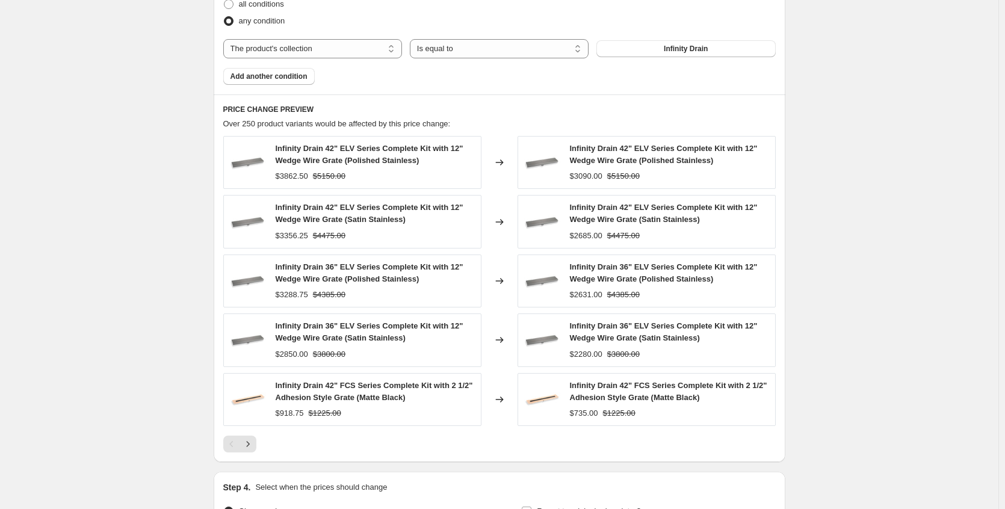
scroll to position [849, 0]
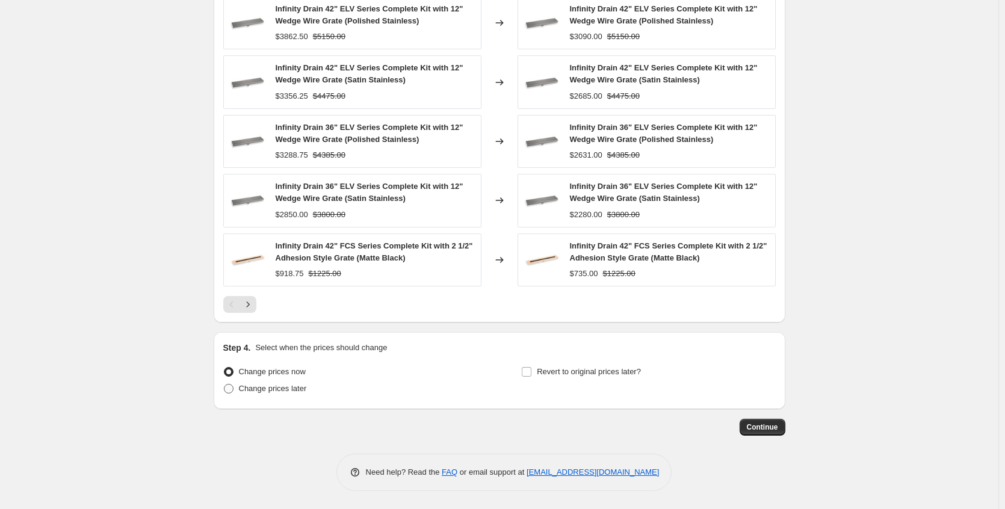
click at [277, 389] on span "Change prices later" at bounding box center [273, 388] width 68 height 9
click at [224, 385] on input "Change prices later" at bounding box center [224, 384] width 1 height 1
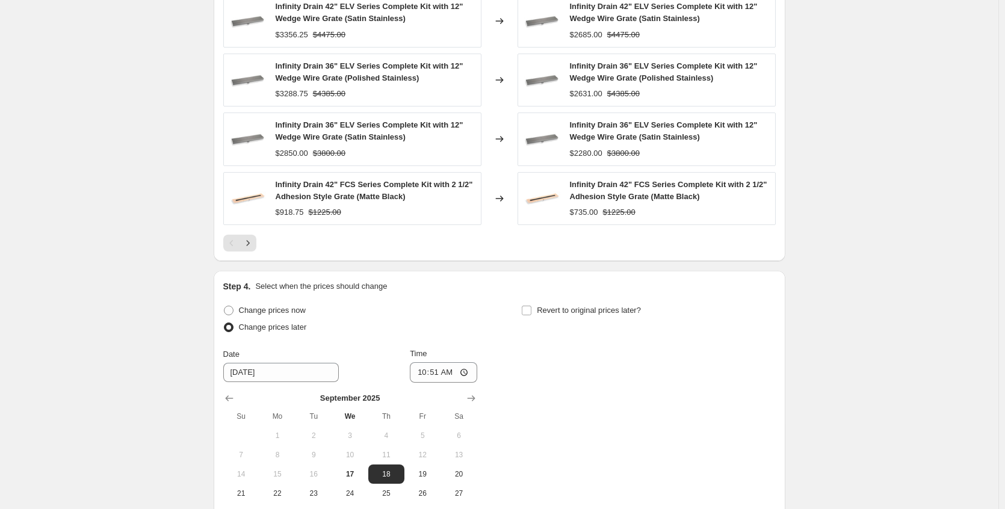
scroll to position [1054, 0]
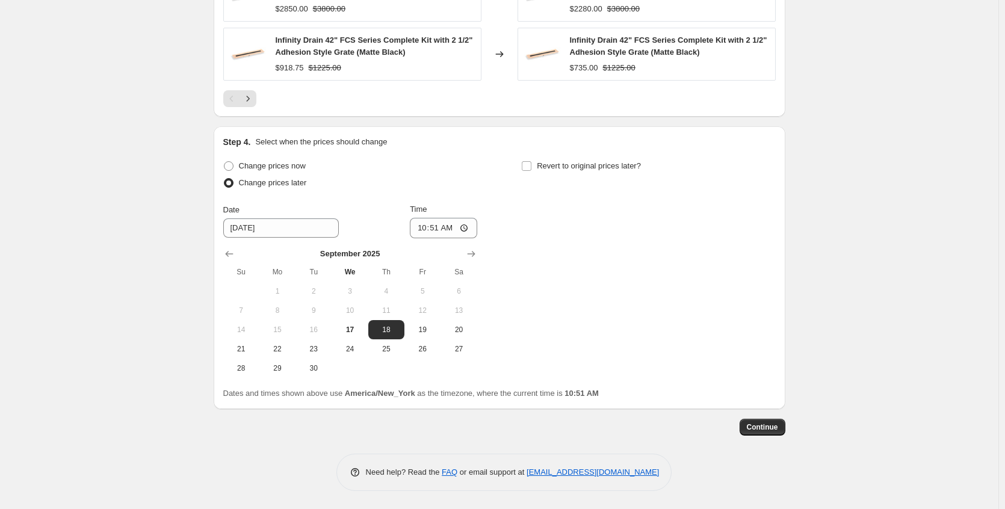
drag, startPoint x: 424, startPoint y: 329, endPoint x: 428, endPoint y: 316, distance: 13.9
click at [424, 329] on span "19" at bounding box center [422, 330] width 26 height 10
click at [463, 227] on input "10:51" at bounding box center [443, 228] width 67 height 20
click at [554, 174] on label "Revert to original prices later?" at bounding box center [581, 166] width 120 height 17
click at [531, 171] on input "Revert to original prices later?" at bounding box center [527, 166] width 10 height 10
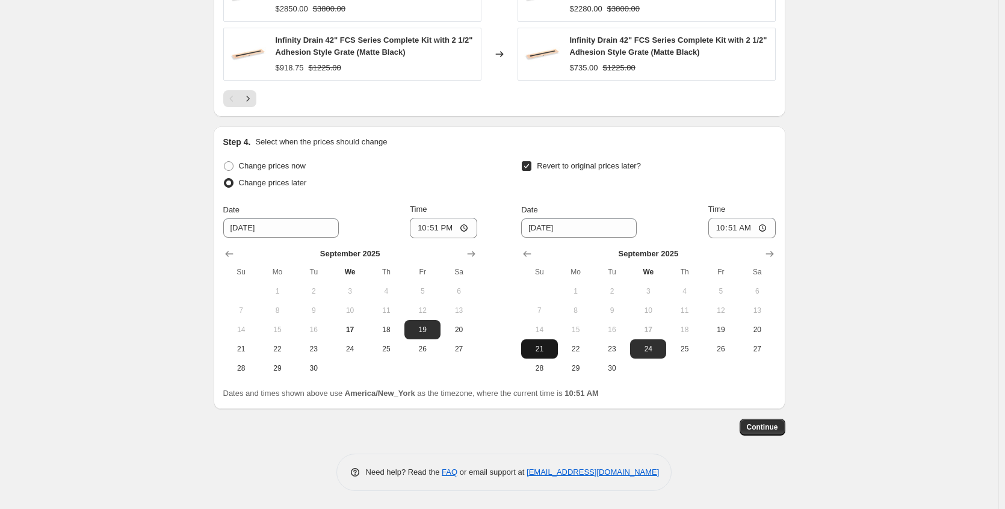
click at [539, 352] on span "21" at bounding box center [539, 349] width 26 height 10
click at [764, 230] on input "10:51" at bounding box center [741, 228] width 67 height 20
click at [767, 427] on span "Continue" at bounding box center [762, 427] width 31 height 10
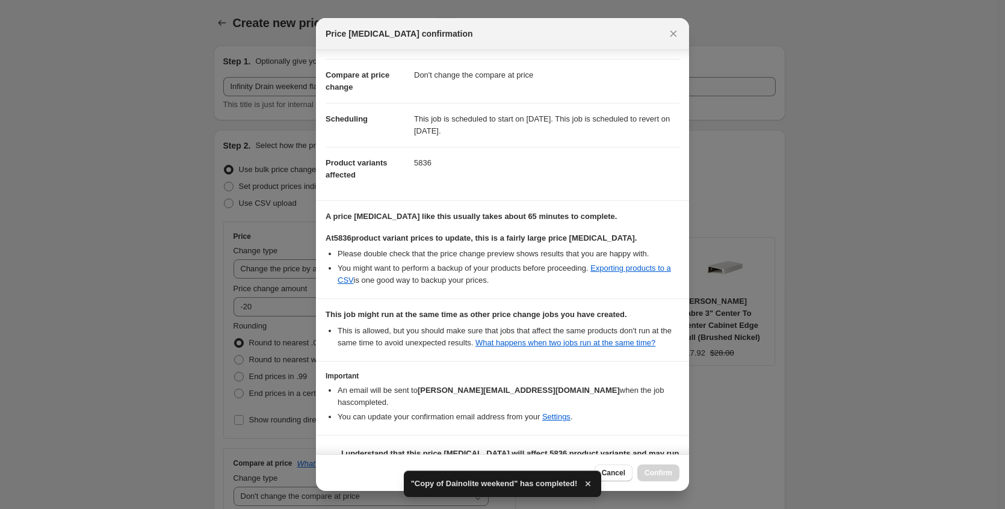
scroll to position [85, 0]
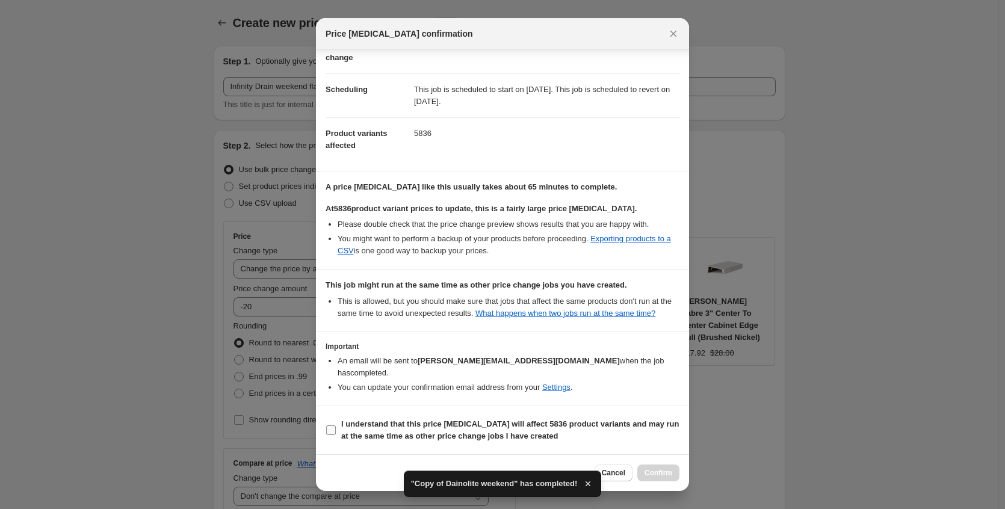
click at [481, 428] on b "I understand that this price change job will affect 5836 product variants and m…" at bounding box center [510, 429] width 338 height 21
click at [336, 428] on input "I understand that this price change job will affect 5836 product variants and m…" at bounding box center [331, 430] width 10 height 10
click at [656, 474] on span "Confirm" at bounding box center [659, 473] width 28 height 10
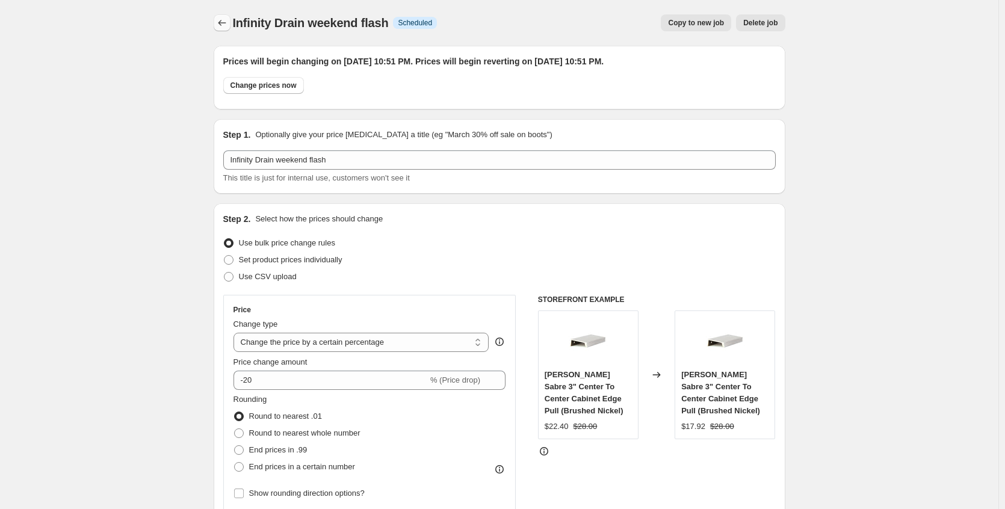
click at [228, 26] on icon "Price change jobs" at bounding box center [222, 23] width 12 height 12
